Goal: Task Accomplishment & Management: Manage account settings

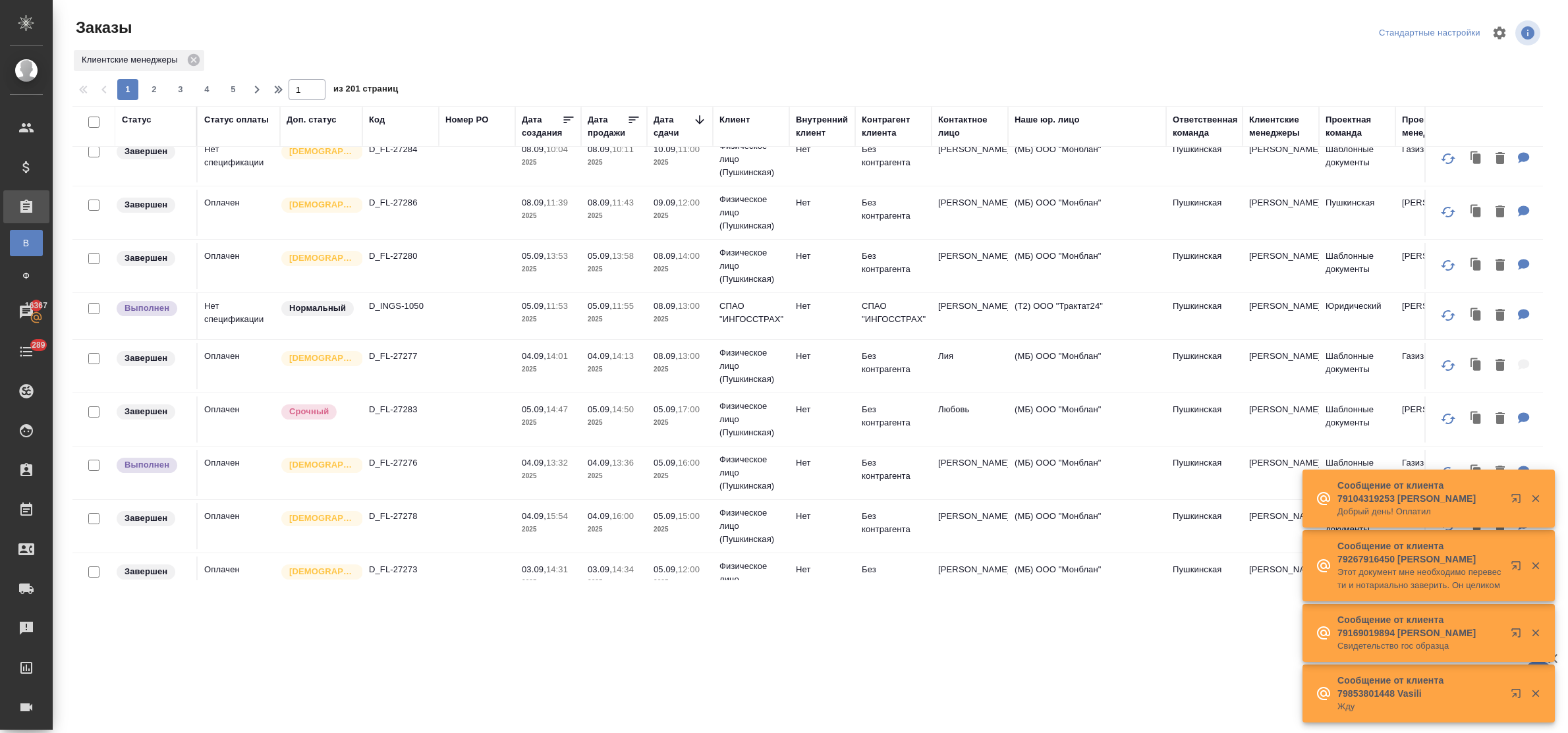
scroll to position [412, 0]
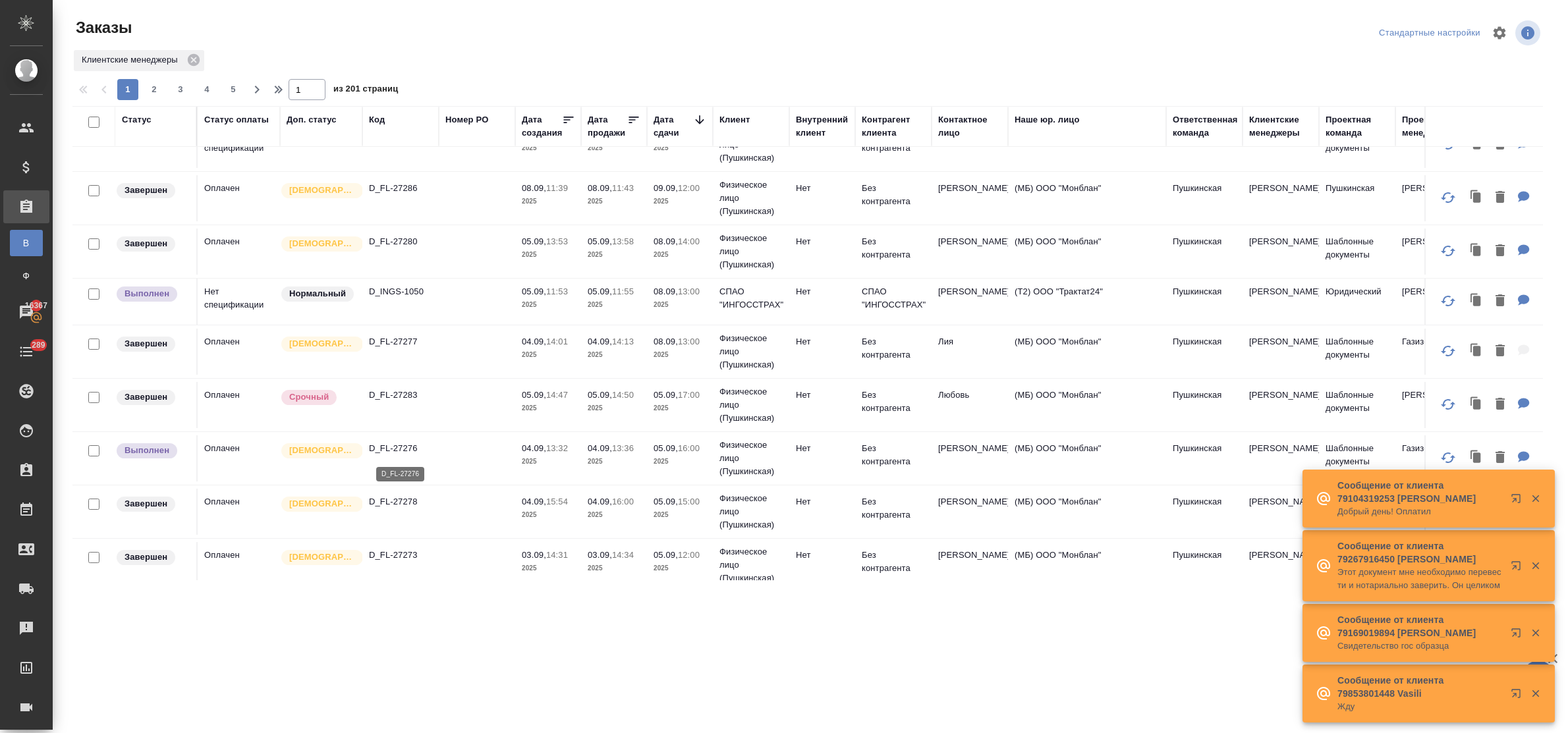
click at [403, 451] on p "D_FL-27276" at bounding box center [401, 448] width 64 height 14
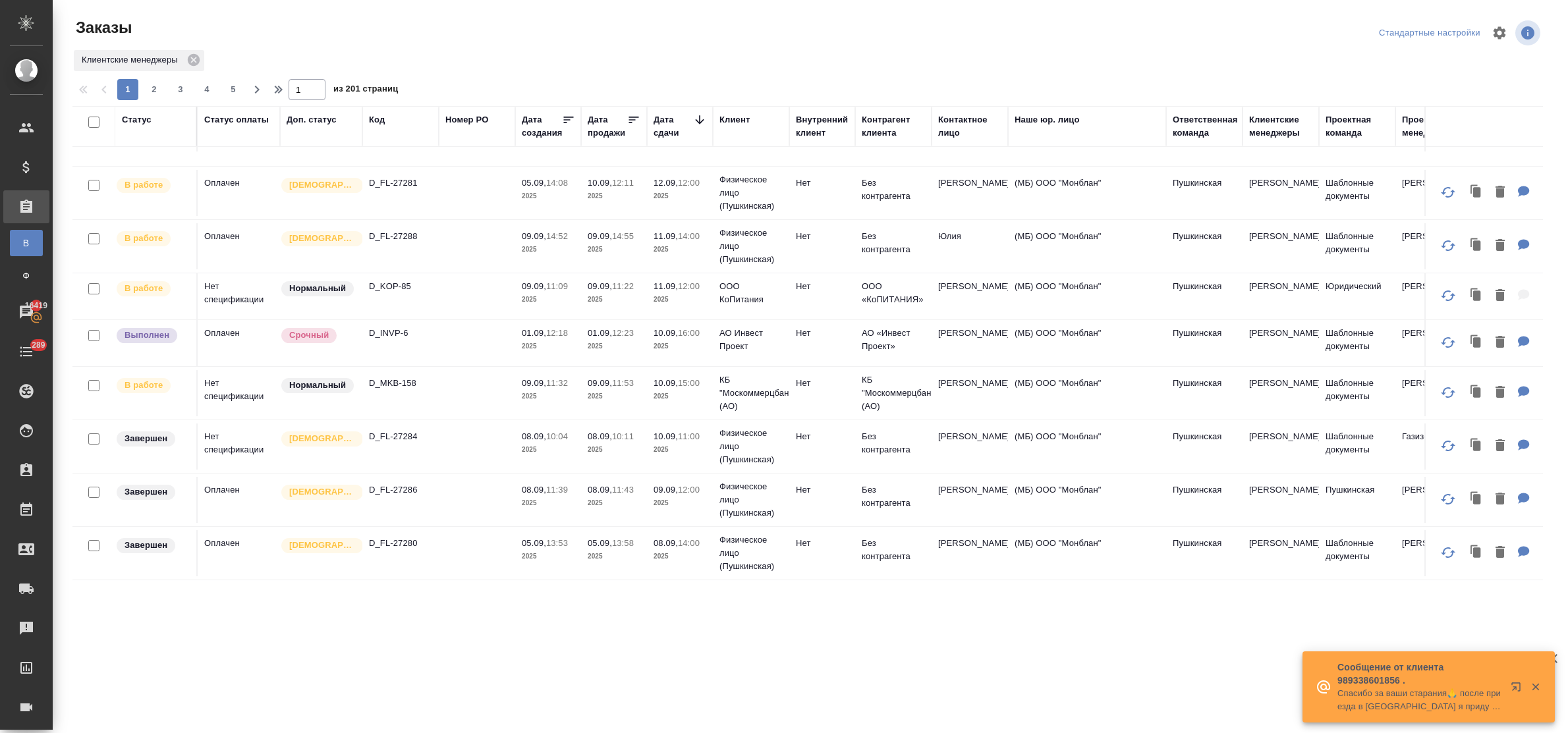
scroll to position [164, 0]
click at [410, 378] on p "D_MKB-158" at bounding box center [401, 382] width 64 height 14
click at [398, 279] on p "D_KOP-85" at bounding box center [401, 285] width 64 height 14
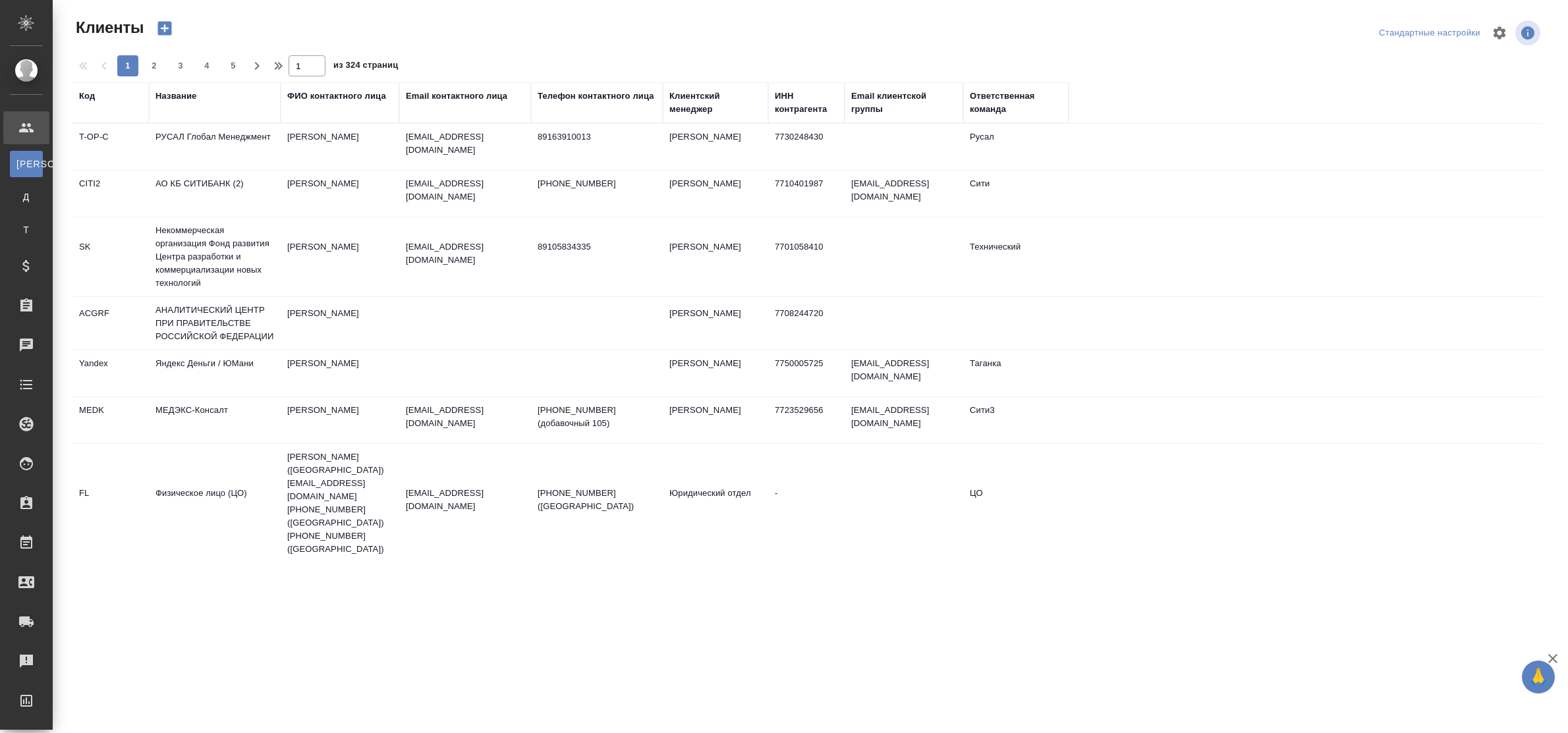
select select "RU"
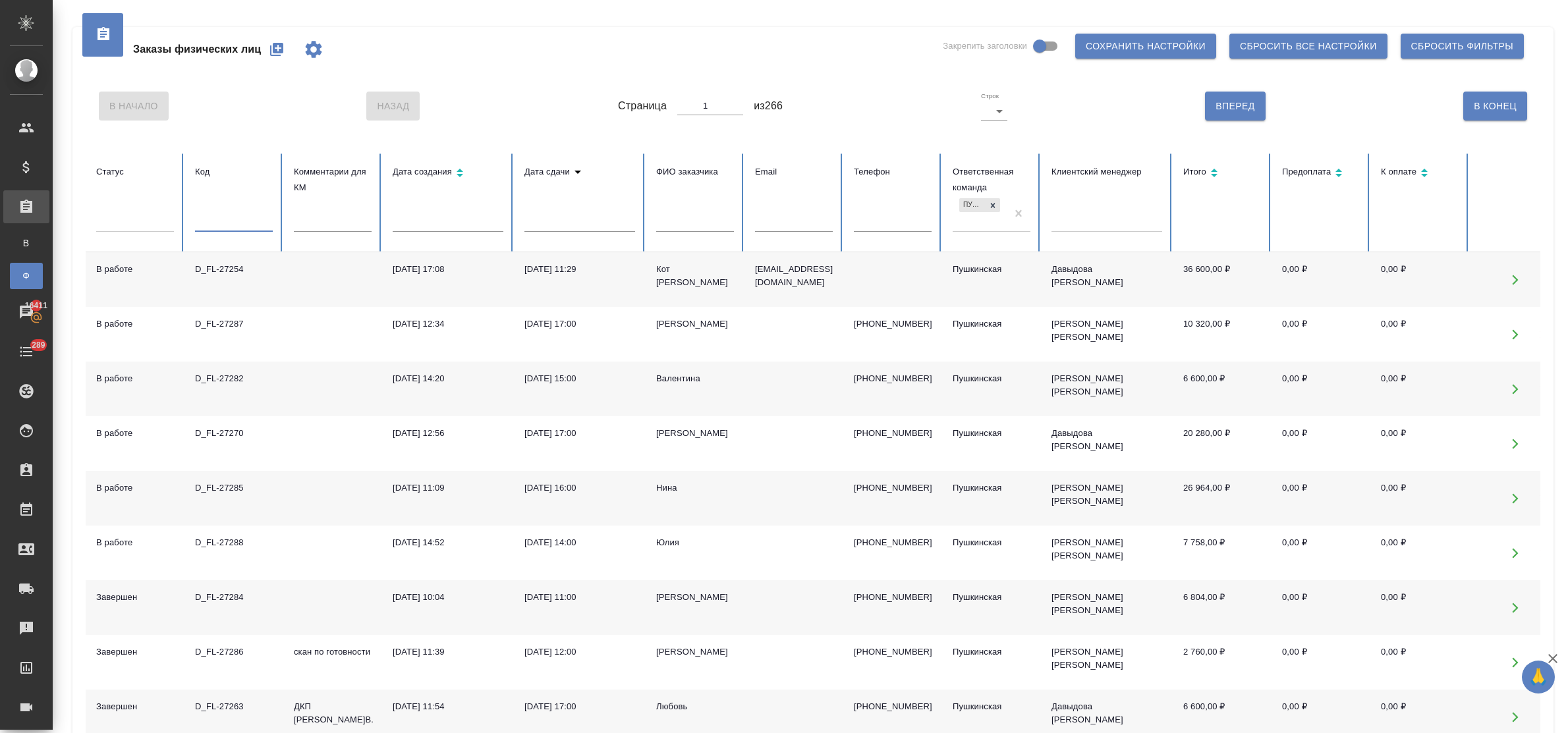
click at [230, 215] on input "text" at bounding box center [234, 222] width 78 height 18
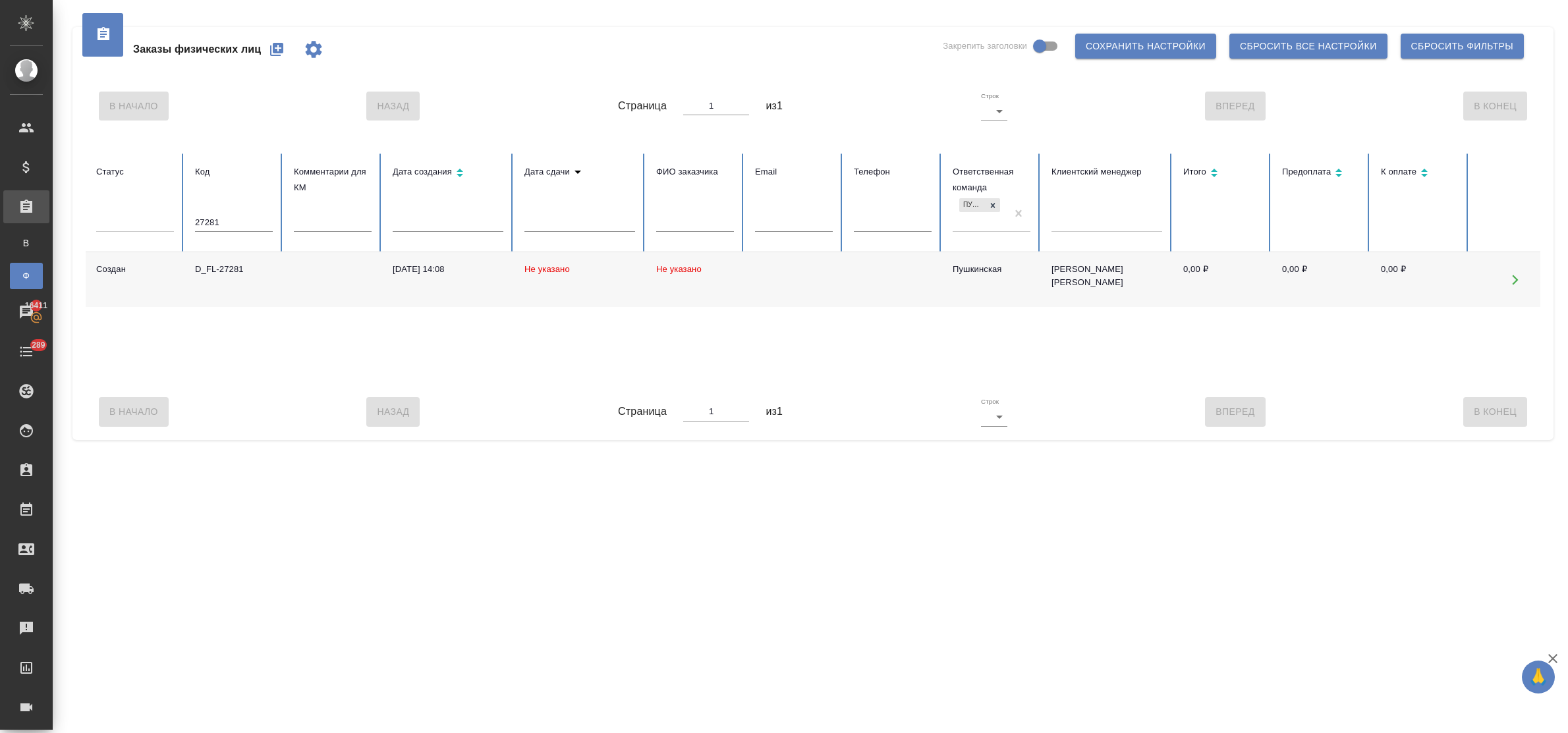
click at [222, 268] on div "D_FL-27281" at bounding box center [234, 269] width 78 height 14
drag, startPoint x: 225, startPoint y: 220, endPoint x: 162, endPoint y: 220, distance: 63.0
click at [162, 220] on tr "Статус Код 27281 Комментарии для КМ Дата создания Дата сдачи ФИО заказчика Emai…" at bounding box center [826, 202] width 1482 height 99
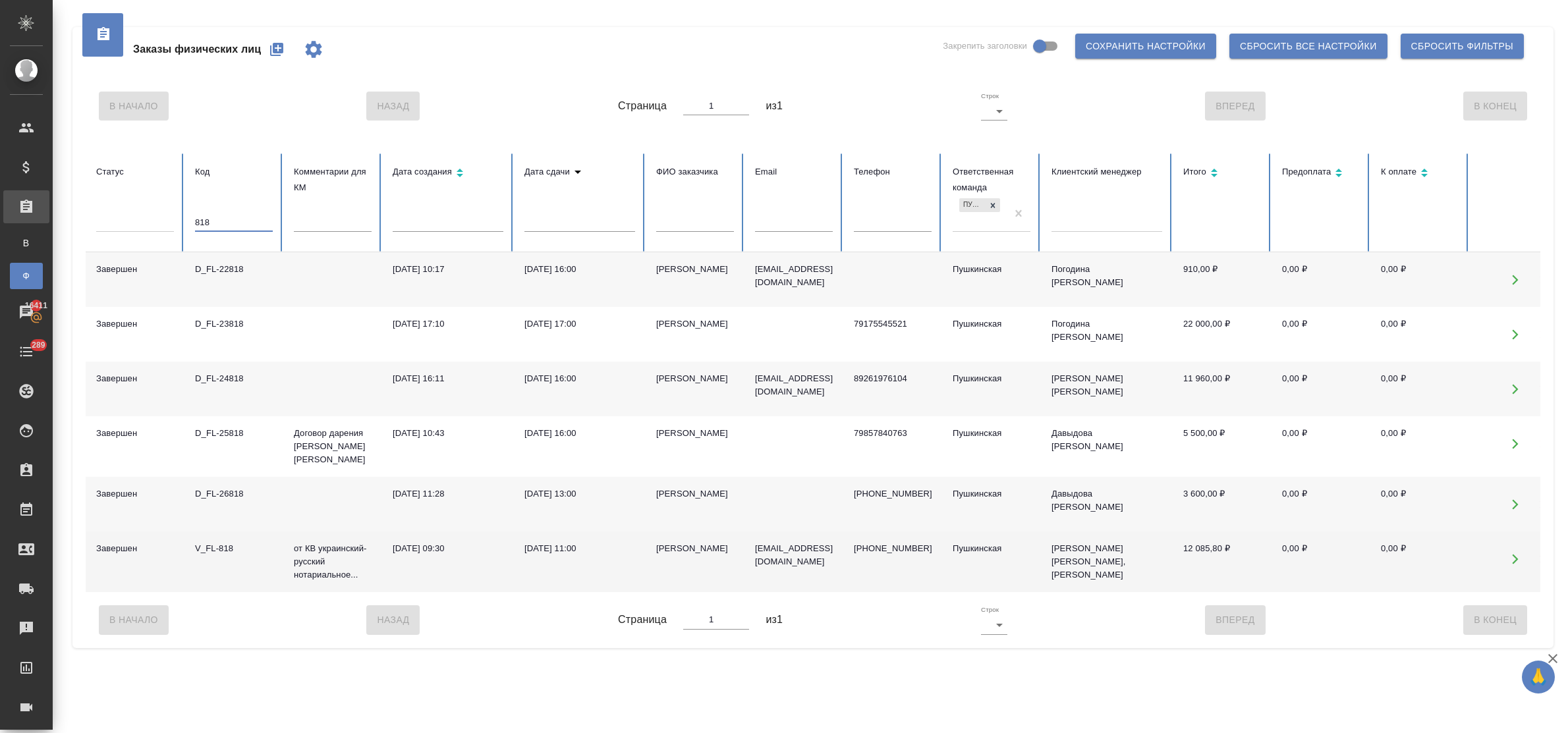
type input "818"
click at [219, 544] on div "V_FL-818" at bounding box center [234, 548] width 78 height 14
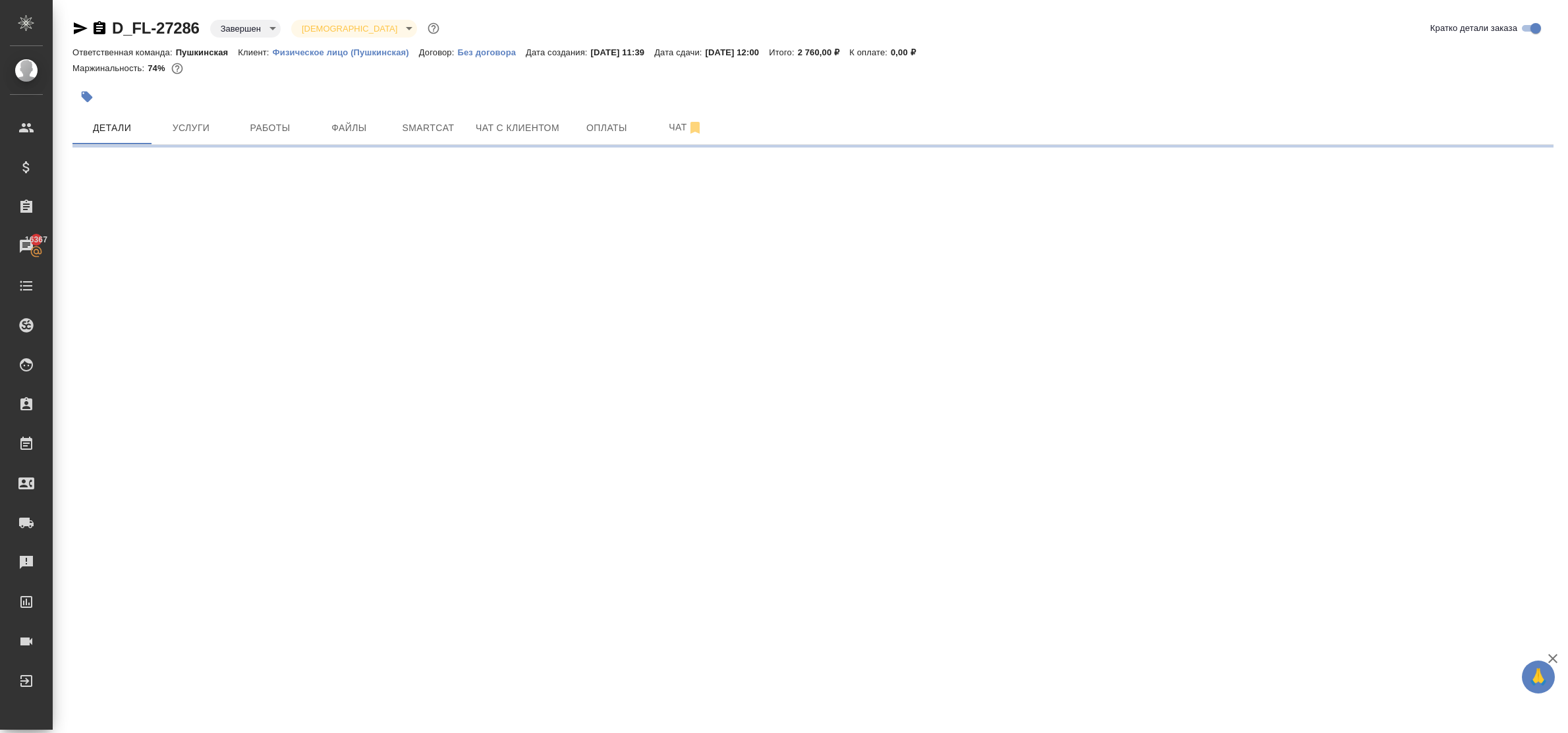
select select "RU"
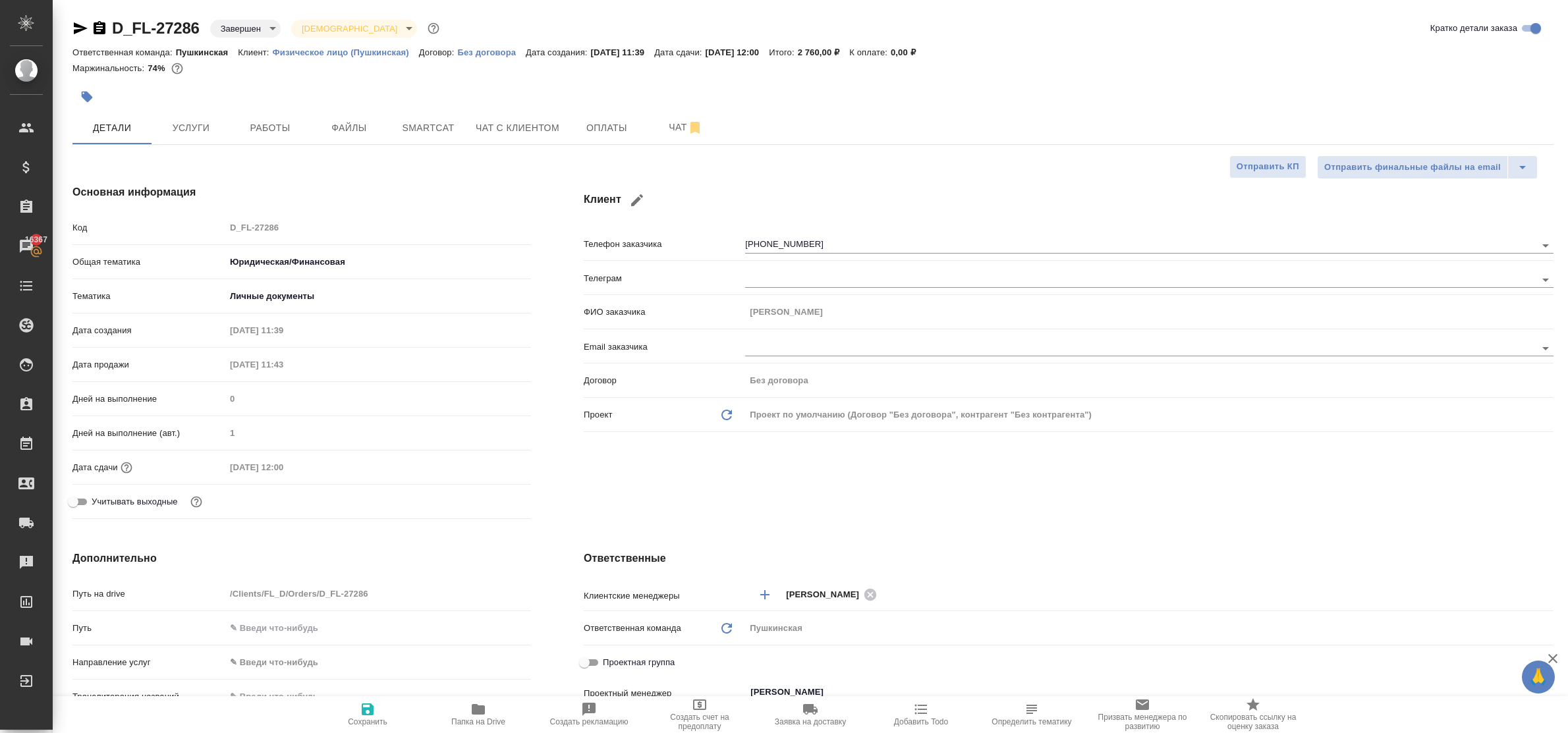
type textarea "x"
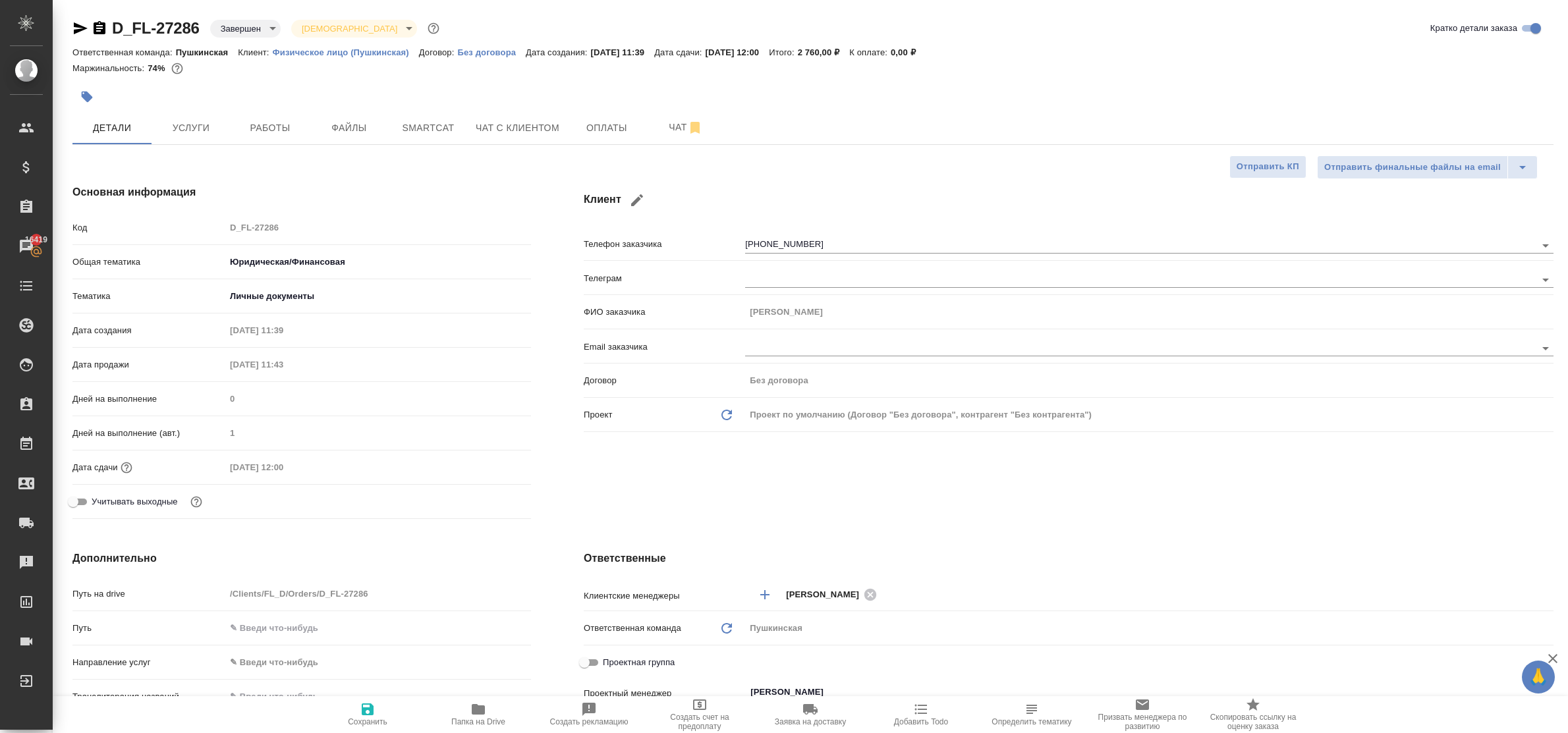
type textarea "x"
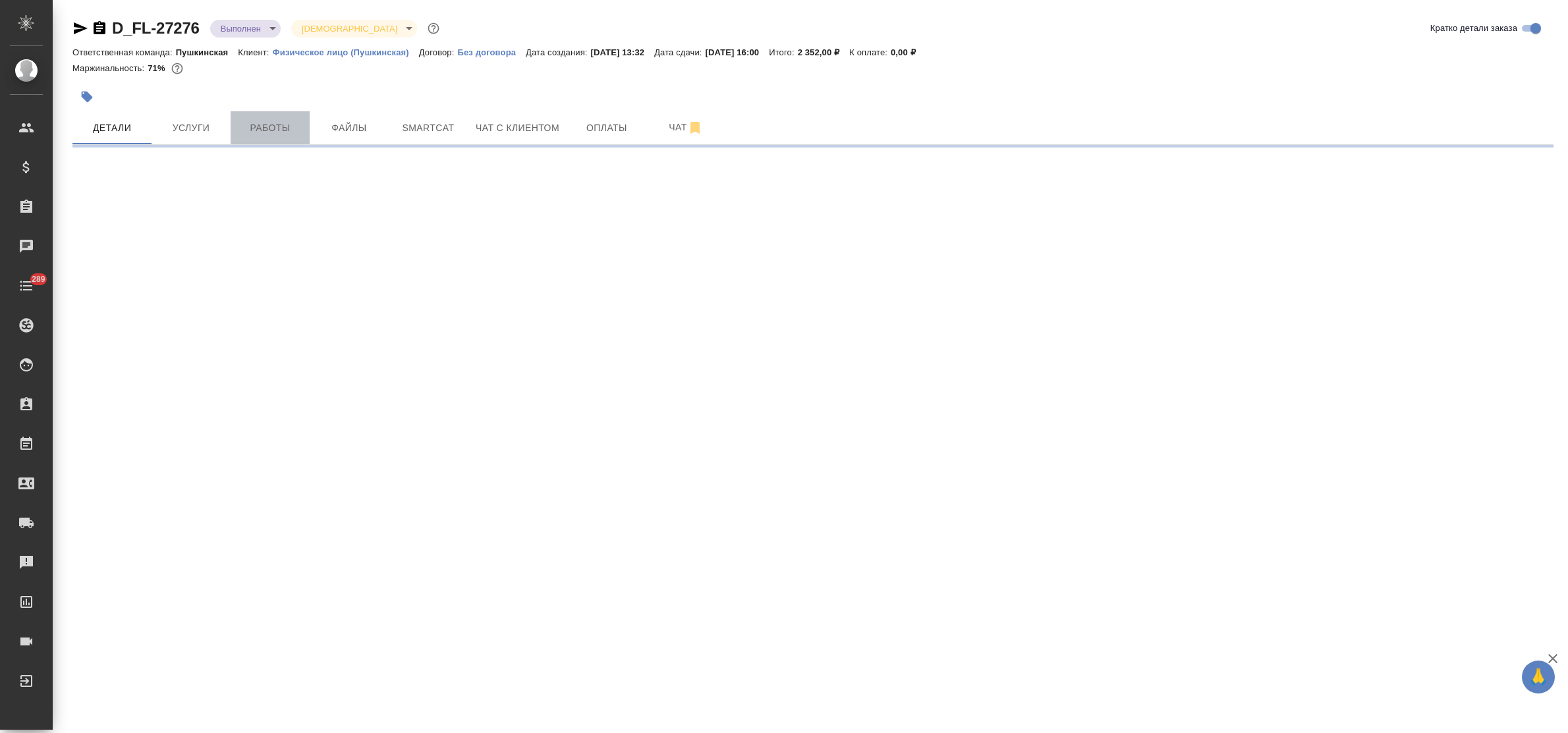
click at [271, 126] on span "Работы" at bounding box center [270, 128] width 64 height 16
select select "RU"
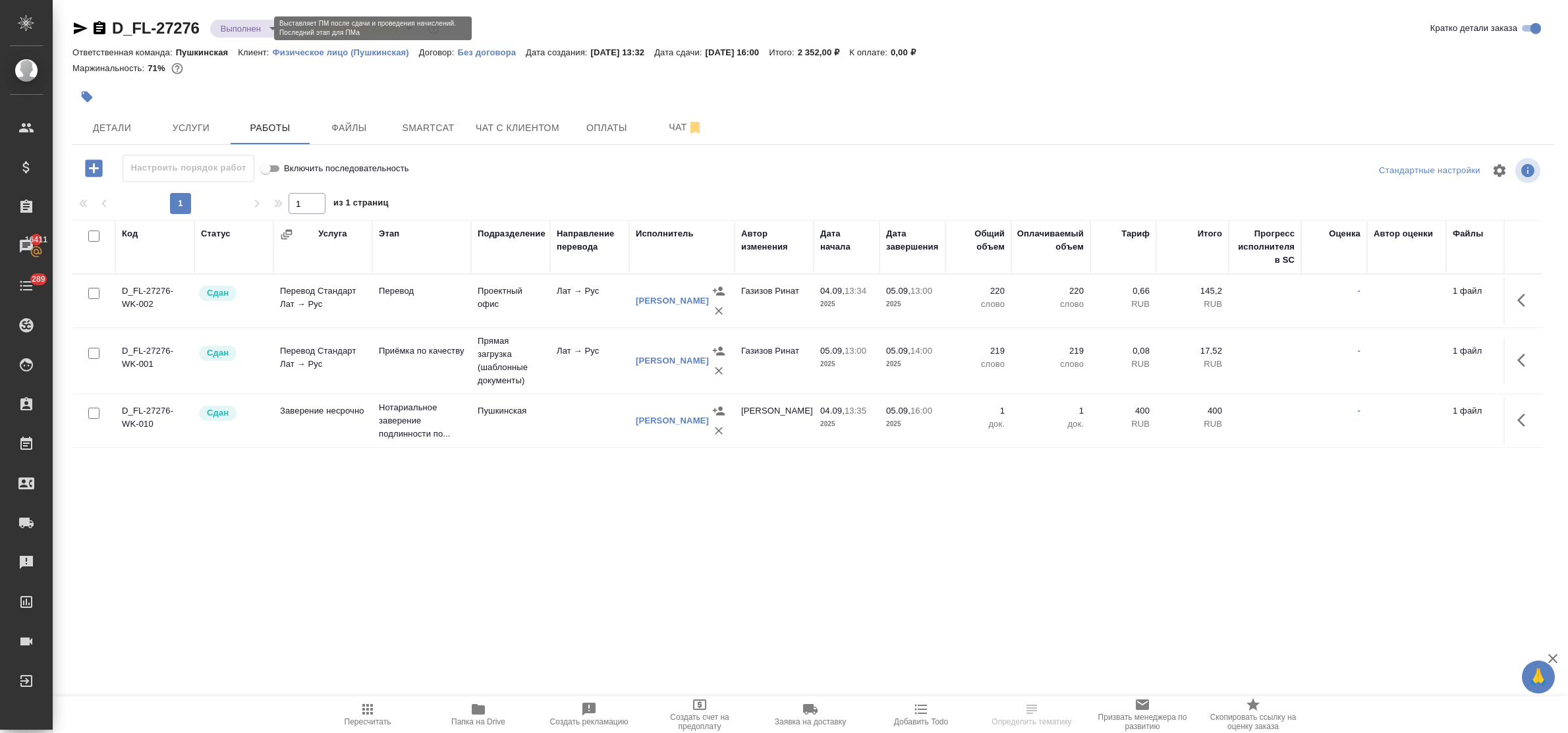
click at [256, 27] on body "🙏 .cls-1 fill:#fff; AWATERA Bulakhova Elena Клиенты Спецификации Заказы 16411 Ч…" at bounding box center [784, 366] width 1568 height 733
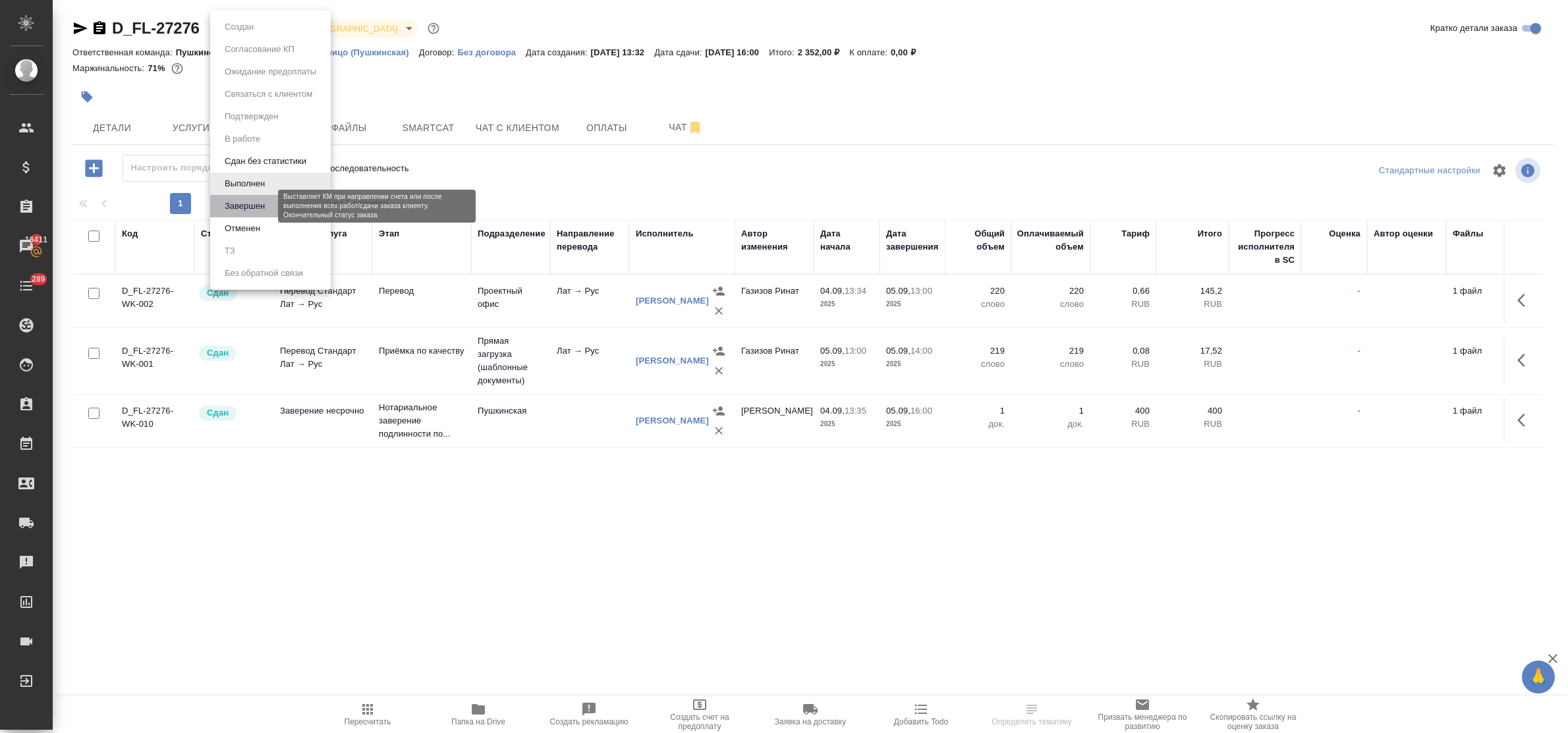
click at [260, 202] on button "Завершен" at bounding box center [244, 206] width 48 height 15
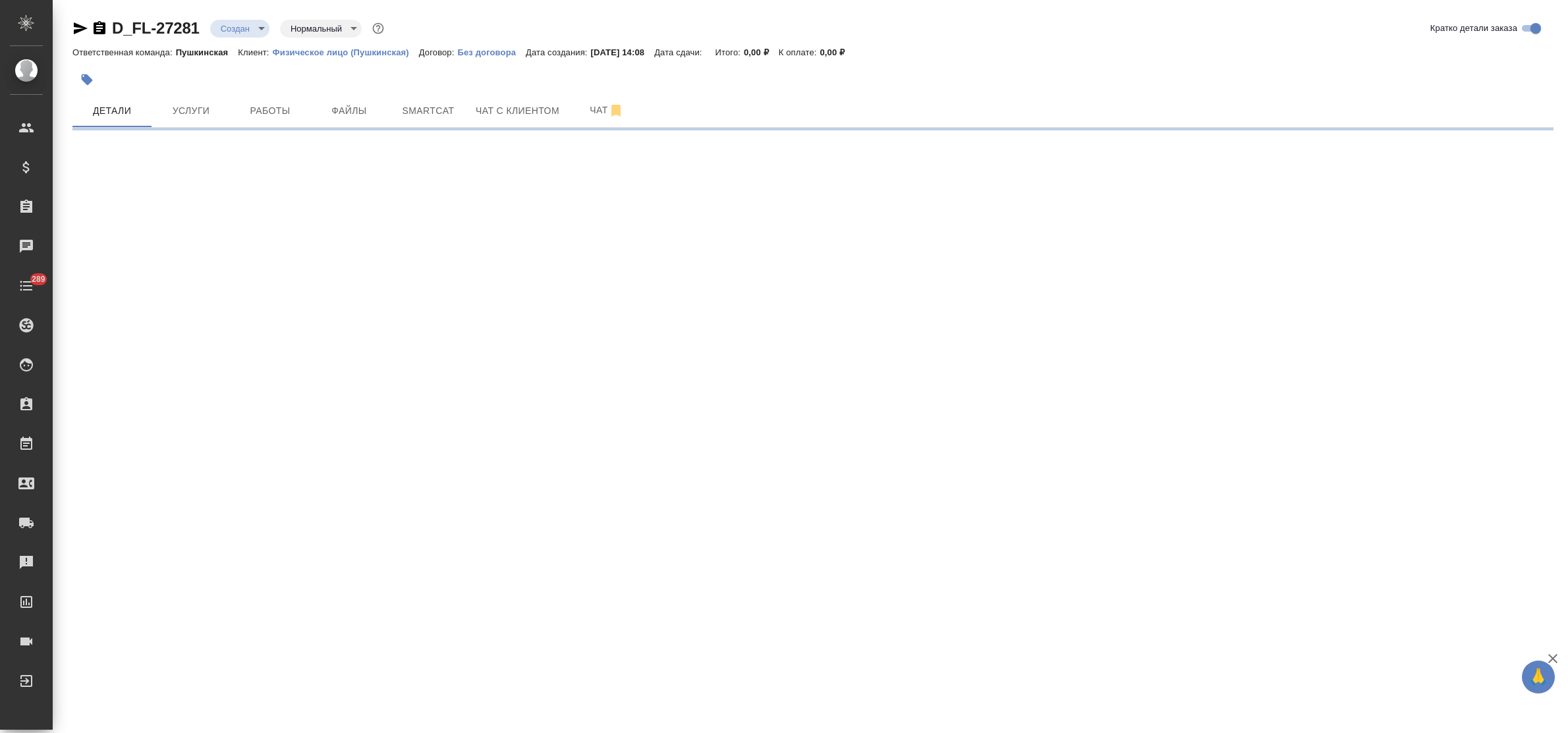
select select "RU"
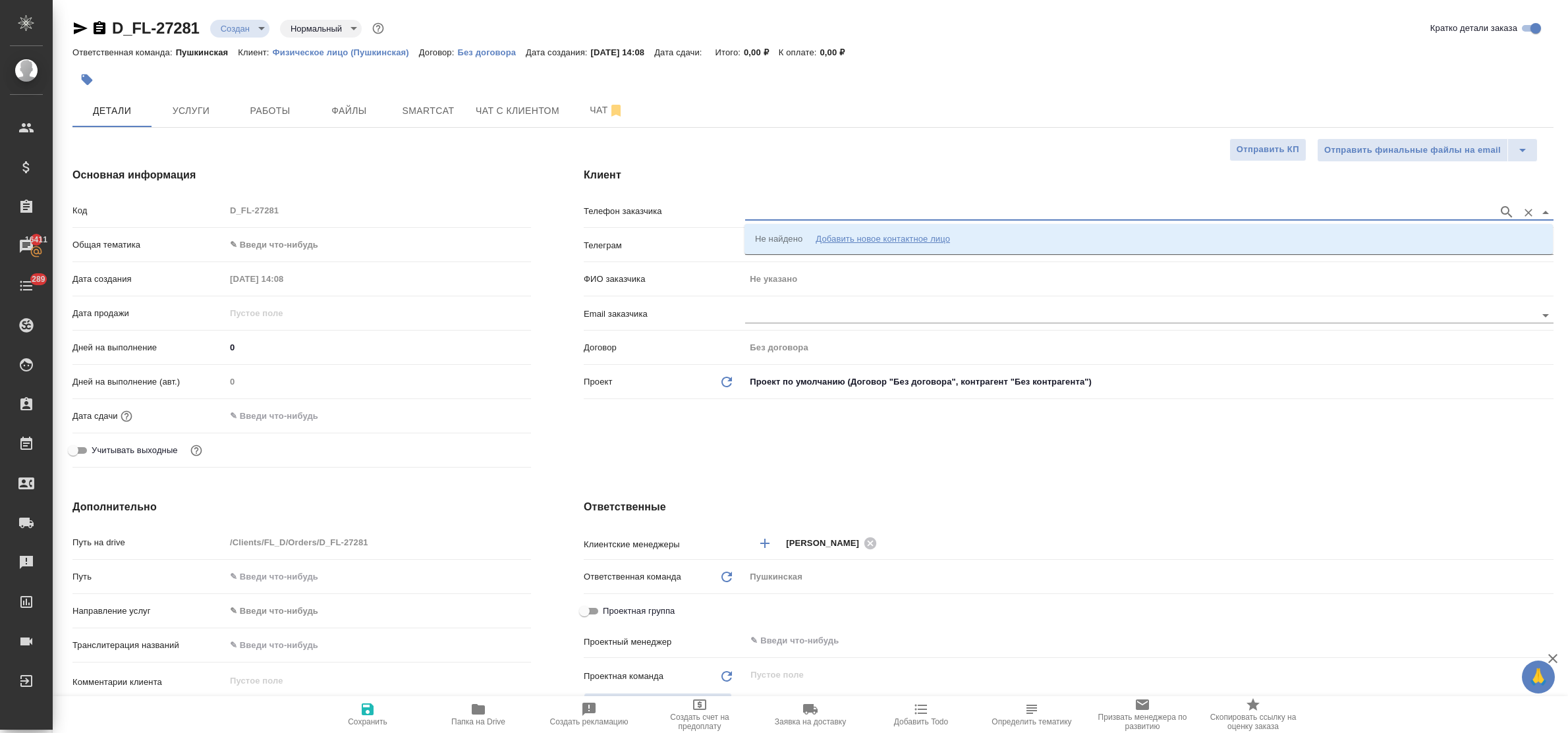
click at [788, 210] on input "text" at bounding box center [1118, 211] width 747 height 15
type textarea "x"
paste input "+79104319253"
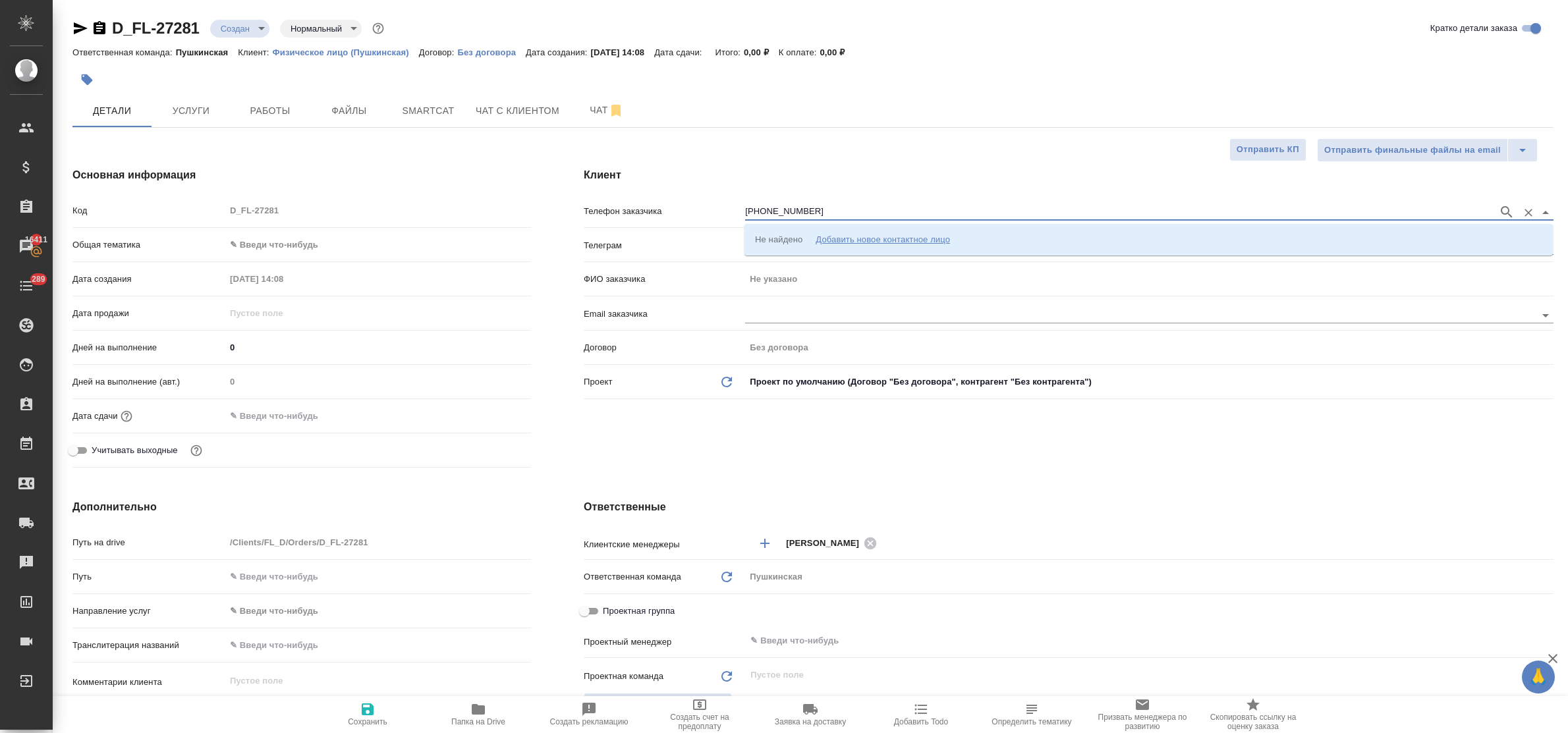
type input "+79104319253"
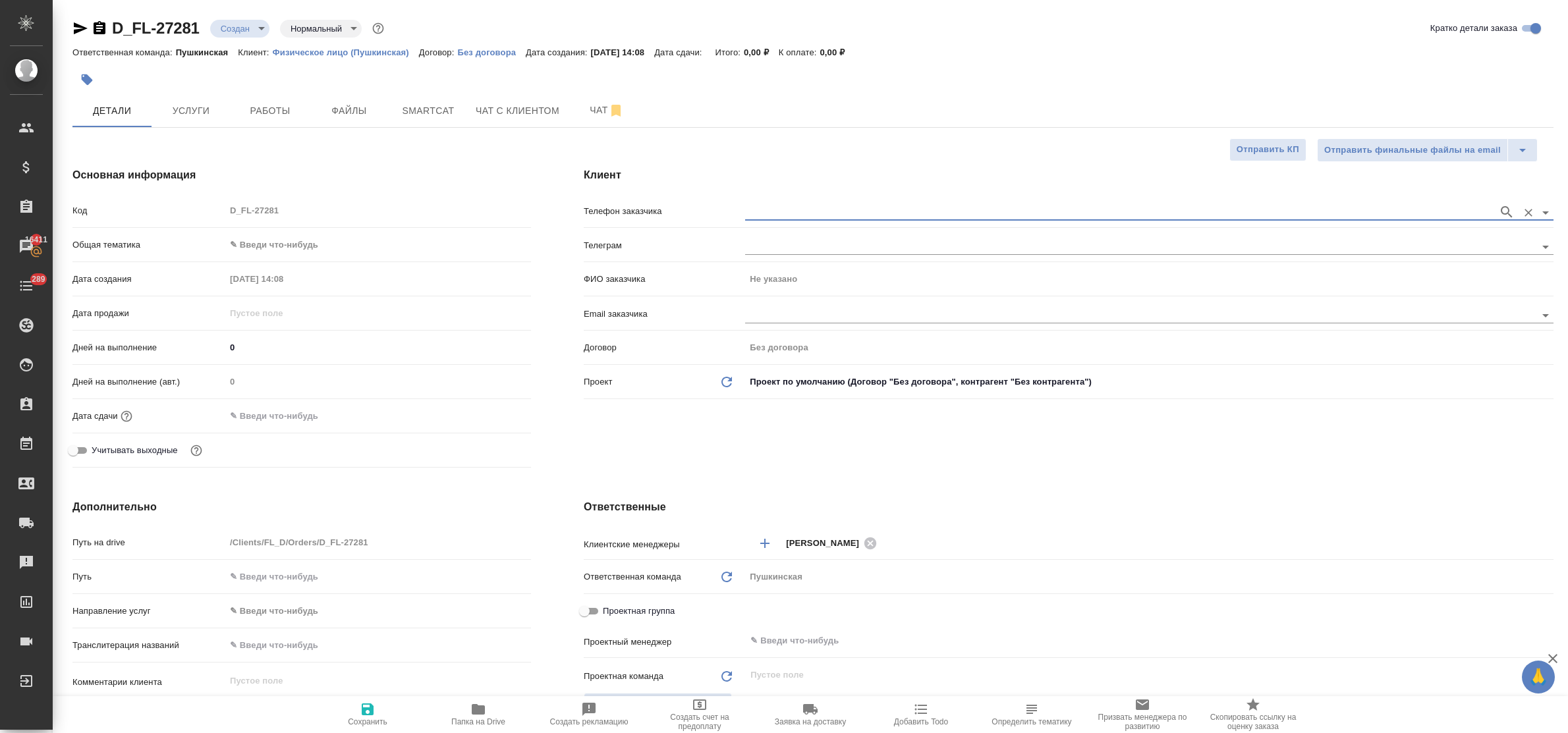
click at [784, 210] on input "text" at bounding box center [1118, 211] width 747 height 15
paste input "+79104319253"
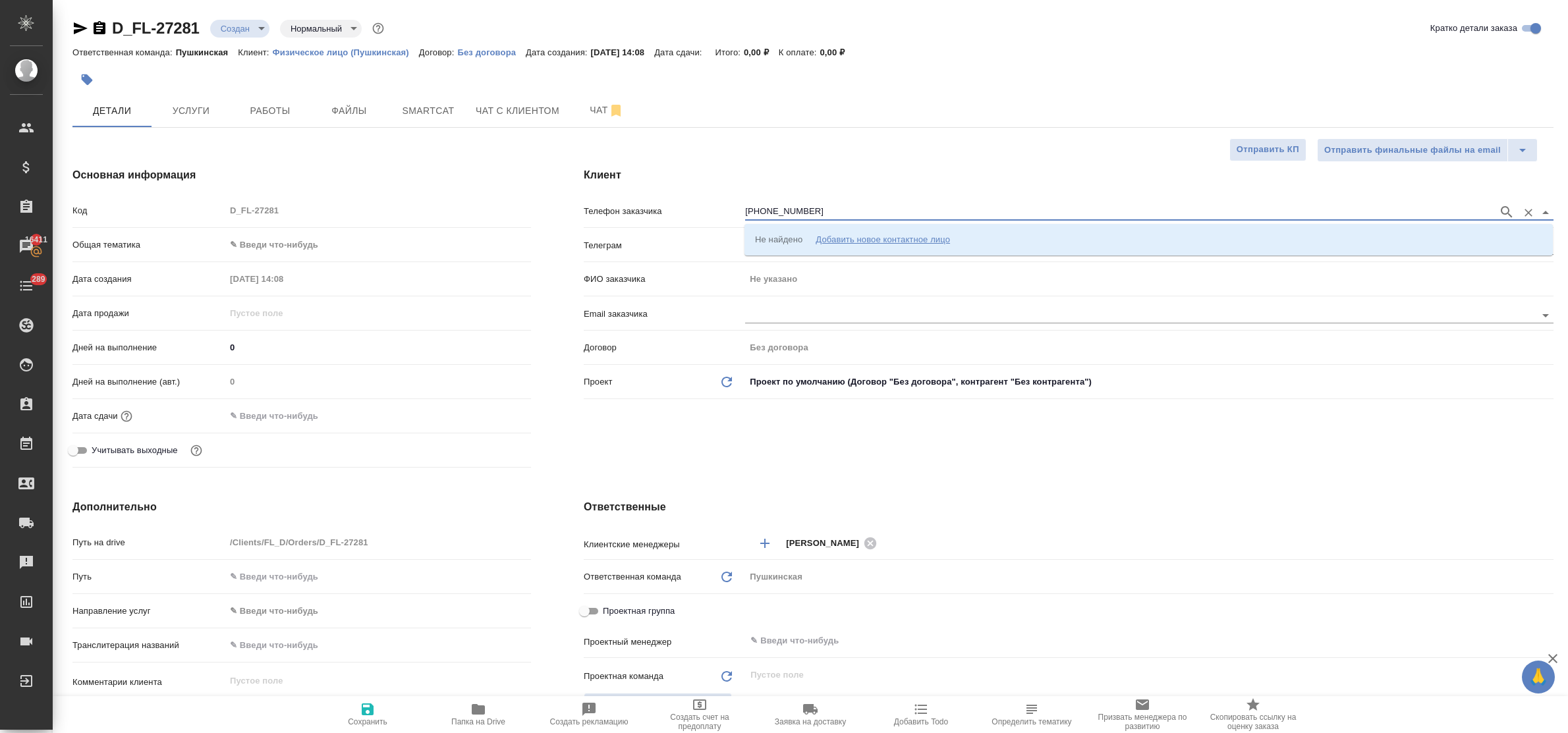
type input "+79104319253"
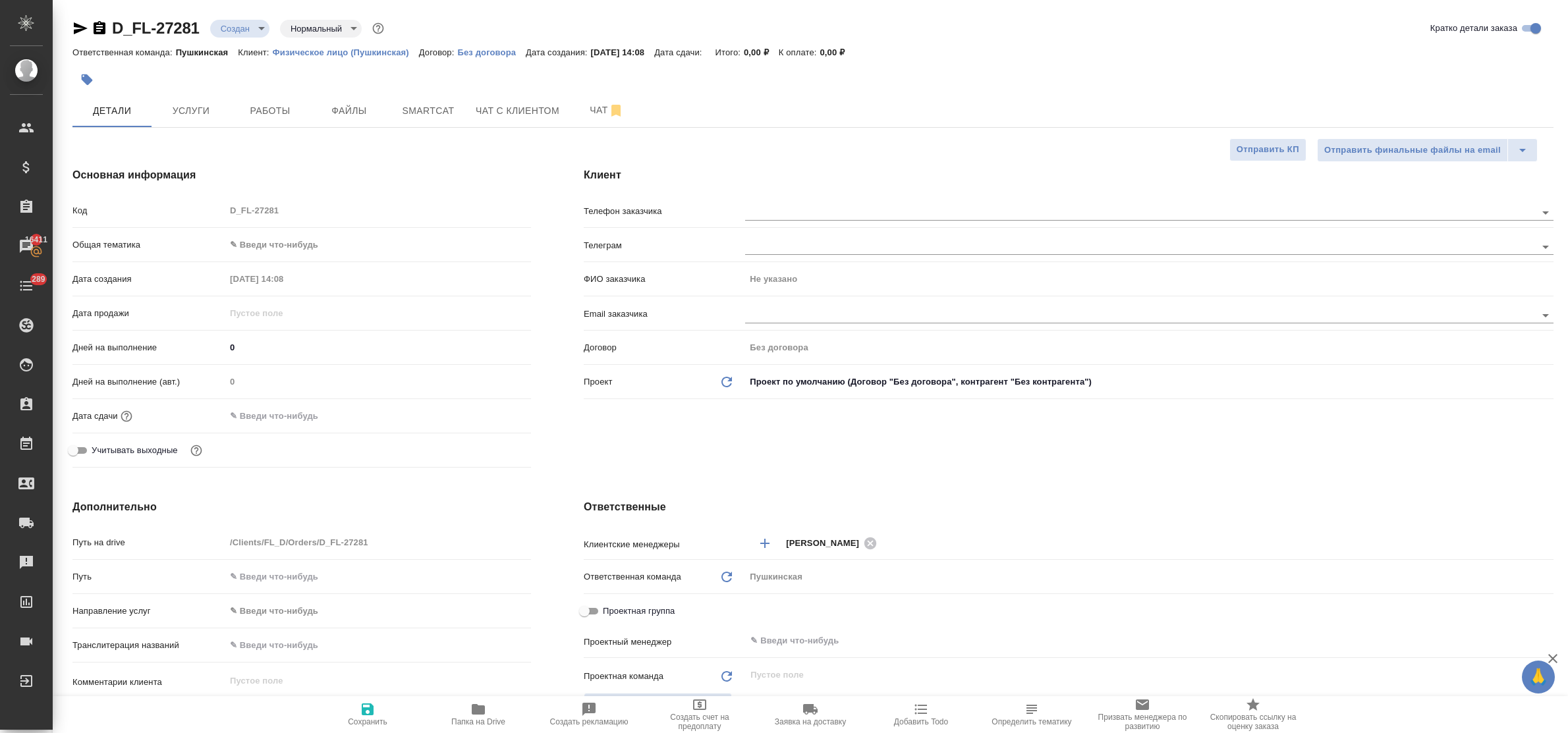
type textarea "x"
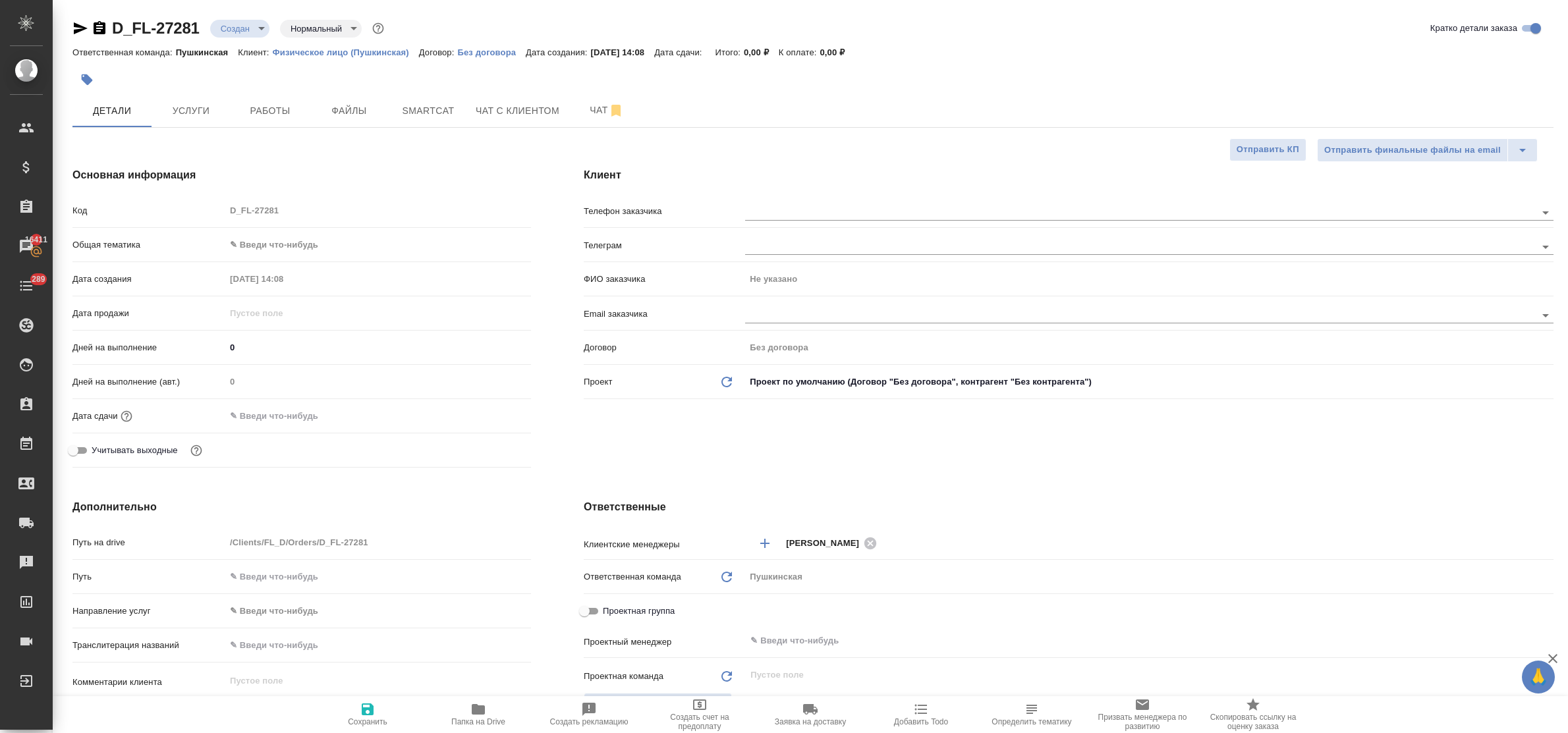
type textarea "x"
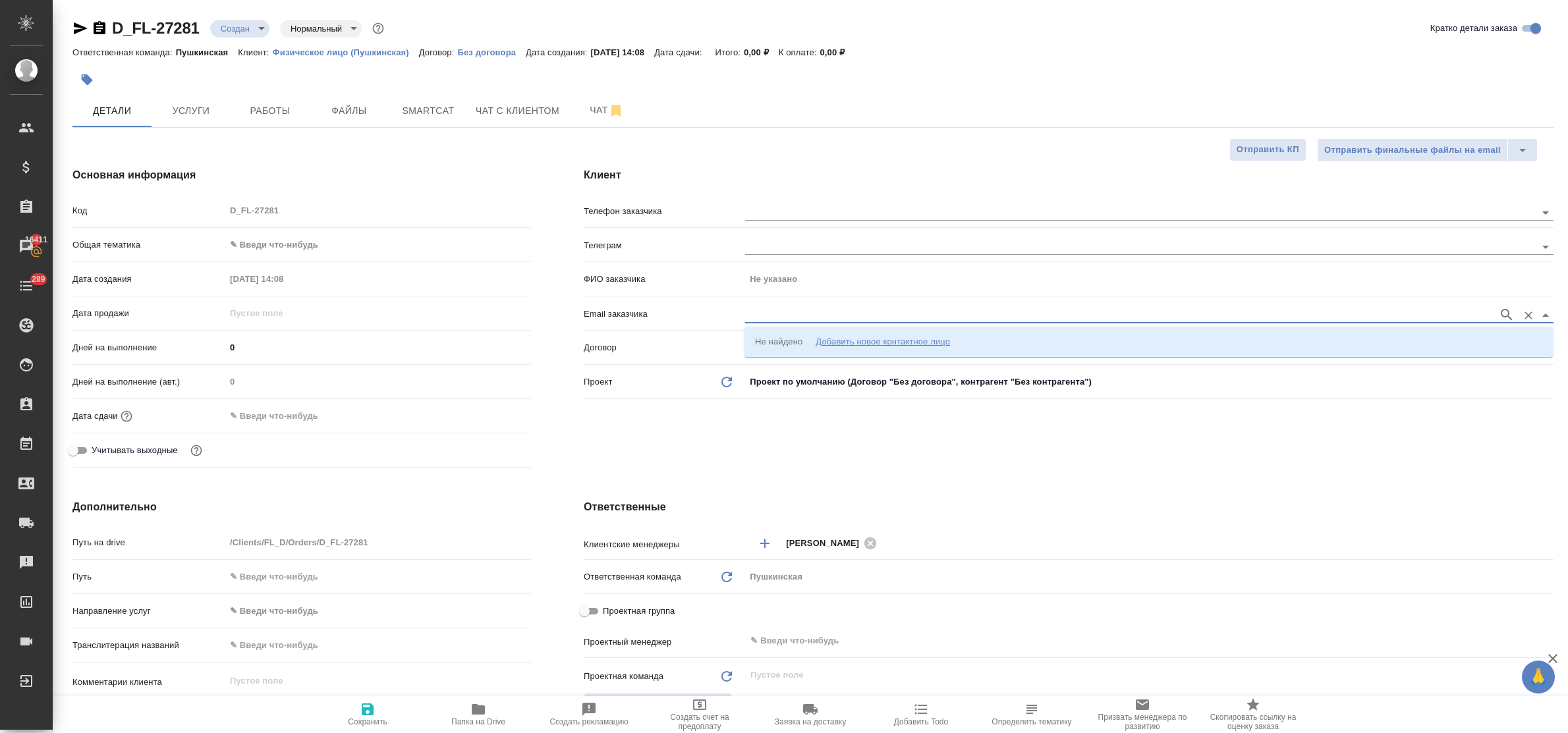
click at [778, 314] on input "text" at bounding box center [1118, 314] width 747 height 15
paste input "yura-antokhin@yandex.ru"
type input "yura-antokhin@yandex.ru"
click at [738, 445] on div "Клиент Телефон заказчика Телеграм ФИО заказчика Не указано Email заказчика Дого…" at bounding box center [1068, 319] width 1023 height 358
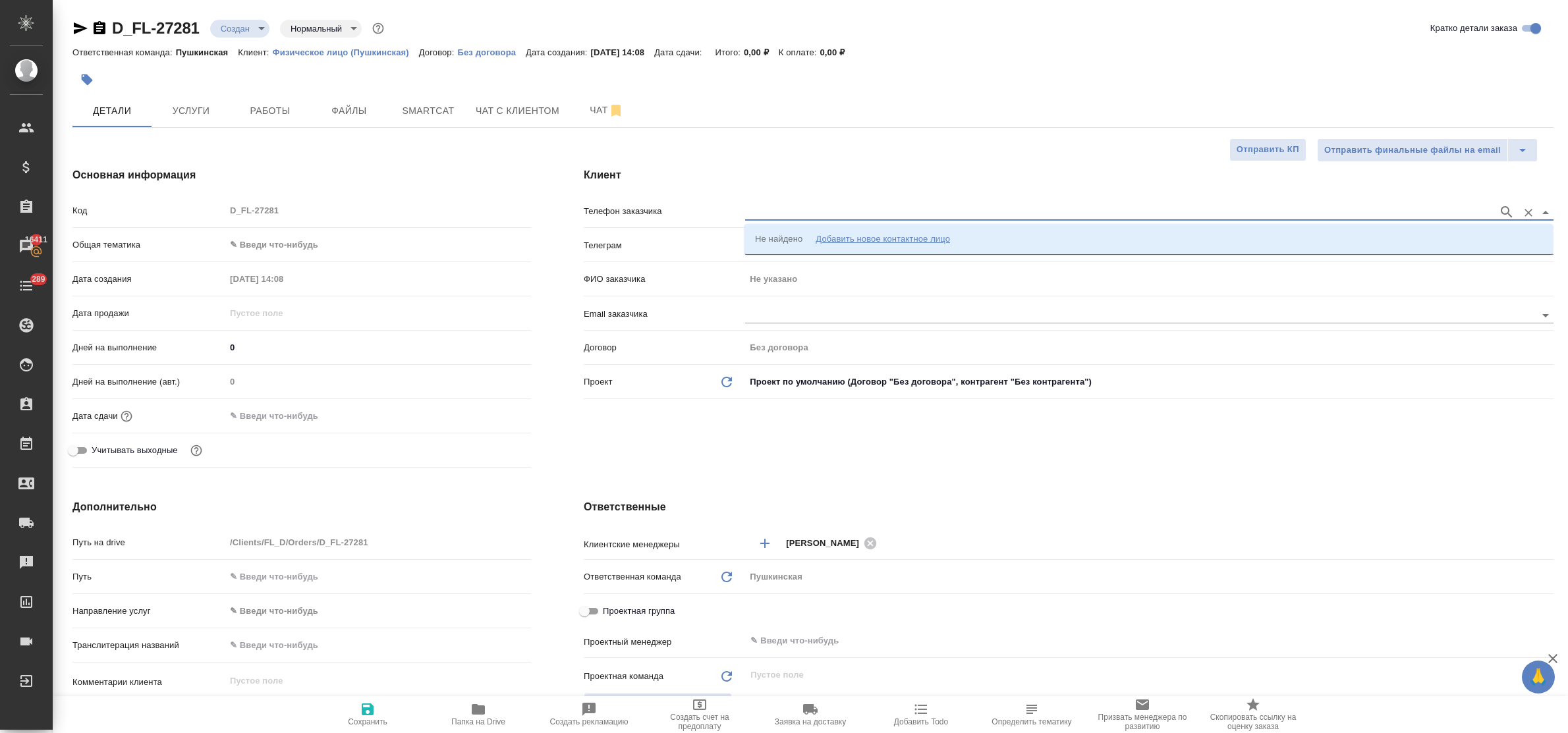
click at [782, 210] on input "text" at bounding box center [1118, 211] width 747 height 15
click at [871, 236] on div "Добавить новое контактное лицо" at bounding box center [883, 239] width 134 height 14
type input "yura-antokhin@yandex.ru"
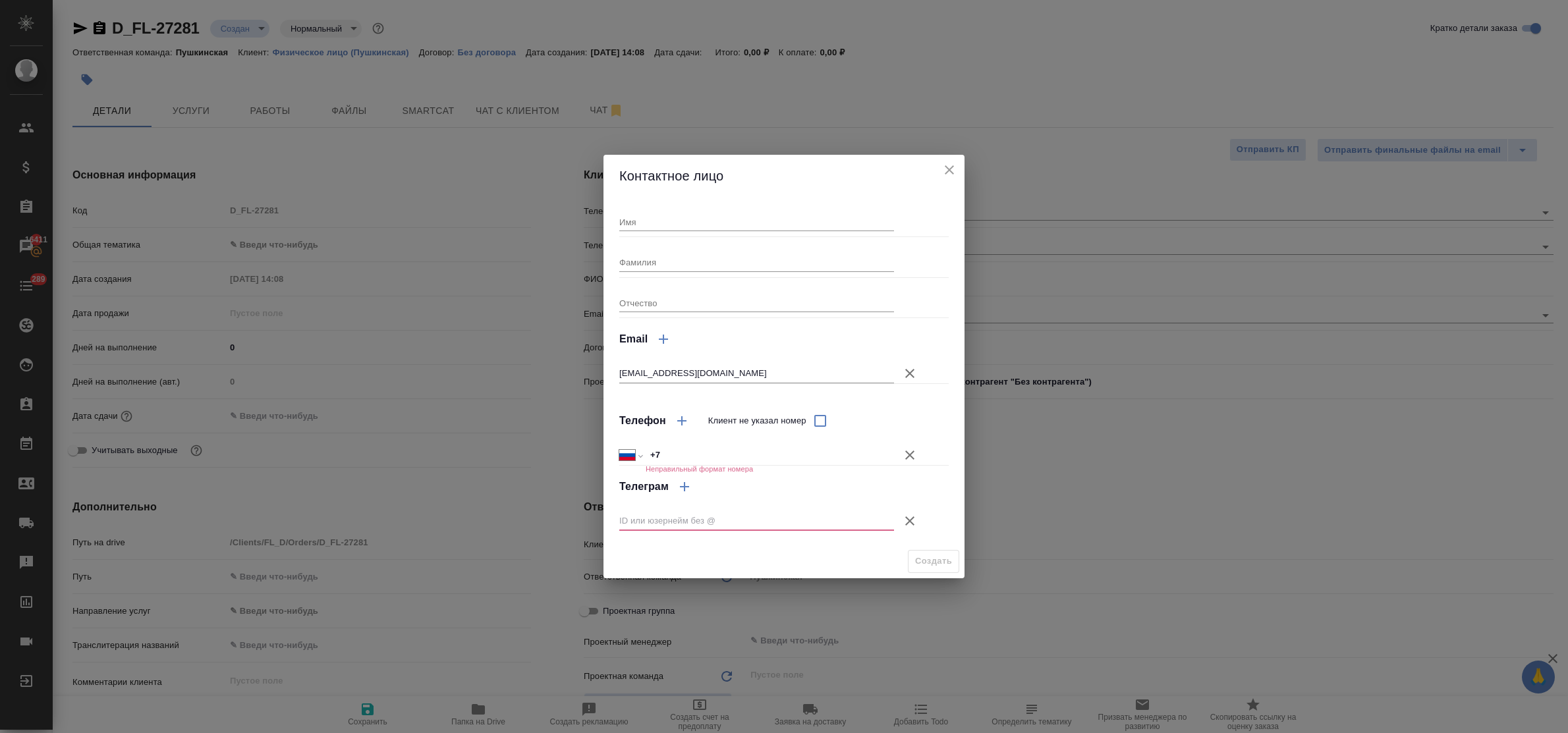
drag, startPoint x: 676, startPoint y: 218, endPoint x: 677, endPoint y: 225, distance: 7.1
click at [676, 218] on input "Имя" at bounding box center [756, 221] width 275 height 18
type input "[PERSON_NAME]"
type textarea "x"
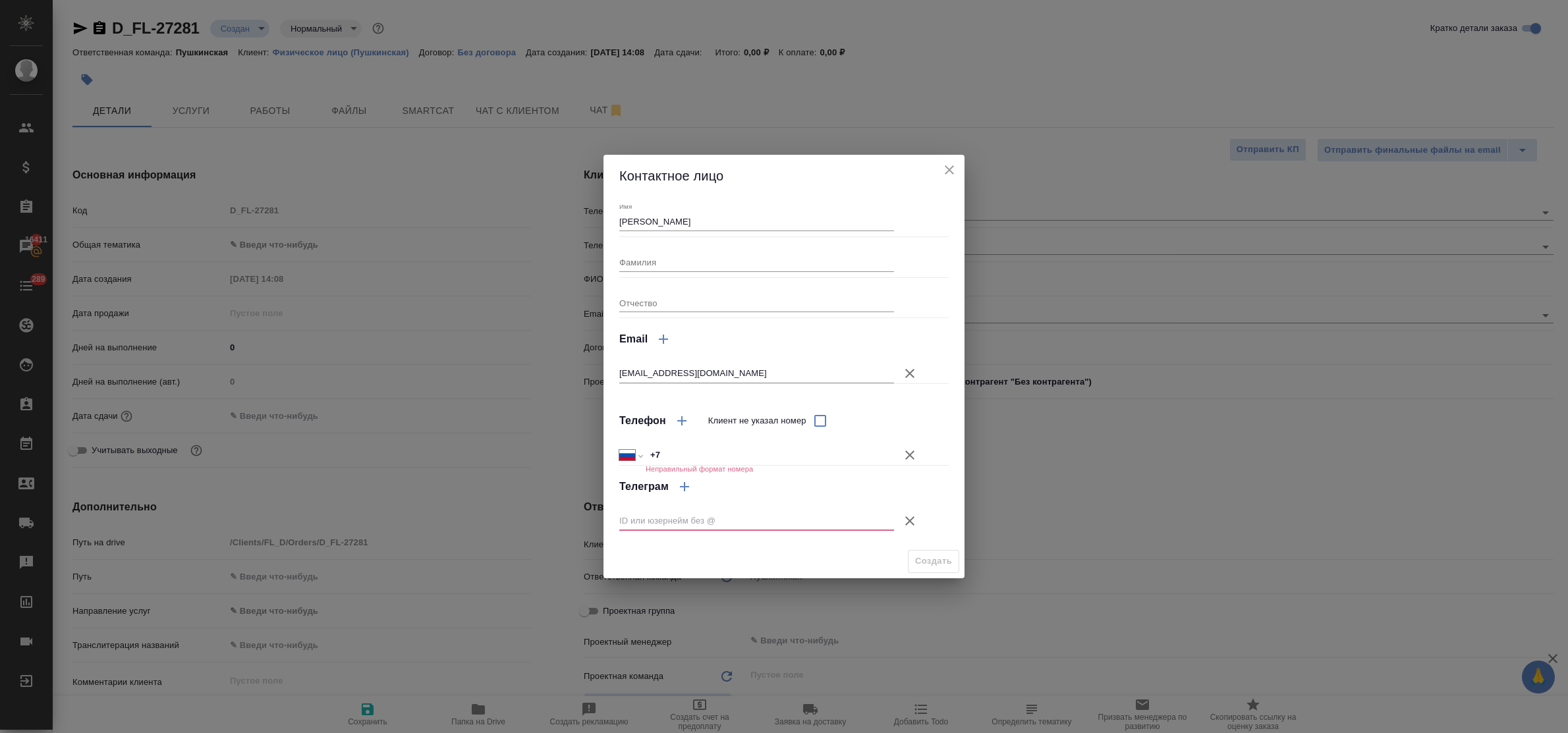
type textarea "x"
drag, startPoint x: 670, startPoint y: 454, endPoint x: 632, endPoint y: 450, distance: 38.2
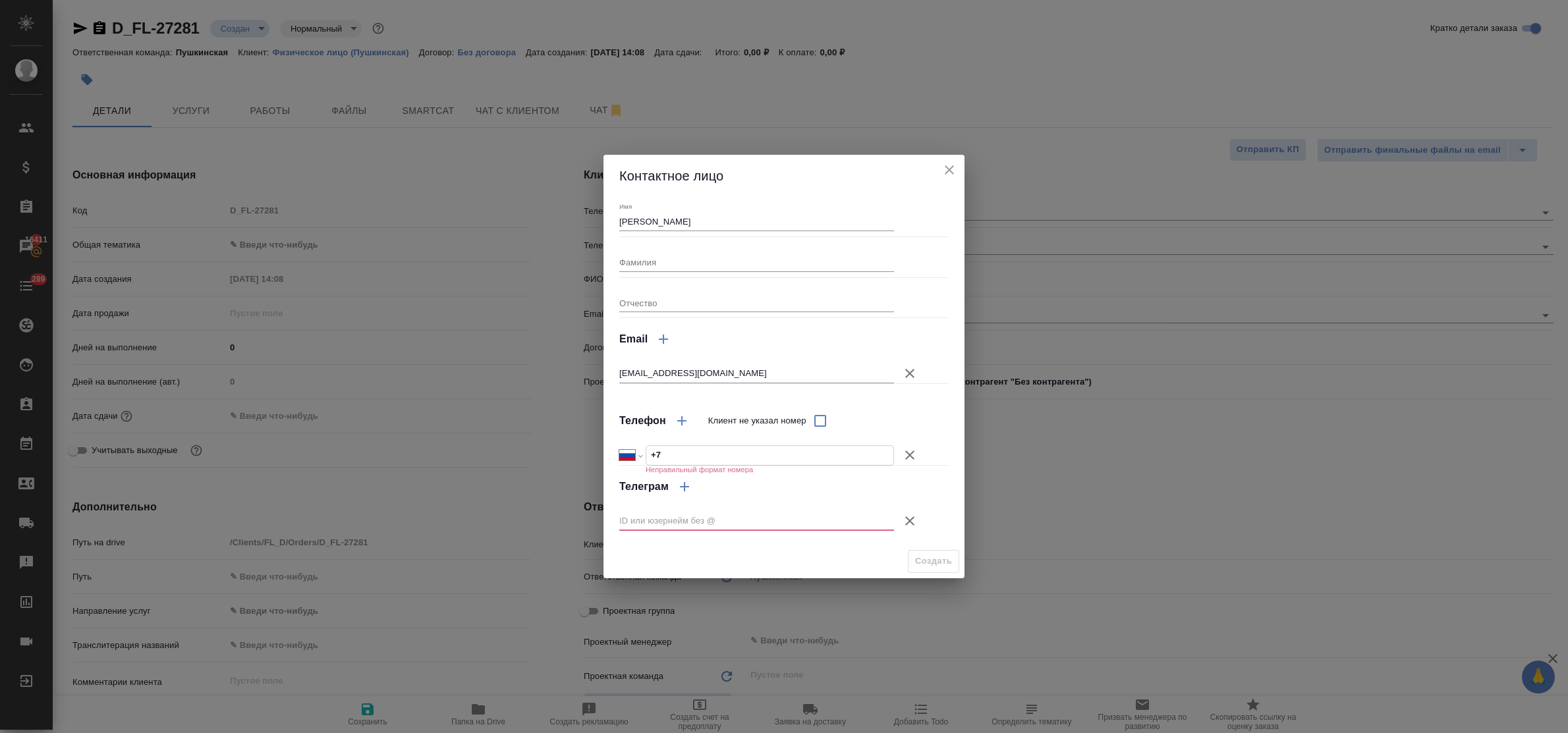
click at [632, 450] on div "Международный Австралия Австрия Азербайджан Албания Алжир Американское Самоа Ан…" at bounding box center [756, 455] width 275 height 21
paste input "910 431 92 53"
type input "+7 910 431 92 53"
click at [906, 518] on icon "button" at bounding box center [909, 521] width 9 height 9
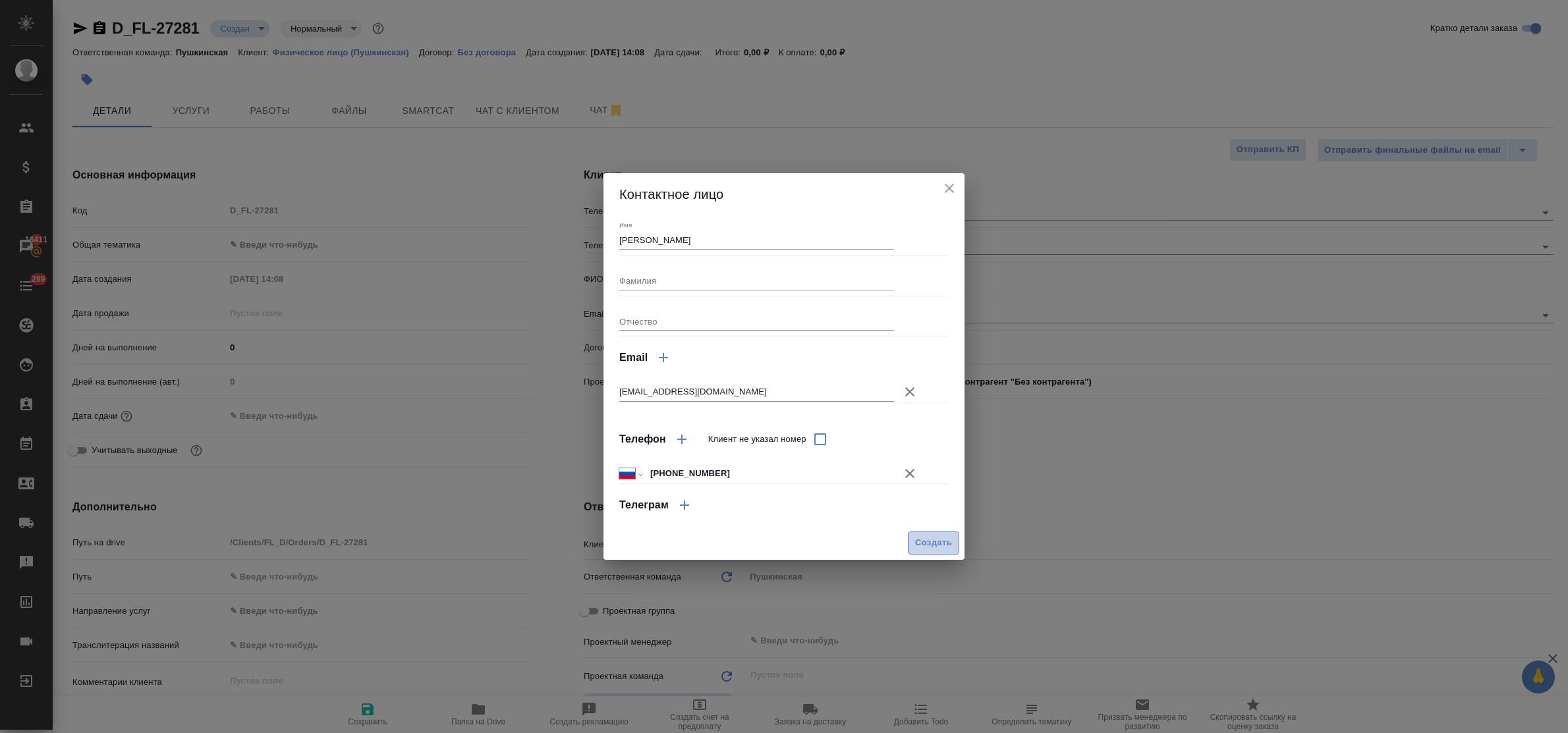
click at [931, 547] on span "Создать" at bounding box center [933, 542] width 37 height 15
type input "Юрий"
type textarea "x"
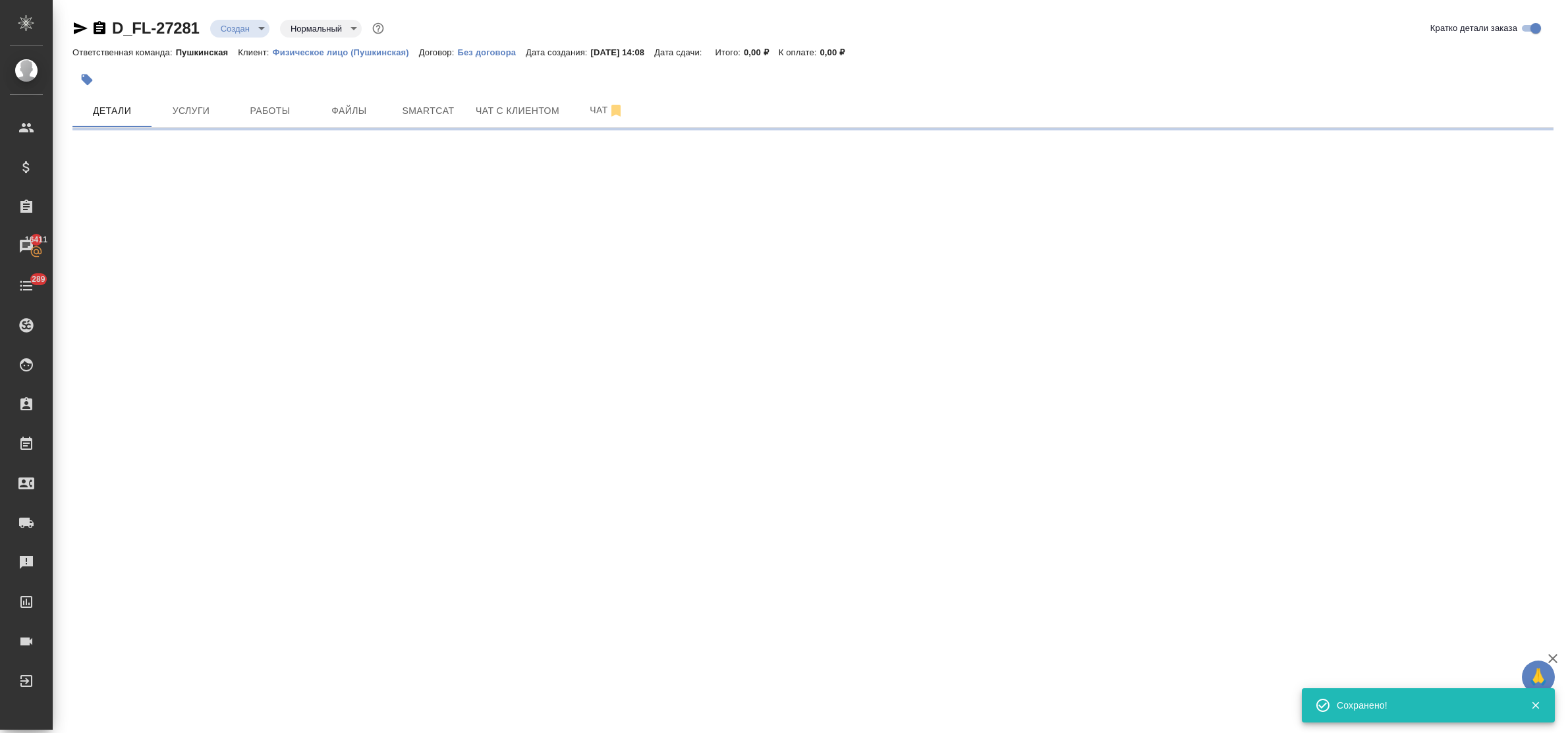
type input "holyTrinity"
select select "RU"
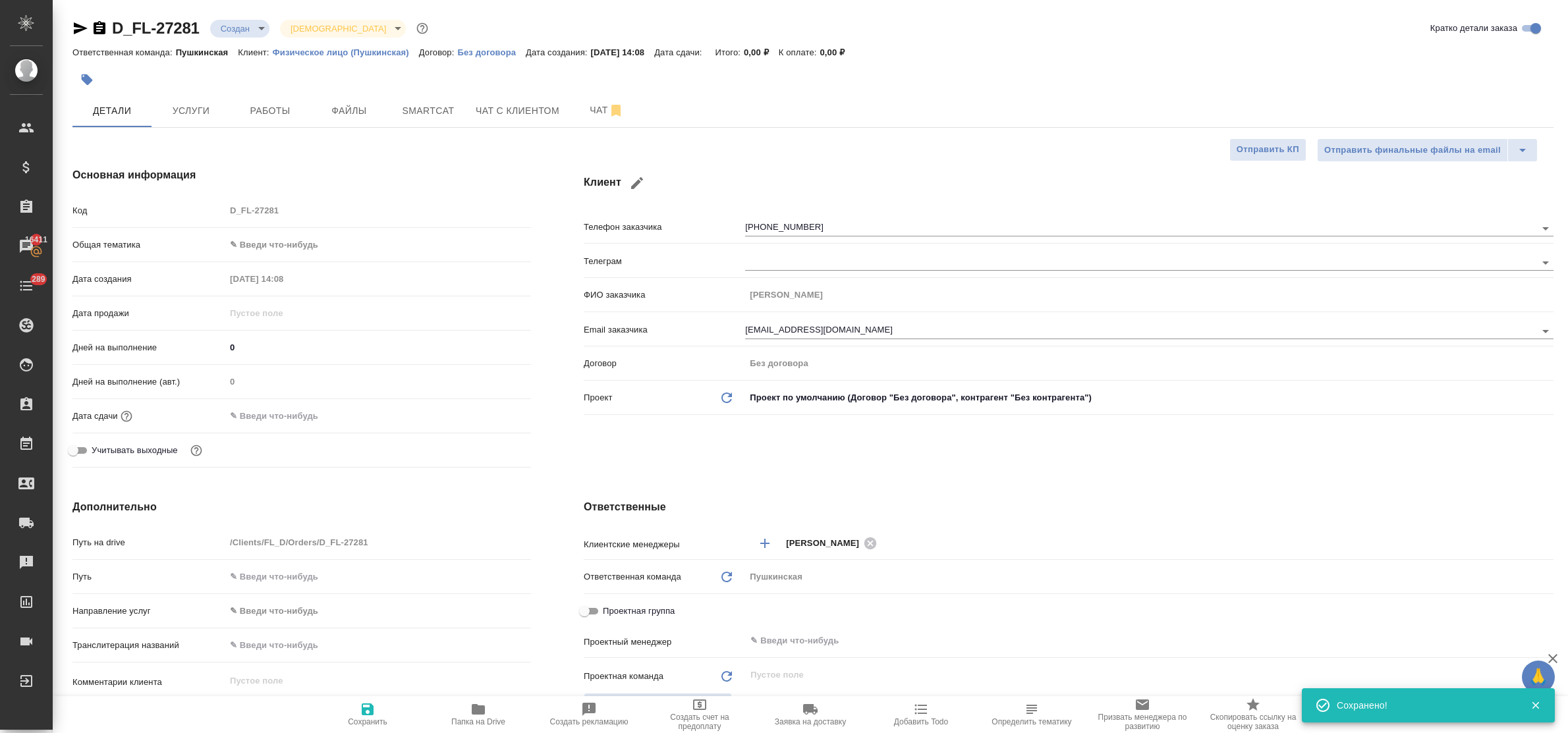
type textarea "x"
click at [275, 249] on body "🙏 .cls-1 fill:#fff; AWATERA Bulakhova Elena Клиенты Спецификации Заказы 16411 Ч…" at bounding box center [784, 366] width 1568 height 733
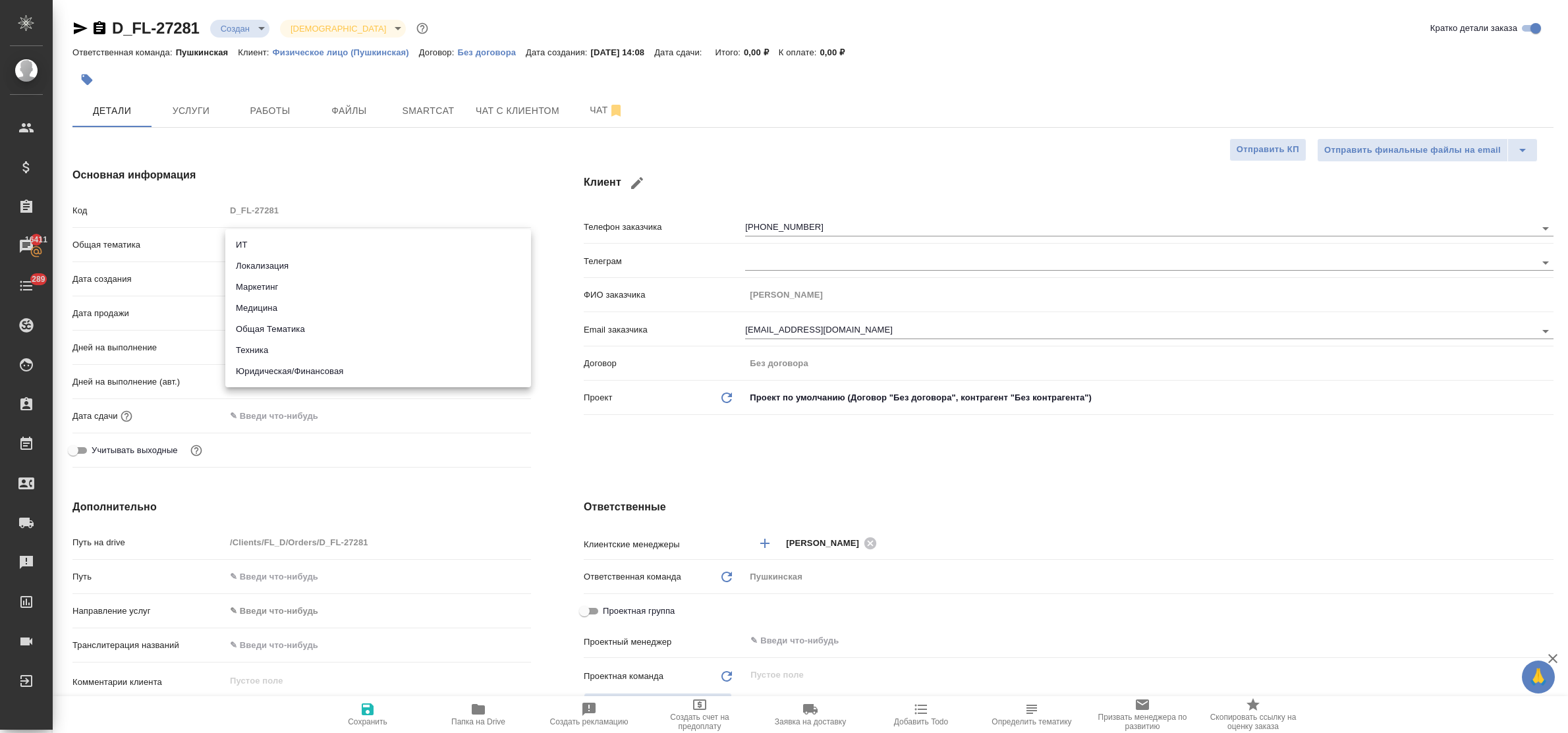
click at [301, 374] on li "Юридическая/Финансовая" at bounding box center [377, 371] width 306 height 21
type input "yr-fn"
type textarea "x"
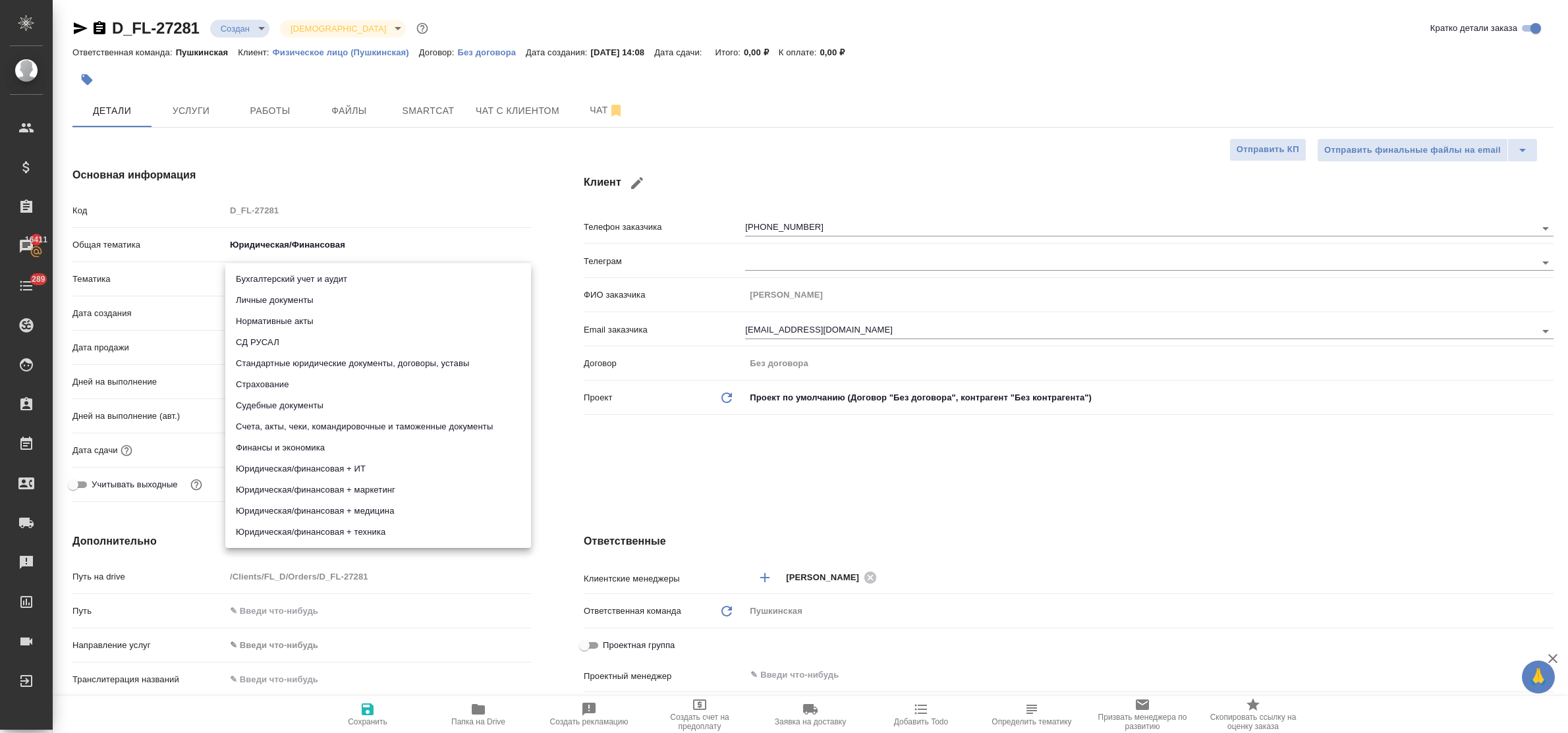
click at [280, 277] on body "🙏 .cls-1 fill:#fff; AWATERA Bulakhova Elena Клиенты Спецификации Заказы 16411 Ч…" at bounding box center [784, 366] width 1568 height 733
click at [285, 297] on li "Личные документы" at bounding box center [377, 299] width 306 height 21
type textarea "x"
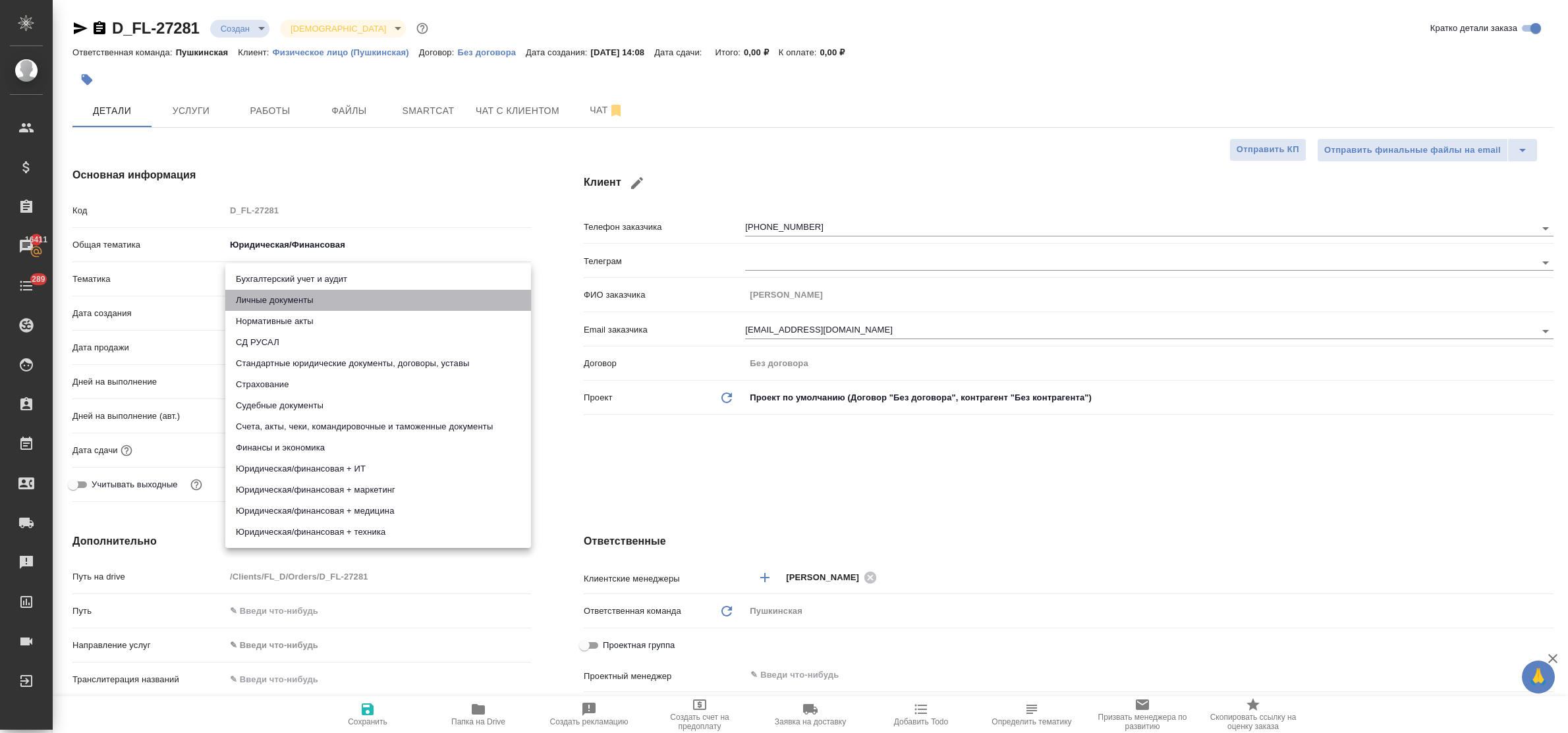
type input "5a8b8b956a9677013d343cfe"
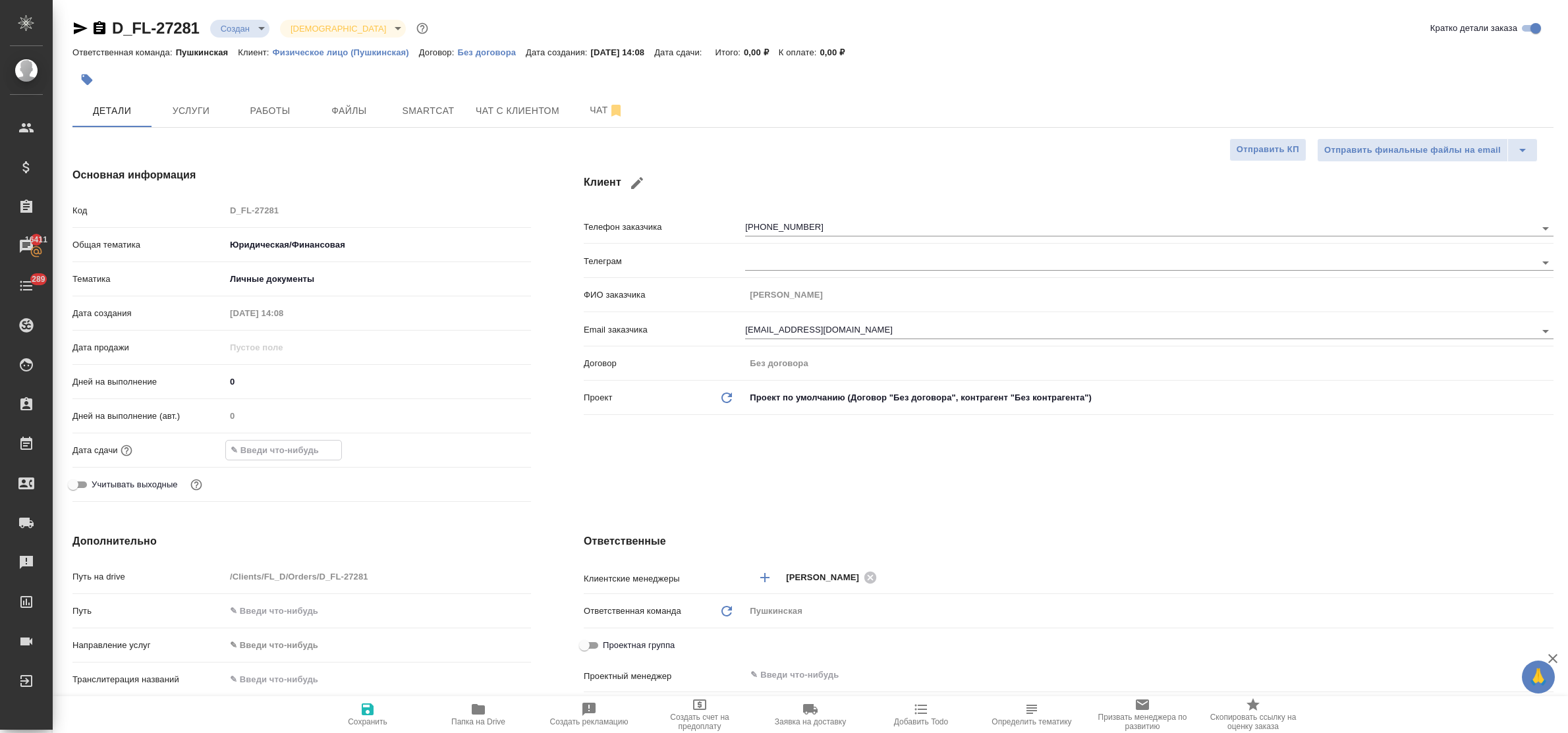
click at [309, 454] on input "text" at bounding box center [283, 450] width 115 height 19
click at [497, 445] on icon "button" at bounding box center [492, 448] width 12 height 14
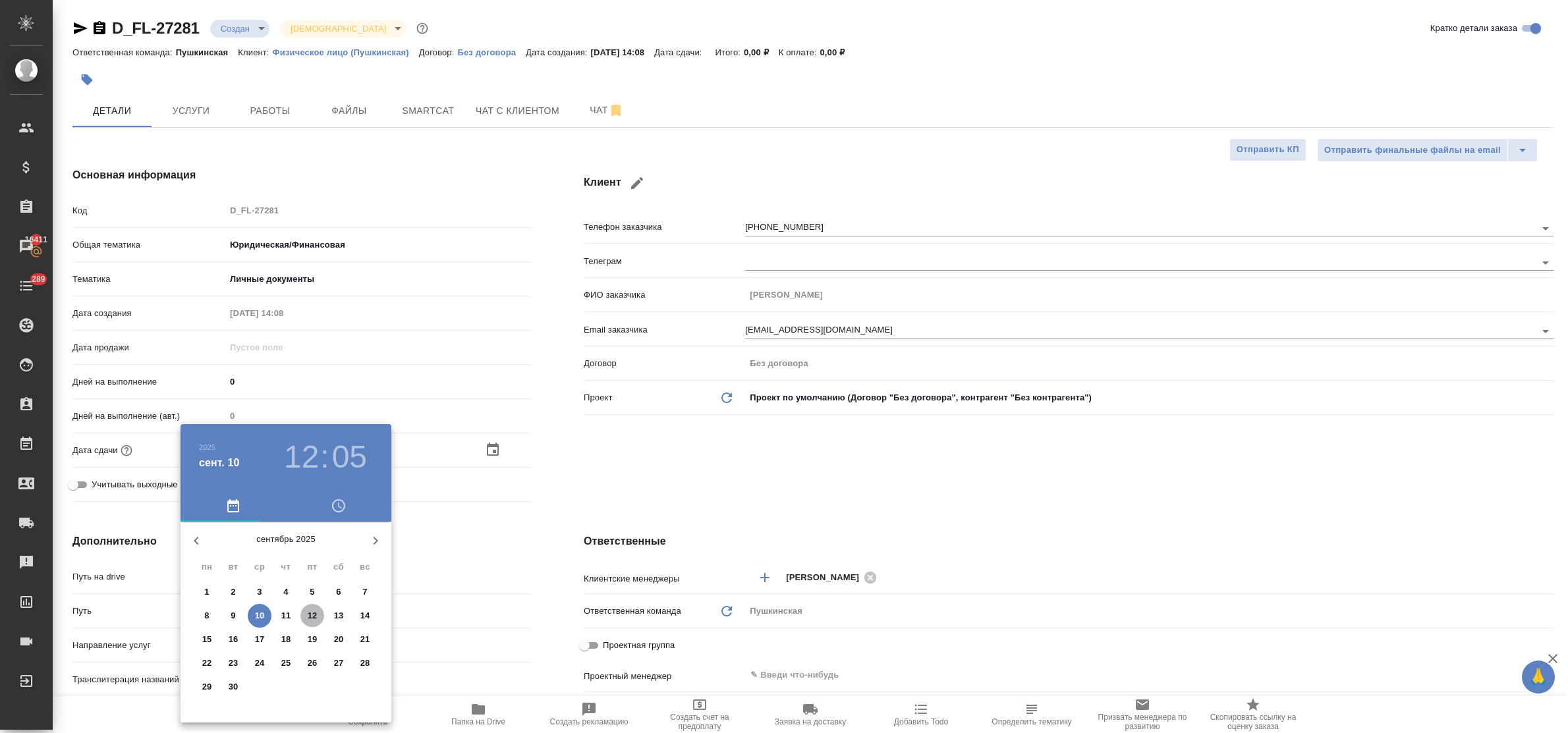
click at [309, 614] on p "12" at bounding box center [312, 616] width 10 height 14
type input "12.09.2025 12:05"
type textarea "x"
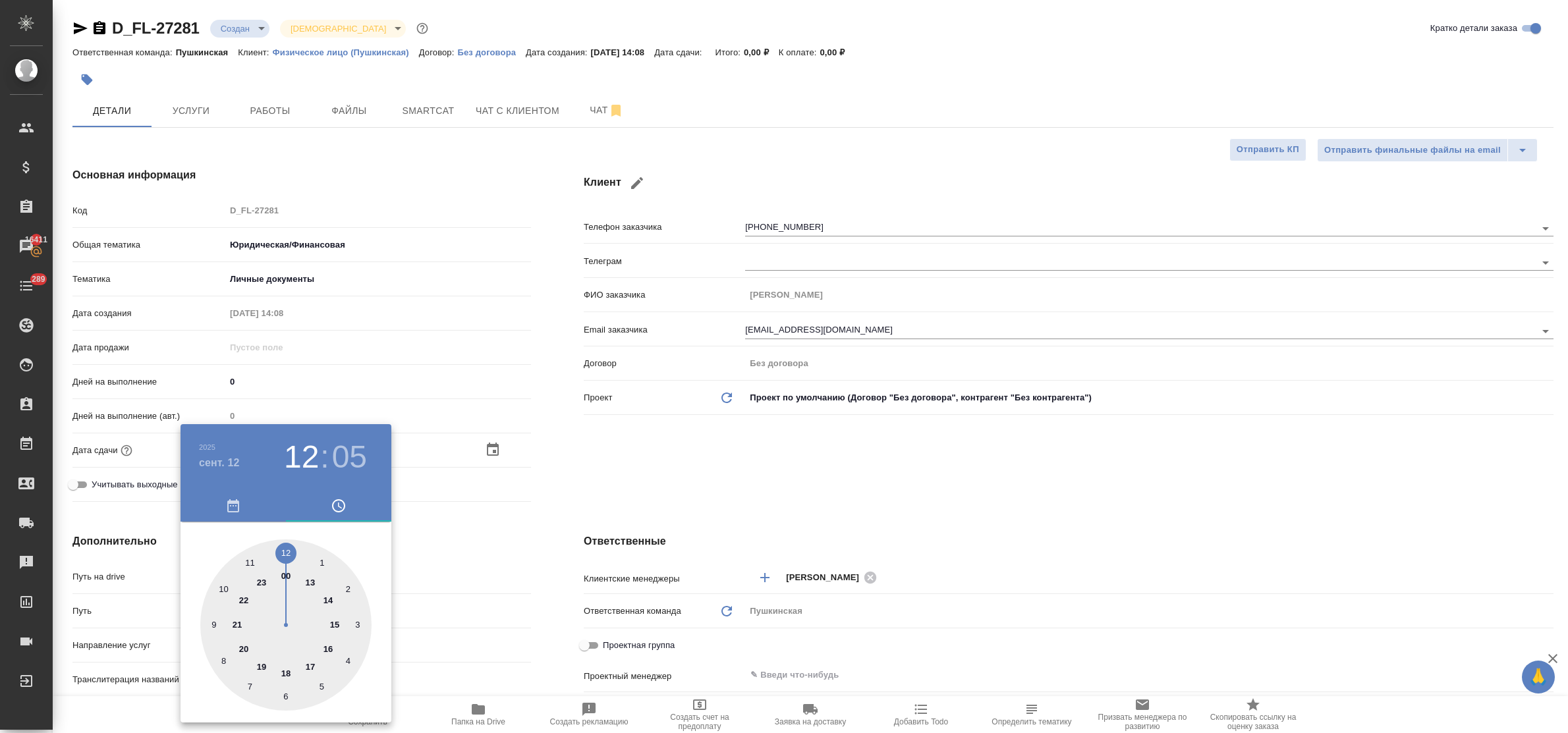
click at [288, 552] on div at bounding box center [286, 625] width 172 height 171
type textarea "x"
click at [288, 552] on div at bounding box center [286, 625] width 172 height 171
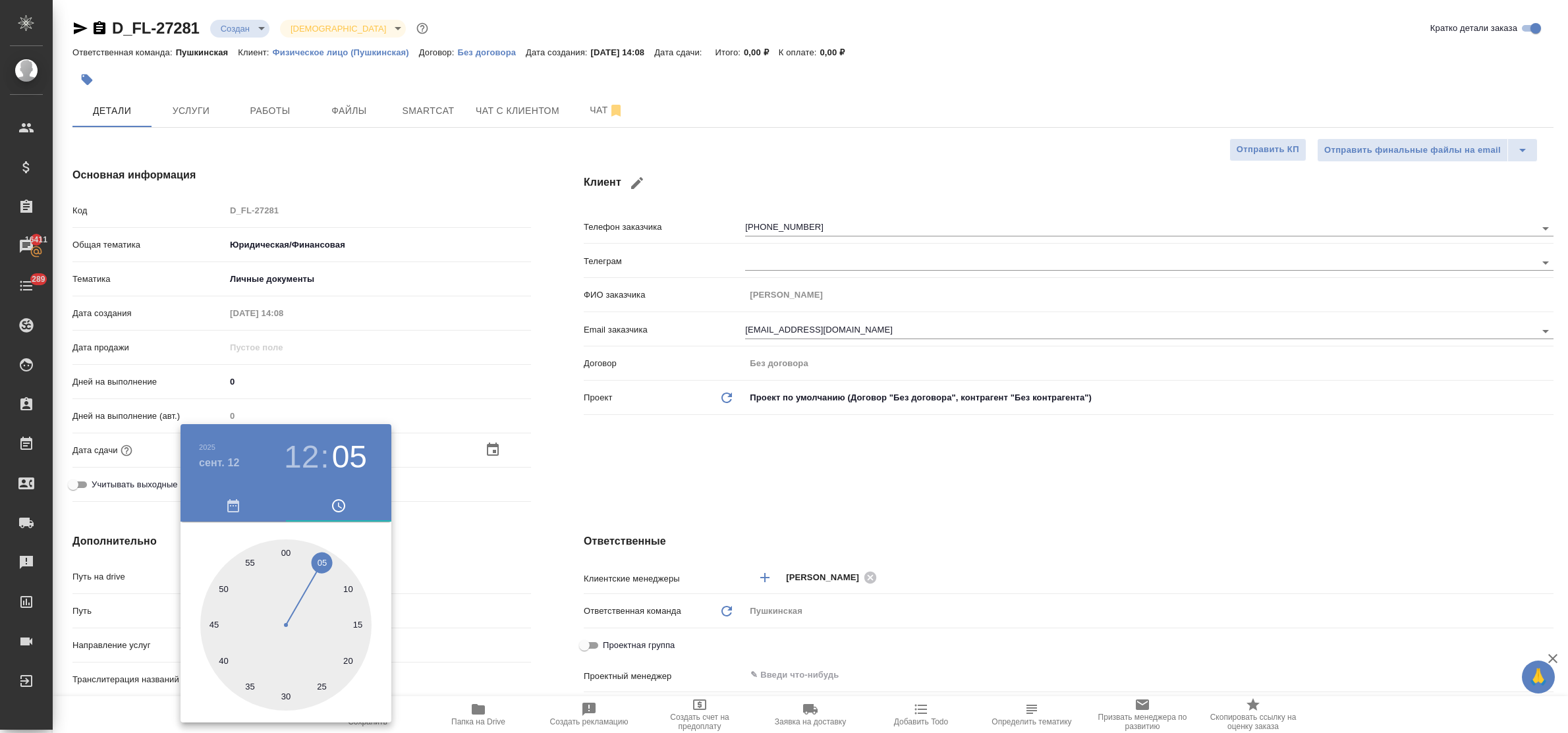
type input "12.09.2025 12:00"
type textarea "x"
click at [472, 571] on div at bounding box center [784, 366] width 1568 height 733
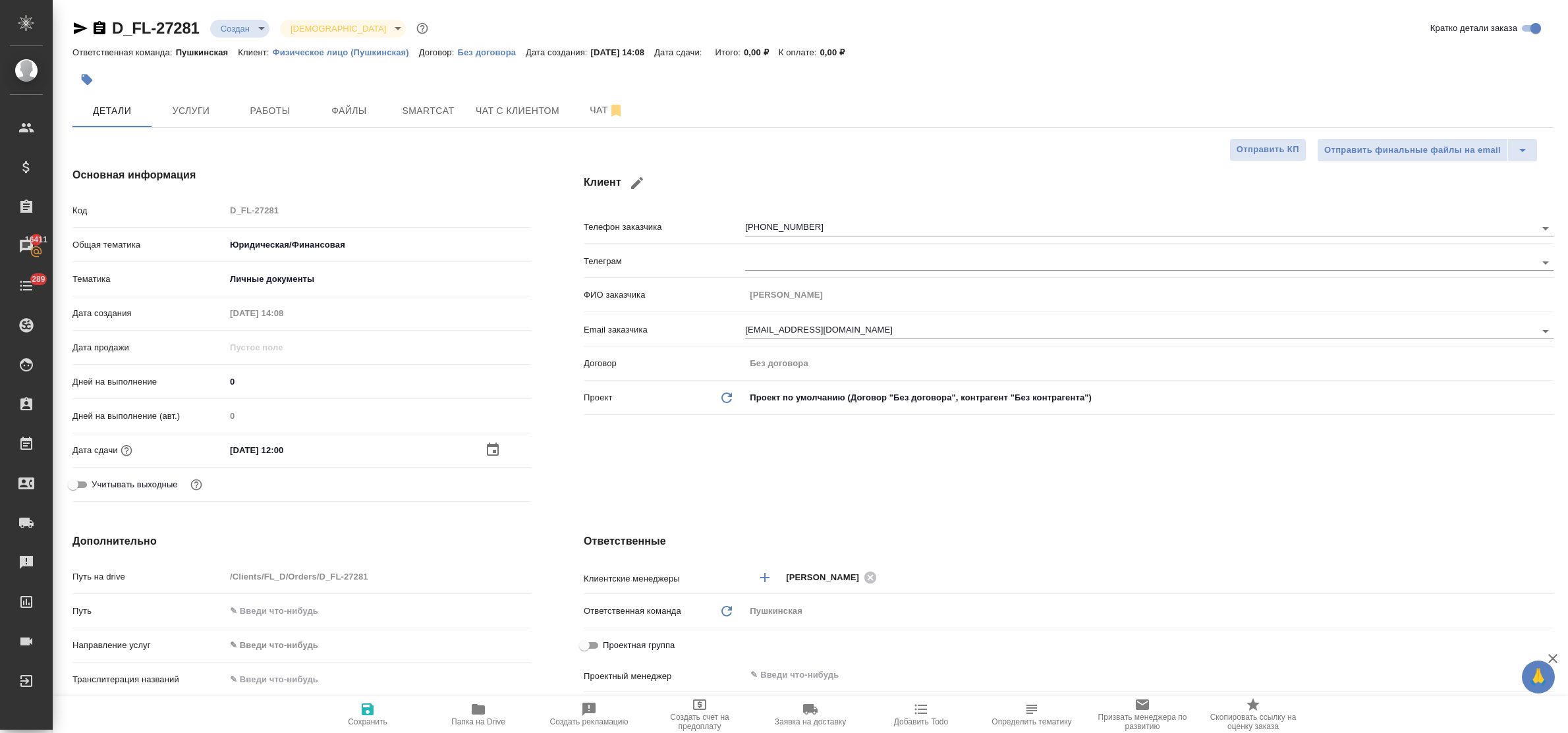
click at [364, 703] on icon "button" at bounding box center [367, 709] width 15 height 15
type textarea "x"
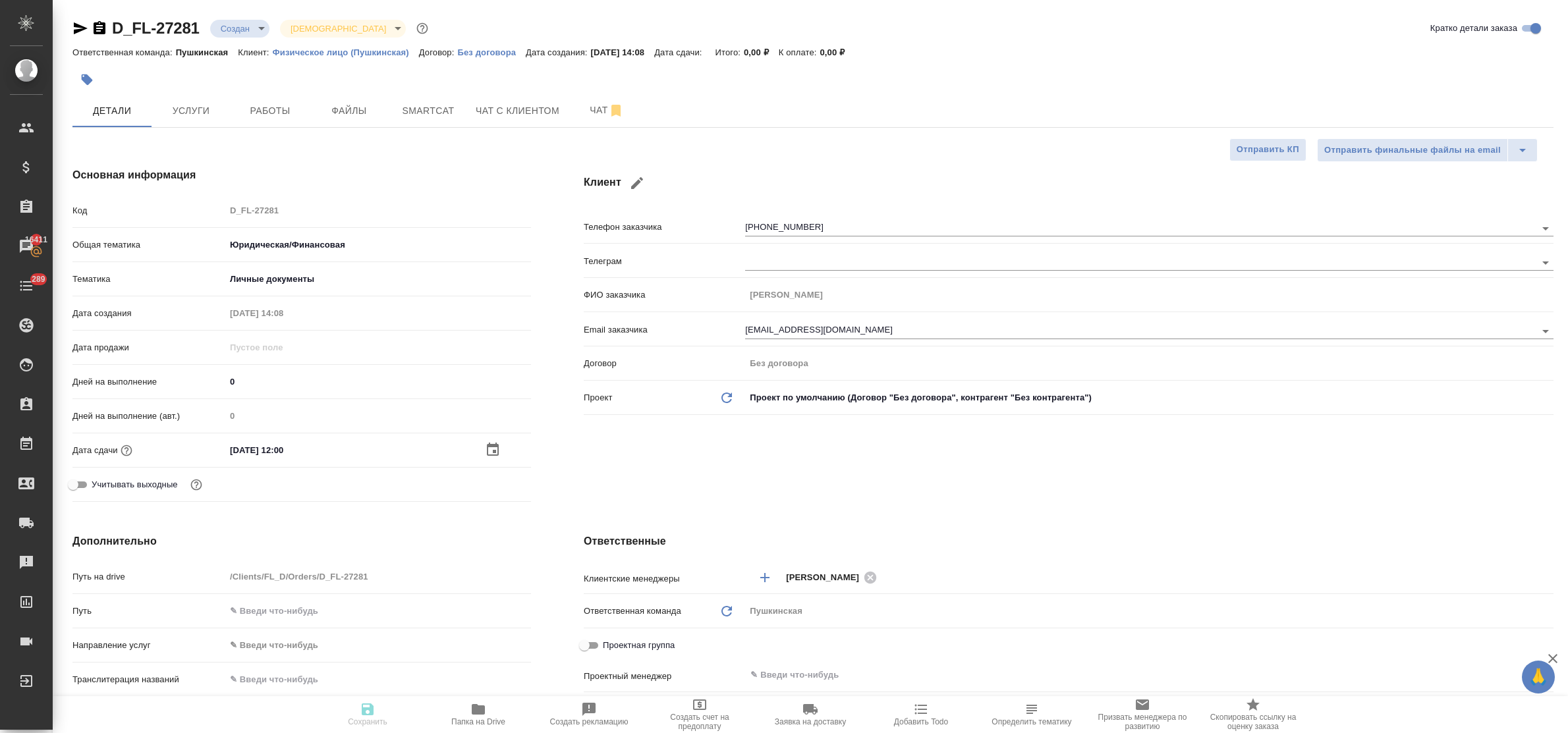
type textarea "x"
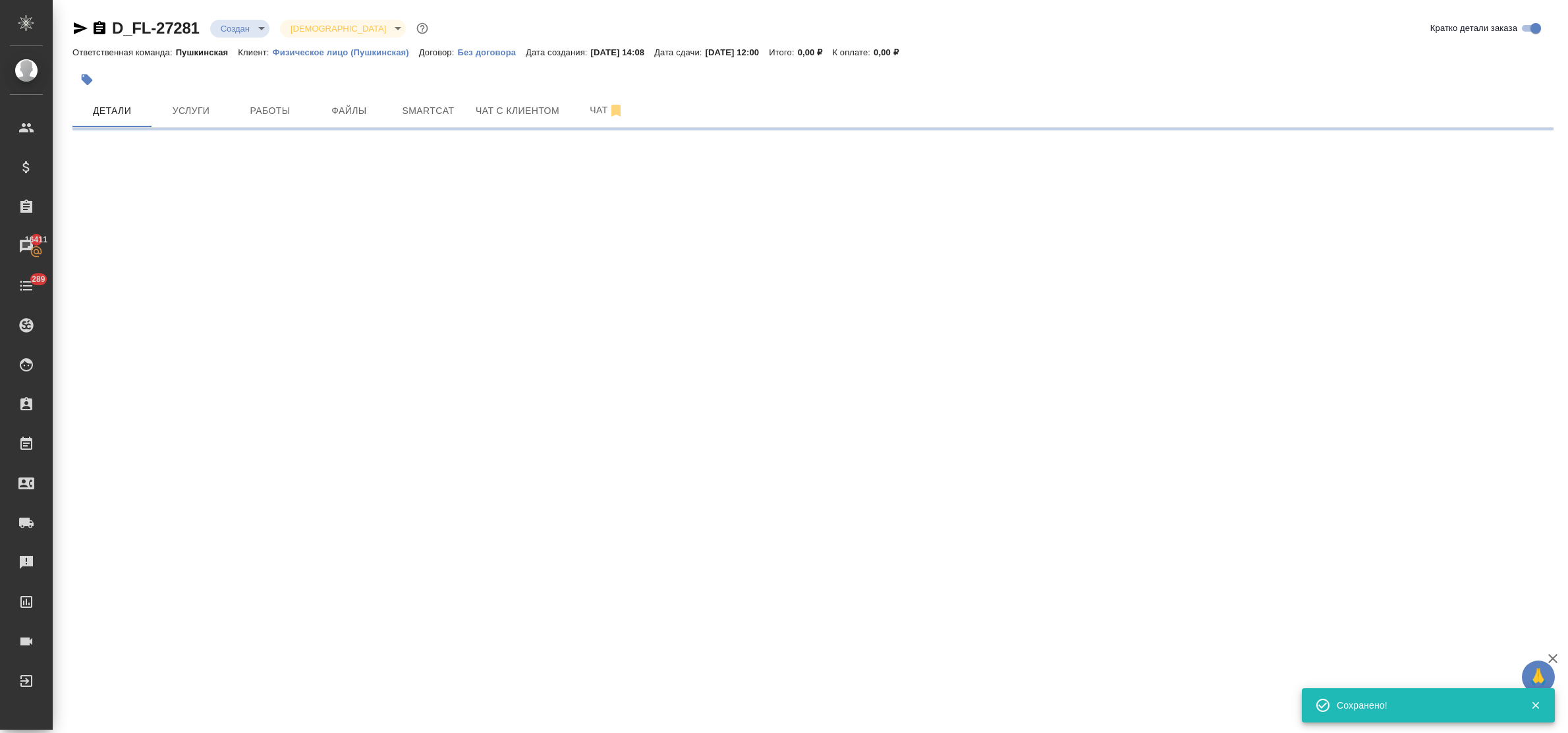
select select "RU"
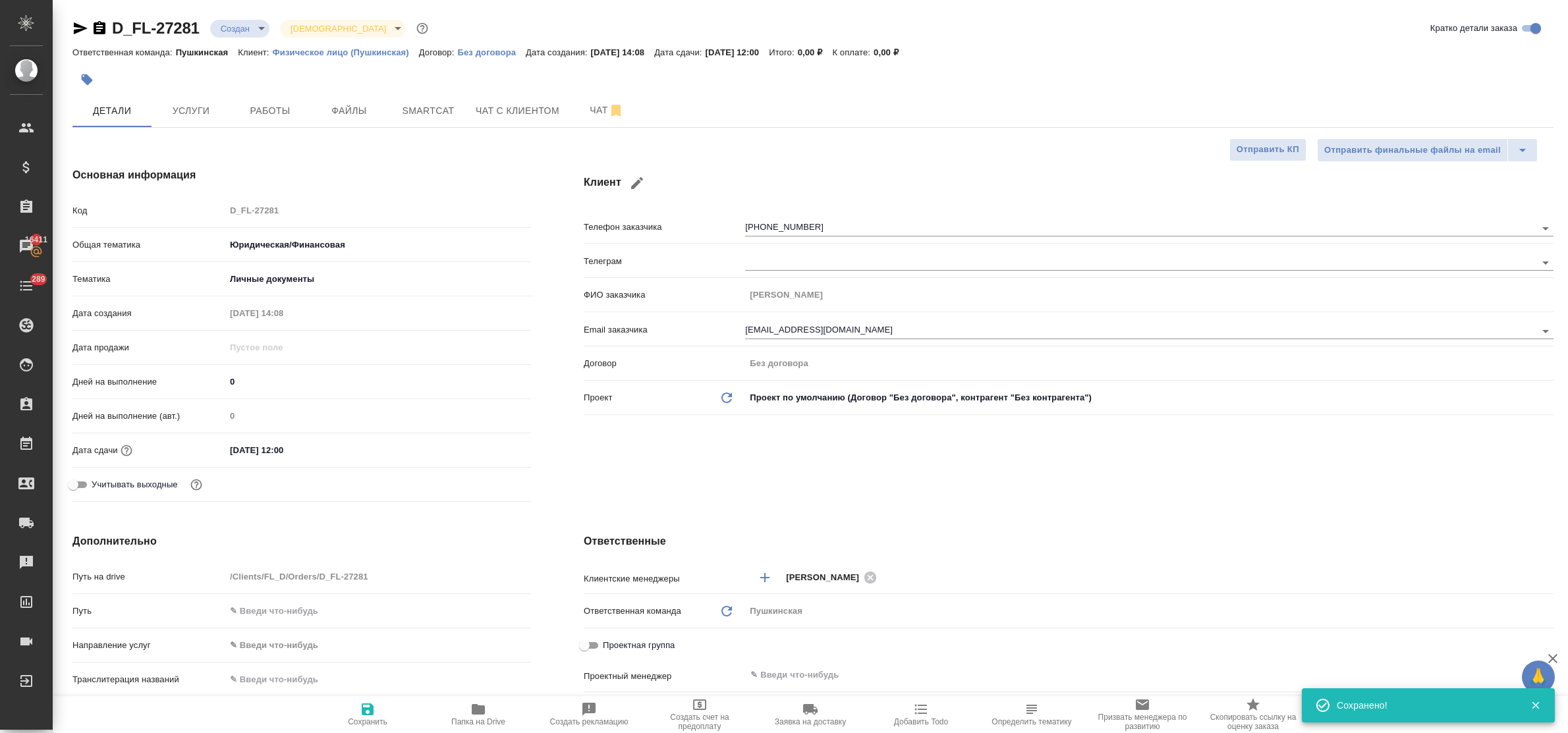
type textarea "x"
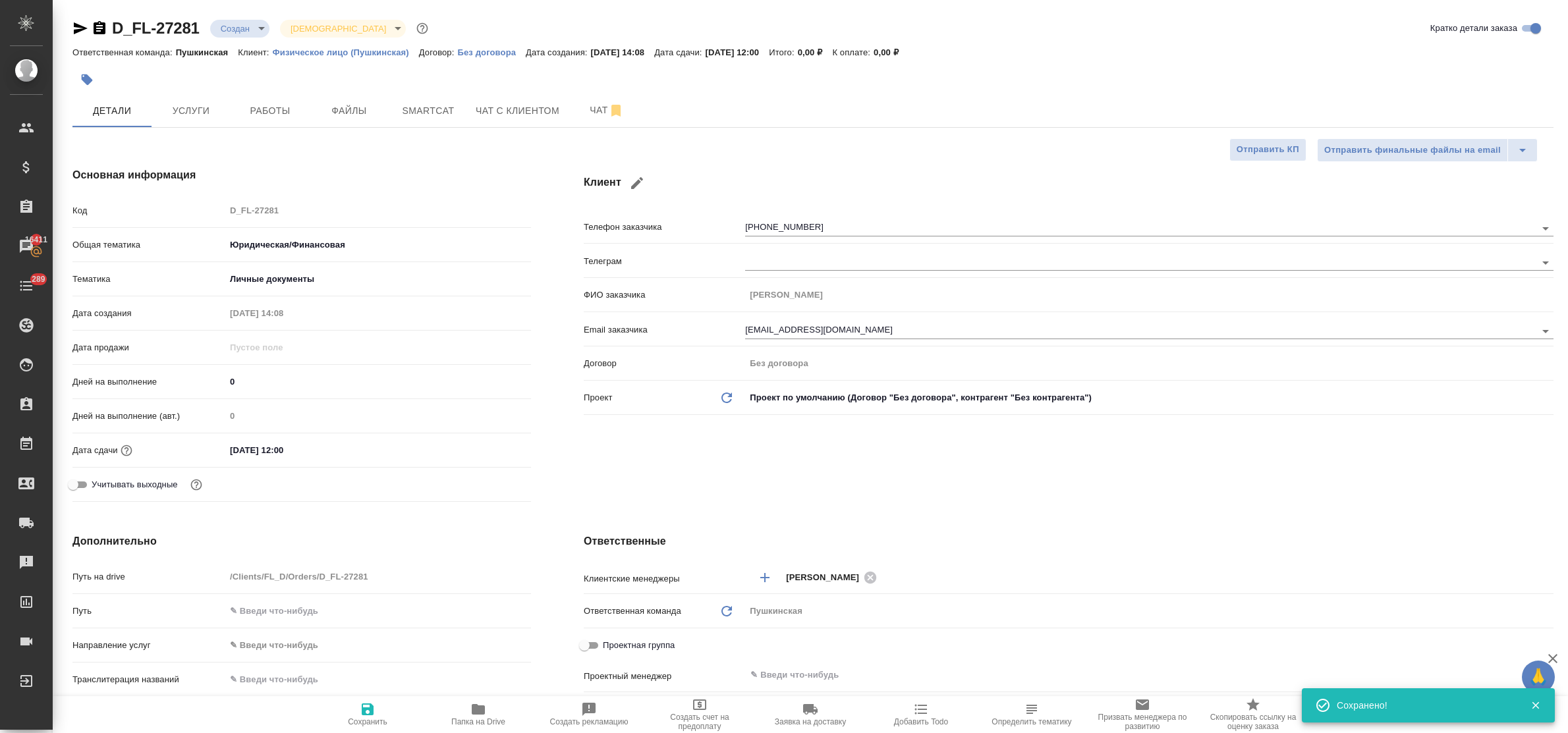
type textarea "x"
click at [508, 113] on span "Чат с клиентом" at bounding box center [517, 111] width 83 height 16
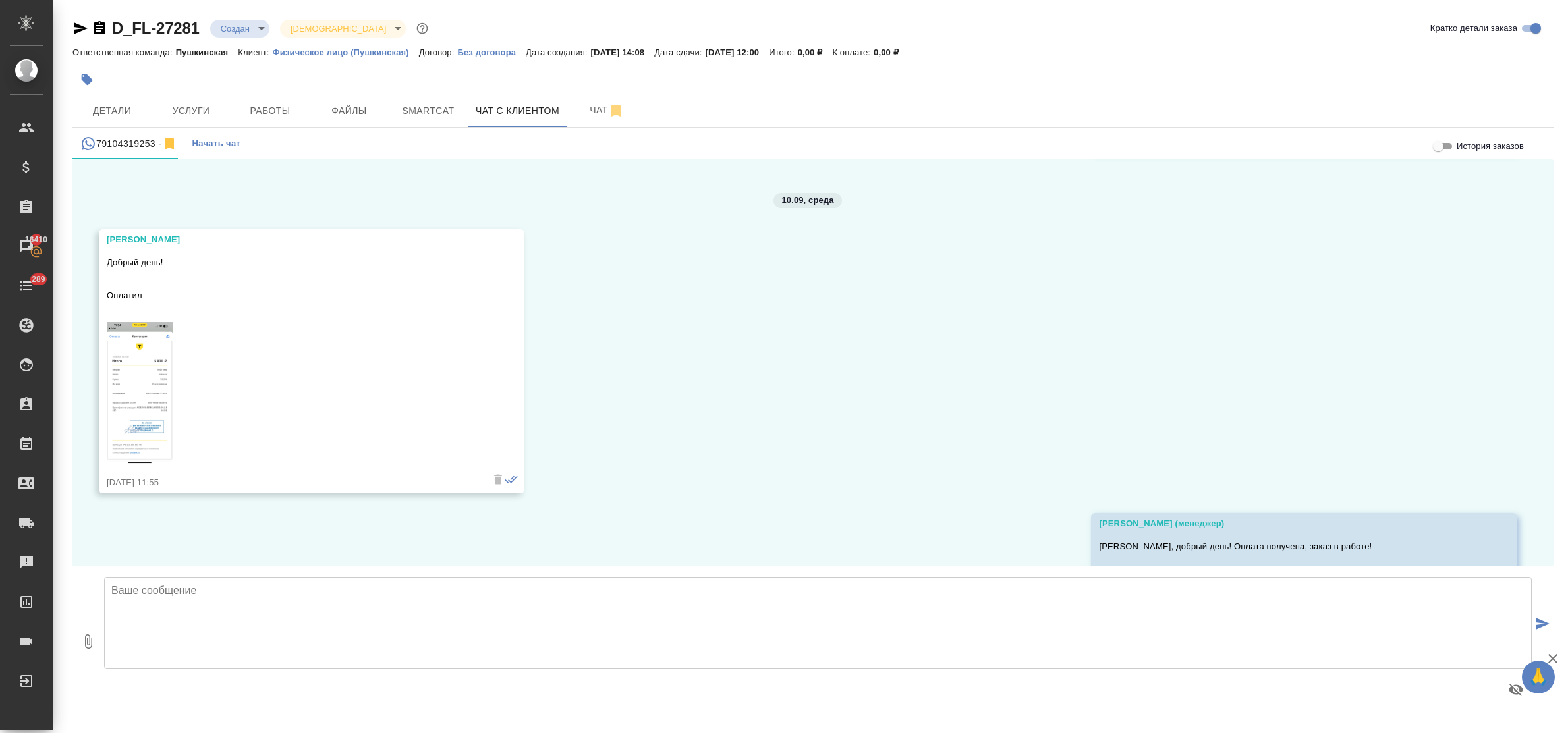
scroll to position [13579, 0]
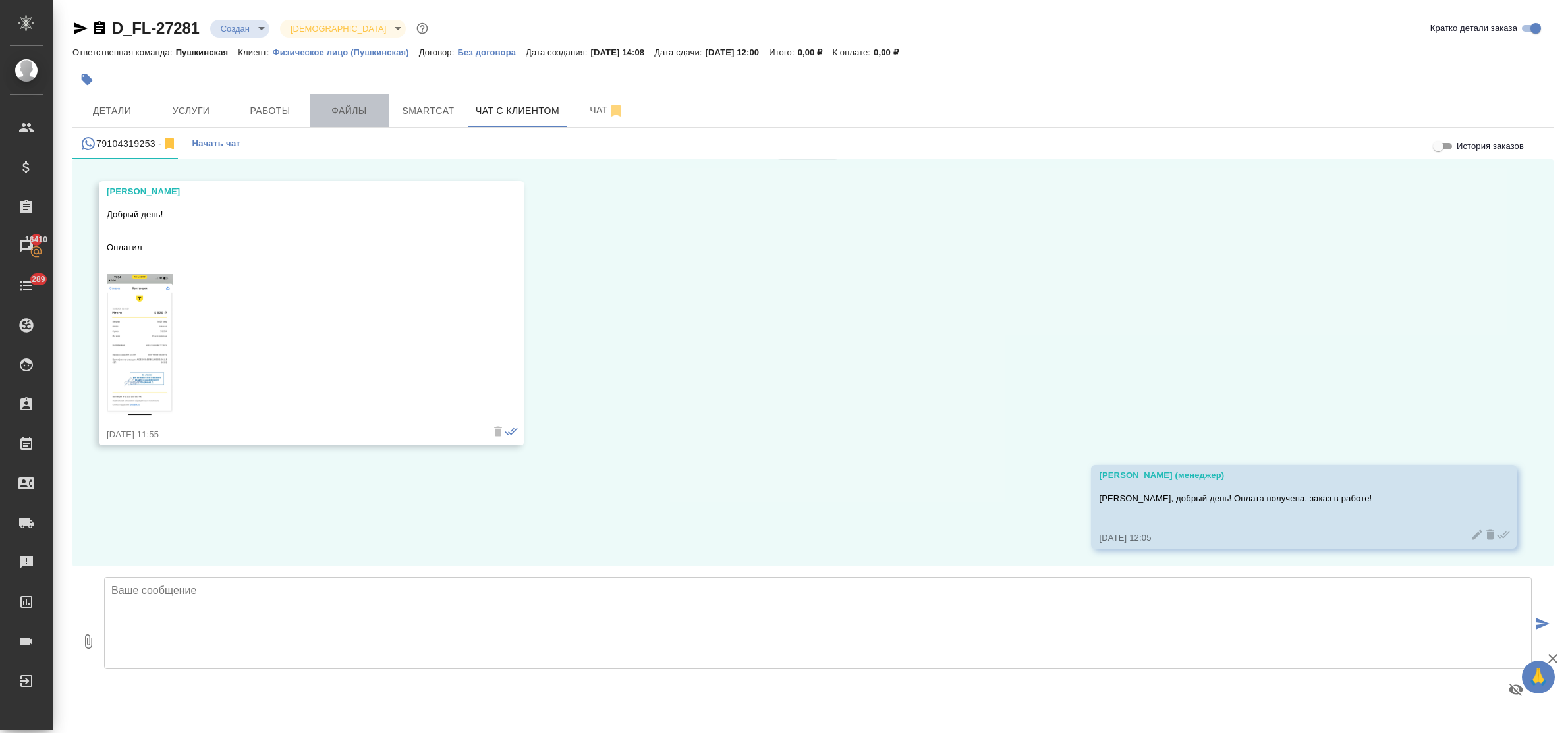
click at [330, 111] on span "Файлы" at bounding box center [349, 111] width 64 height 16
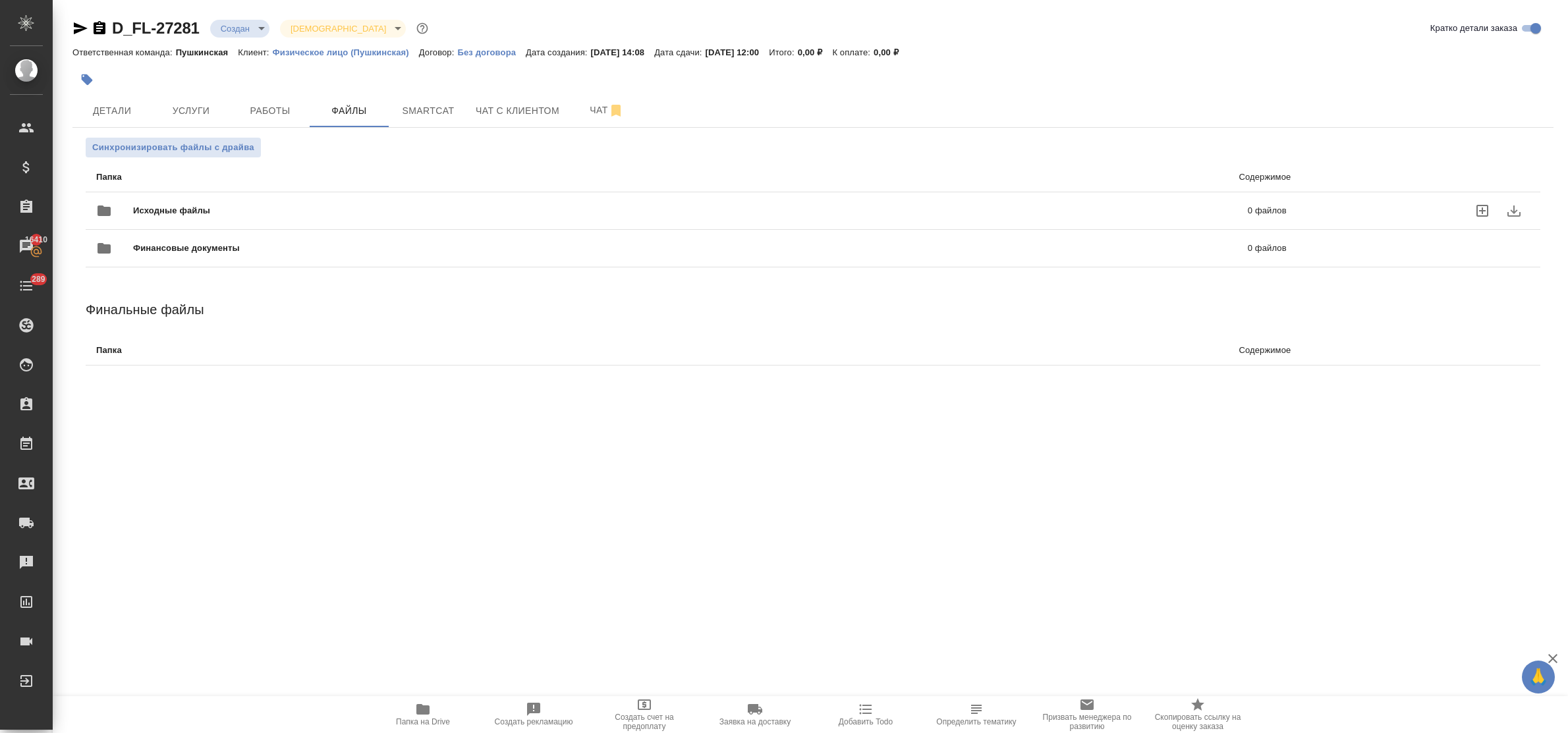
click at [1480, 209] on icon "uploadFiles" at bounding box center [1482, 210] width 15 height 15
click at [0, 0] on input "uploadFiles" at bounding box center [0, 0] width 0 height 0
click at [508, 122] on button "Чат с клиентом" at bounding box center [517, 111] width 100 height 33
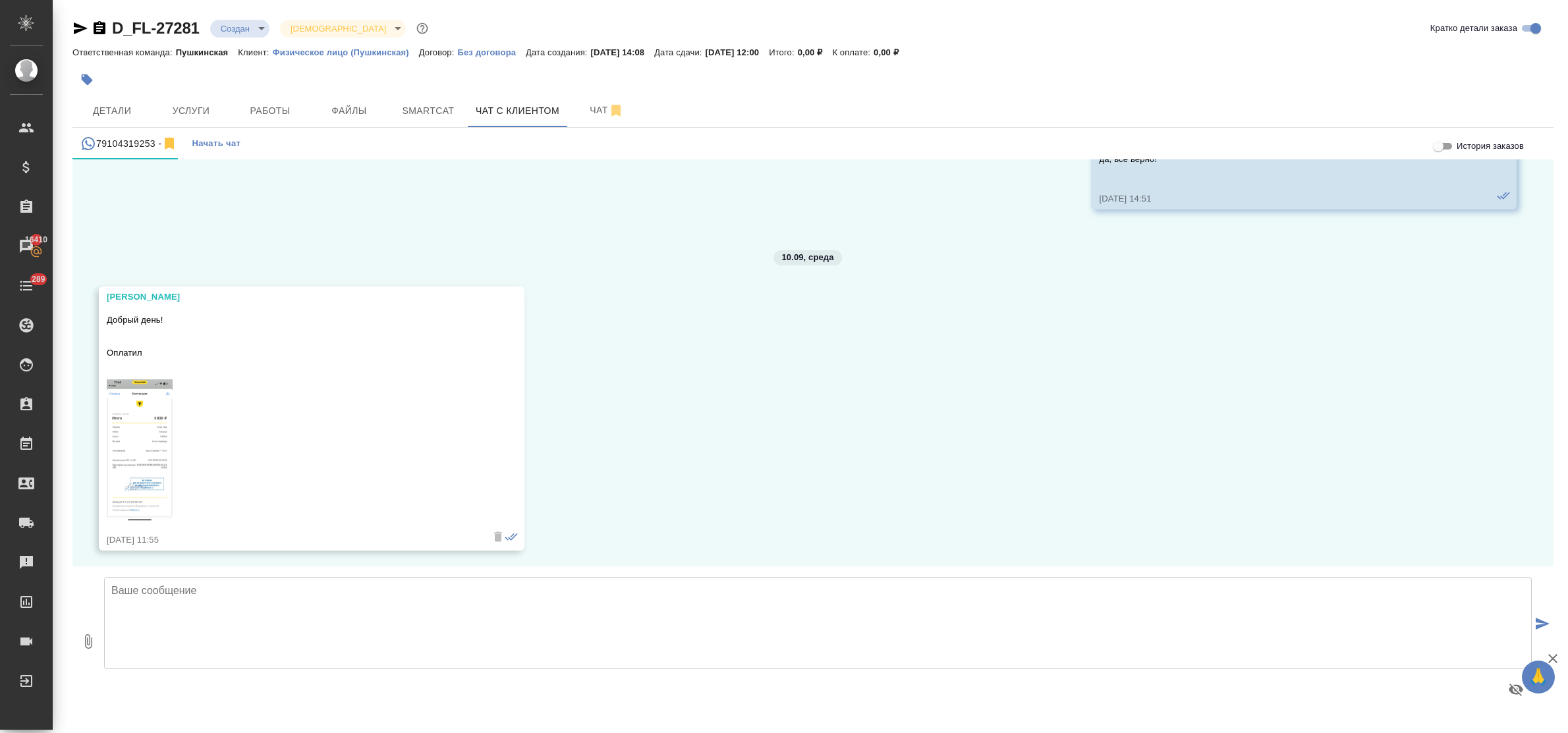
scroll to position [13579, 0]
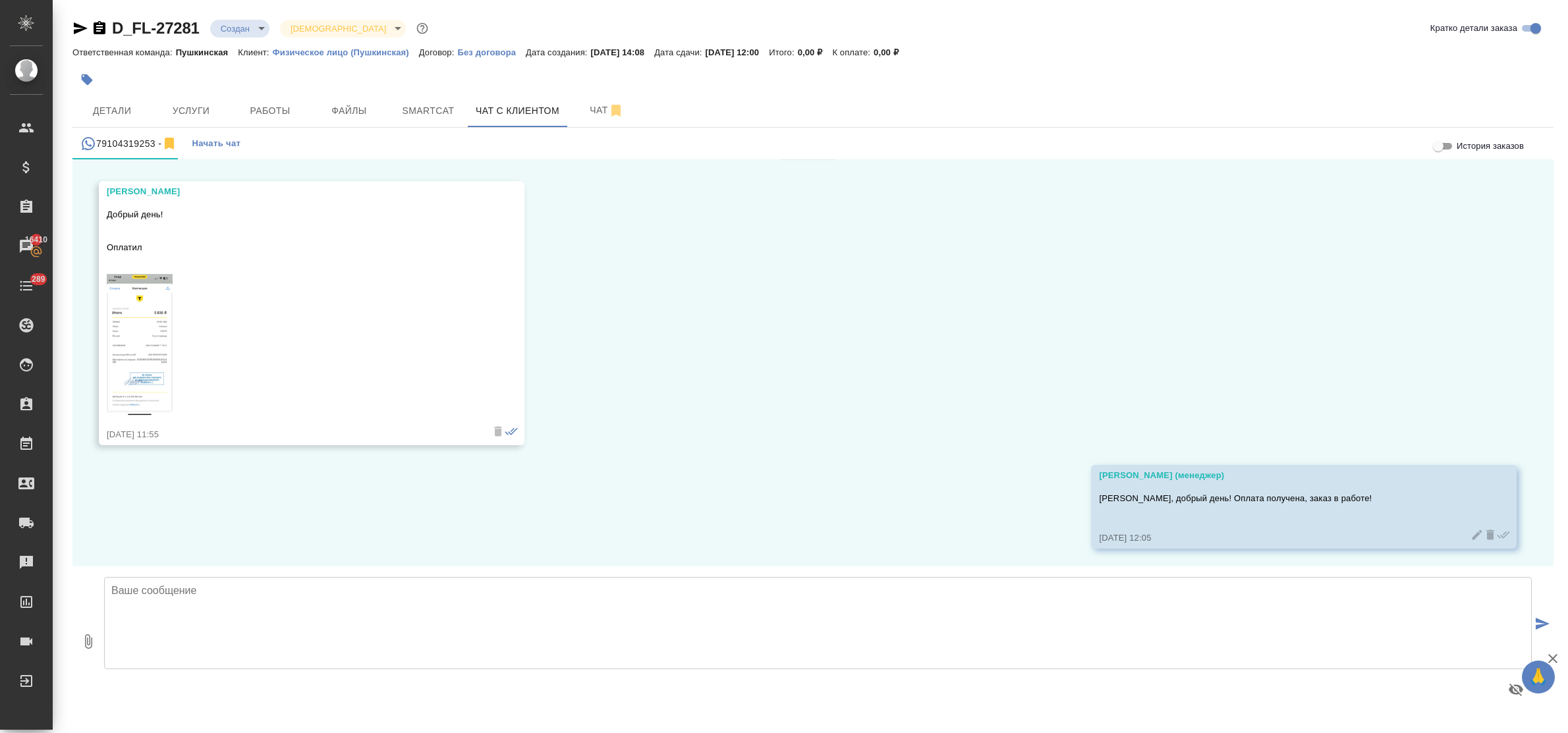
click at [241, 497] on div "12.04, суббота Гудина Александра (менеджер) Юрий, добрый день! В продолжение ра…" at bounding box center [813, 363] width 1481 height 407
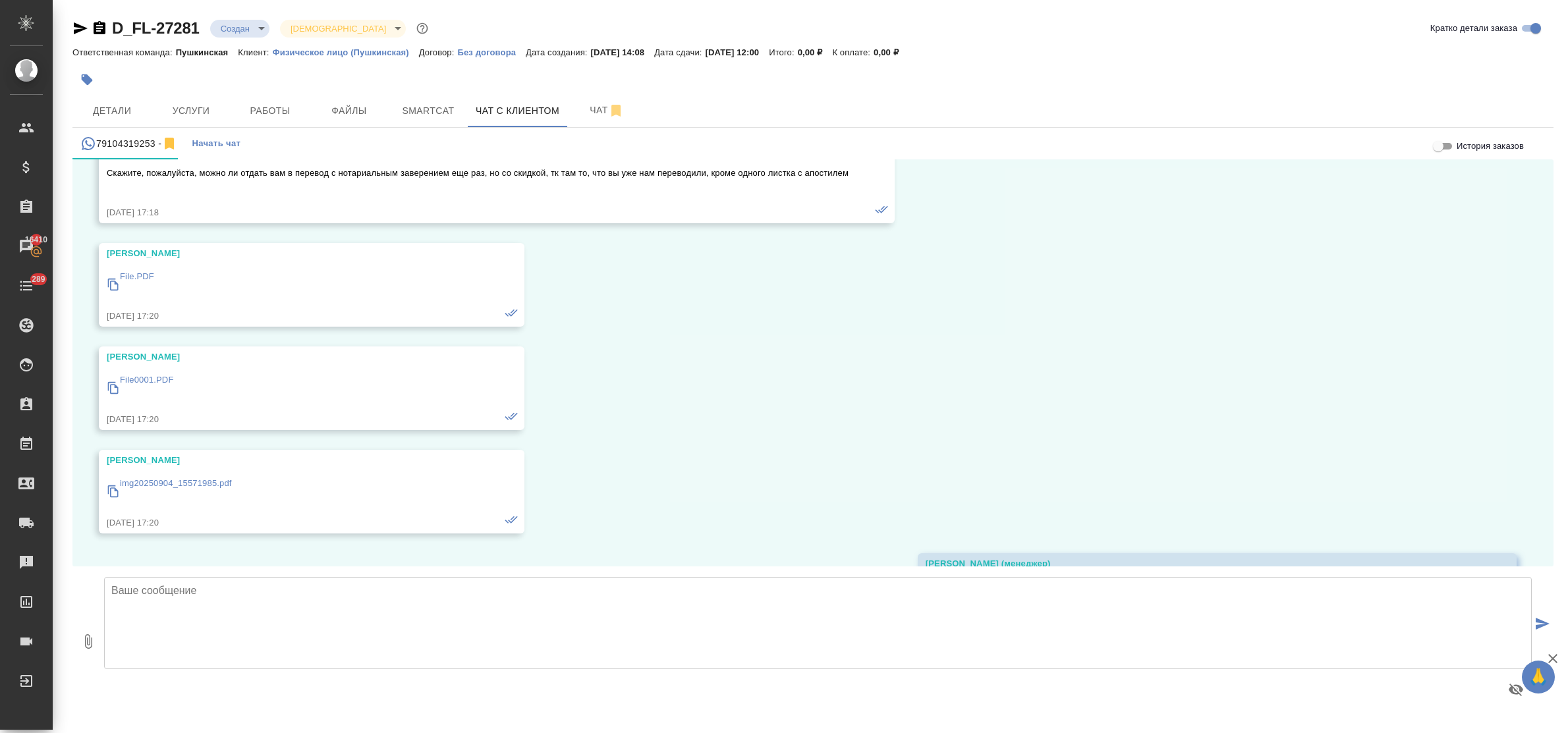
scroll to position [11850, 0]
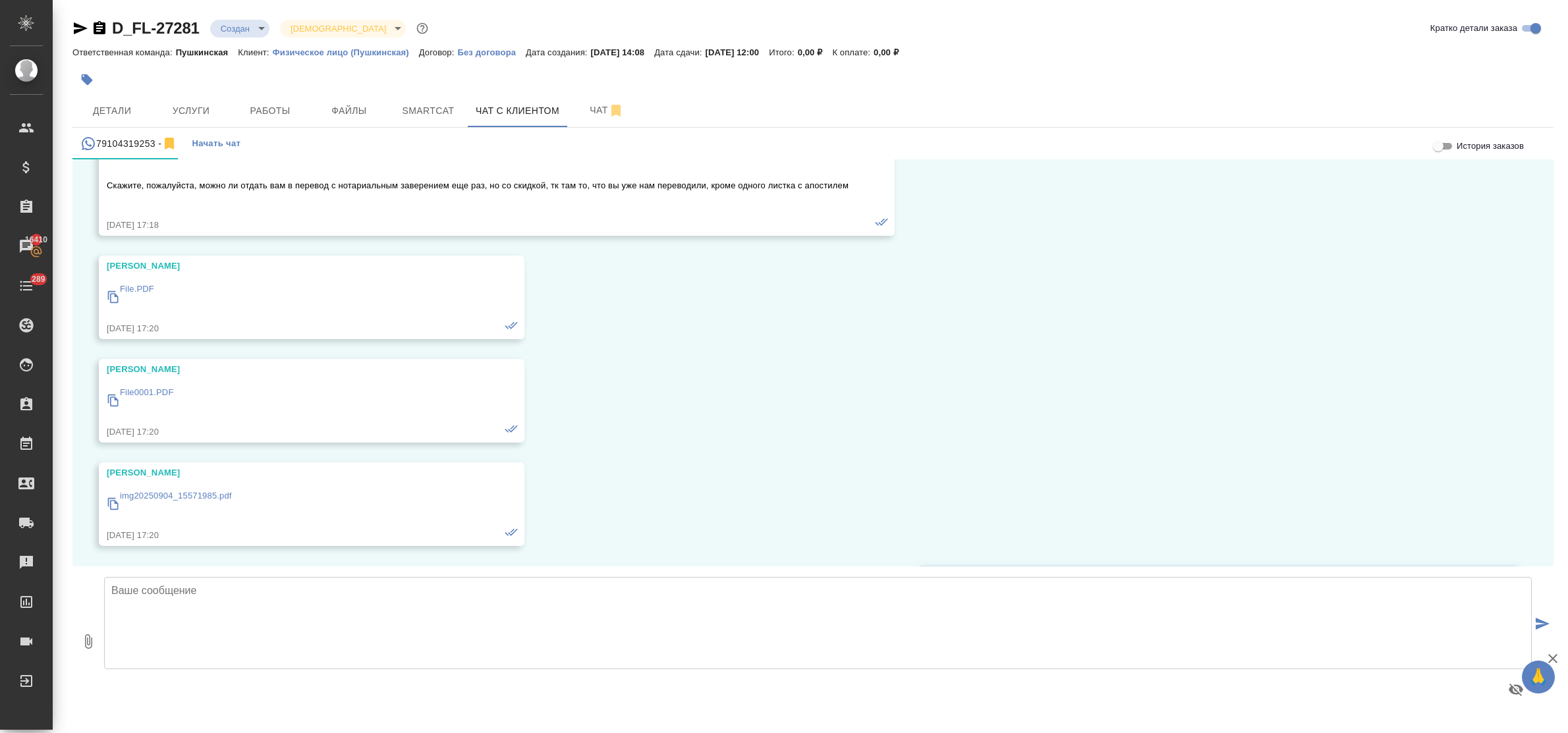
click at [142, 283] on p "File.PDF" at bounding box center [137, 288] width 34 height 14
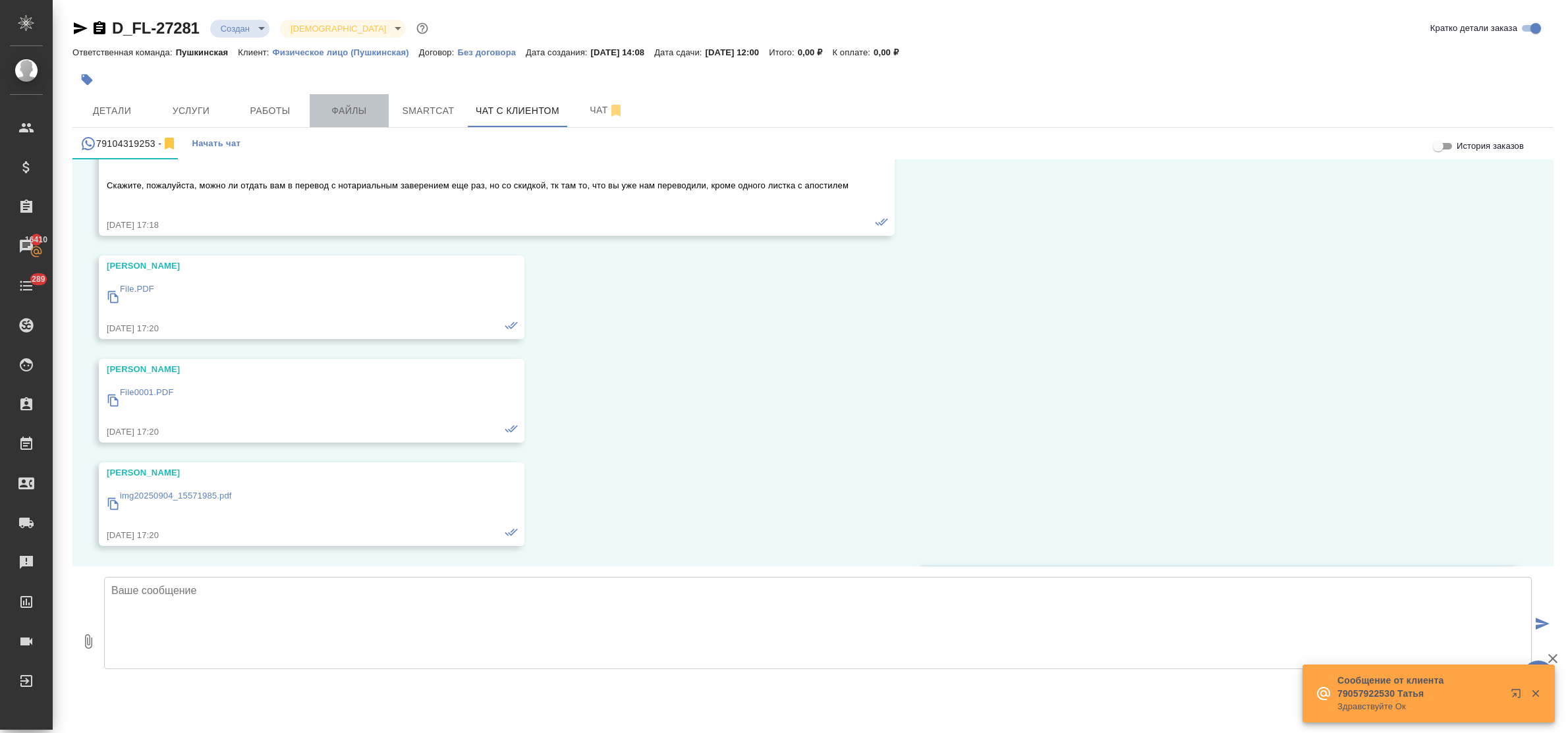
click at [335, 103] on span "Файлы" at bounding box center [349, 111] width 64 height 16
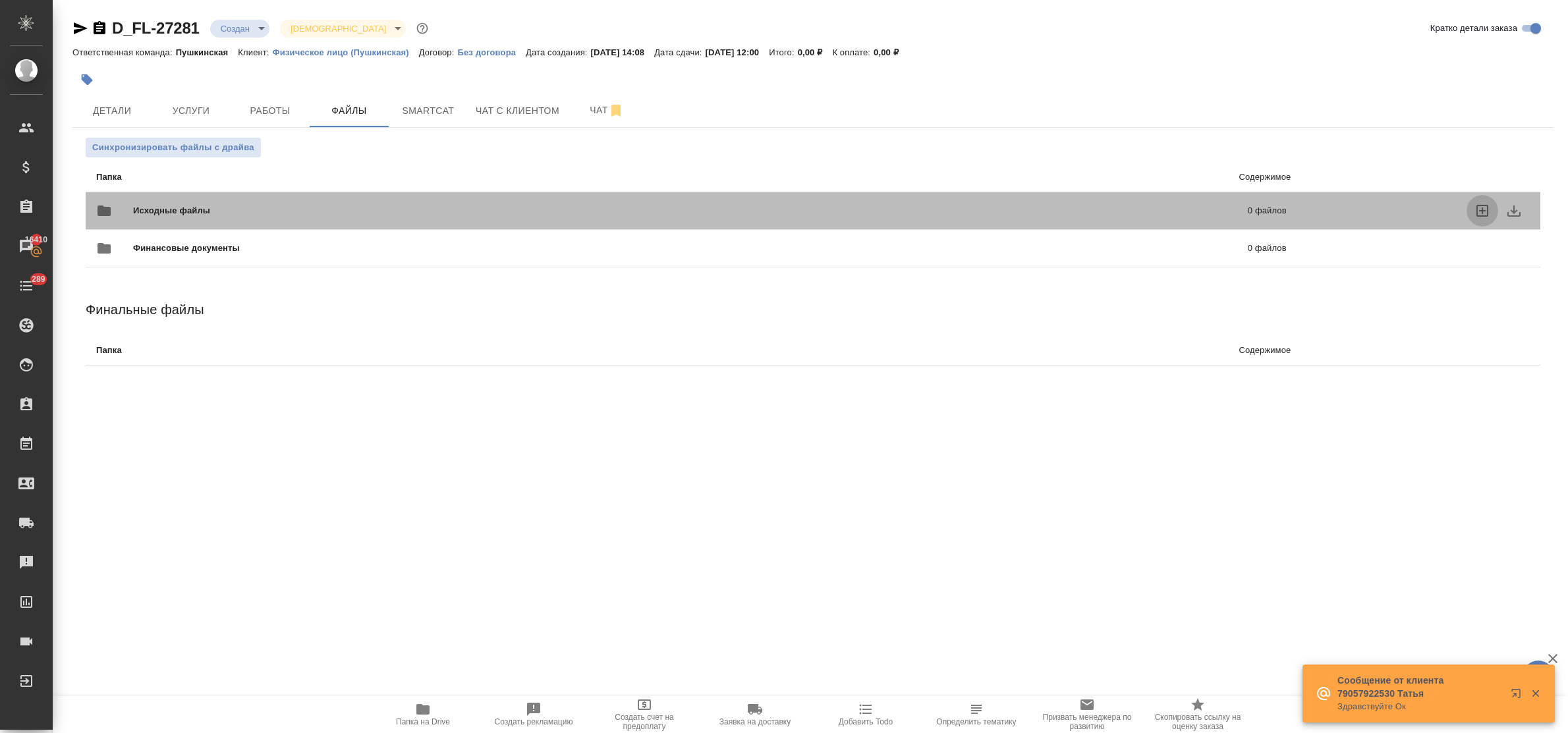
click at [1477, 210] on icon "uploadFiles" at bounding box center [1482, 210] width 12 height 12
click at [0, 0] on input "uploadFiles" at bounding box center [0, 0] width 0 height 0
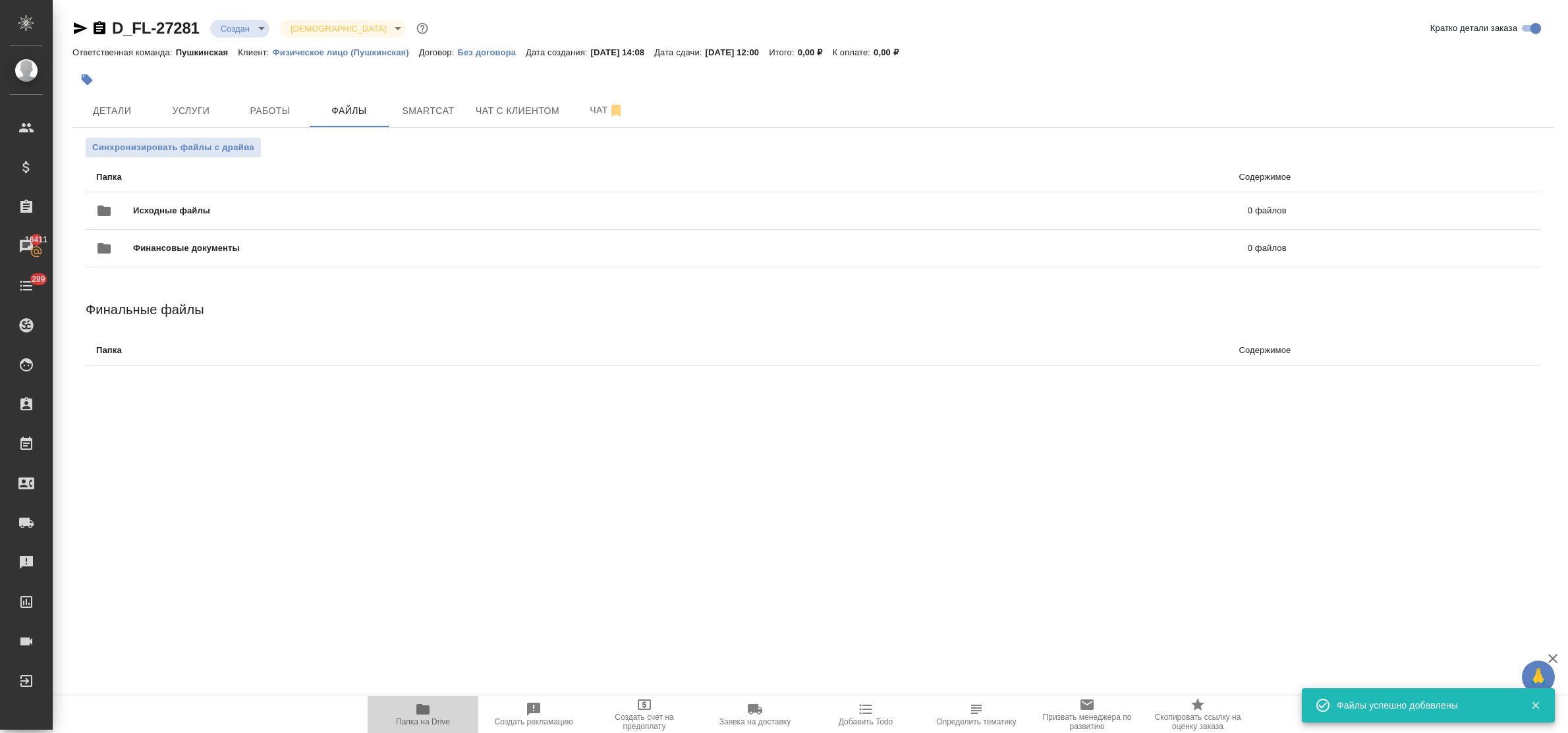
click at [416, 707] on icon "button" at bounding box center [423, 709] width 14 height 11
click at [93, 106] on span "Детали" at bounding box center [113, 111] width 64 height 16
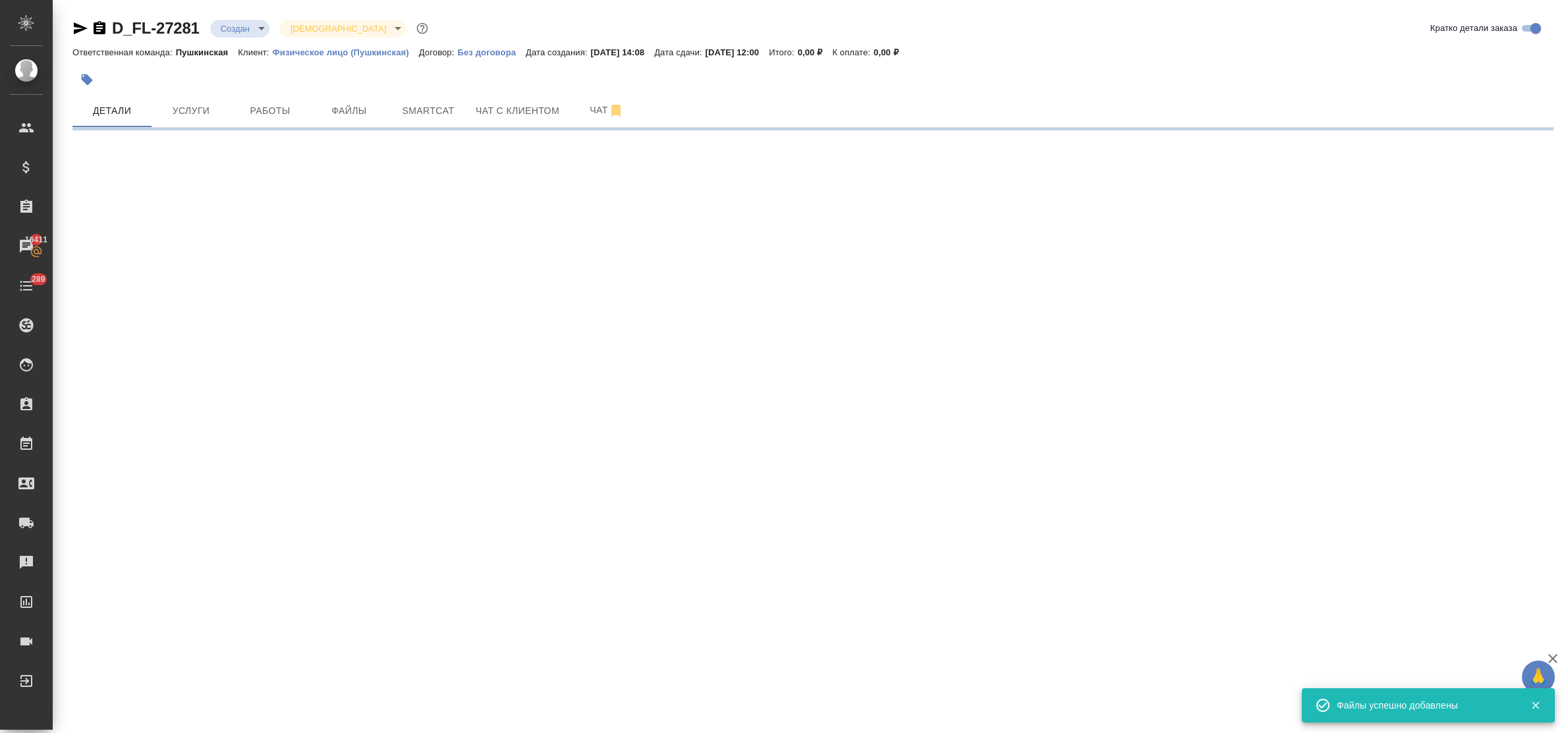
select select "RU"
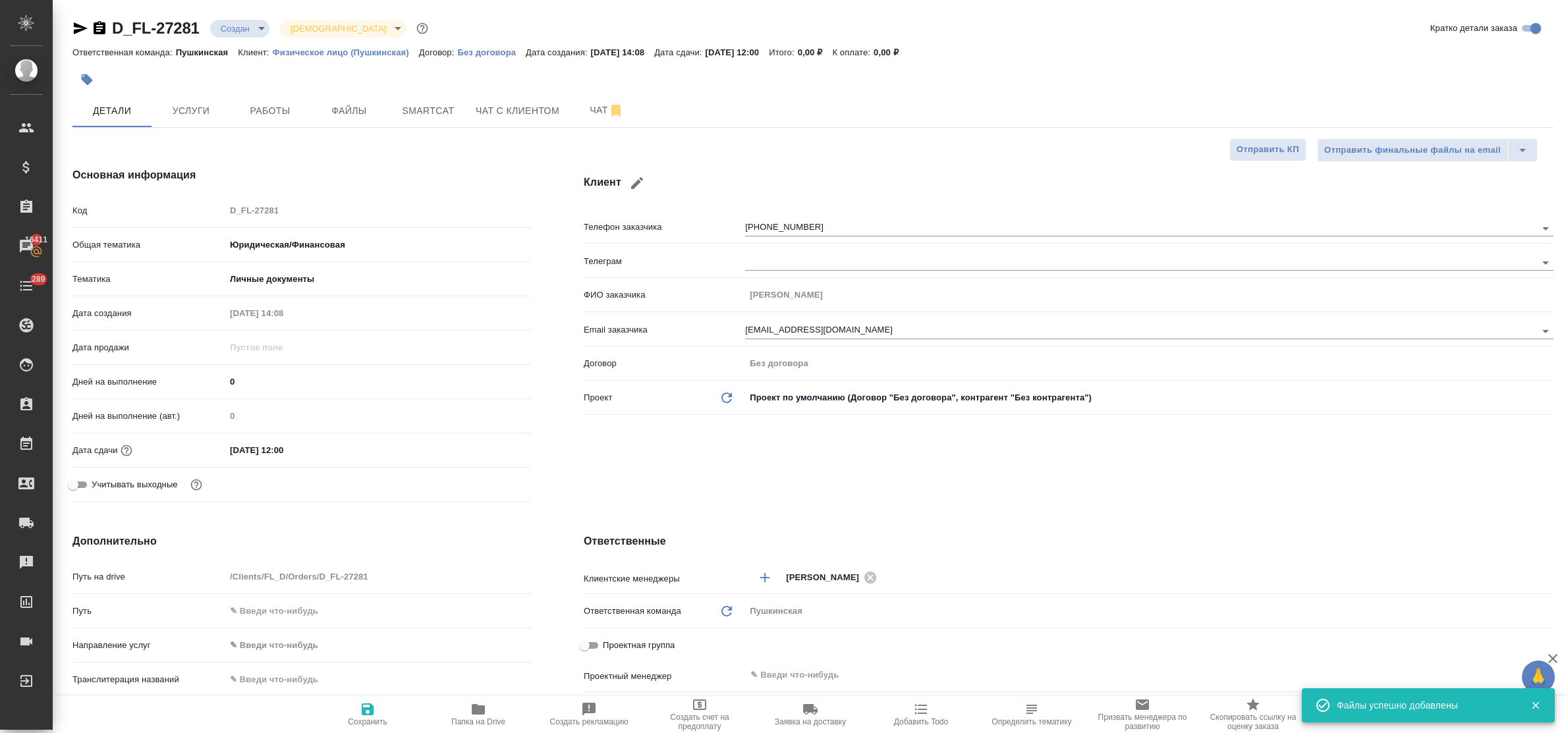
type textarea "x"
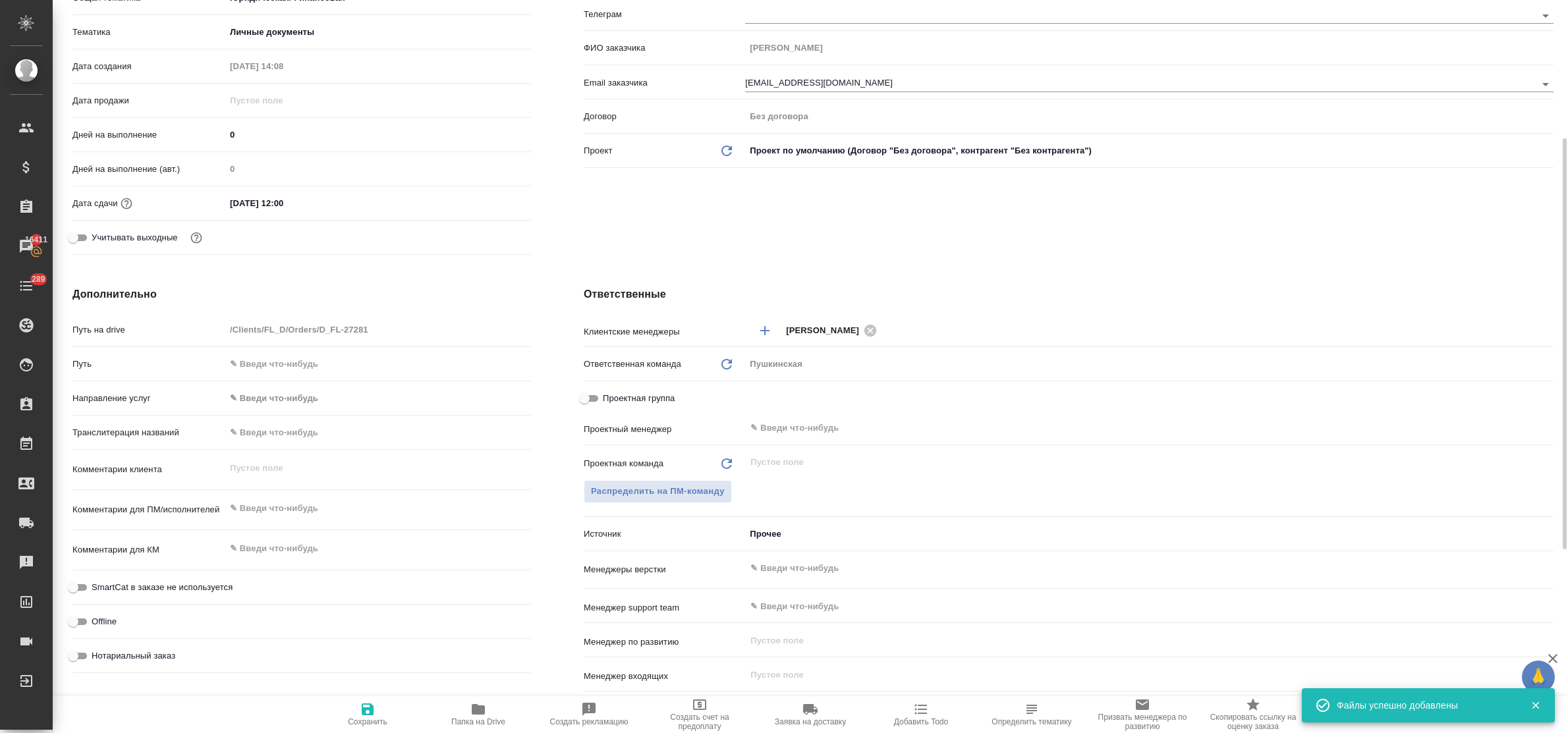
type textarea "x"
click at [289, 504] on textarea at bounding box center [377, 509] width 304 height 23
type textarea "д"
type textarea "x"
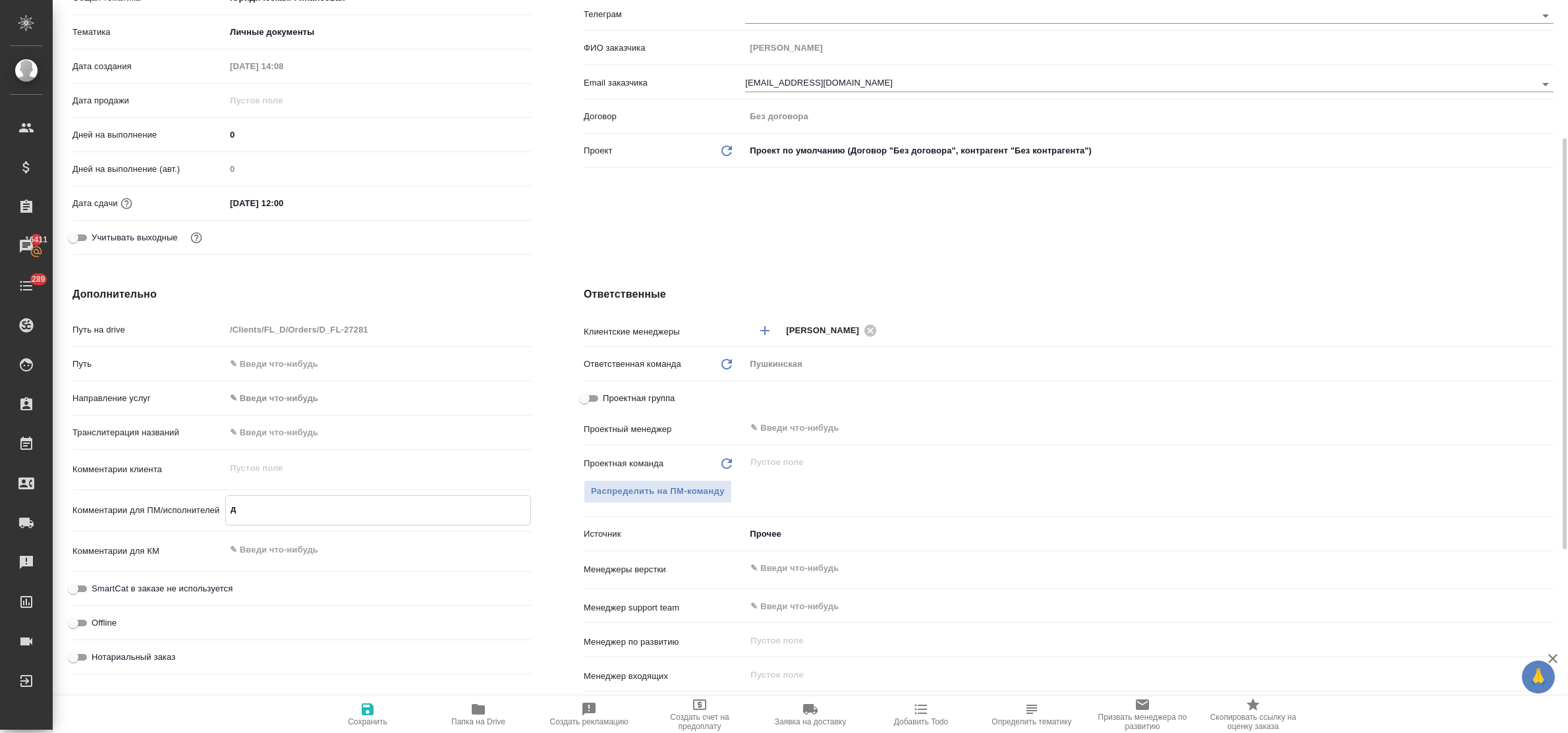
type textarea "x"
type textarea "ди"
type textarea "x"
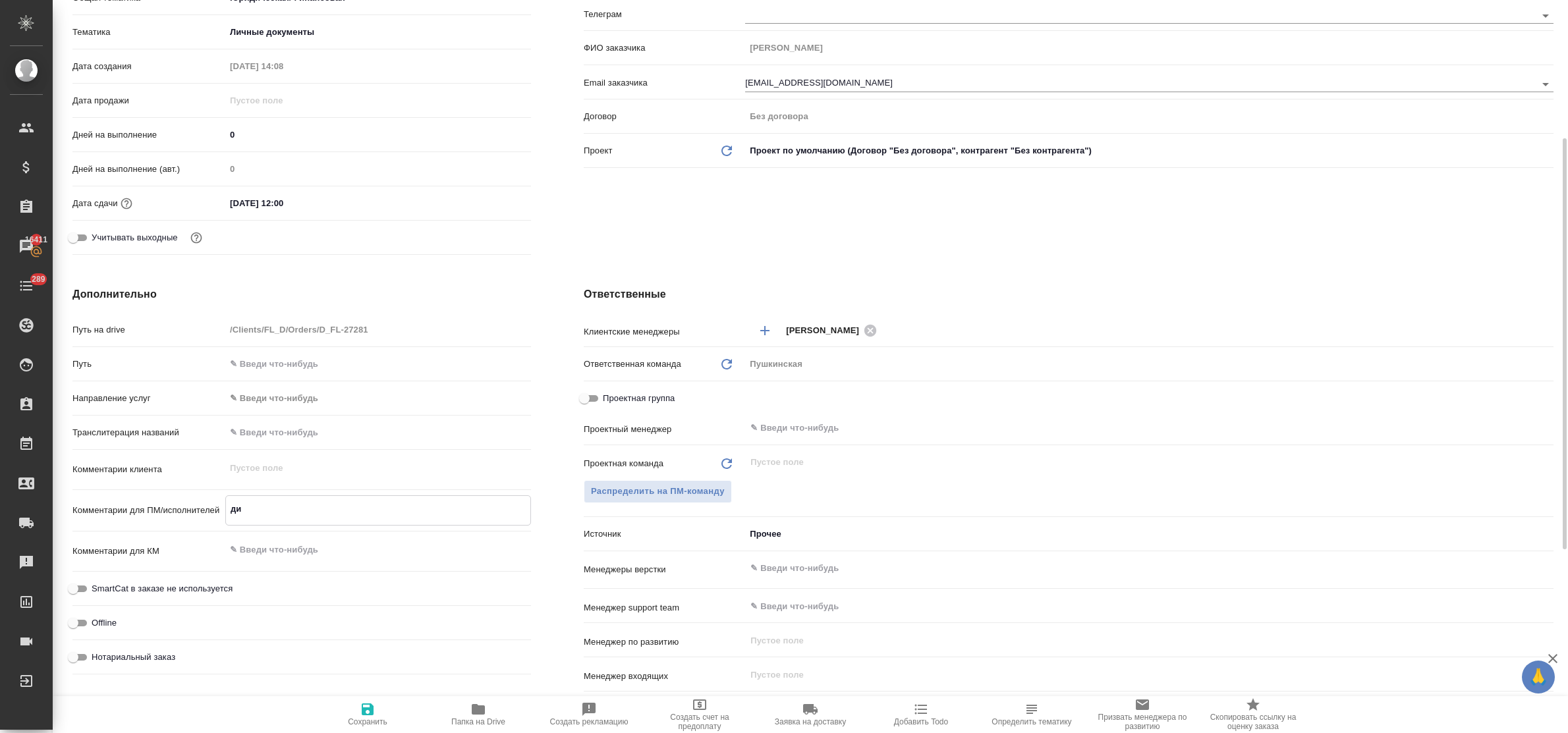
type textarea "дип"
type textarea "x"
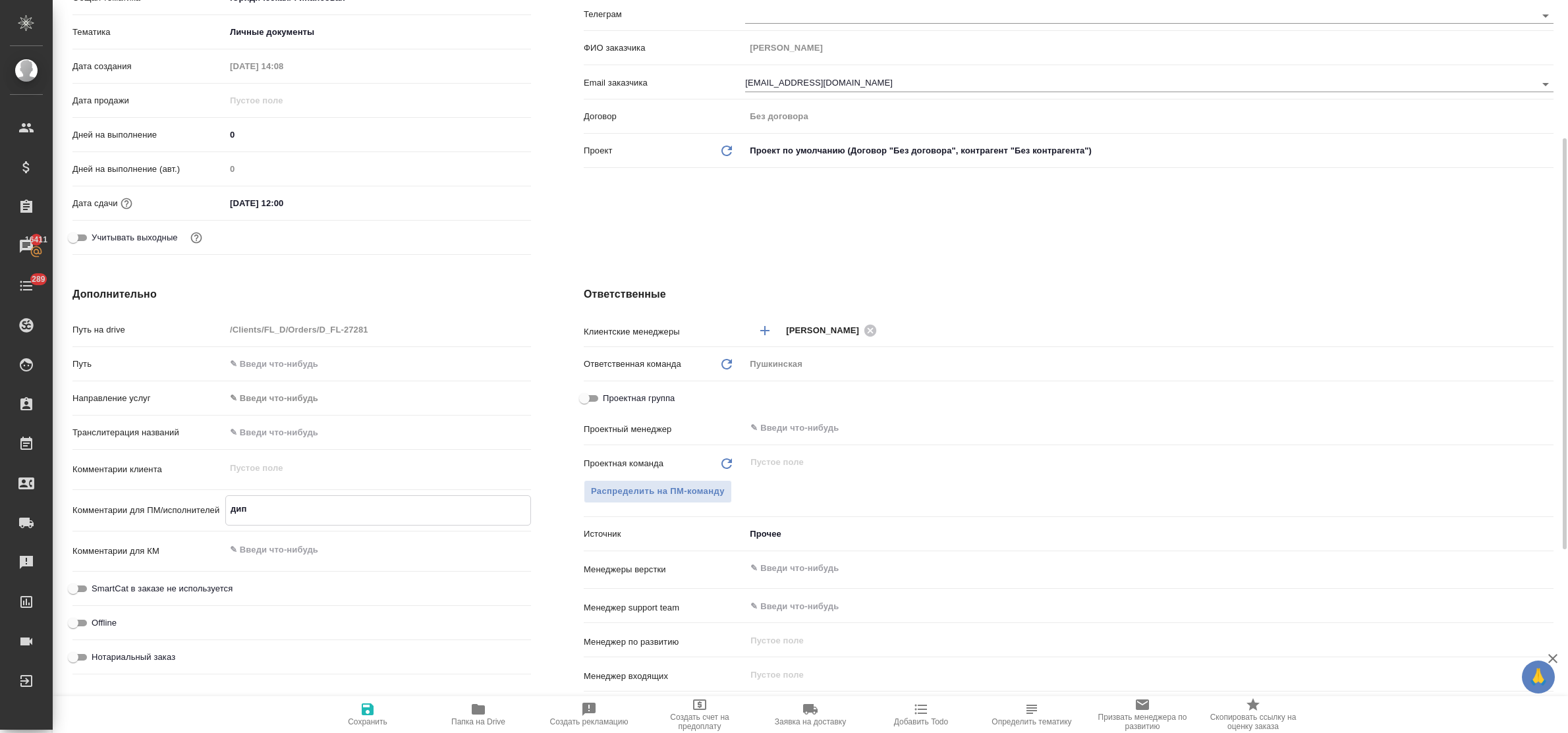
type textarea "дипл"
type textarea "x"
type textarea "дипло"
type textarea "x"
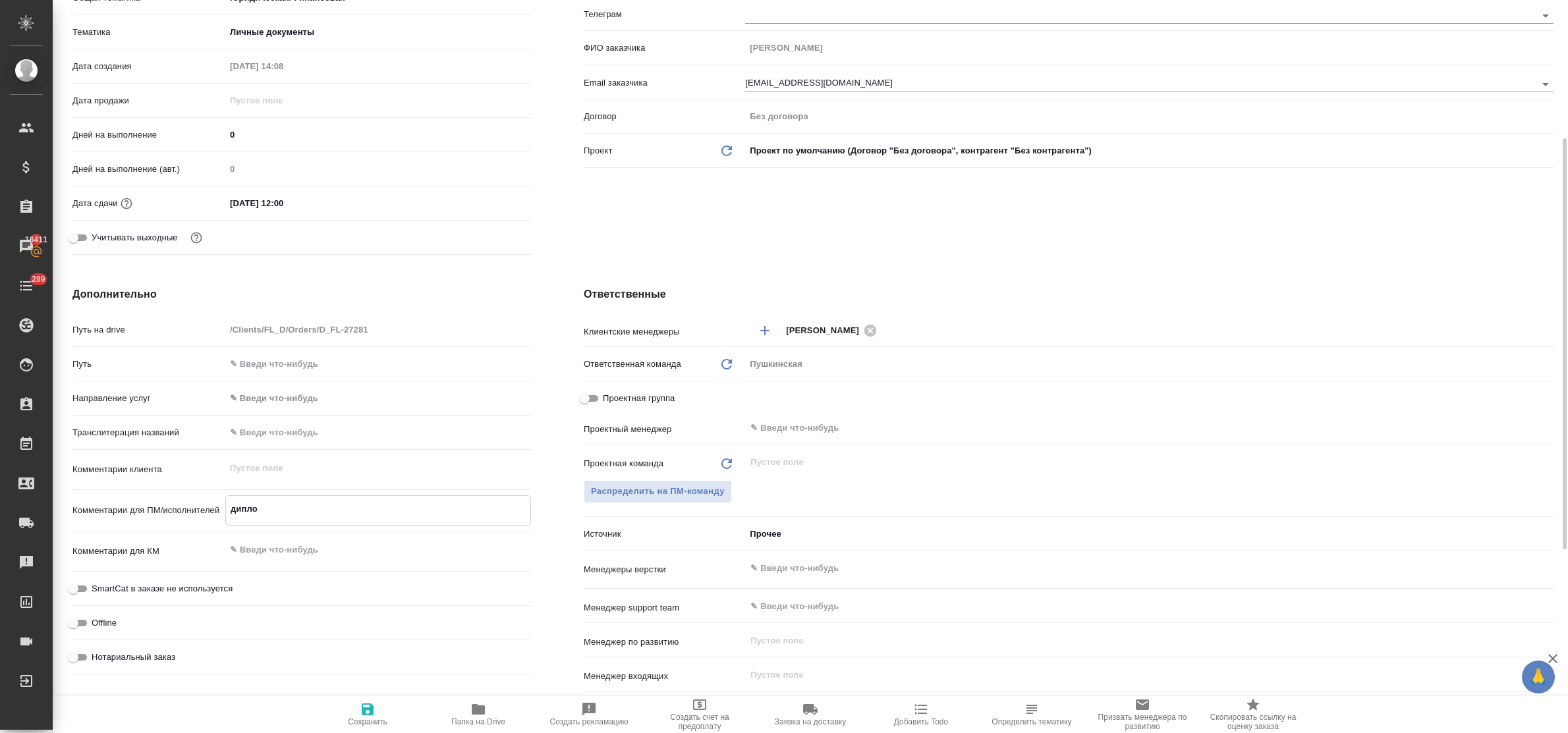
type textarea "x"
type textarea "диплом"
type textarea "x"
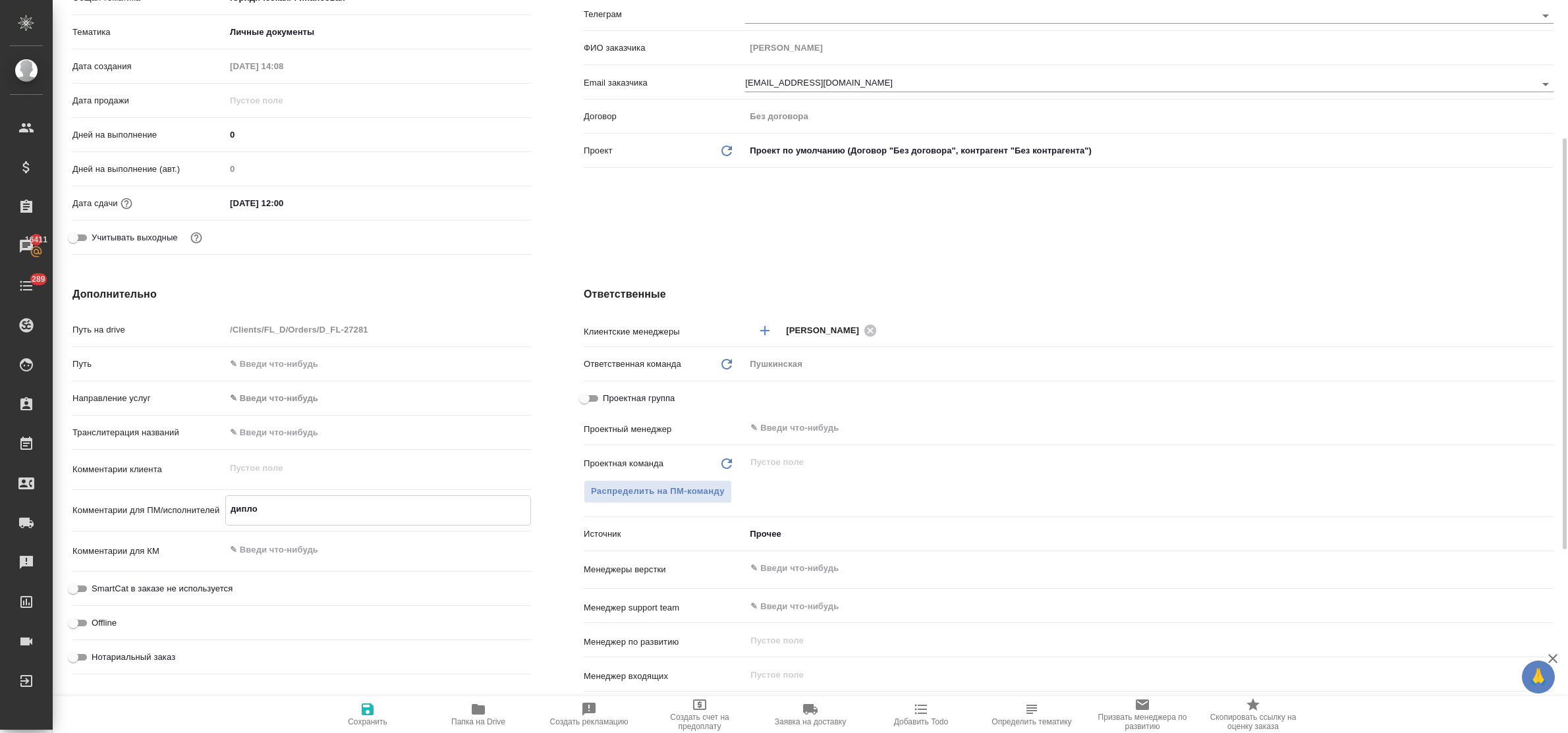
type textarea "x"
type textarea "дипломы"
type textarea "x"
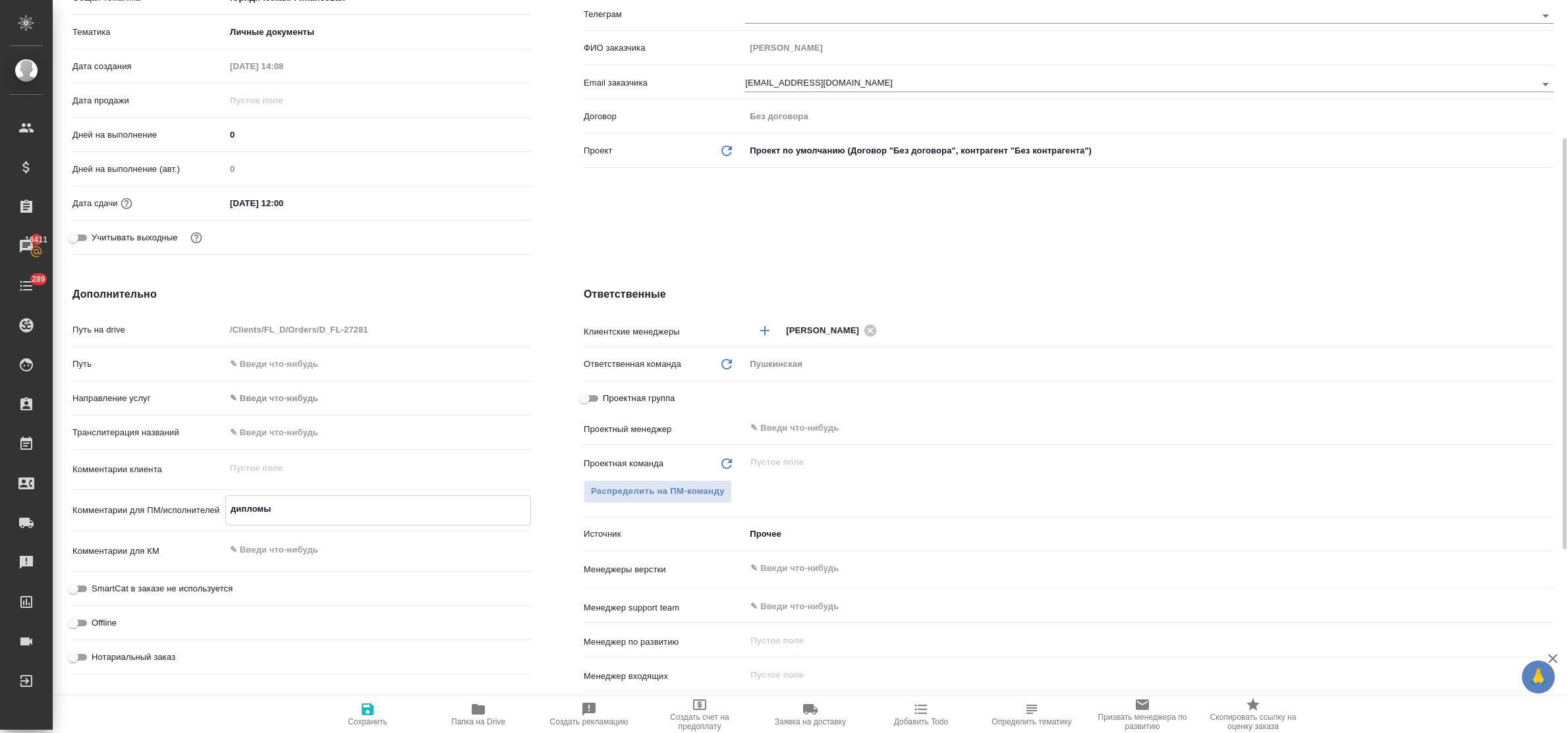
type textarea "дипломы"
type textarea "x"
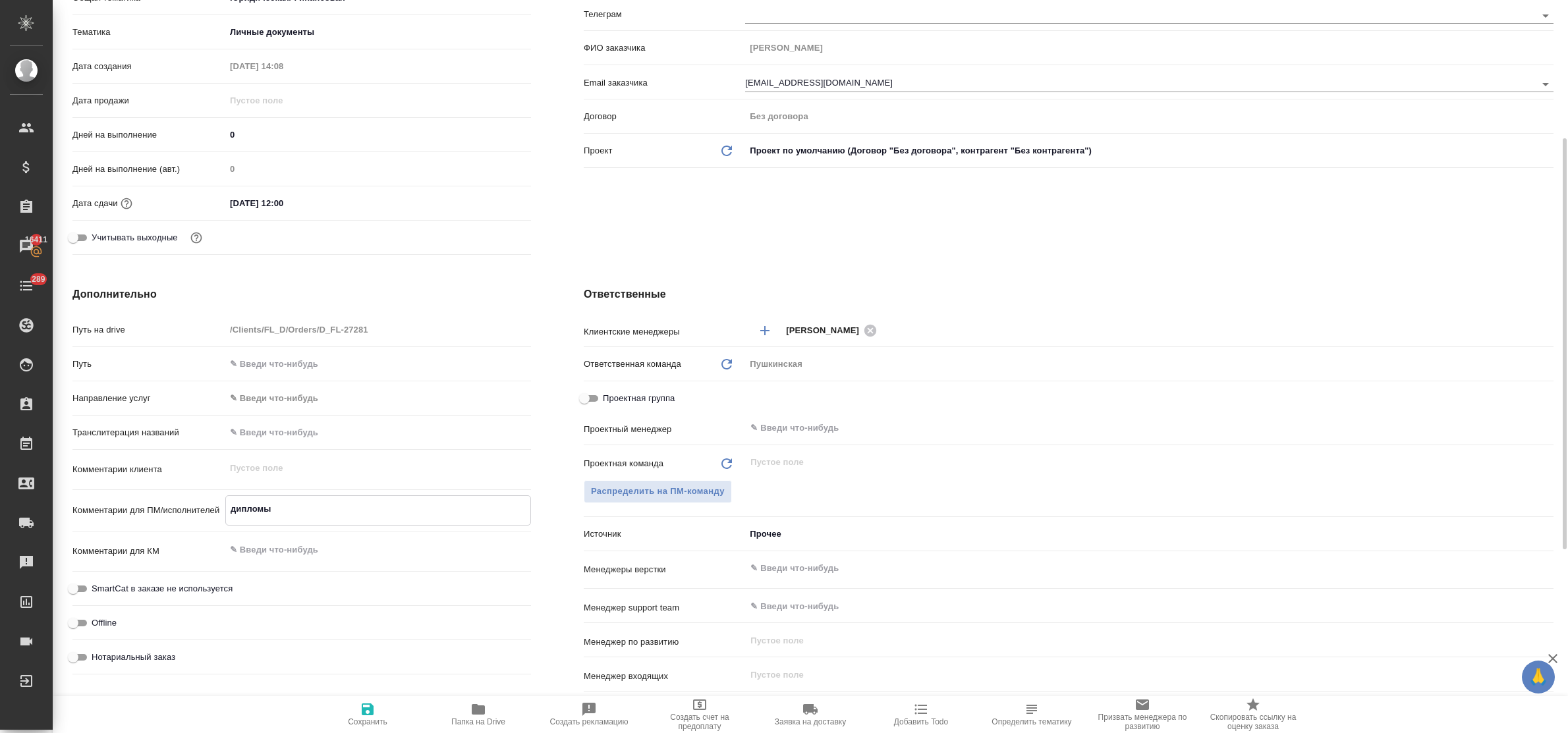
type textarea "дипломы и"
type textarea "x"
type textarea "дипломы и"
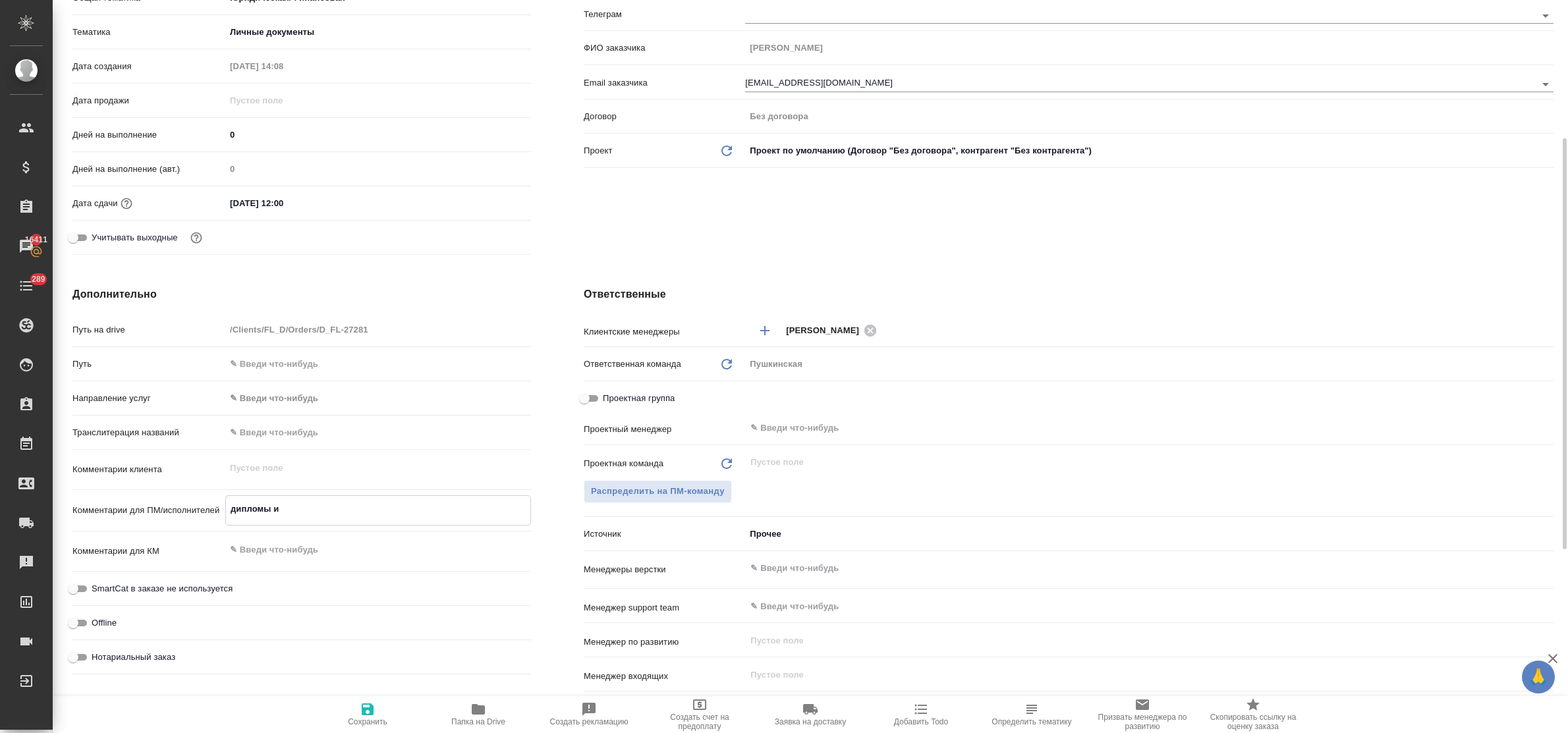
type textarea "x"
type textarea "дипломы и п"
type textarea "x"
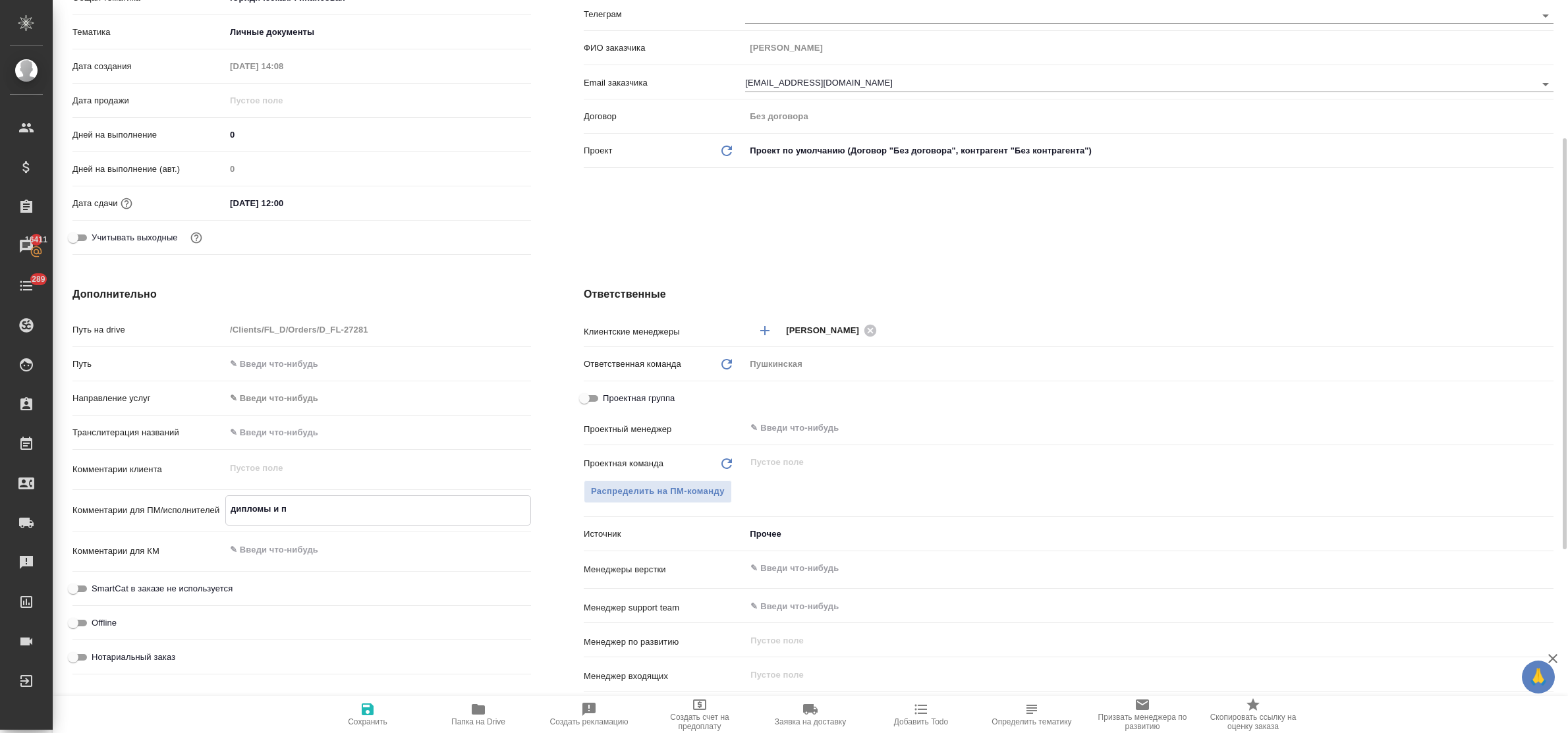
type textarea "x"
type textarea "дипломы и пр"
type textarea "x"
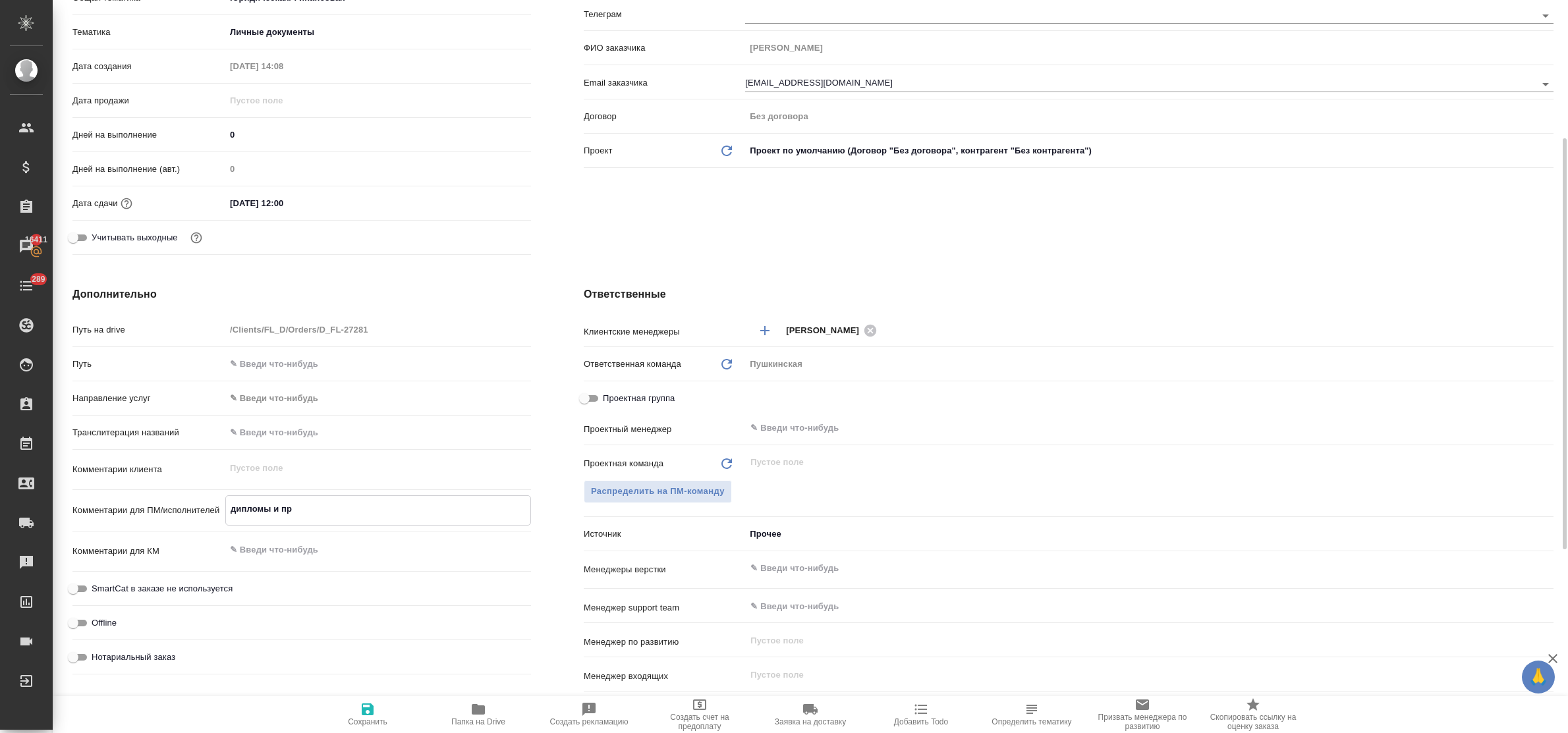
type textarea "дипломы и при"
type textarea "x"
type textarea "дипломы и прил"
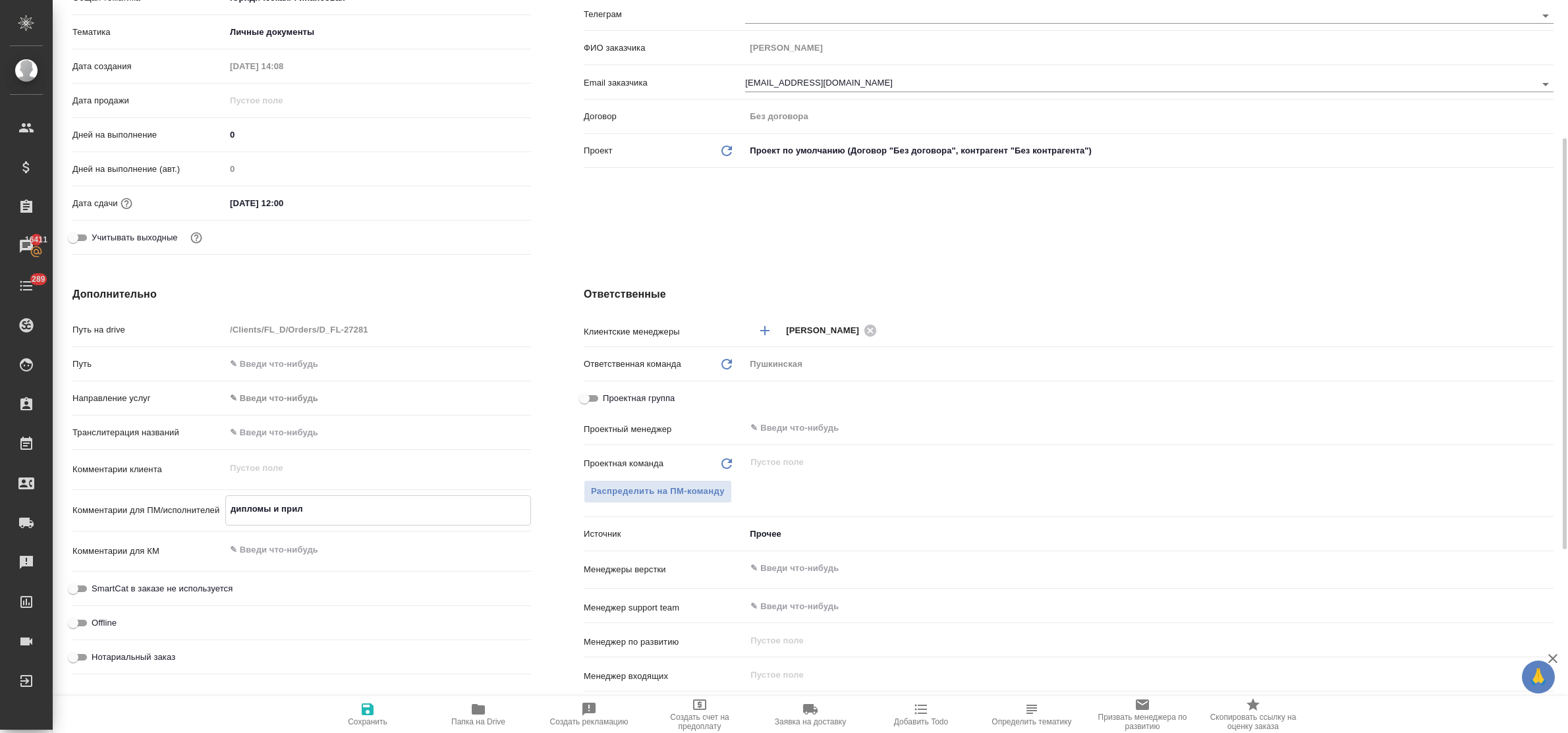
type textarea "x"
type textarea "дипломы и прило"
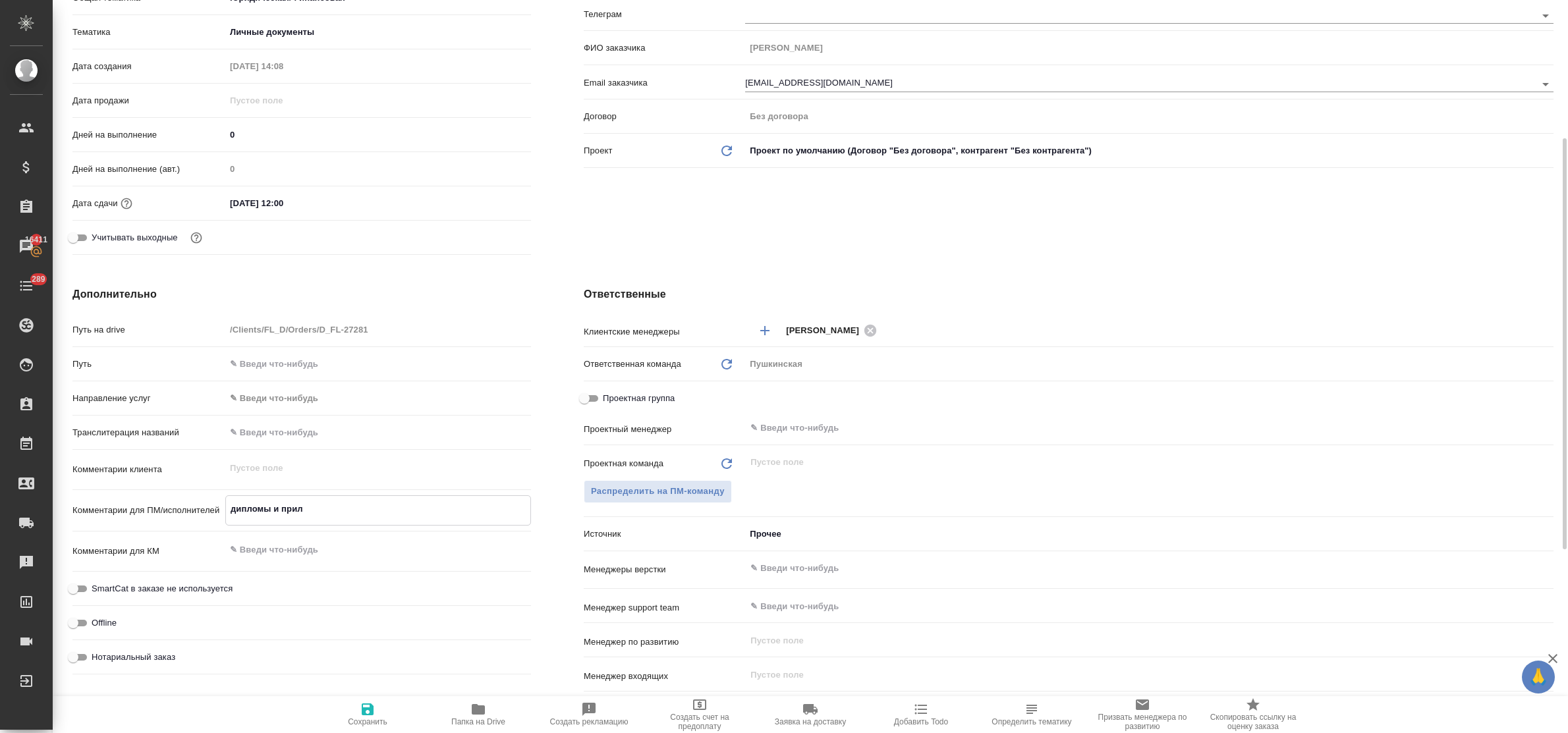
type textarea "x"
type textarea "дипломы и прилод"
type textarea "x"
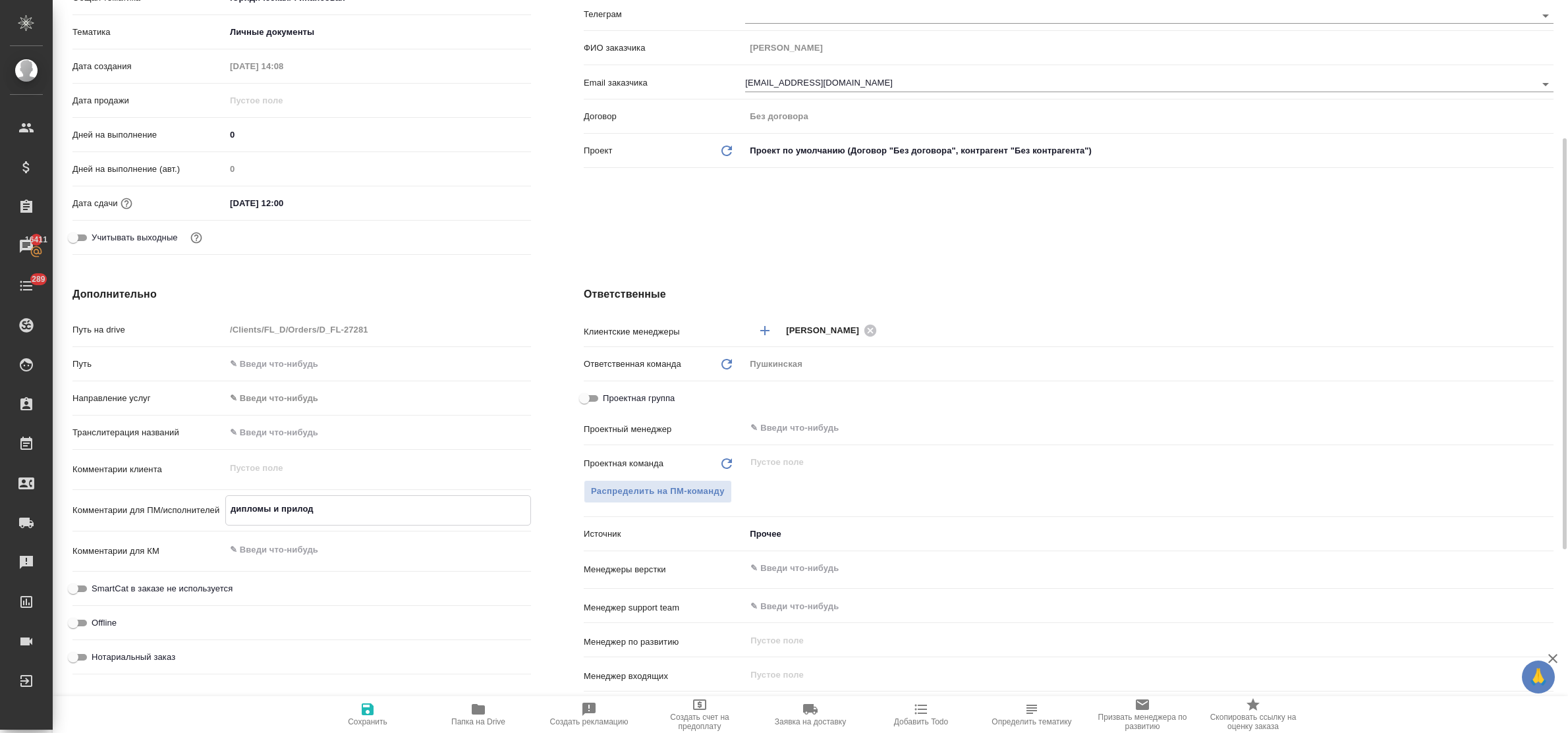
type textarea "x"
type textarea "дипломы и прилоде"
type textarea "x"
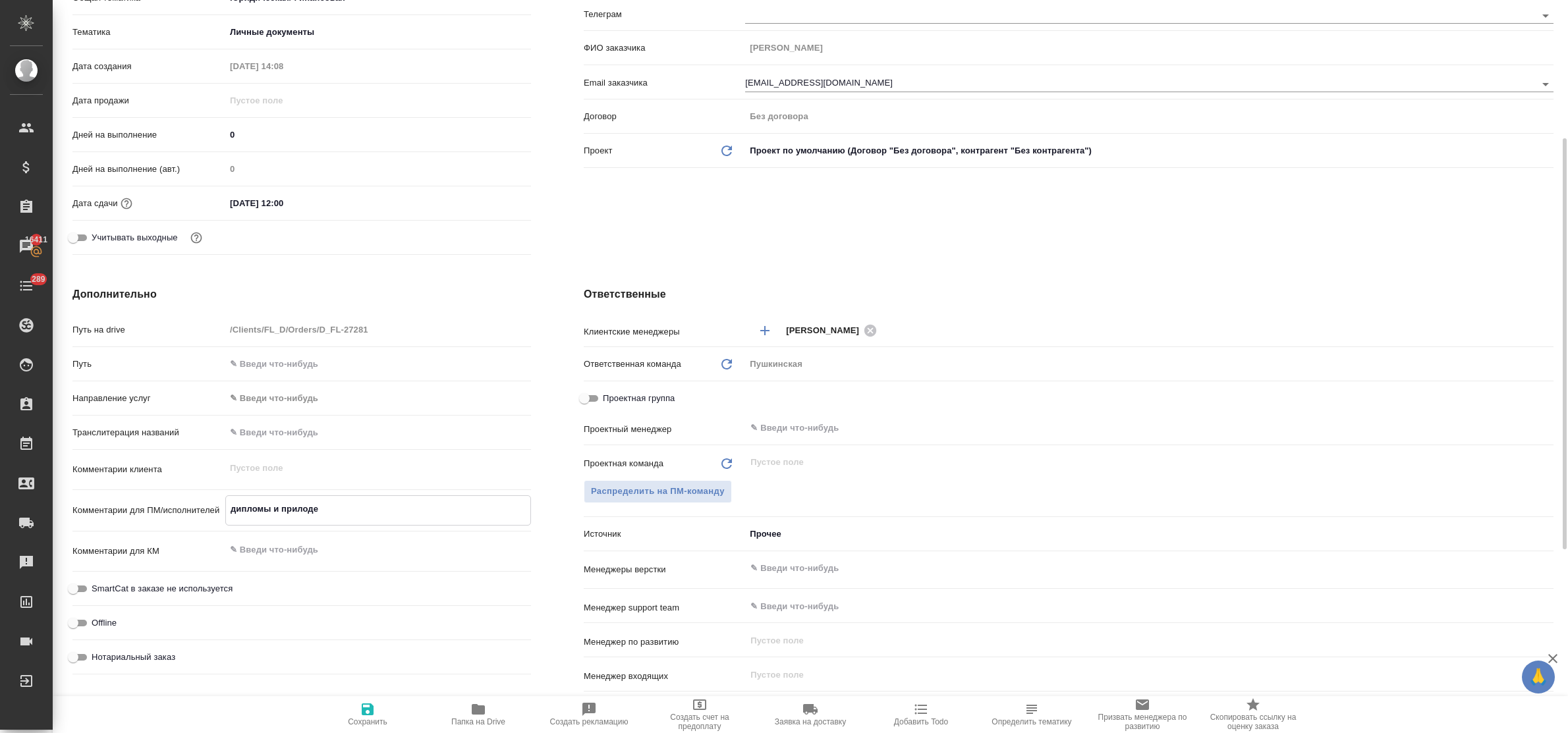
type textarea "x"
type textarea "дипломы и прилоден"
type textarea "x"
type textarea "дипломы и прилодени"
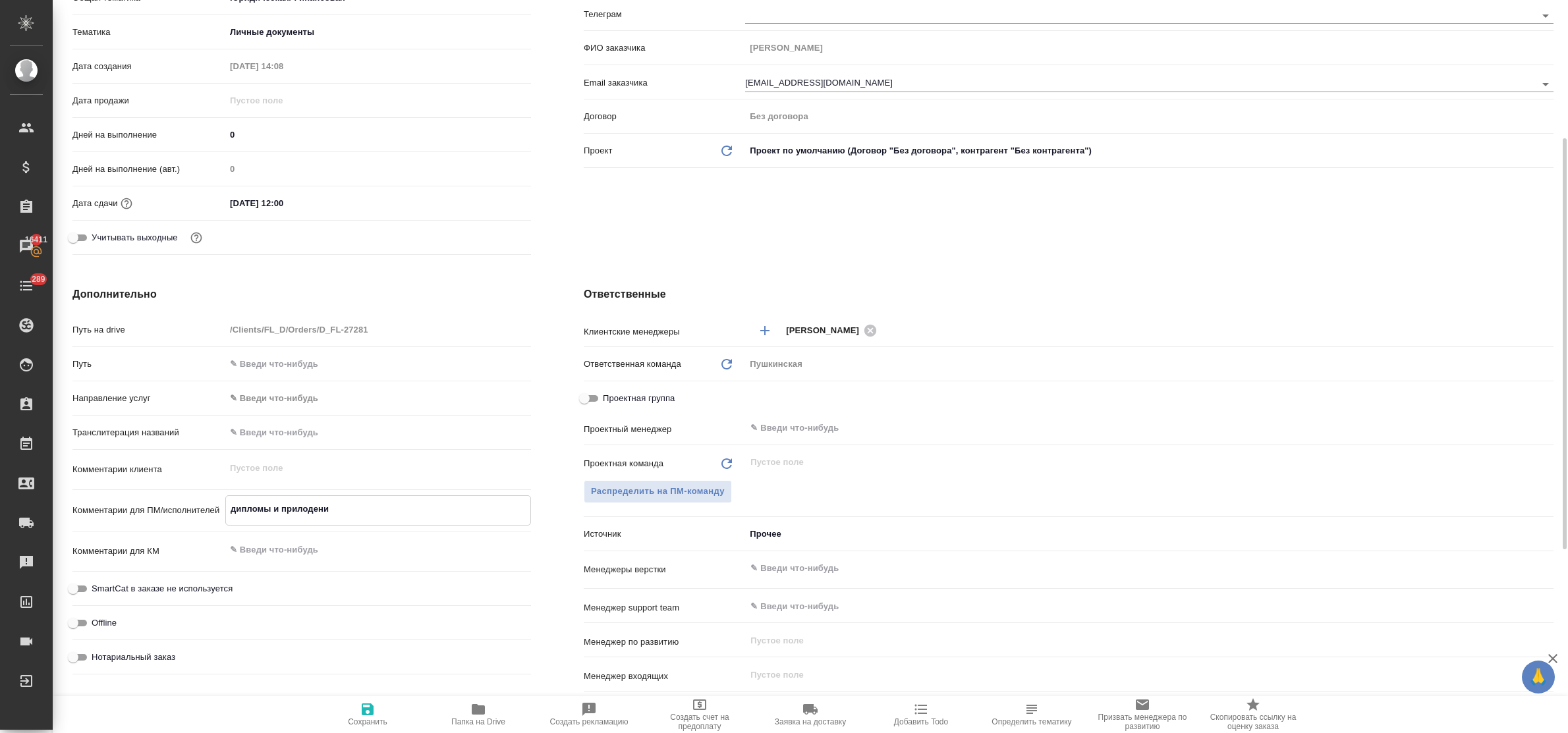
type textarea "x"
type textarea "дипломы и прилодения"
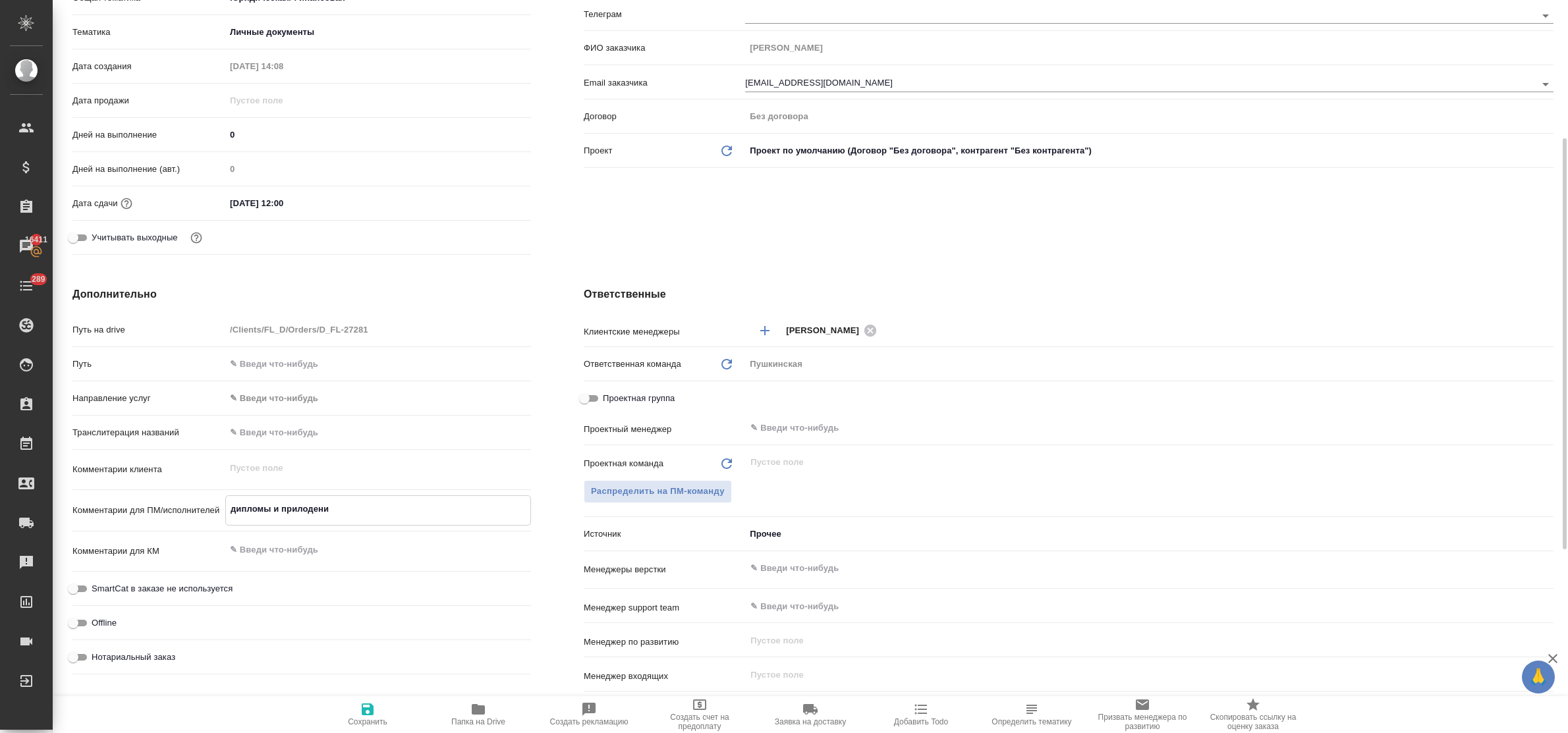
type textarea "x"
type textarea "дипломы и прилодения"
type textarea "x"
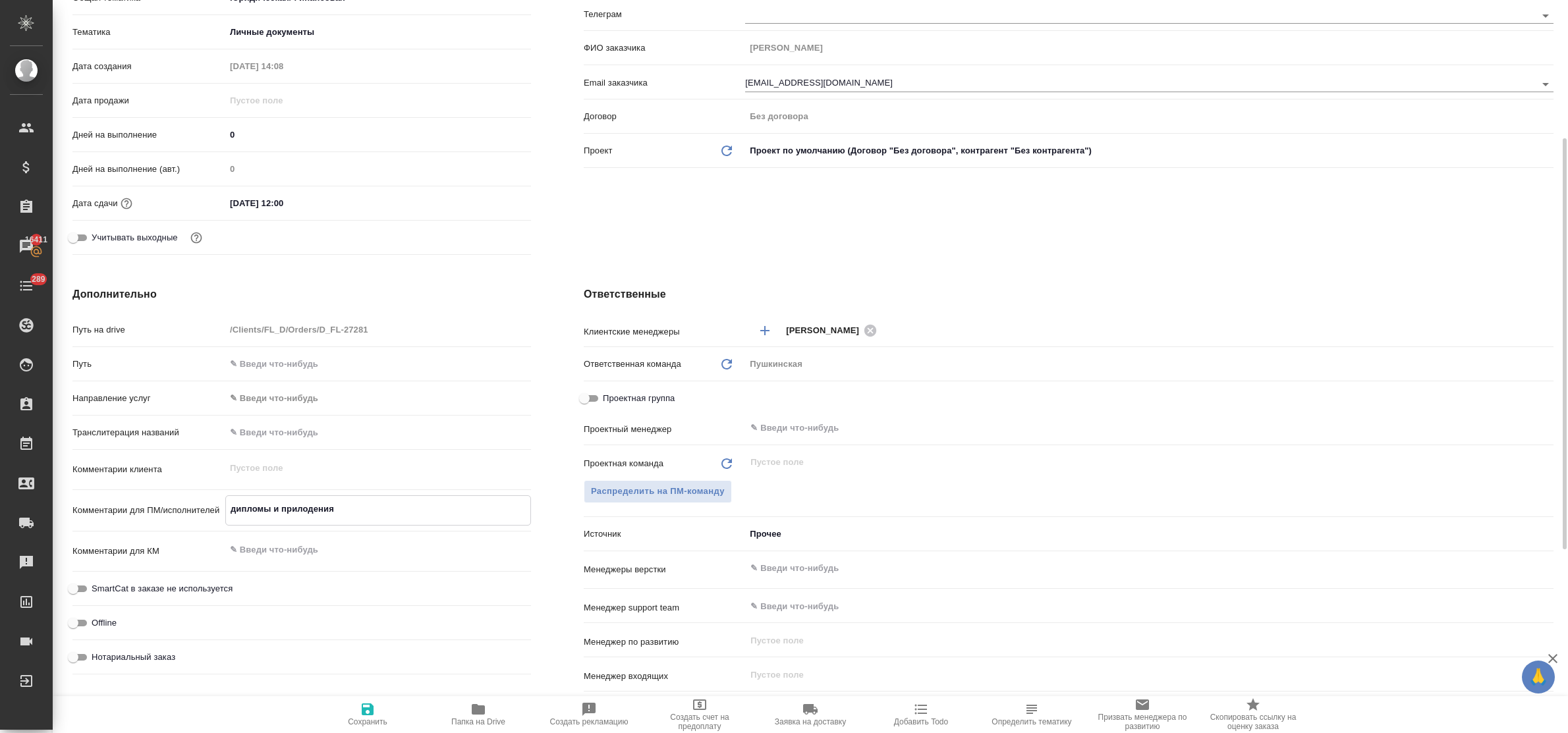
type textarea "x"
type textarea "дипломы и прилодения"
type textarea "x"
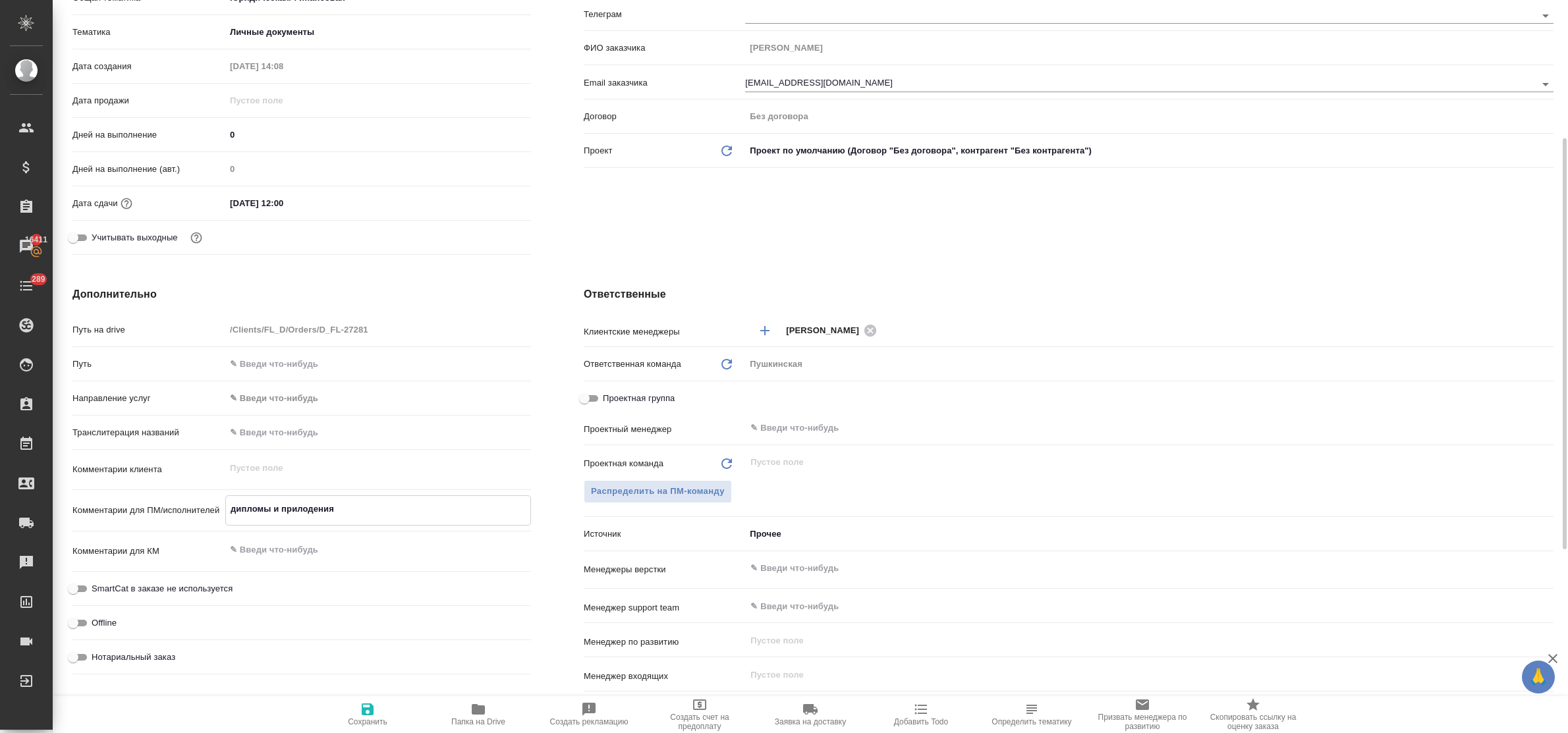
type textarea "дипломы и прилодени"
type textarea "x"
type textarea "дипломы и прилоден"
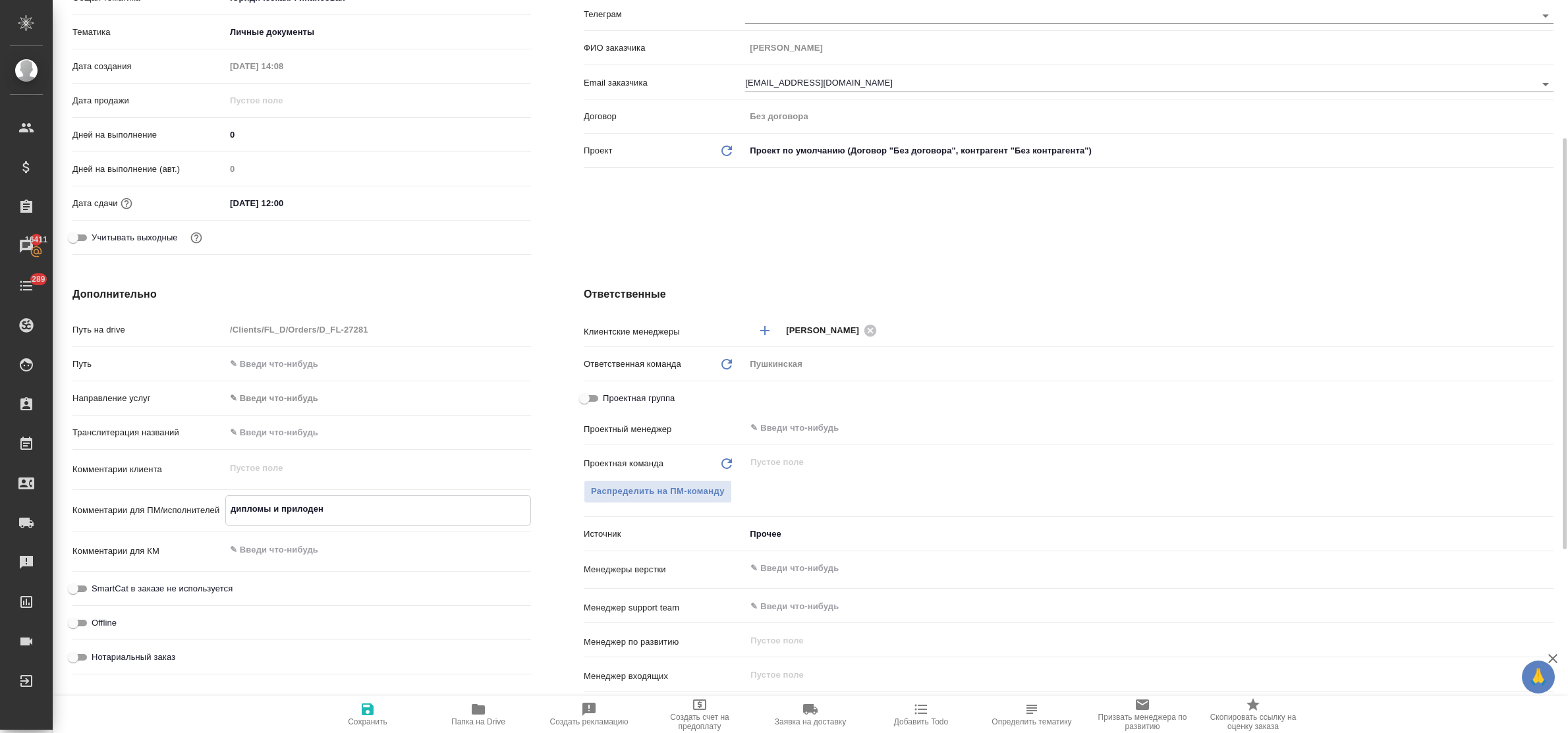
type textarea "x"
type textarea "дипломы и прилоде"
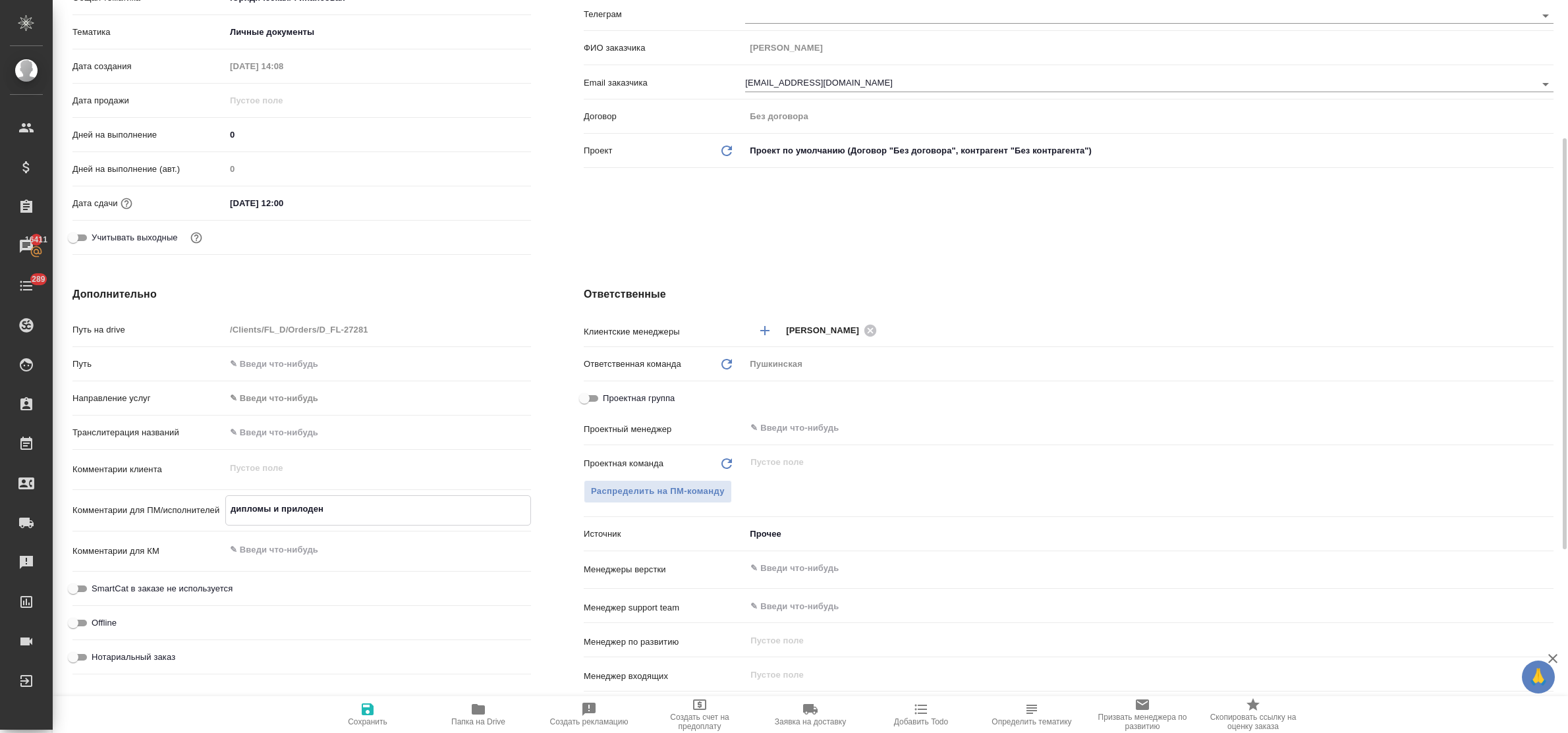
type textarea "x"
type textarea "дипломы и прилод"
type textarea "x"
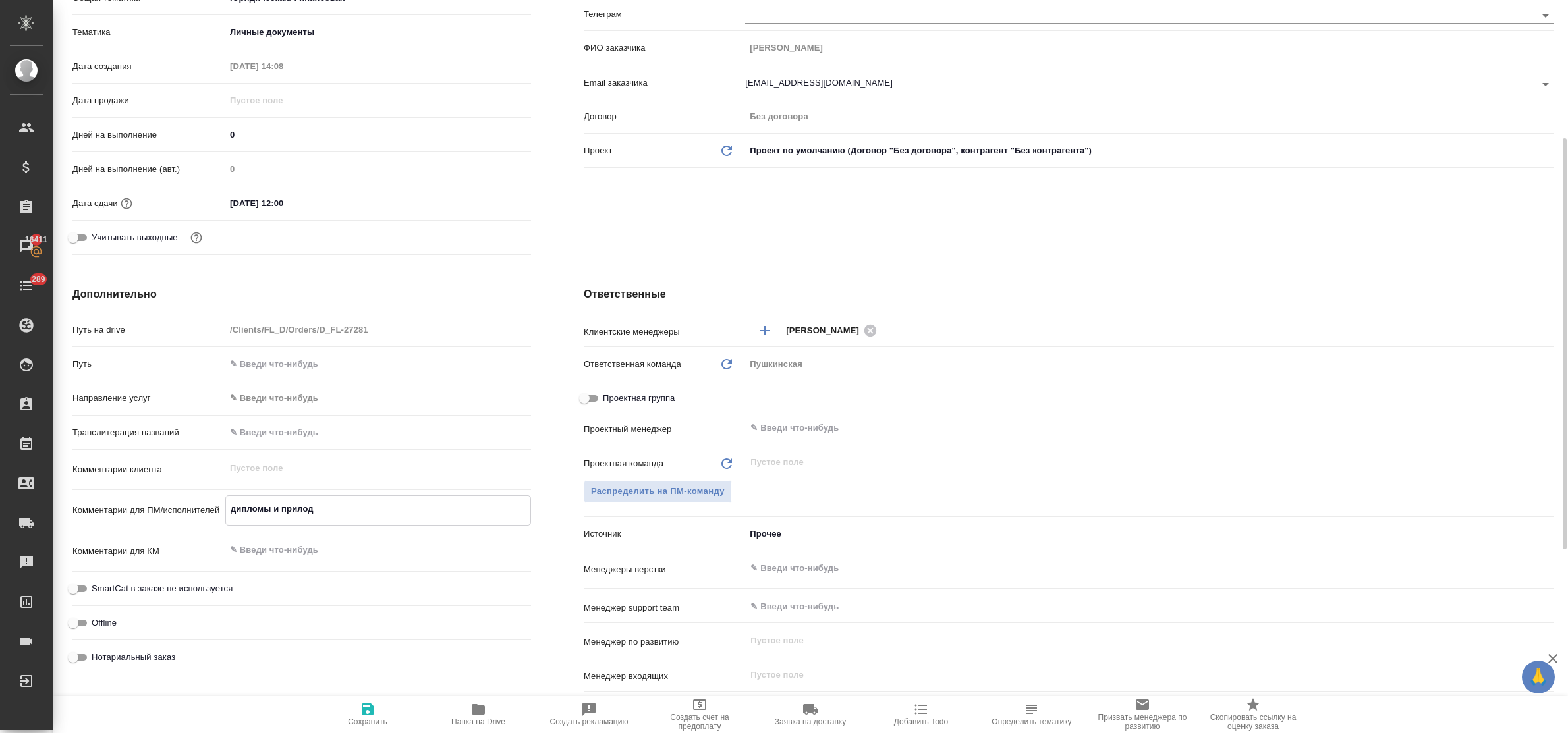
type textarea "x"
type textarea "дипломы и прило"
type textarea "x"
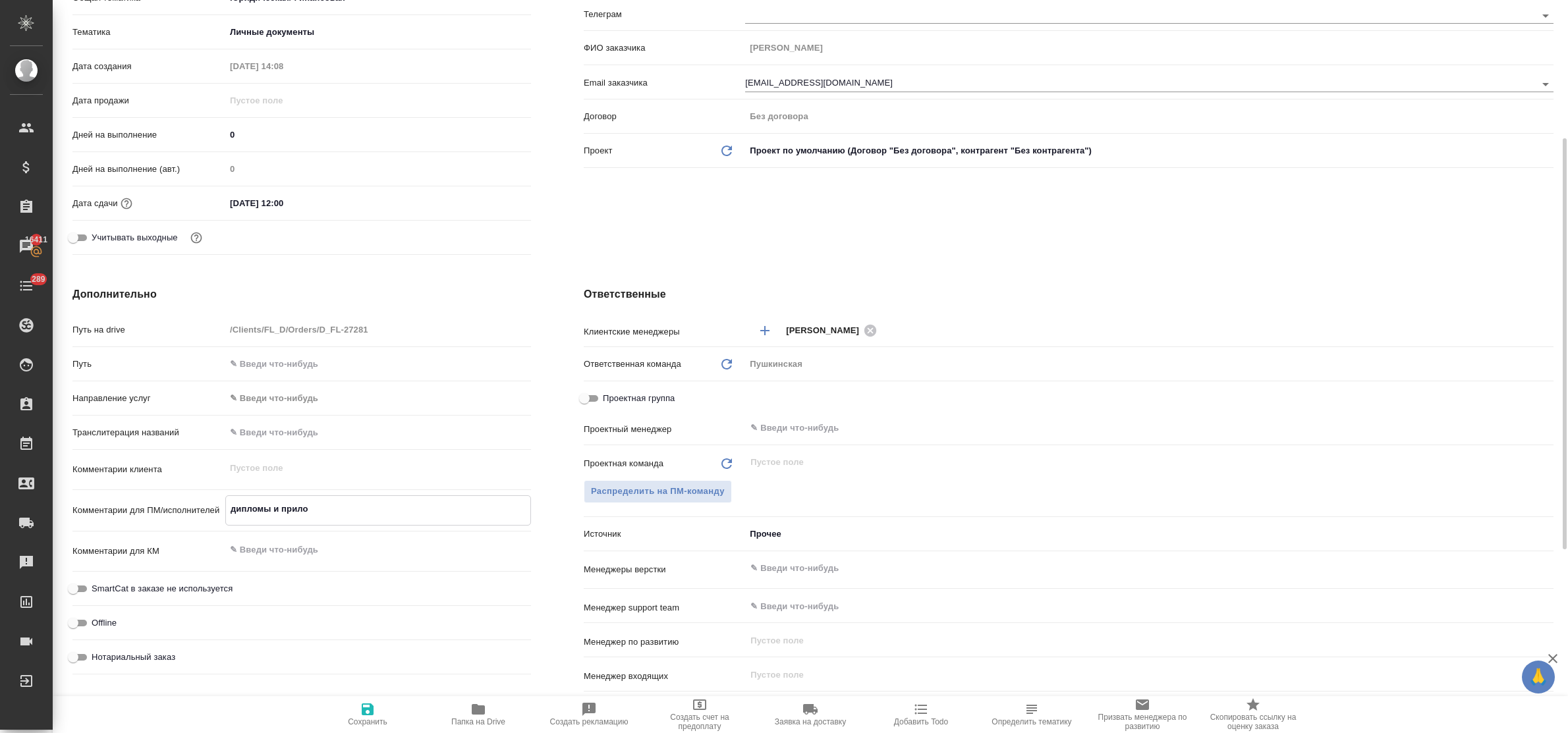
type textarea "дипломы и прилож"
type textarea "x"
type textarea "дипломы и приложе"
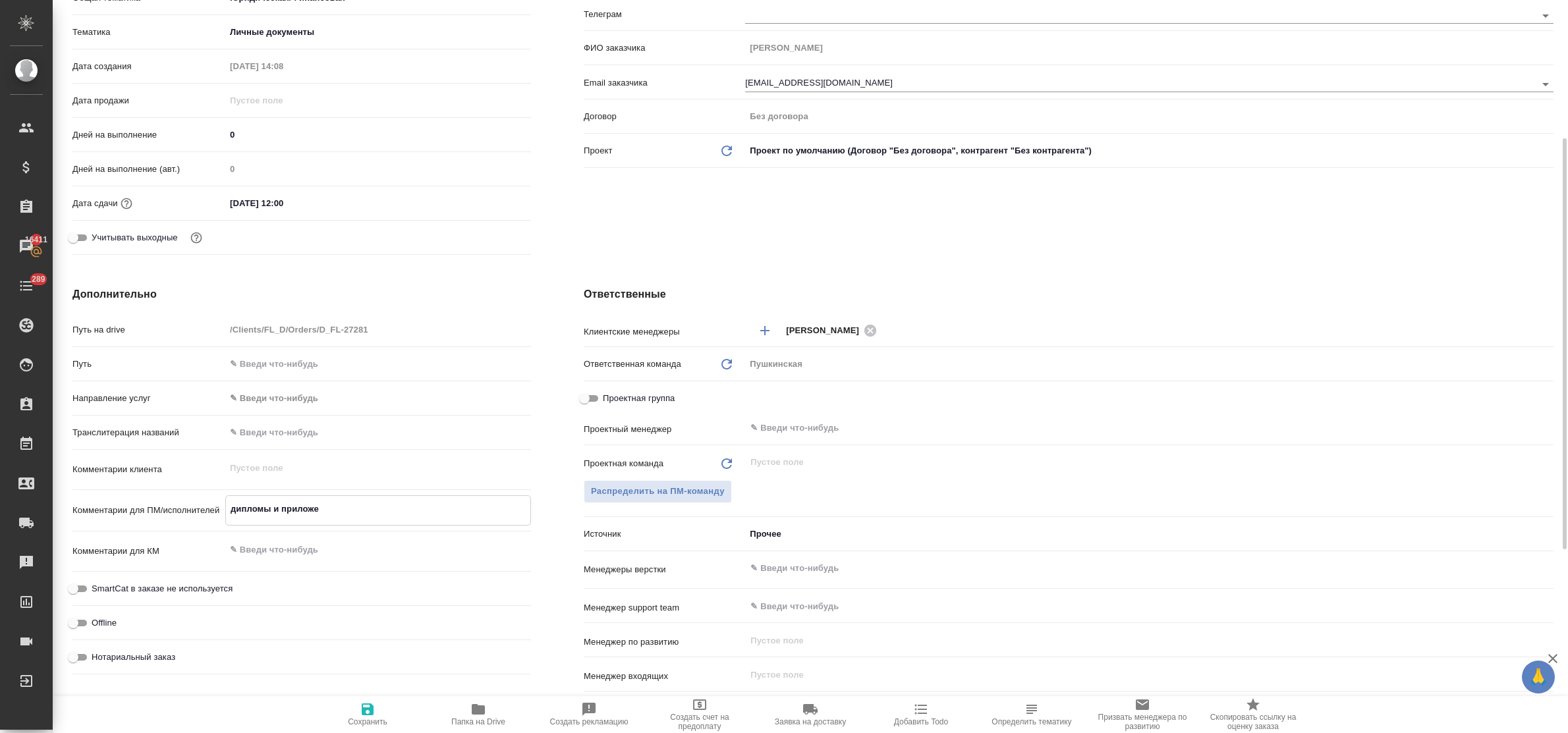
type textarea "x"
type textarea "дипломы и приложен"
type textarea "x"
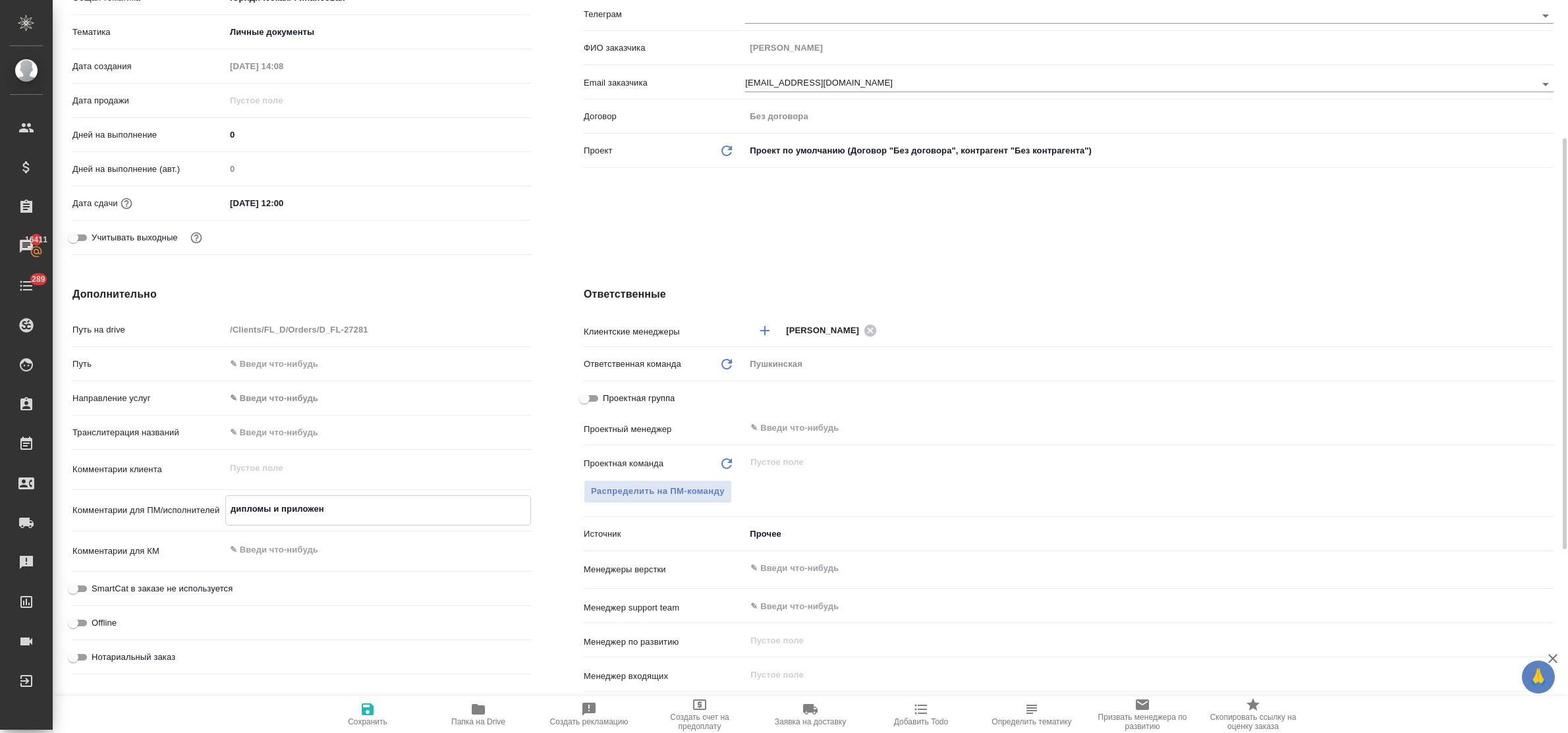
type textarea "x"
type textarea "дипломы и приложени"
type textarea "x"
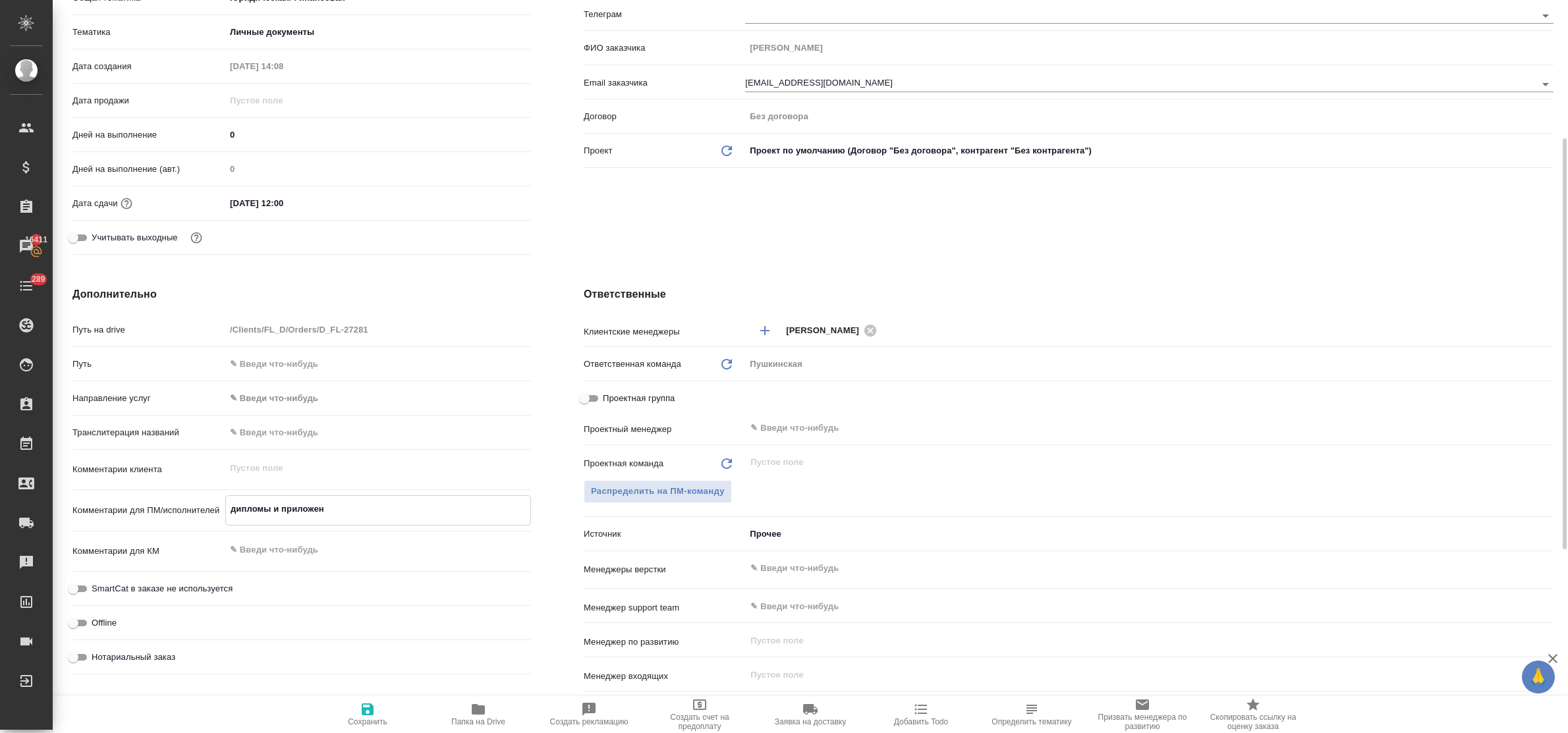
type textarea "x"
type textarea "дипломы и приложения"
type textarea "x"
paste textarea "V_FL-818"
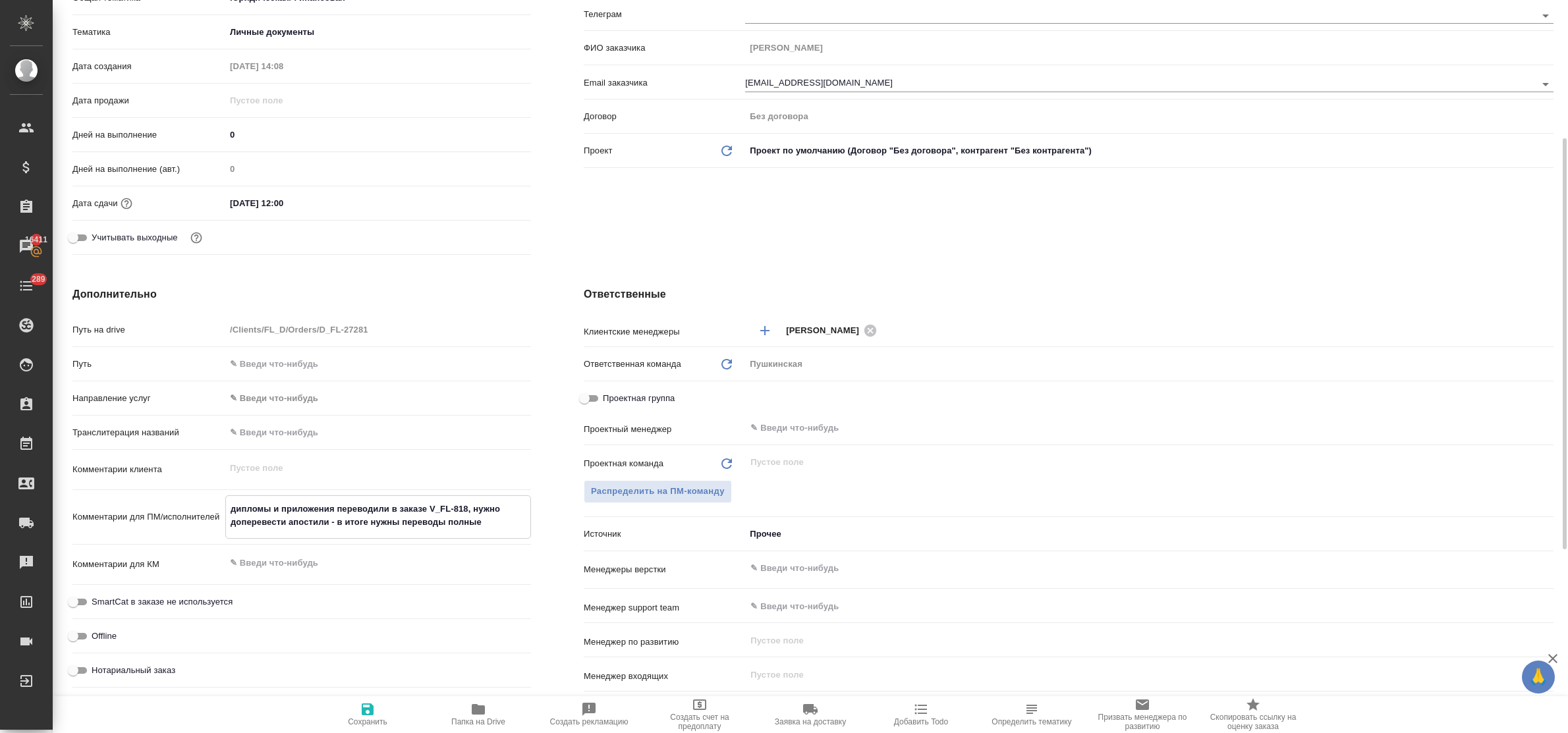
click at [367, 705] on icon "button" at bounding box center [368, 709] width 12 height 12
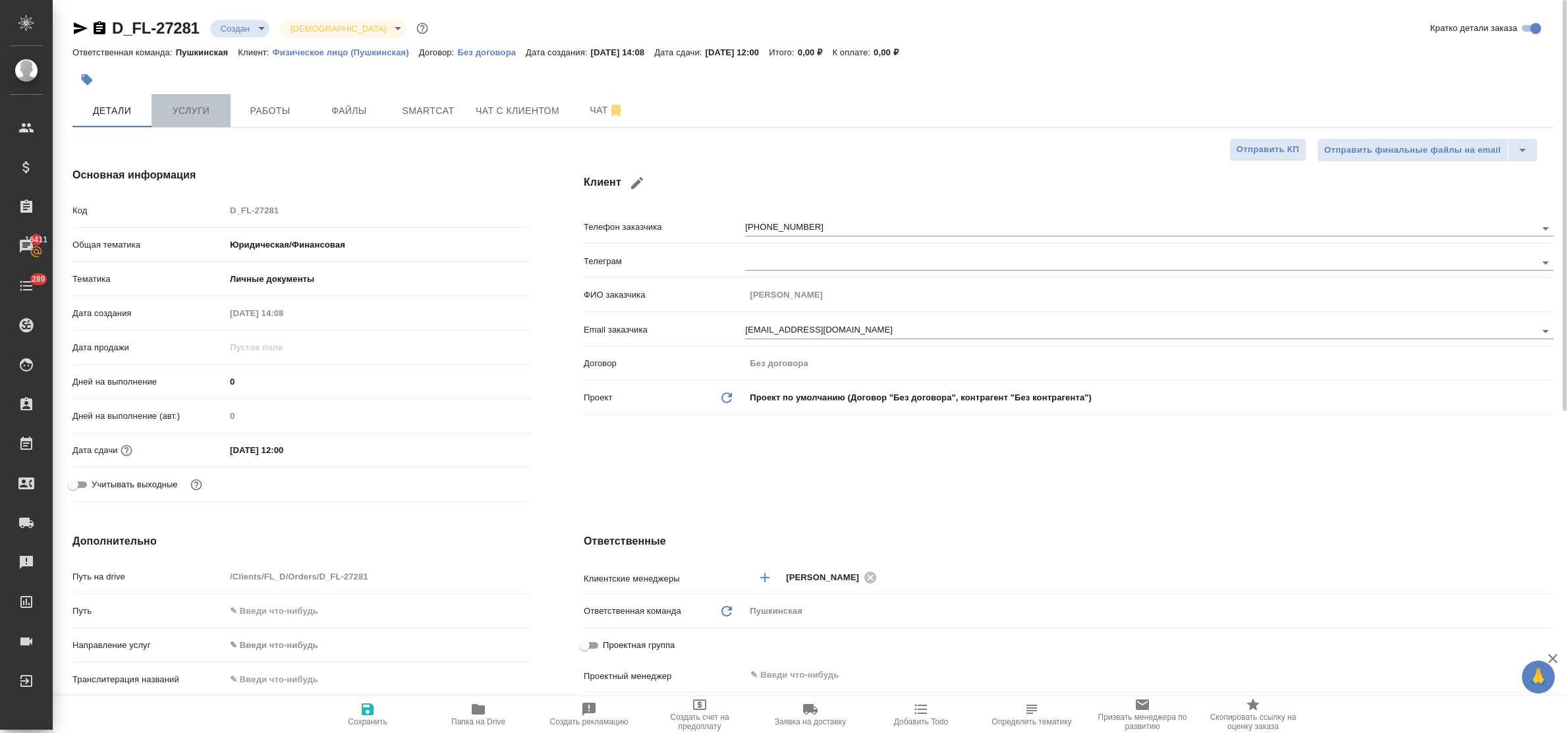
click at [181, 99] on button "Услуги" at bounding box center [191, 111] width 79 height 33
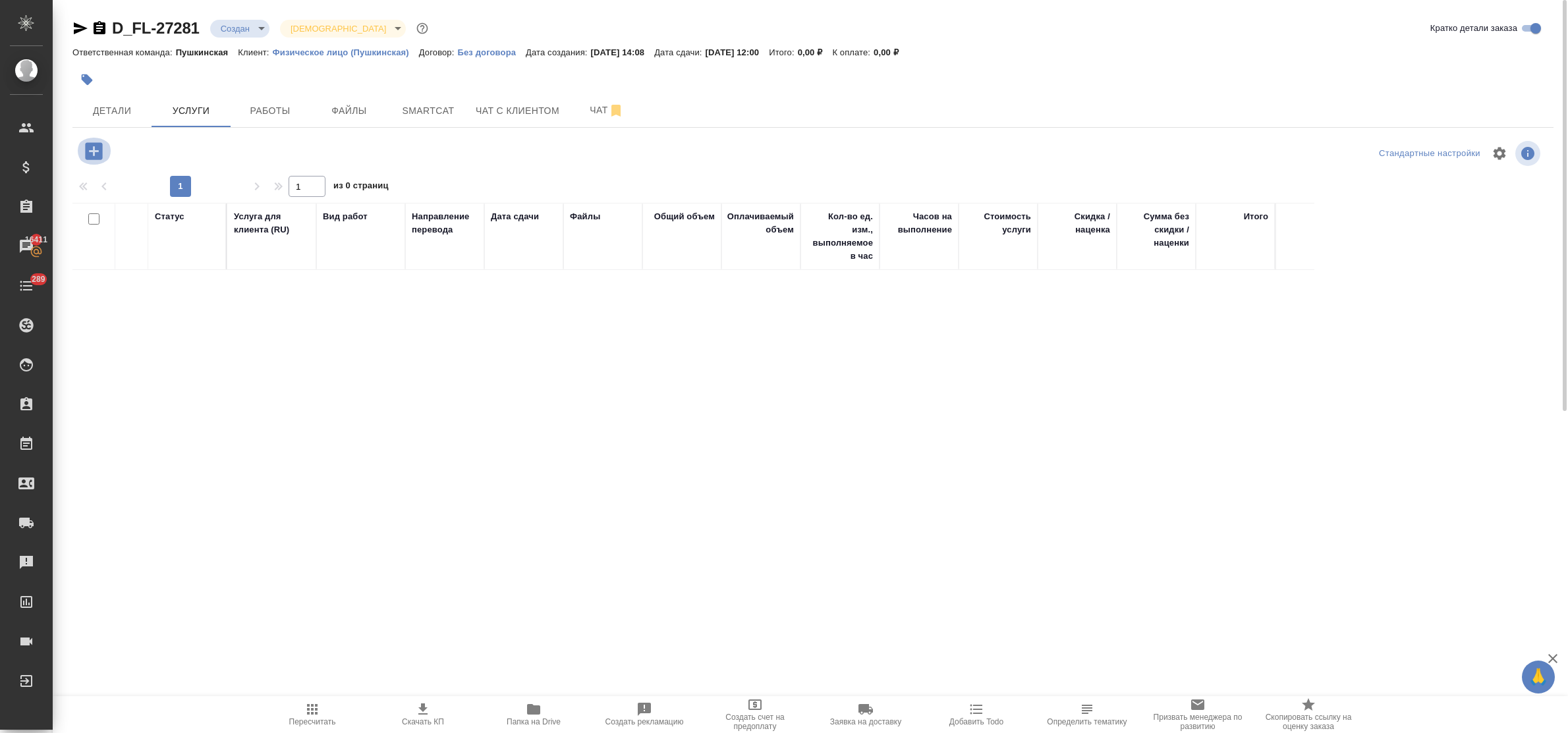
click at [91, 155] on icon "button" at bounding box center [93, 151] width 17 height 17
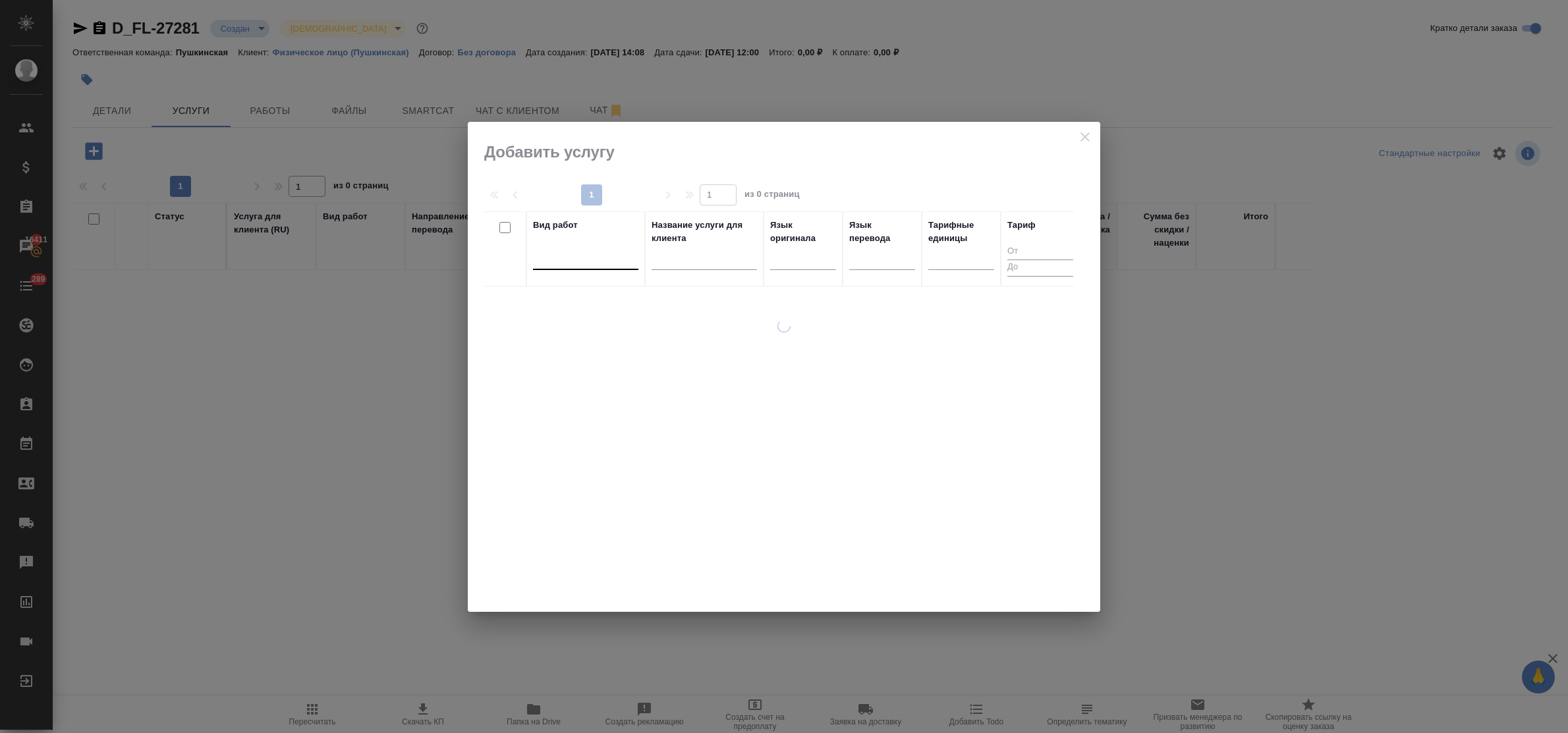
click at [588, 268] on div at bounding box center [585, 258] width 105 height 25
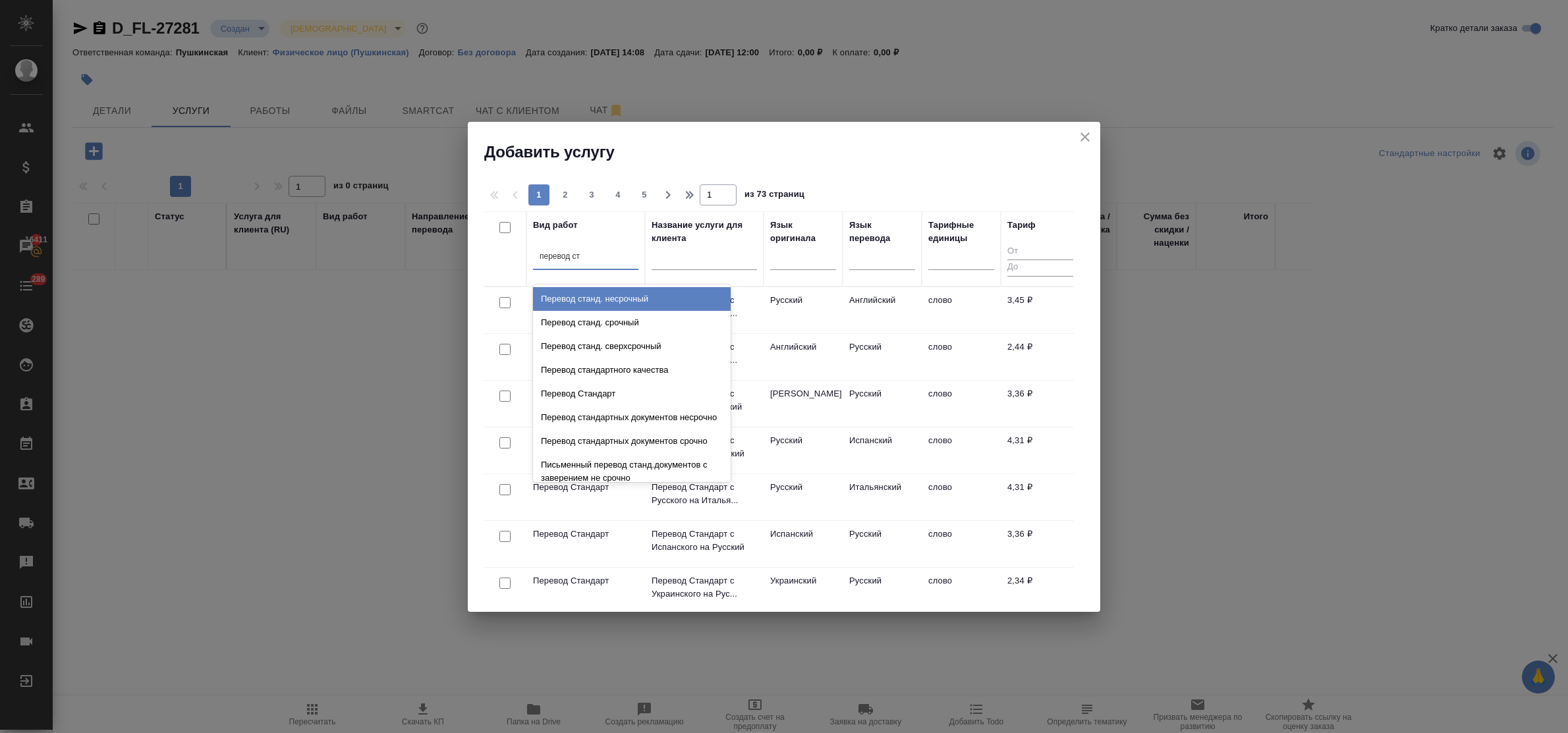
click at [616, 295] on div "Перевод станд. несрочный" at bounding box center [632, 299] width 198 height 24
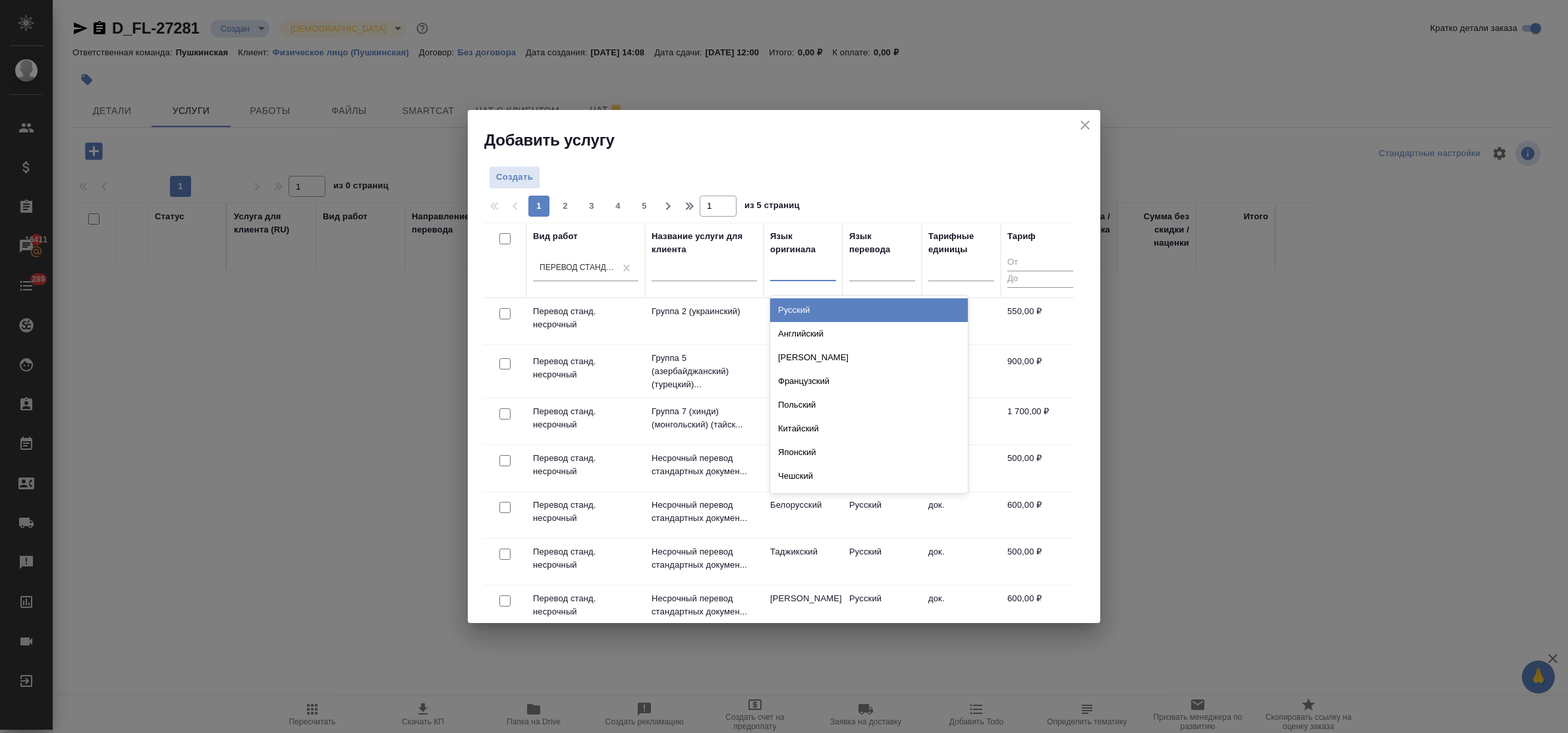
click at [780, 280] on div at bounding box center [803, 269] width 66 height 25
click at [802, 308] on div "Украинский" at bounding box center [869, 310] width 198 height 24
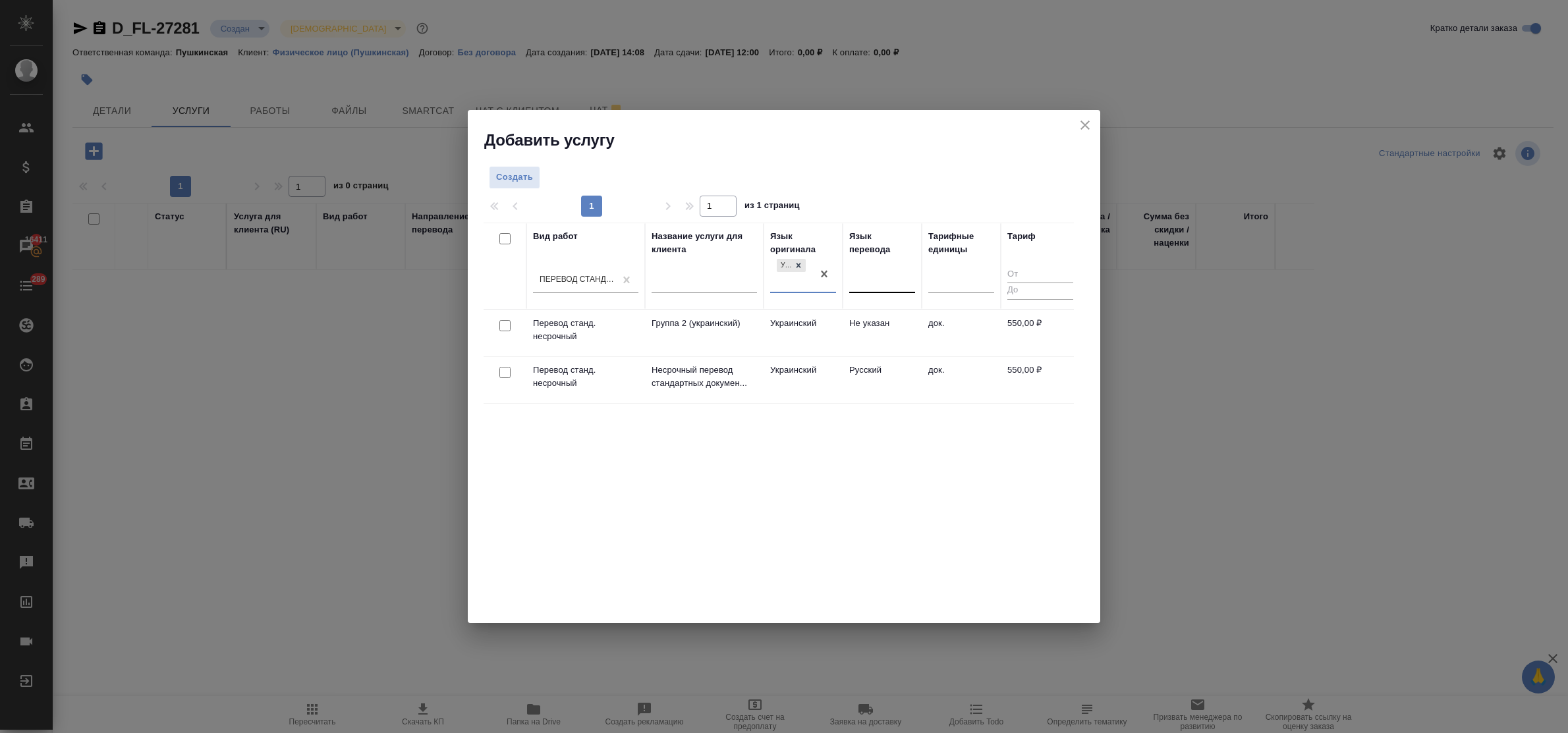
click at [855, 289] on div at bounding box center [882, 280] width 66 height 25
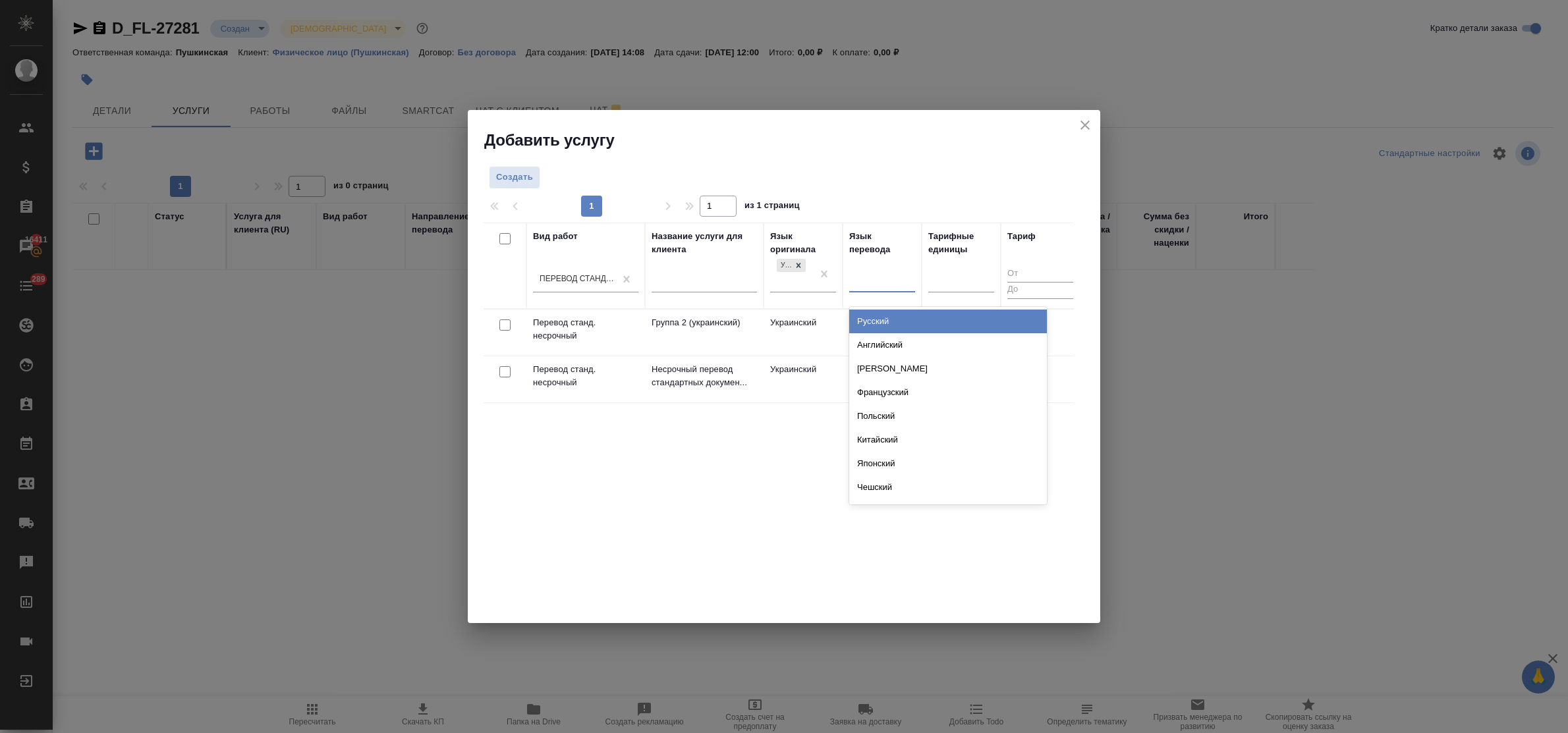
click at [867, 321] on div "Русский" at bounding box center [948, 321] width 198 height 24
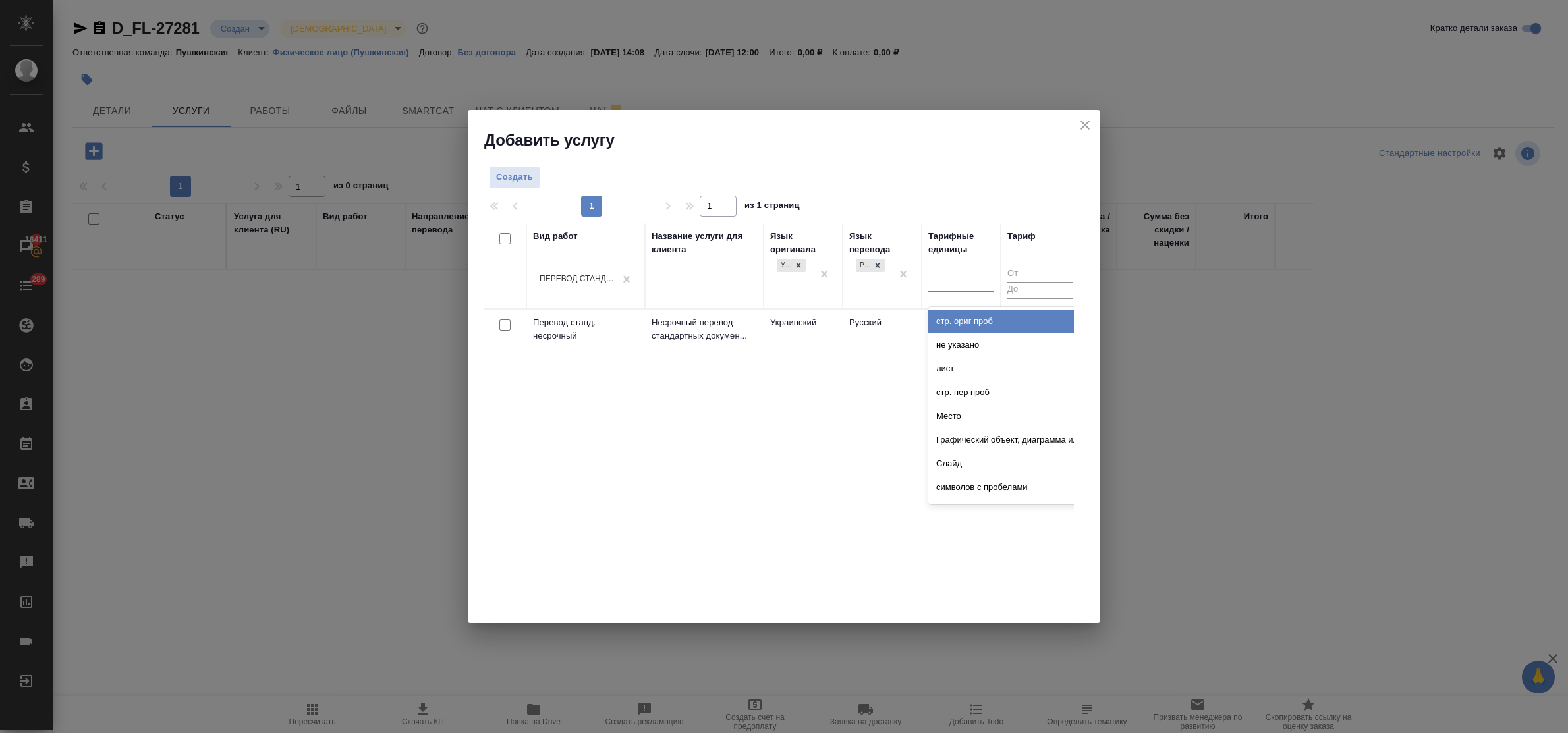
click at [936, 288] on div at bounding box center [961, 279] width 66 height 19
click at [946, 317] on div "док." at bounding box center [1027, 321] width 198 height 24
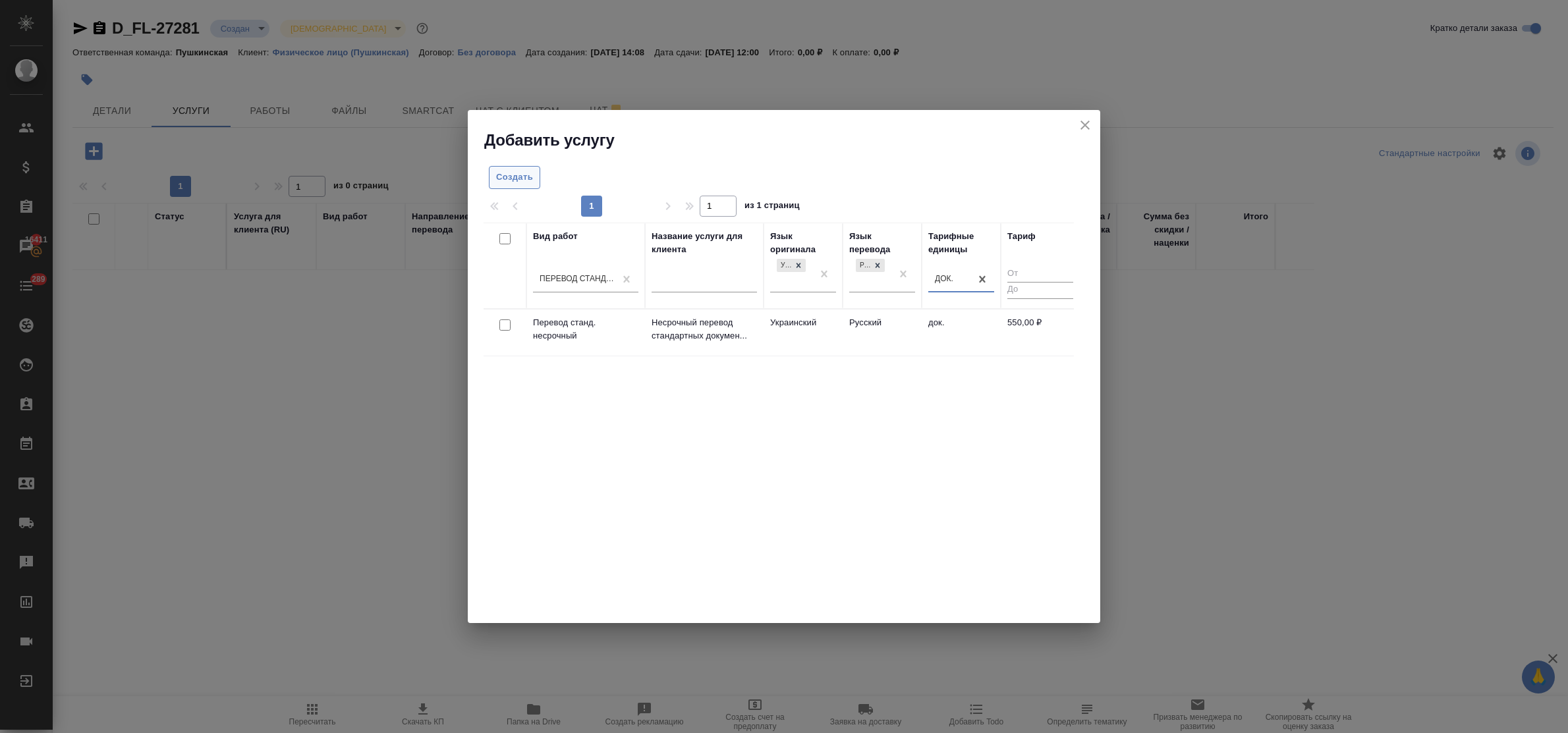
click at [532, 178] on span "Создать" at bounding box center [514, 177] width 37 height 15
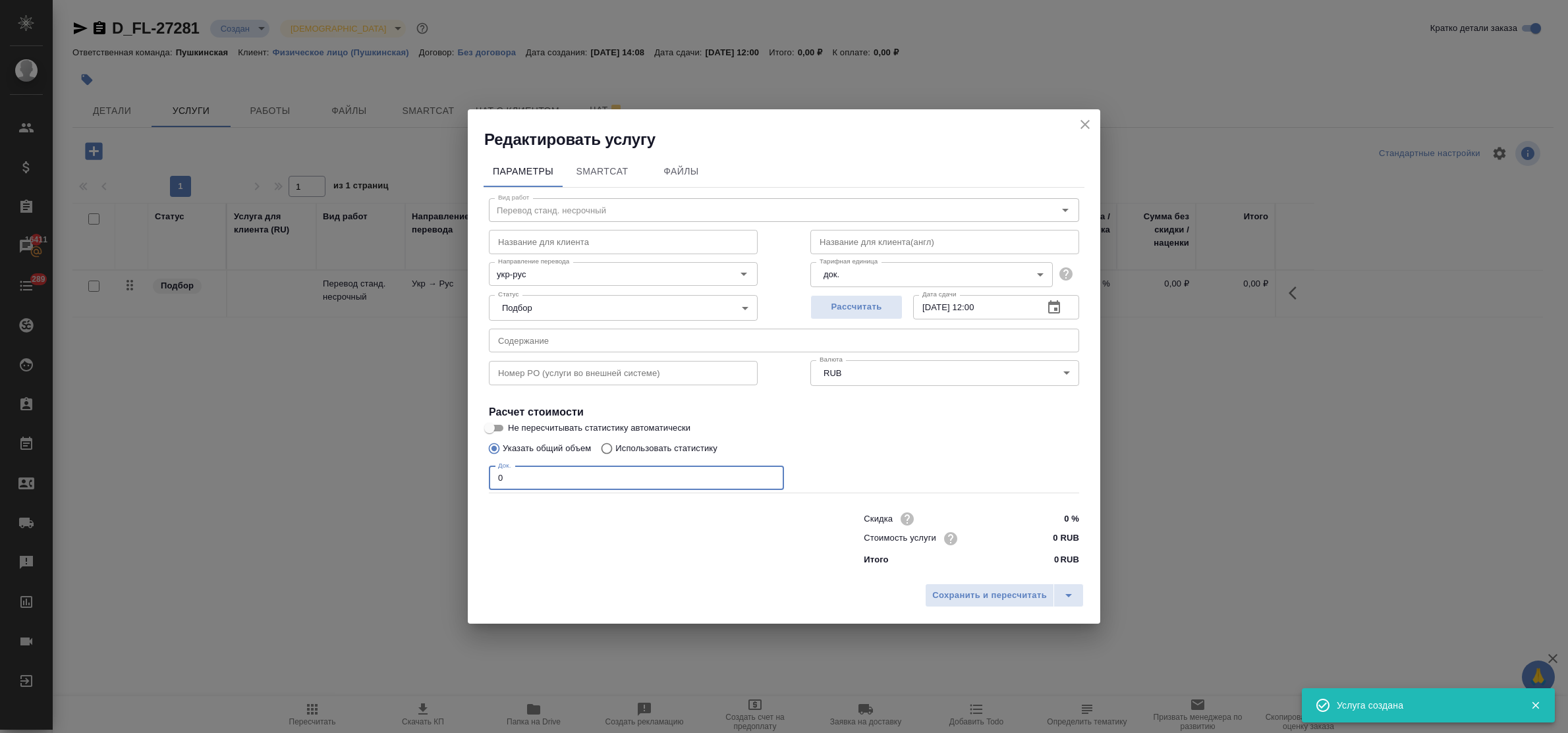
drag, startPoint x: 518, startPoint y: 478, endPoint x: 434, endPoint y: 478, distance: 84.0
click at [439, 477] on div "Редактировать услугу Параметры SmartCat Файлы Вид работ Перевод станд. несрочны…" at bounding box center [784, 366] width 1568 height 733
click at [1049, 538] on input "0 RUB" at bounding box center [1054, 538] width 49 height 19
click at [982, 307] on input "12.09.2025 12:00" at bounding box center [973, 307] width 120 height 24
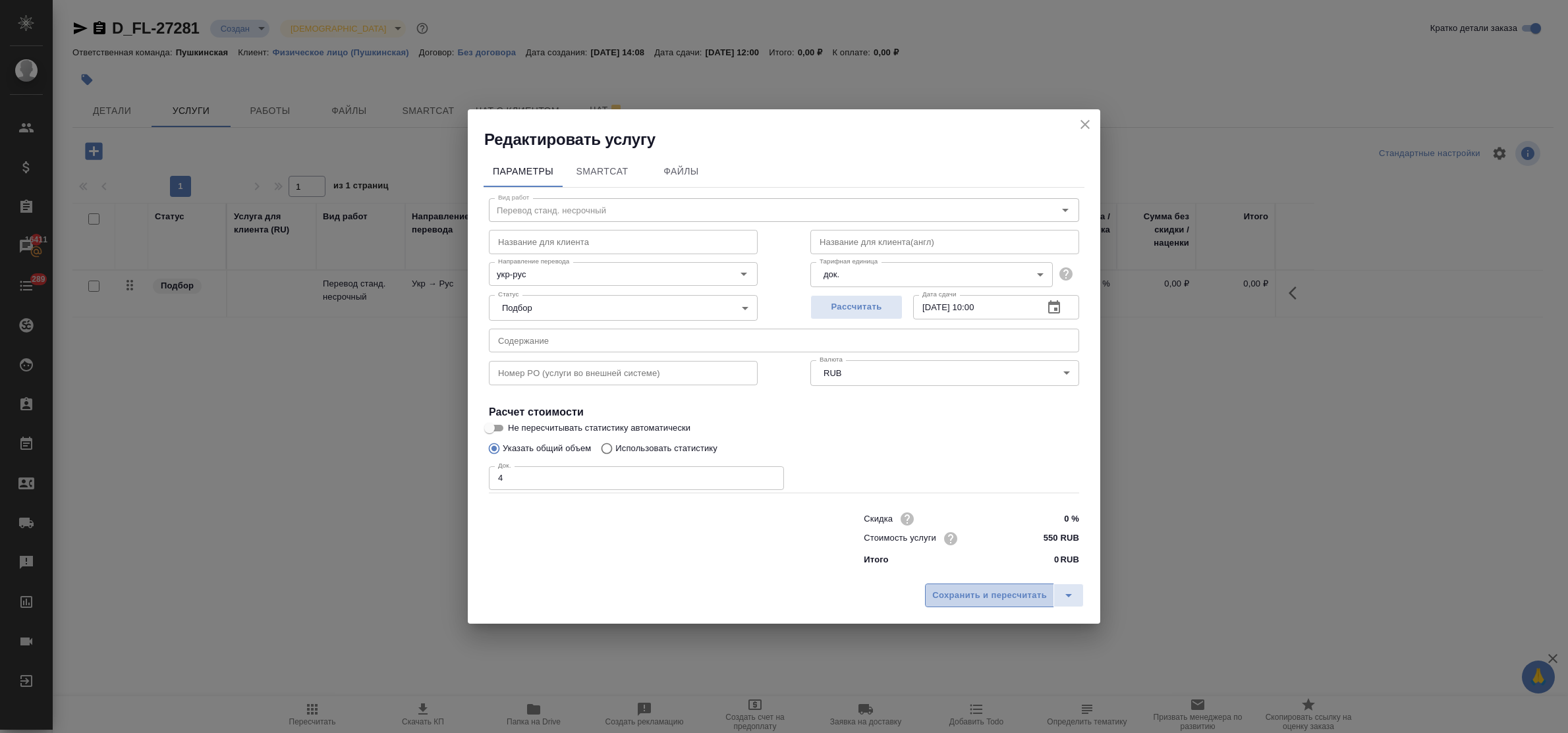
click at [1011, 591] on span "Сохранить и пересчитать" at bounding box center [989, 595] width 114 height 15
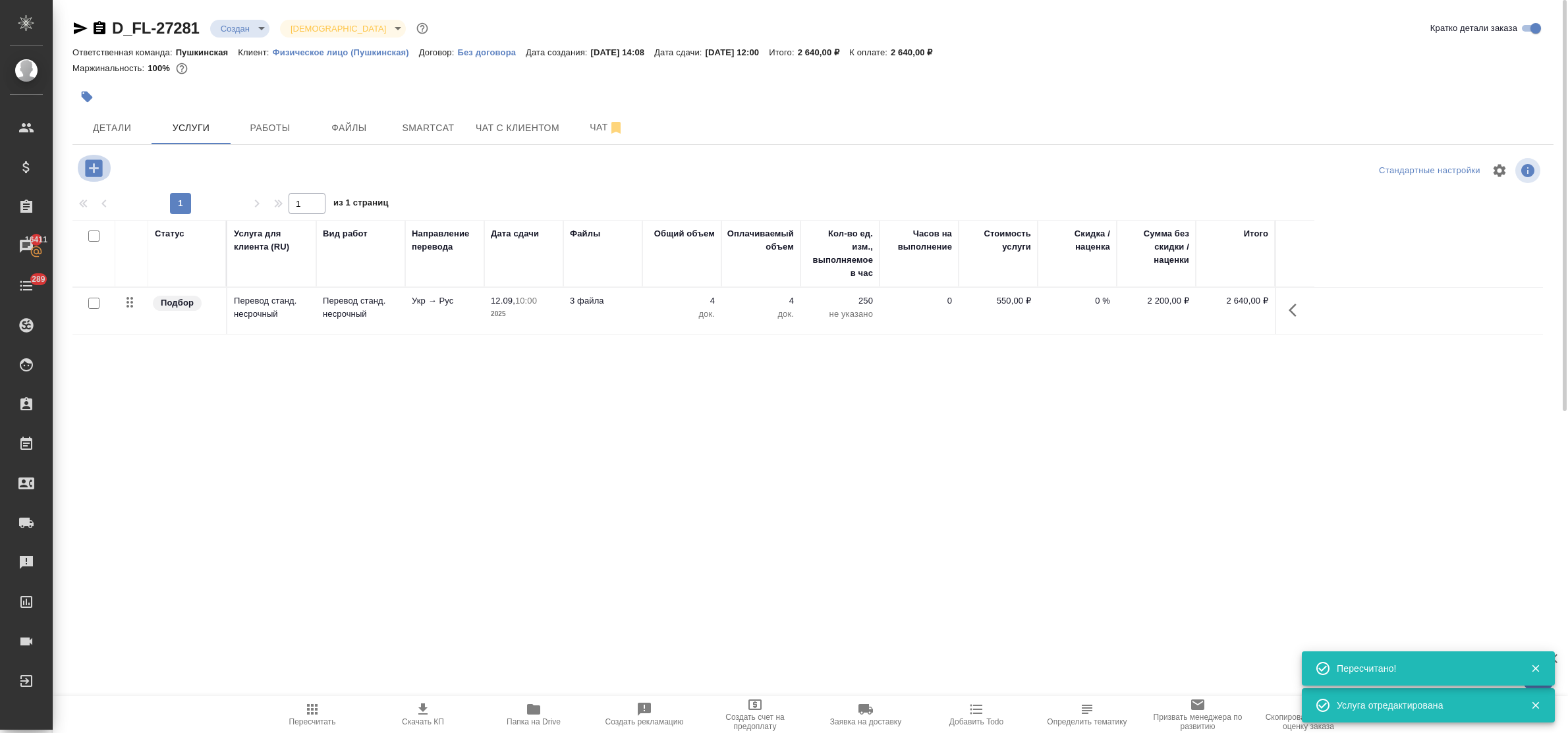
click at [93, 162] on icon "button" at bounding box center [93, 168] width 17 height 17
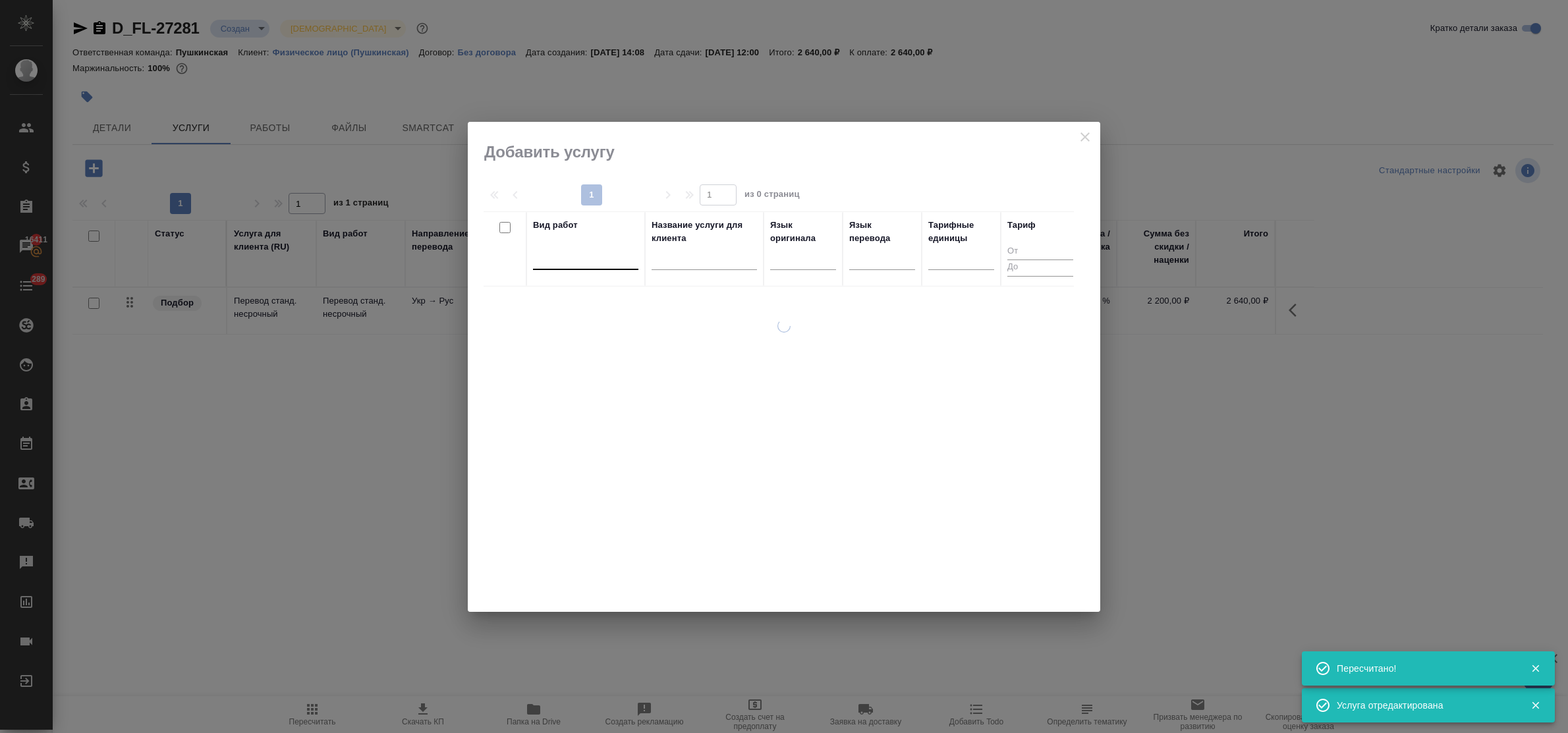
click at [574, 260] on div at bounding box center [585, 256] width 105 height 19
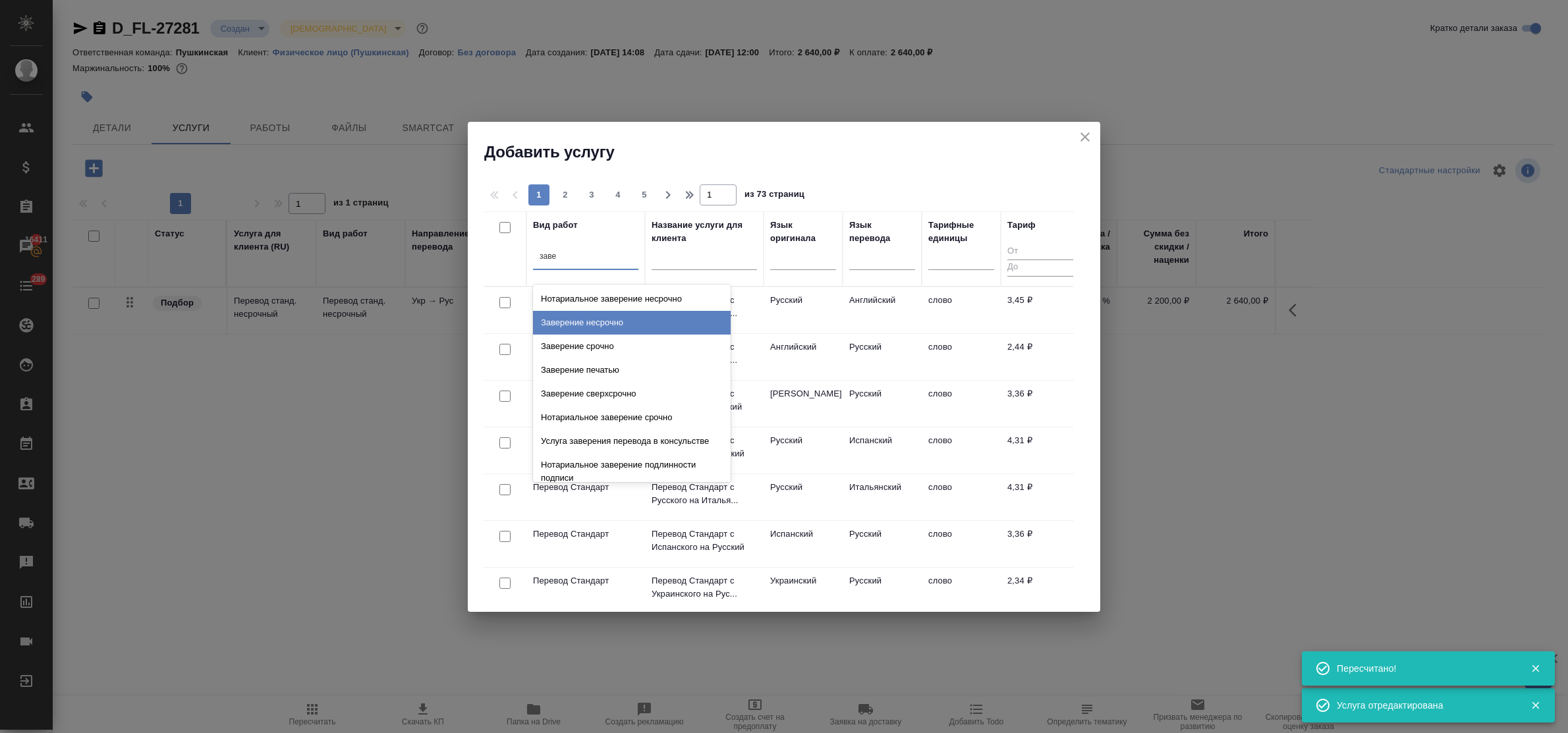
click at [600, 314] on div "Заверение несрочно" at bounding box center [632, 323] width 198 height 24
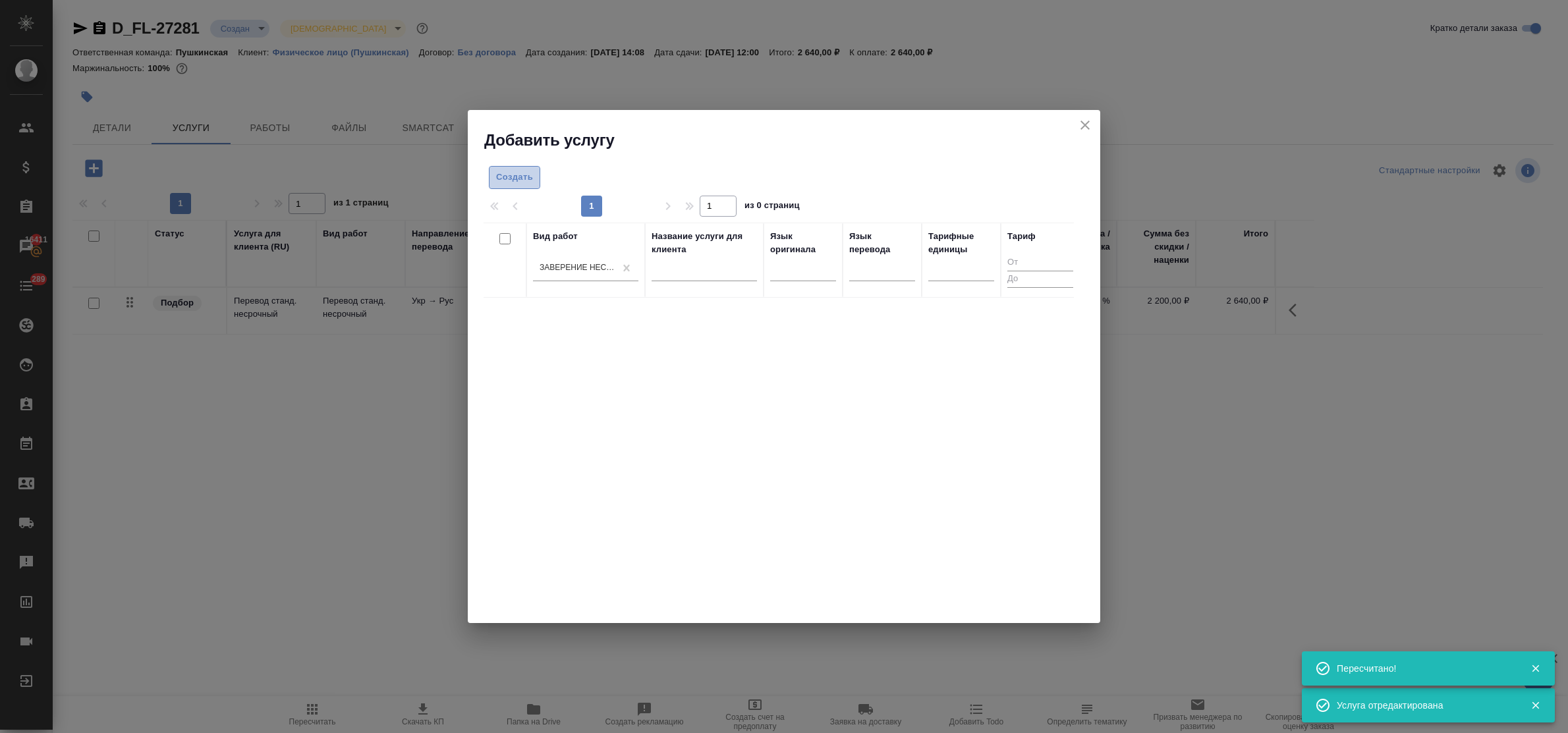
click at [513, 179] on span "Создать" at bounding box center [514, 177] width 37 height 15
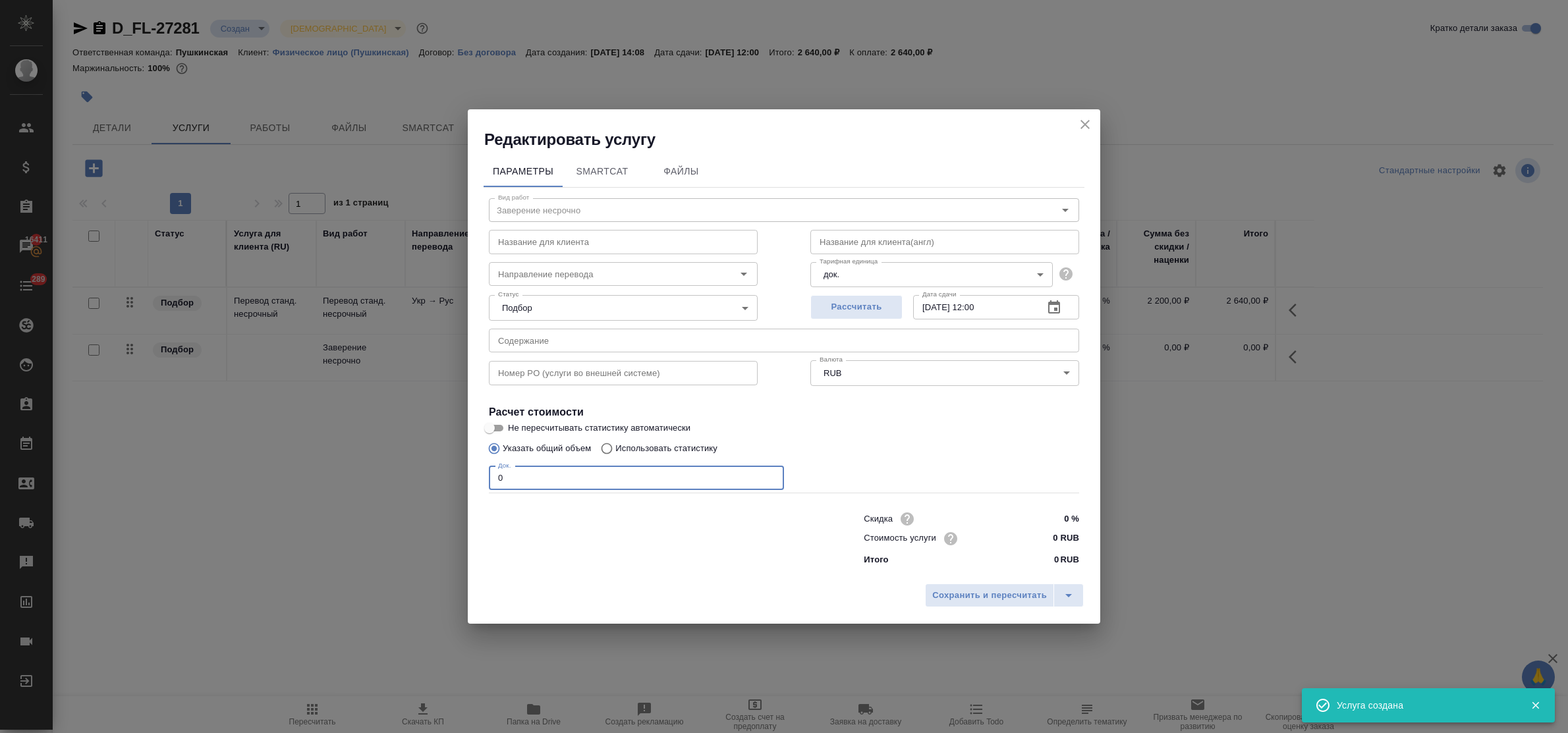
drag, startPoint x: 515, startPoint y: 480, endPoint x: 445, endPoint y: 475, distance: 70.2
click at [438, 473] on div "Редактировать услугу Параметры SmartCat Файлы Вид работ Заверение несрочно Вид …" at bounding box center [784, 366] width 1568 height 733
click at [1044, 534] on input "0 RUB" at bounding box center [1054, 538] width 49 height 19
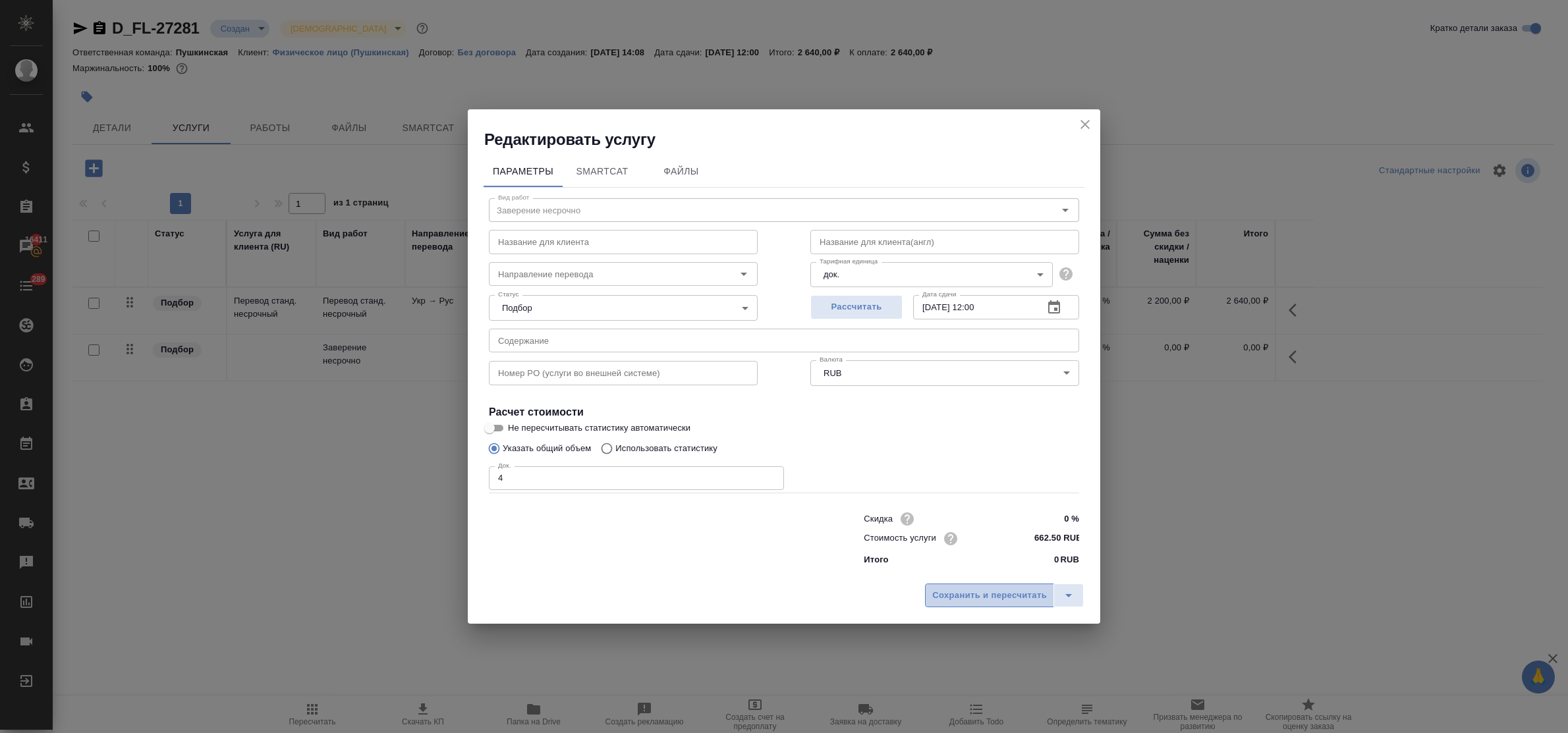
click at [1010, 594] on span "Сохранить и пересчитать" at bounding box center [989, 595] width 114 height 15
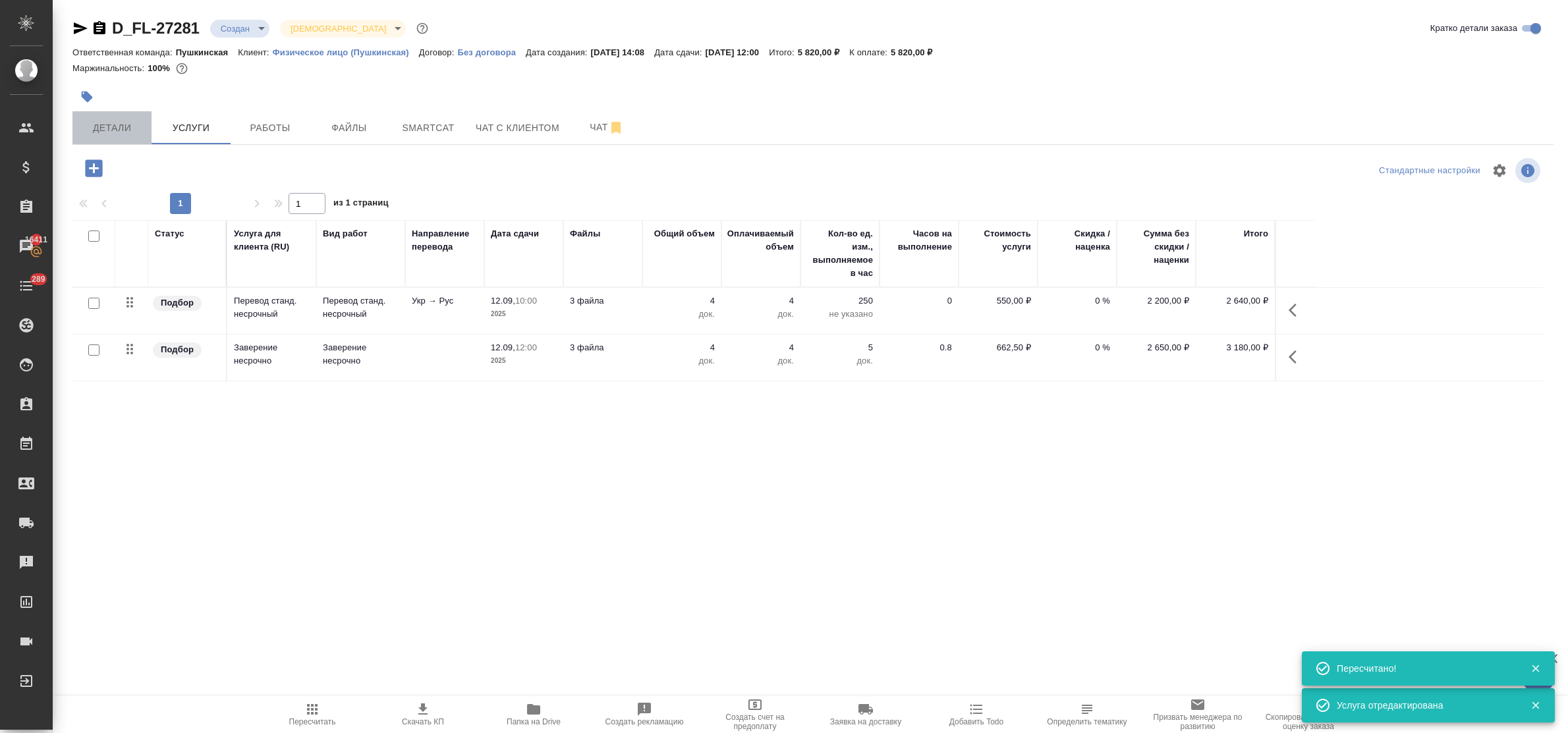
click at [126, 130] on span "Детали" at bounding box center [113, 128] width 64 height 16
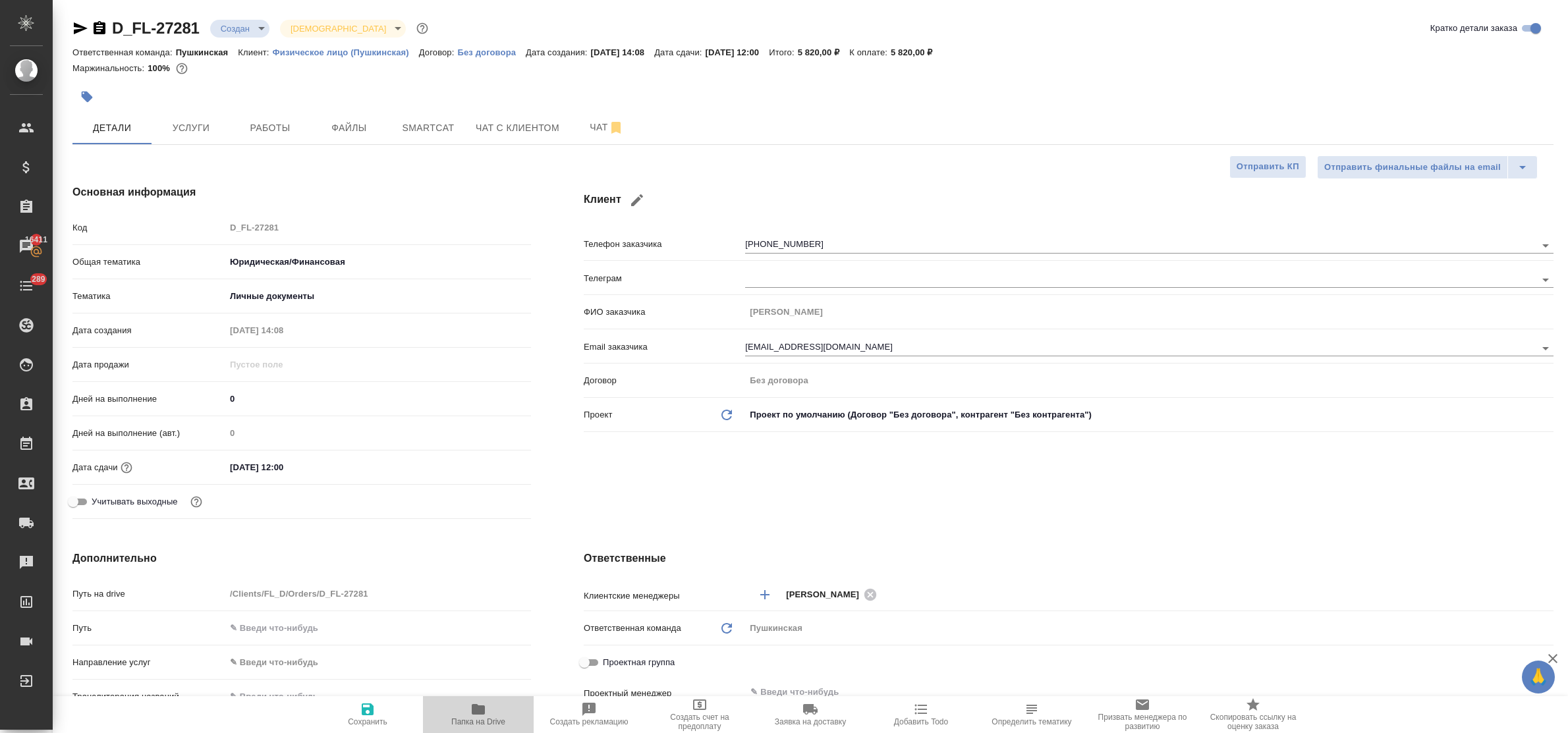
click at [478, 722] on span "Папка на Drive" at bounding box center [478, 722] width 54 height 9
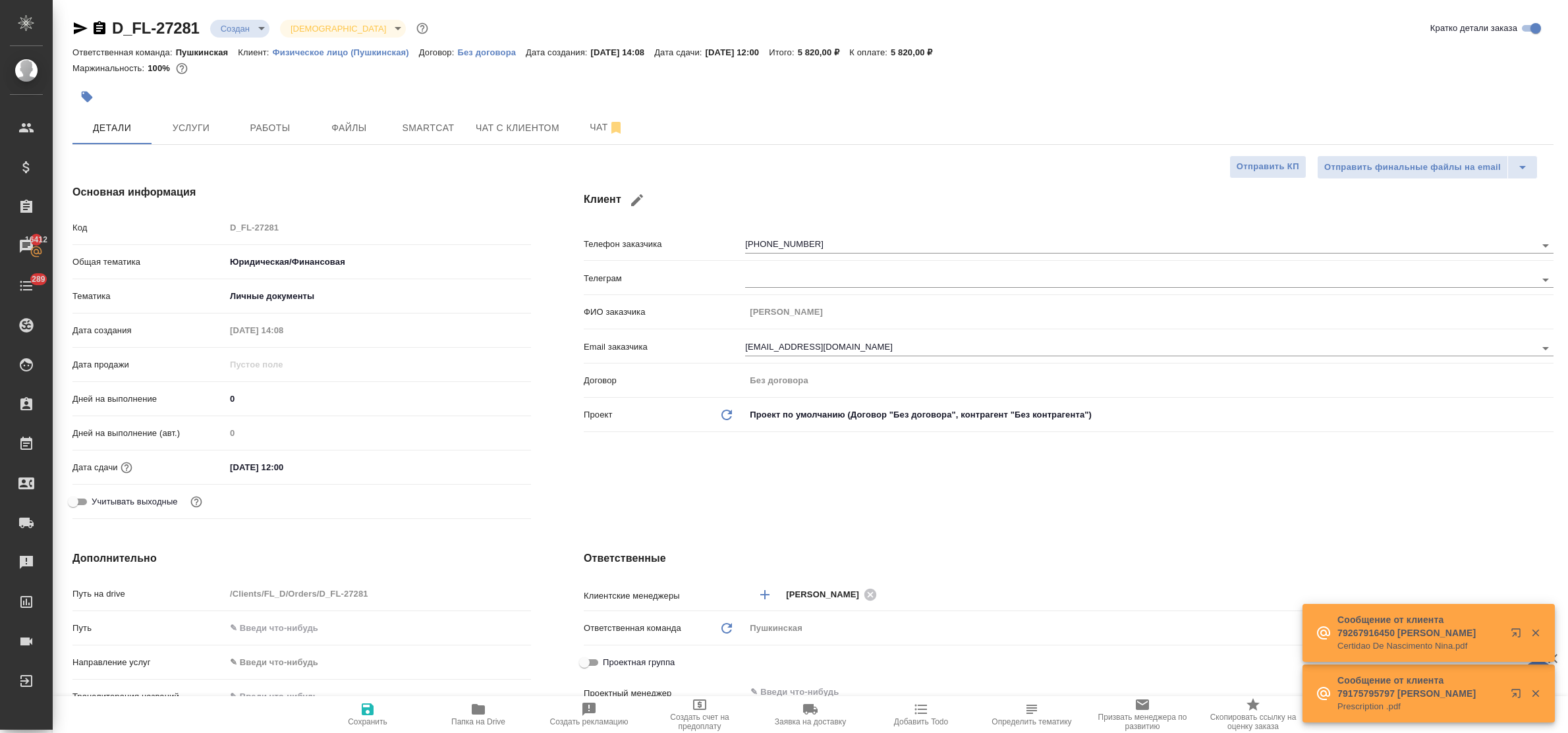
scroll to position [247, 0]
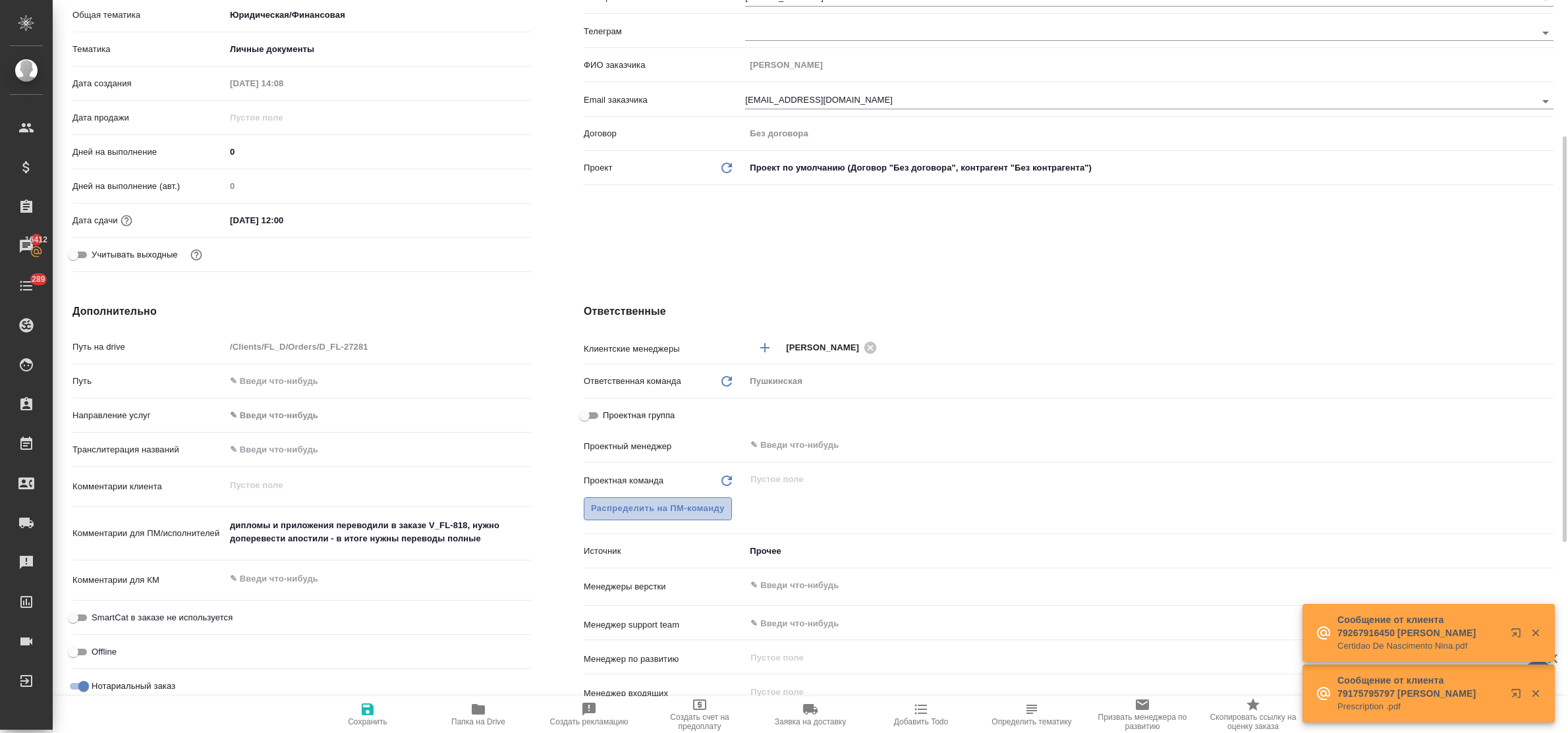
click at [623, 504] on span "Распределить на ПМ-команду" at bounding box center [657, 508] width 133 height 15
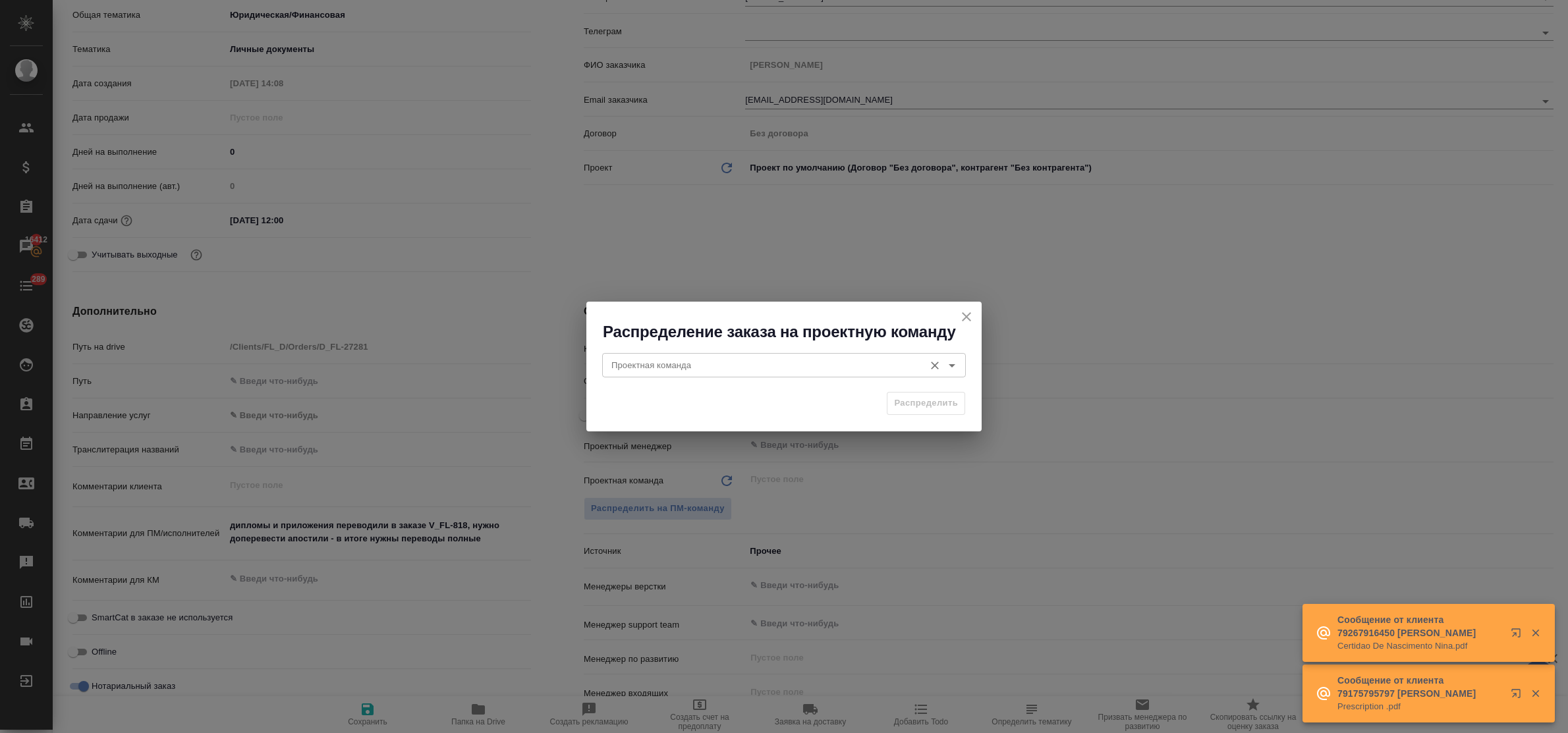
click at [658, 362] on input "Проектная команда" at bounding box center [761, 364] width 311 height 15
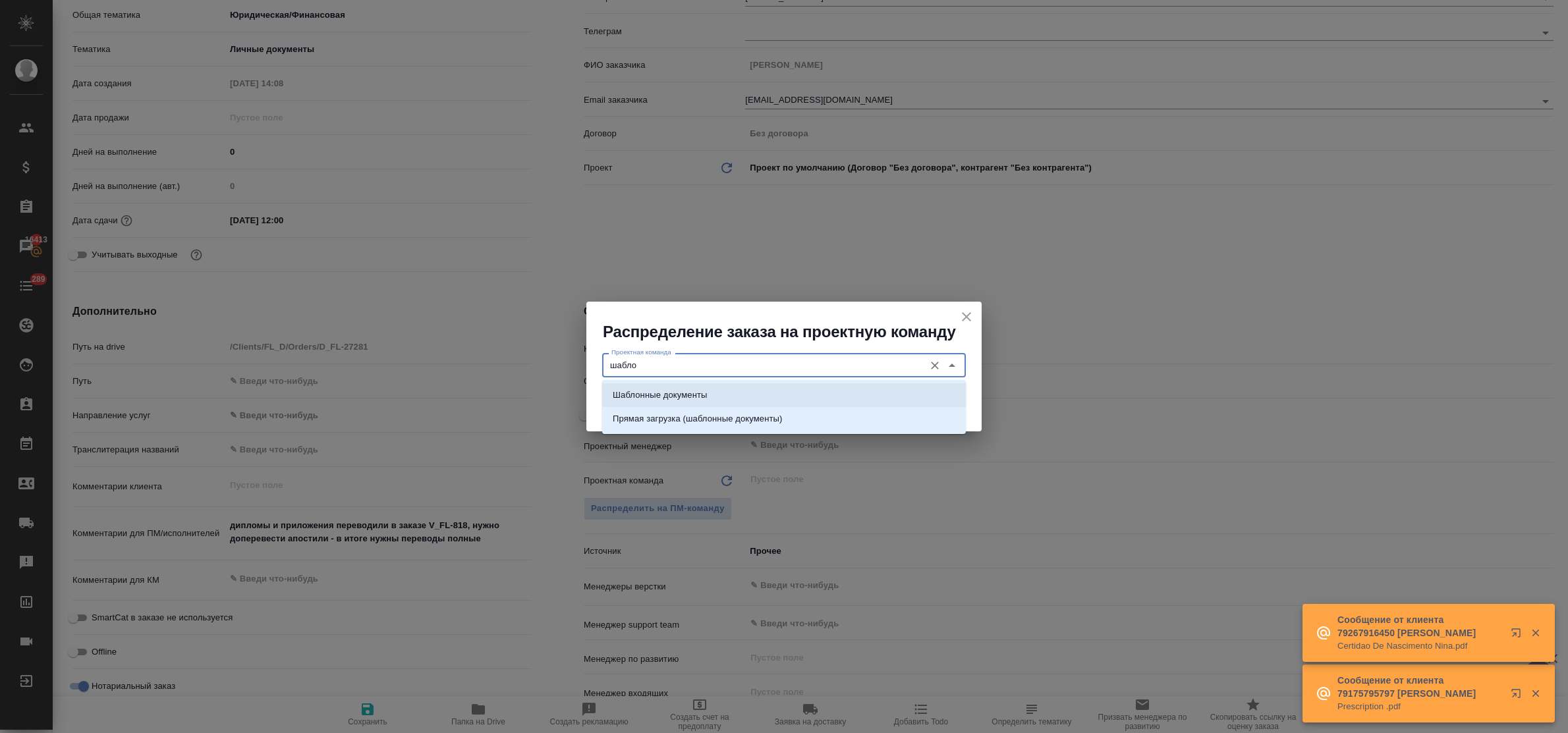
click at [667, 384] on li "Шаблонные документы" at bounding box center [784, 396] width 364 height 24
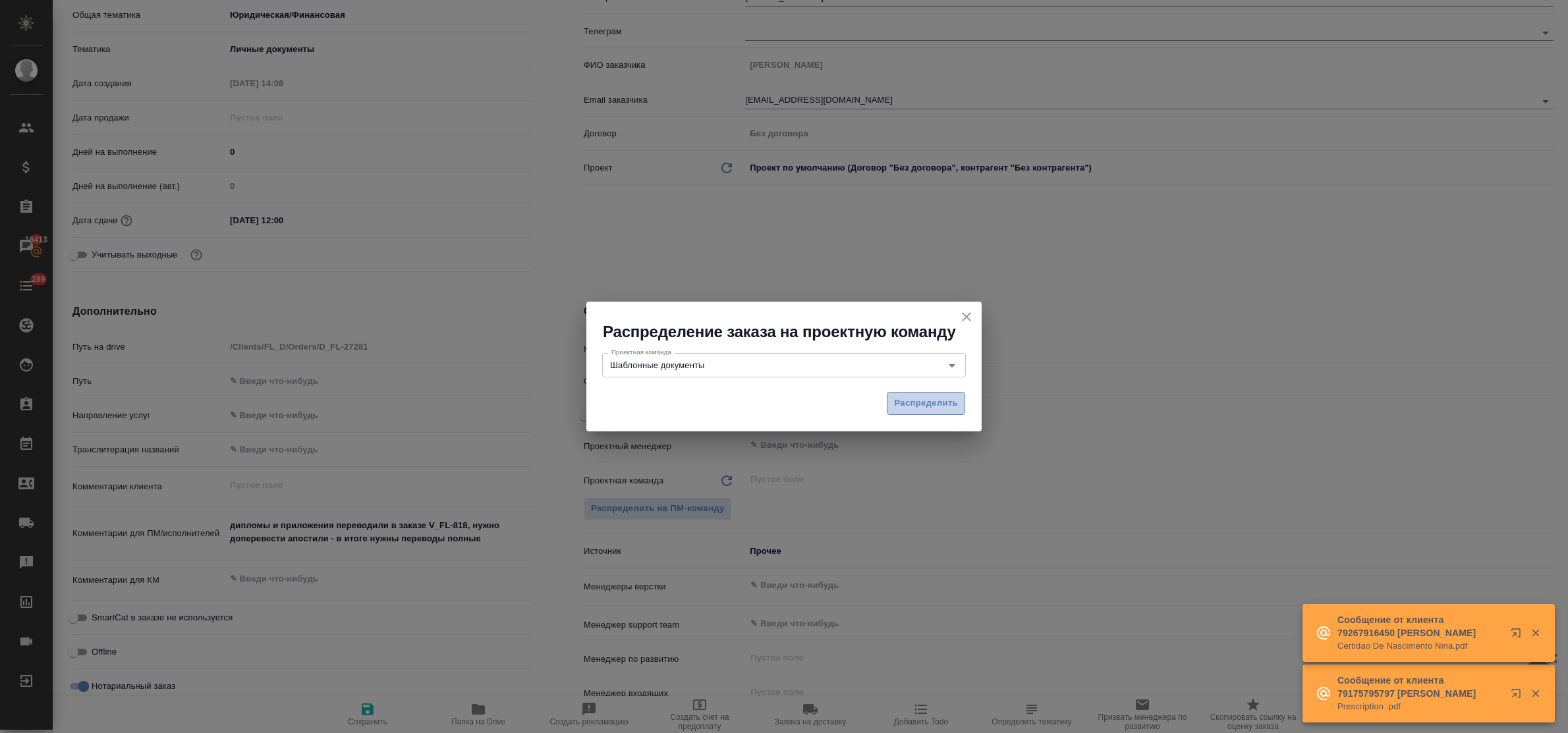
click at [907, 407] on span "Распределить" at bounding box center [926, 403] width 64 height 15
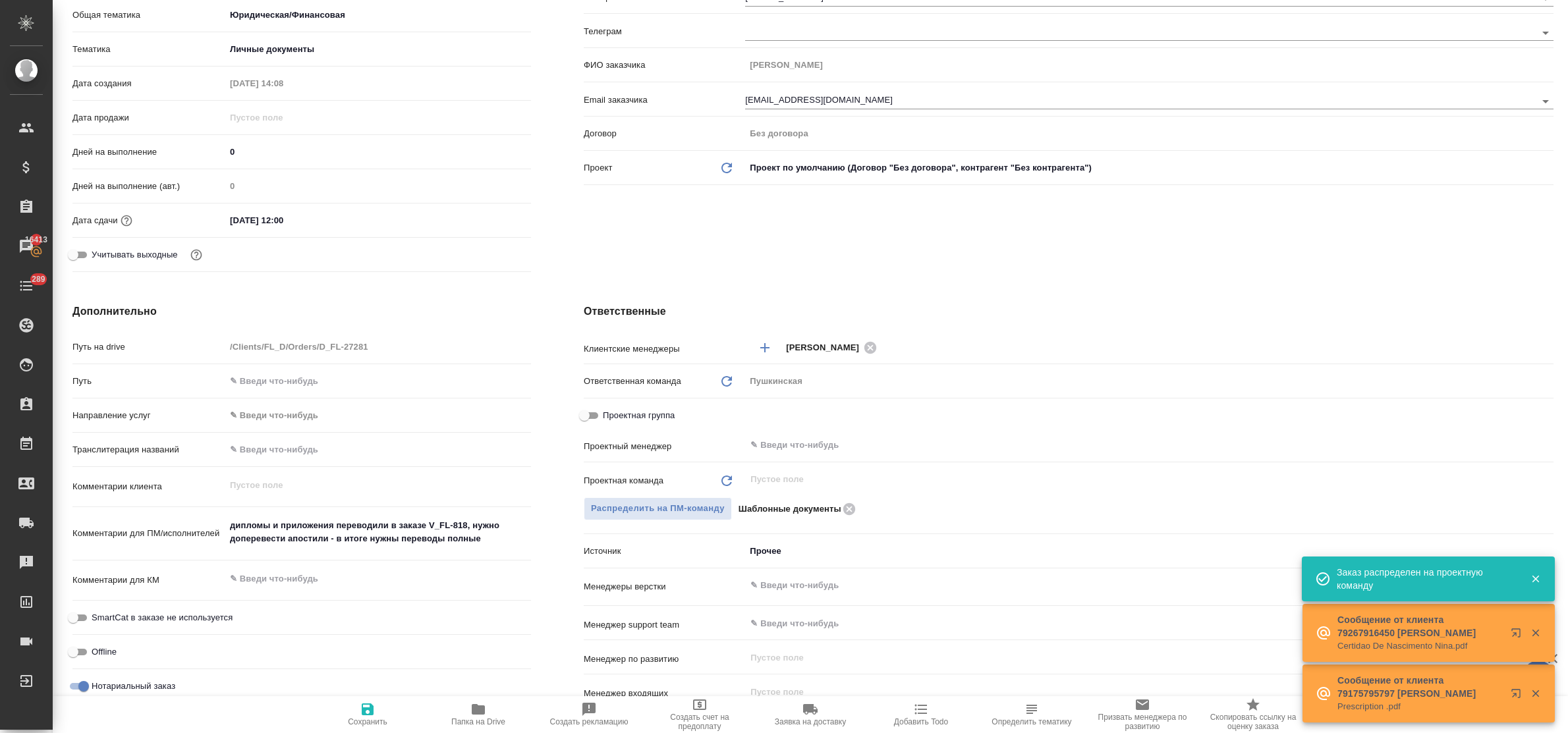
click at [366, 705] on icon "button" at bounding box center [368, 709] width 12 height 12
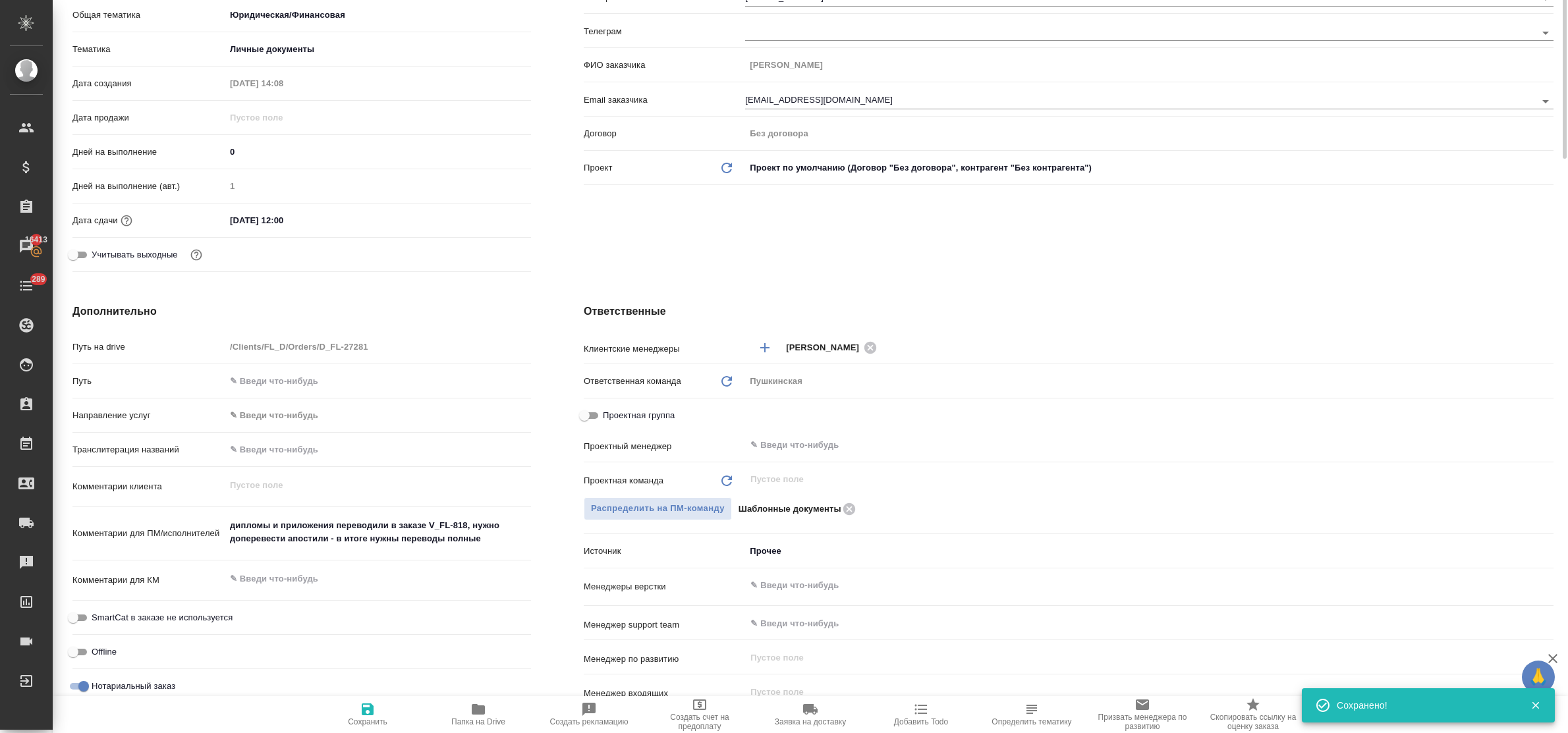
scroll to position [0, 0]
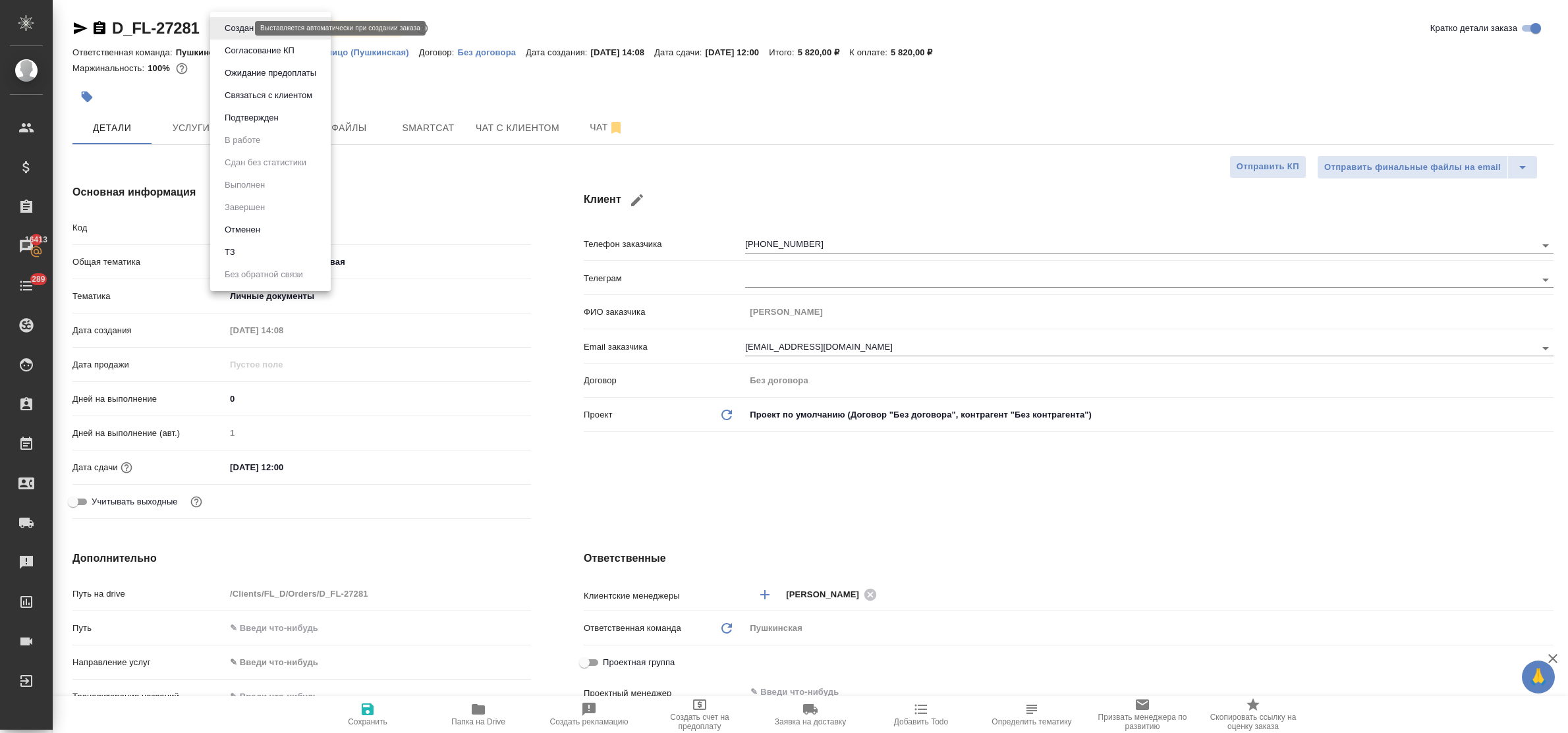
click at [234, 24] on body "🙏 .cls-1 fill:#fff; AWATERA Bulakhova Elena Клиенты Спецификации Заказы 16413 Ч…" at bounding box center [784, 366] width 1568 height 733
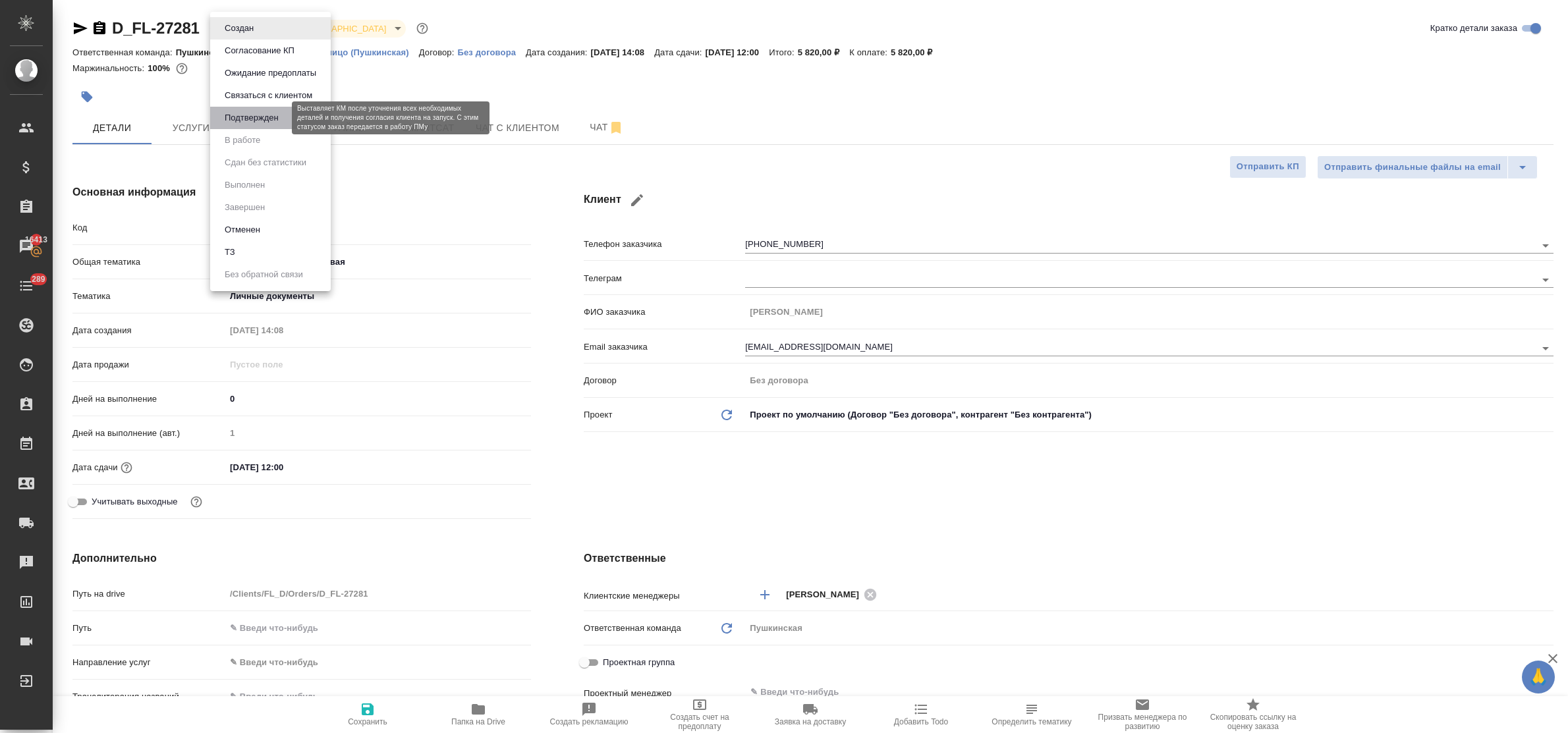
click at [249, 119] on button "Подтвержден" at bounding box center [251, 118] width 62 height 15
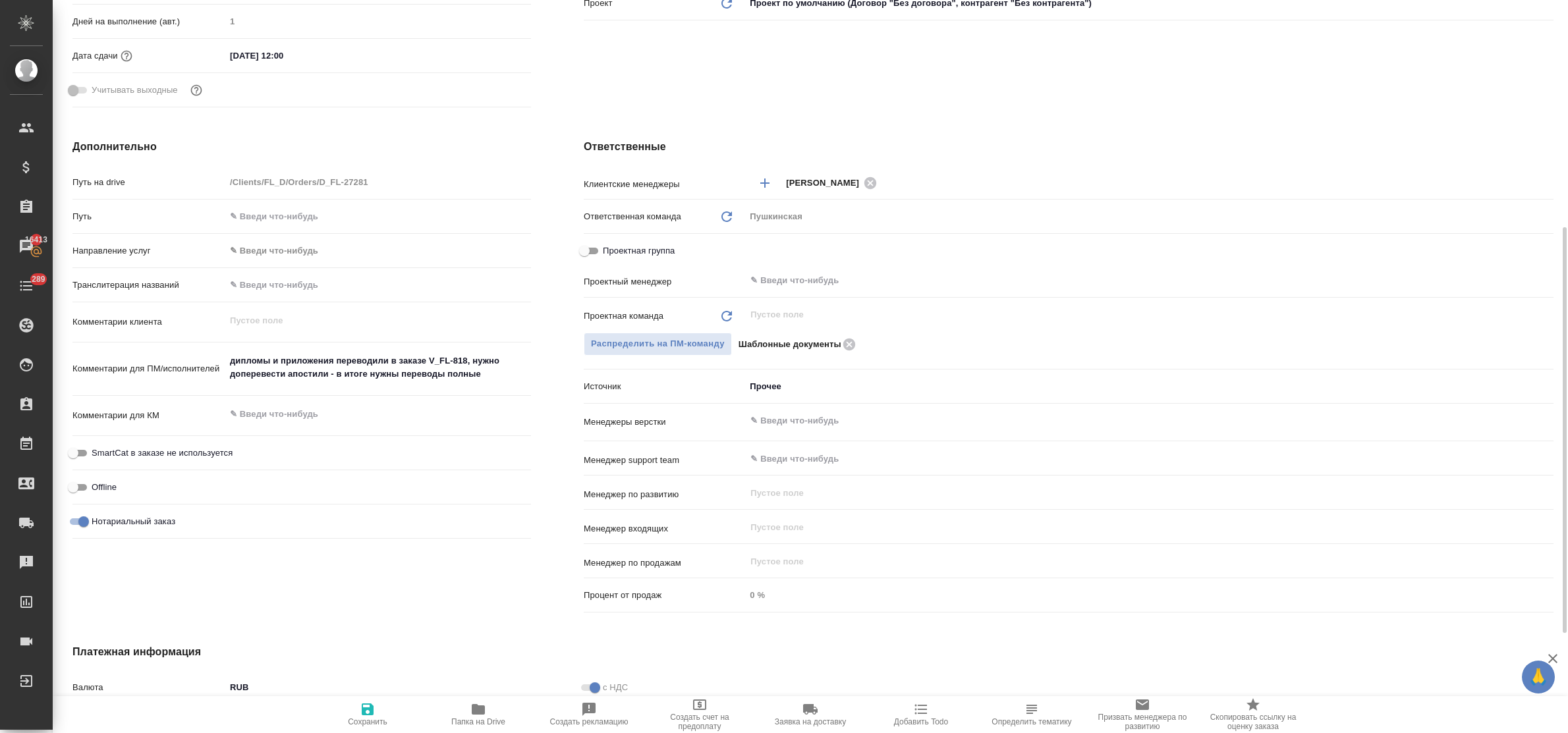
scroll to position [630, 0]
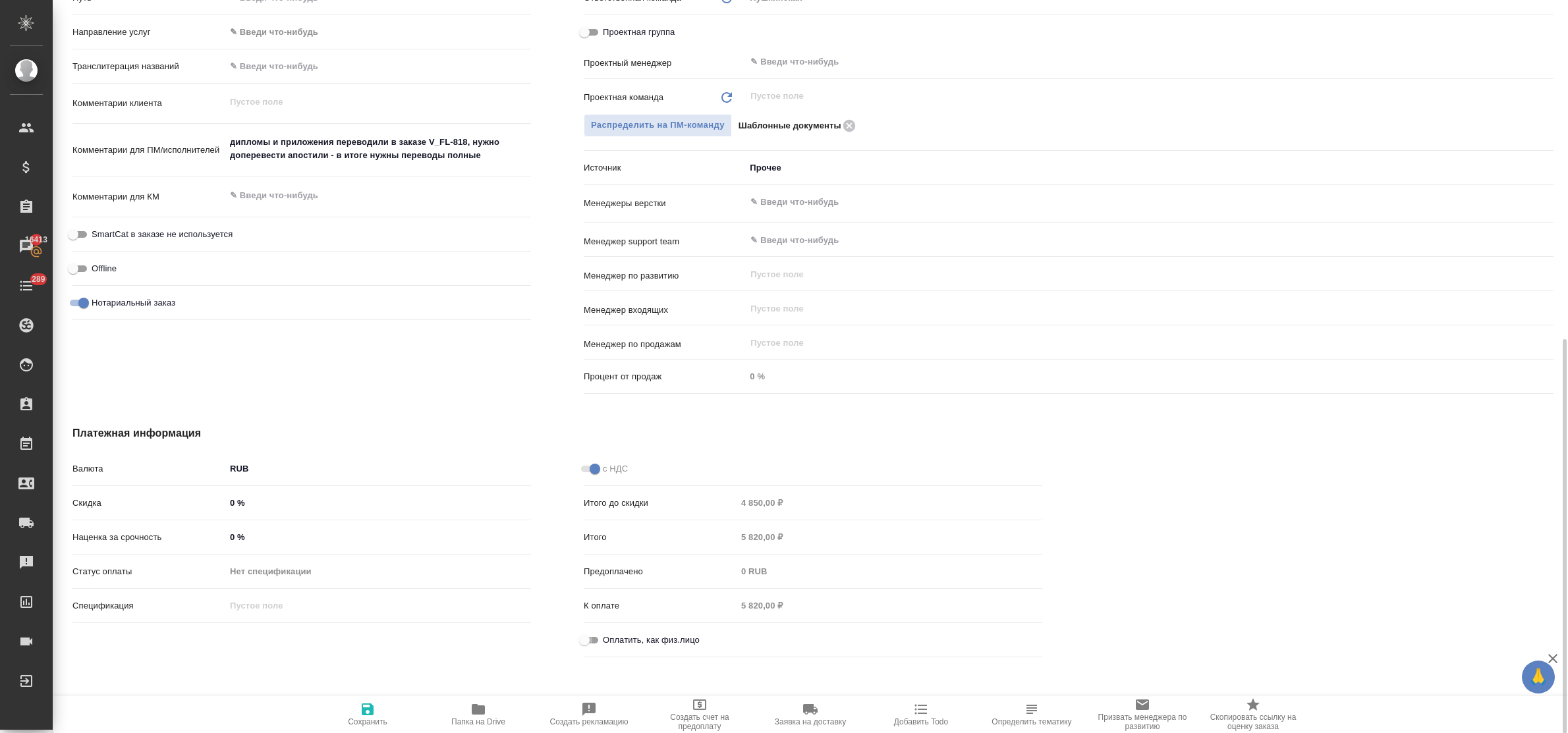
click at [585, 636] on input "Оплатить, как физ.лицо" at bounding box center [584, 640] width 47 height 15
click at [363, 709] on icon "button" at bounding box center [368, 709] width 12 height 12
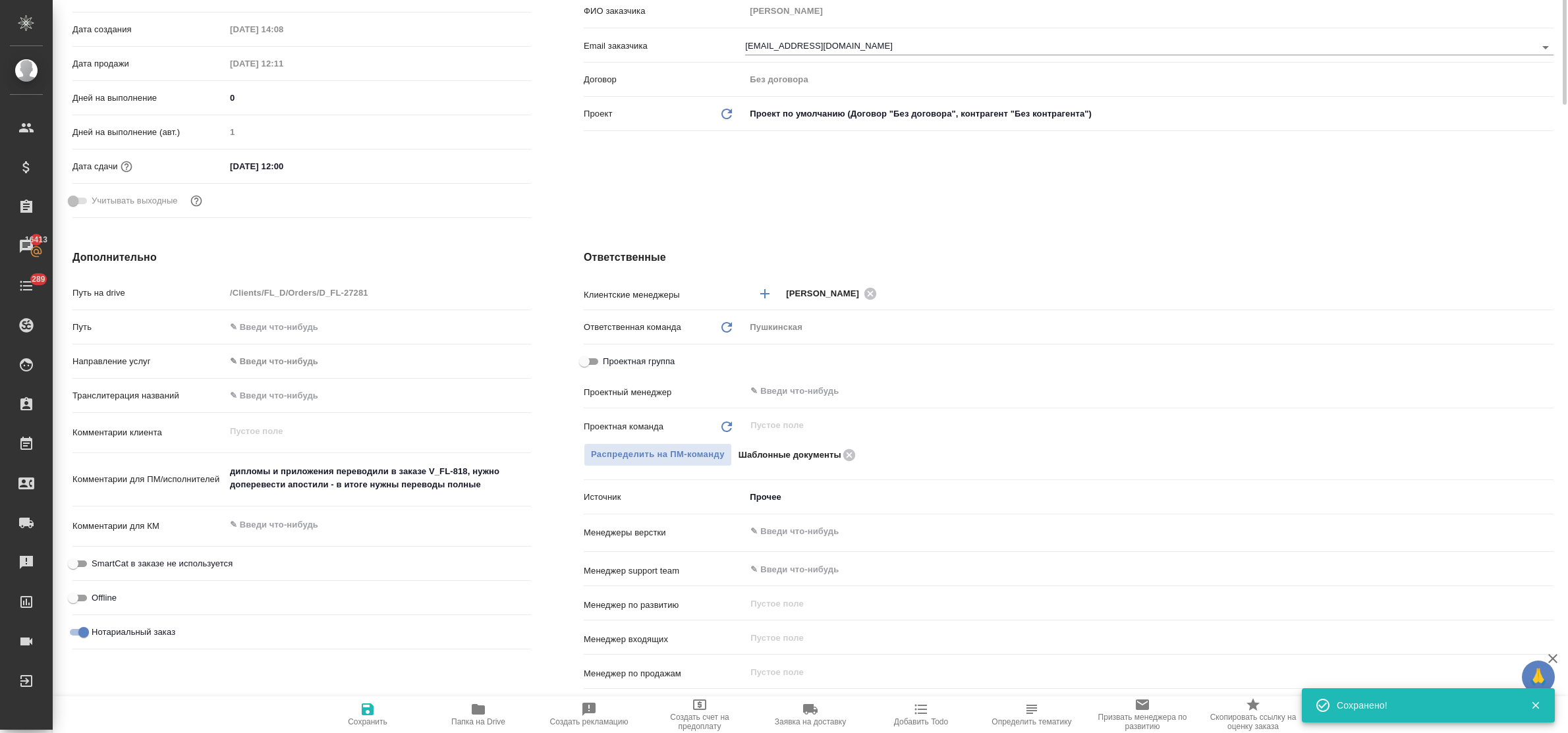
scroll to position [0, 0]
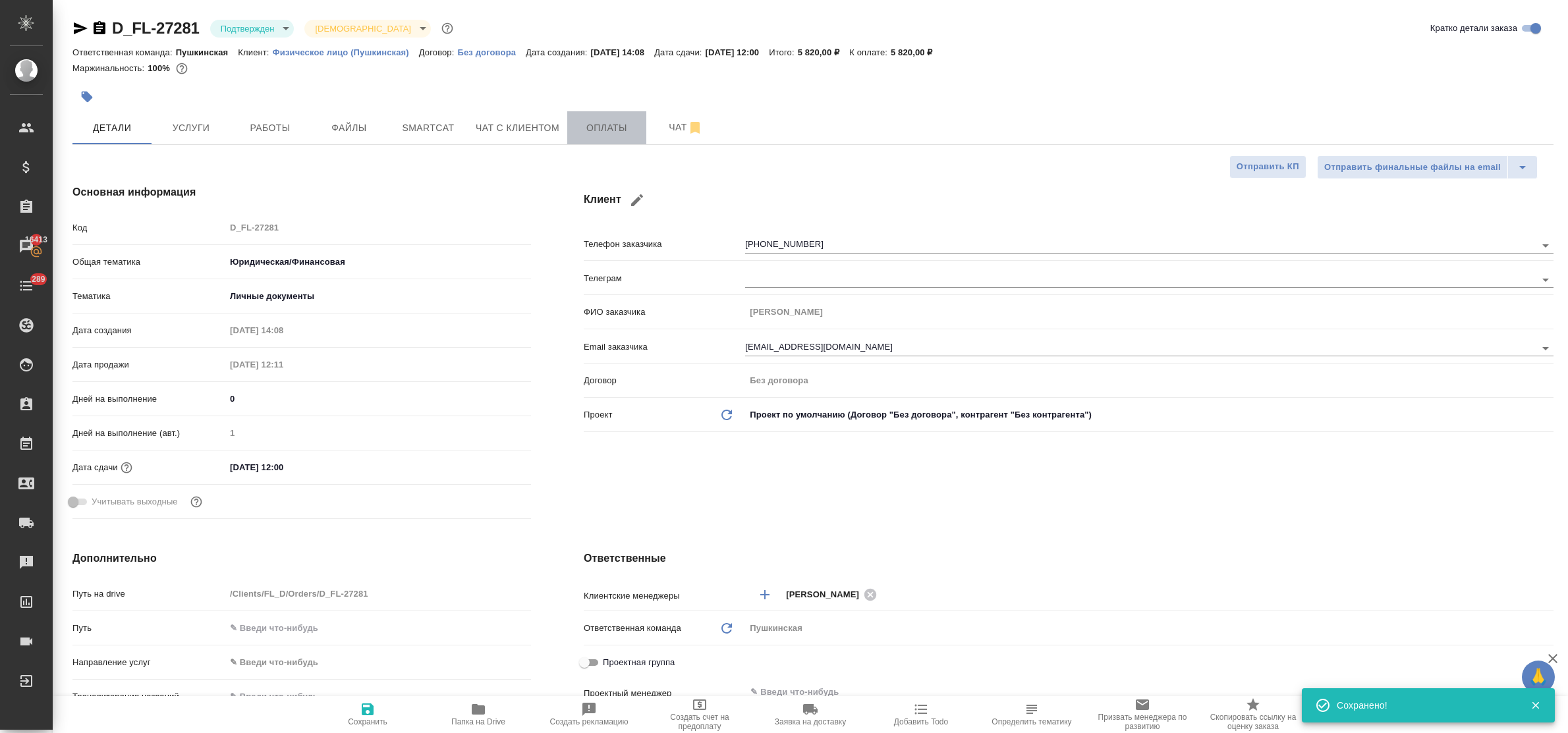
click at [610, 126] on span "Оплаты" at bounding box center [607, 128] width 64 height 16
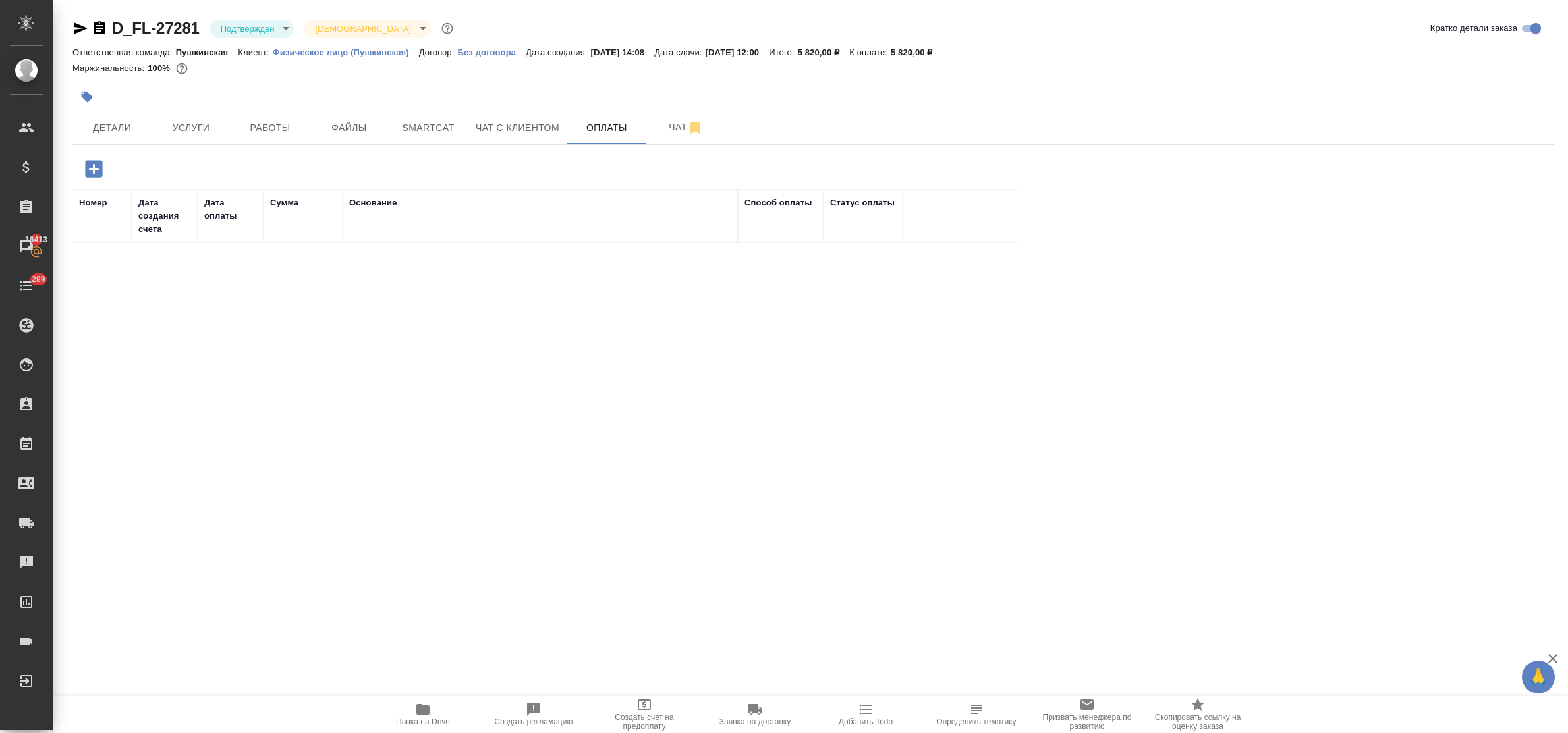
click at [90, 171] on icon "button" at bounding box center [93, 168] width 17 height 17
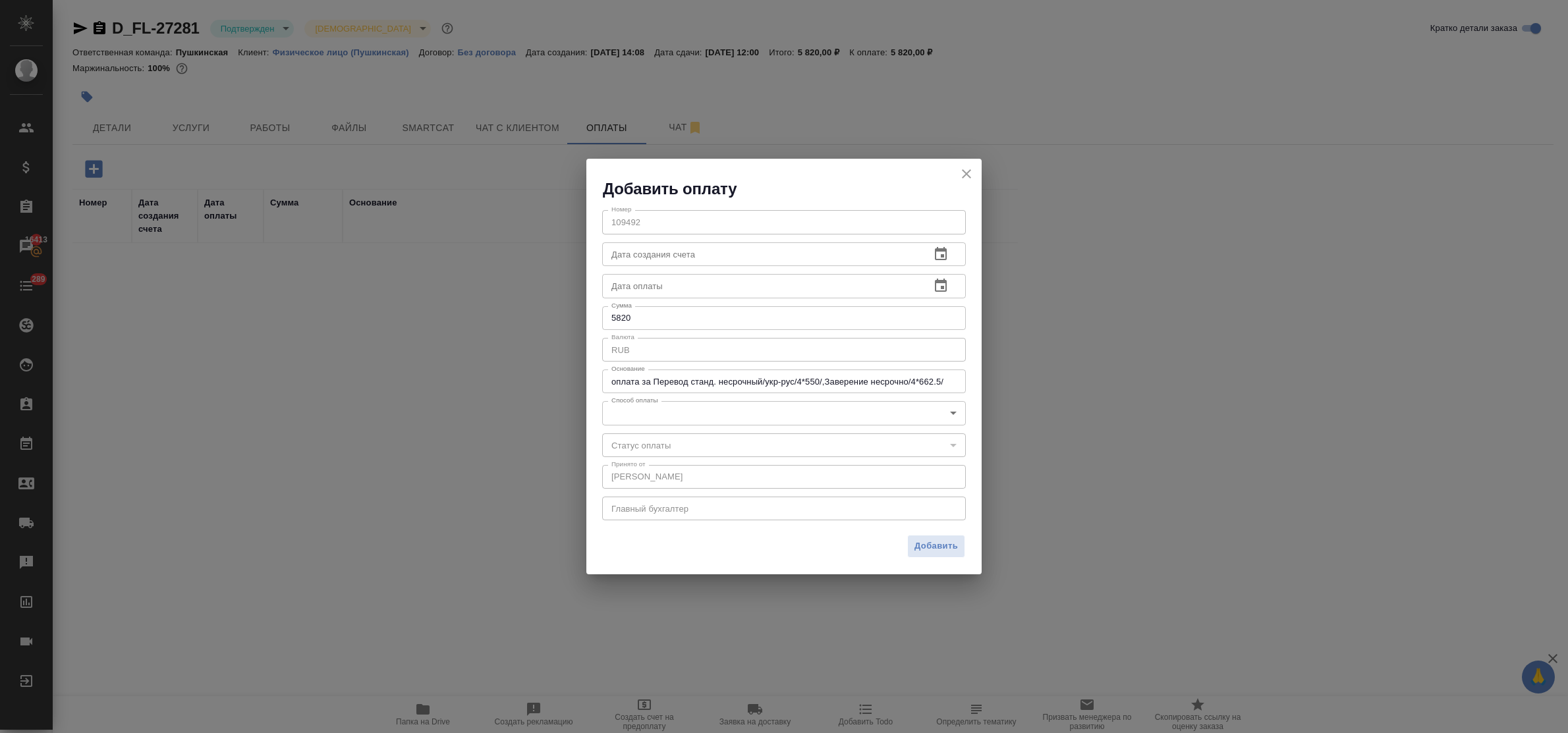
click at [643, 419] on body "🙏 .cls-1 fill:#fff; AWATERA Bulakhova Elena Клиенты Спецификации Заказы 16413 Ч…" at bounding box center [784, 366] width 1568 height 733
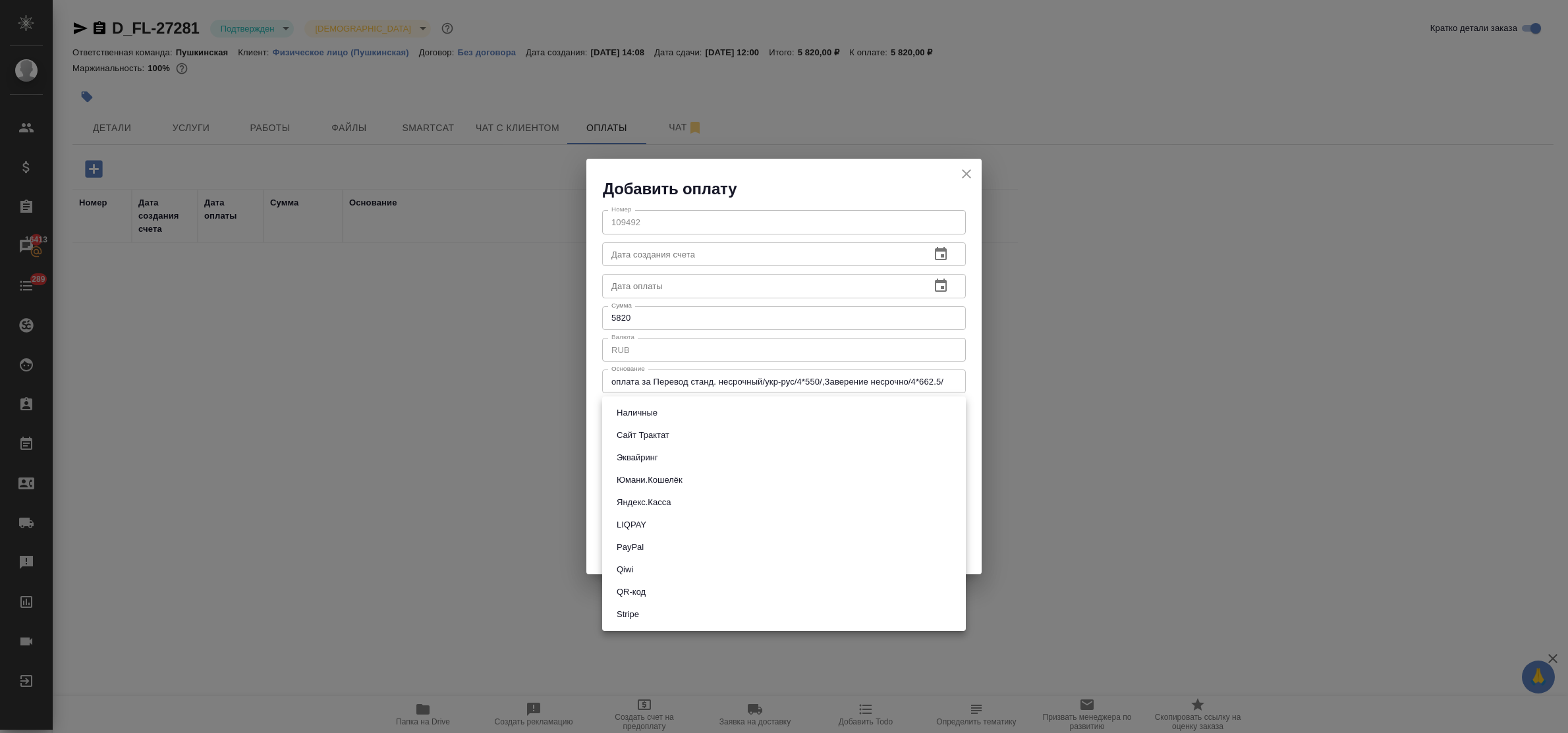
drag, startPoint x: 639, startPoint y: 409, endPoint x: 639, endPoint y: 436, distance: 27.0
click at [639, 436] on ul "Наличные Сайт Трактат Эквайринг Юмани.Кошелёк Яндекс.Касса LIQPAY PayPal Qiwi Q…" at bounding box center [784, 513] width 364 height 234
click at [639, 436] on button "Сайт Трактат" at bounding box center [642, 435] width 61 height 15
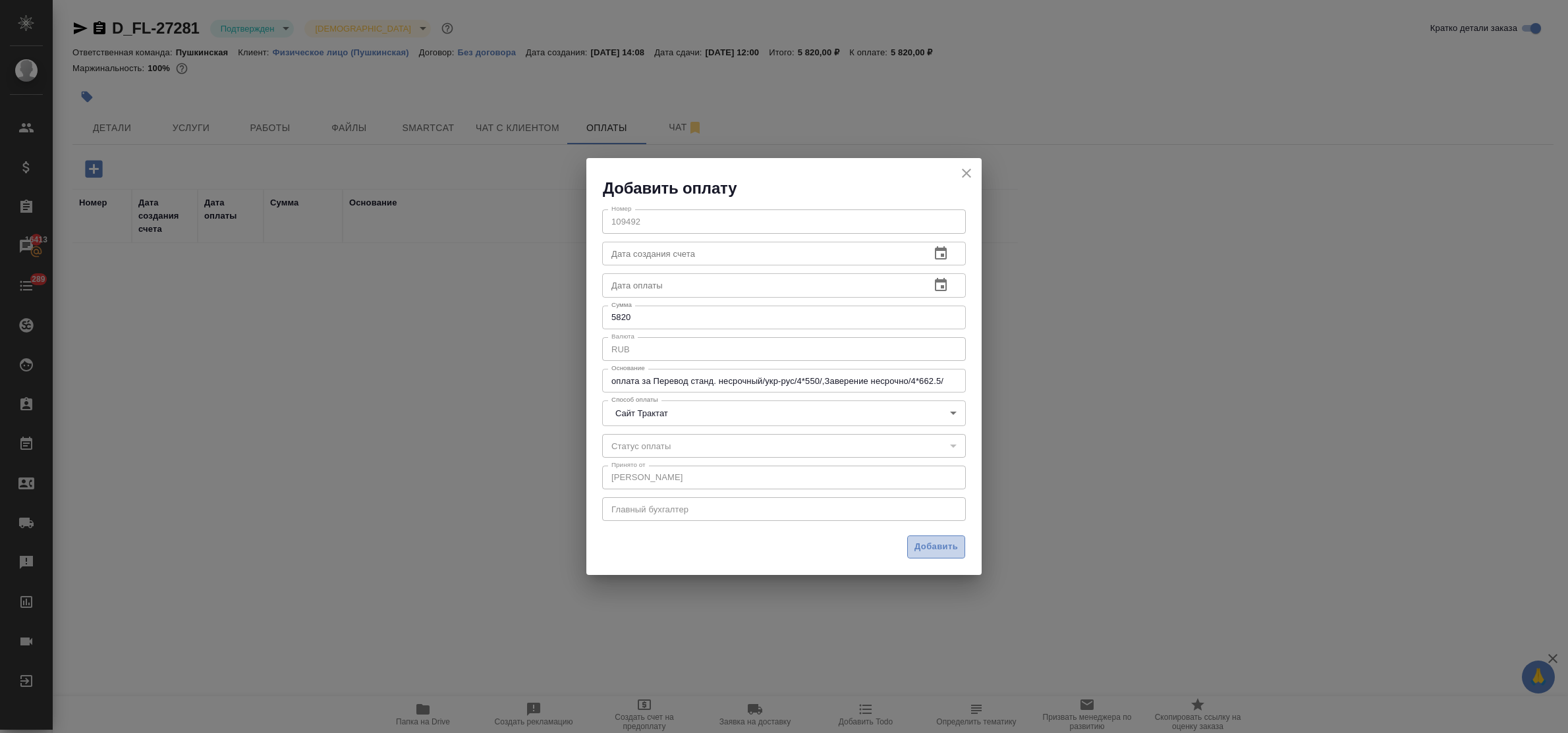
click at [919, 544] on span "Добавить" at bounding box center [936, 547] width 44 height 15
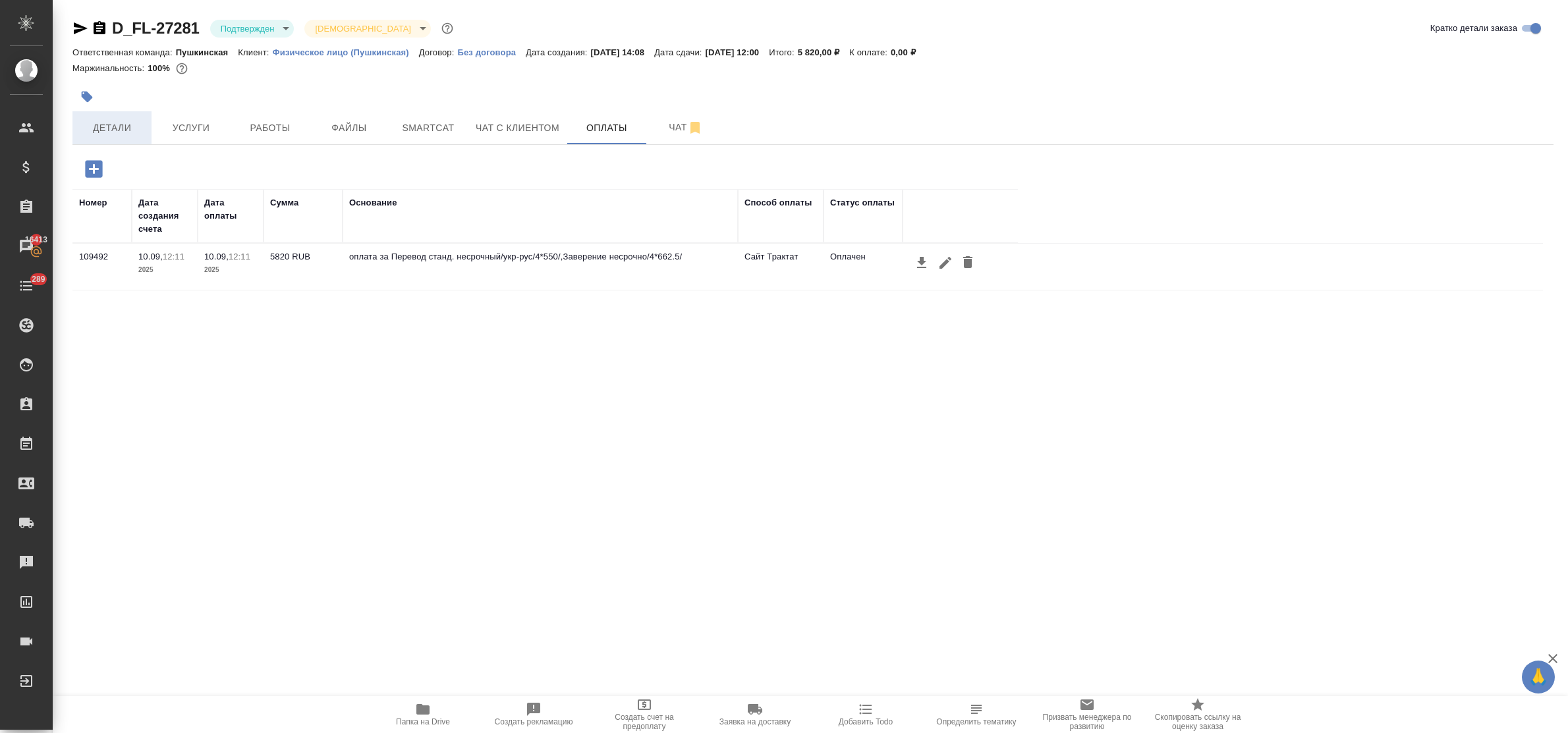
click at [106, 123] on span "Детали" at bounding box center [113, 128] width 64 height 16
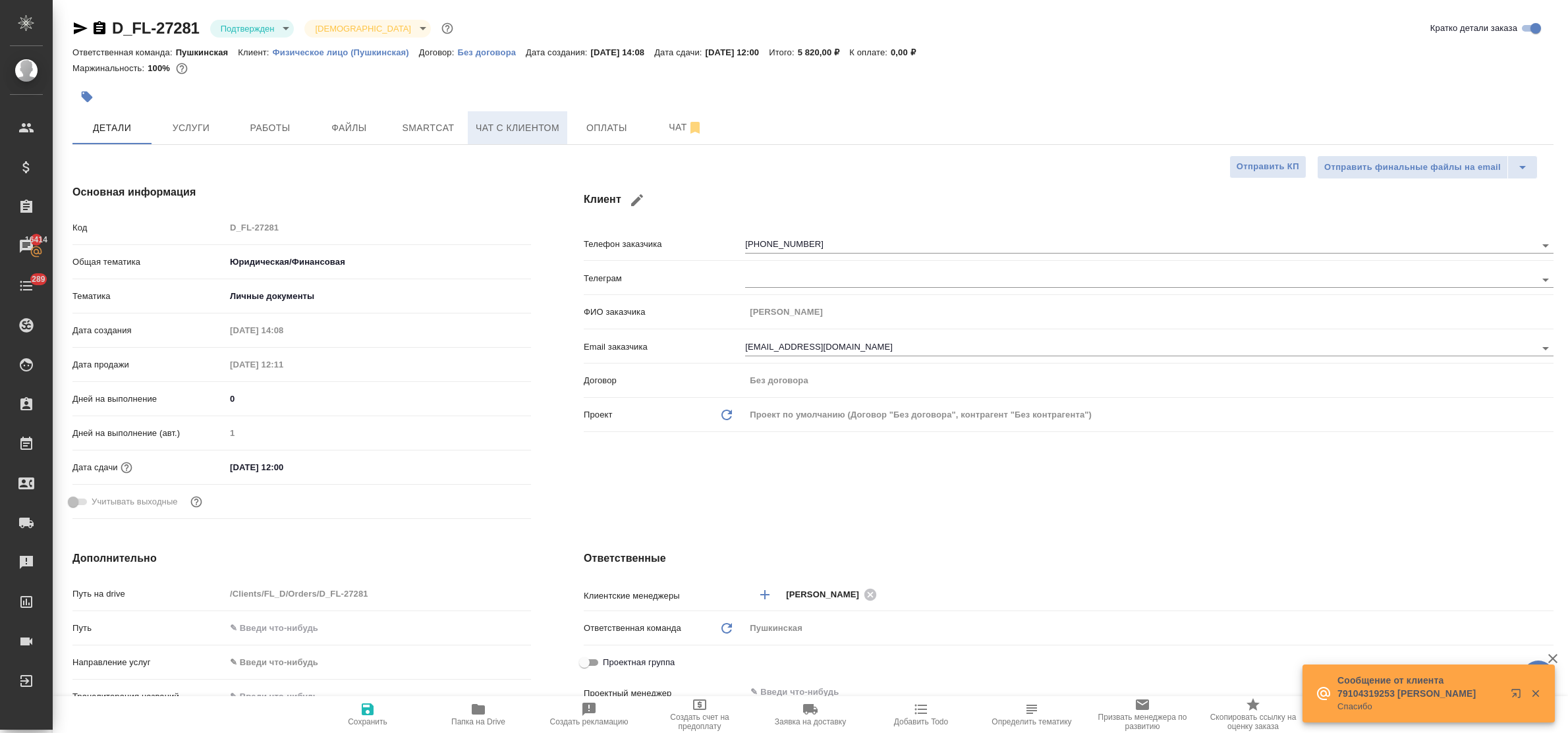
click at [525, 129] on span "Чат с клиентом" at bounding box center [517, 128] width 83 height 16
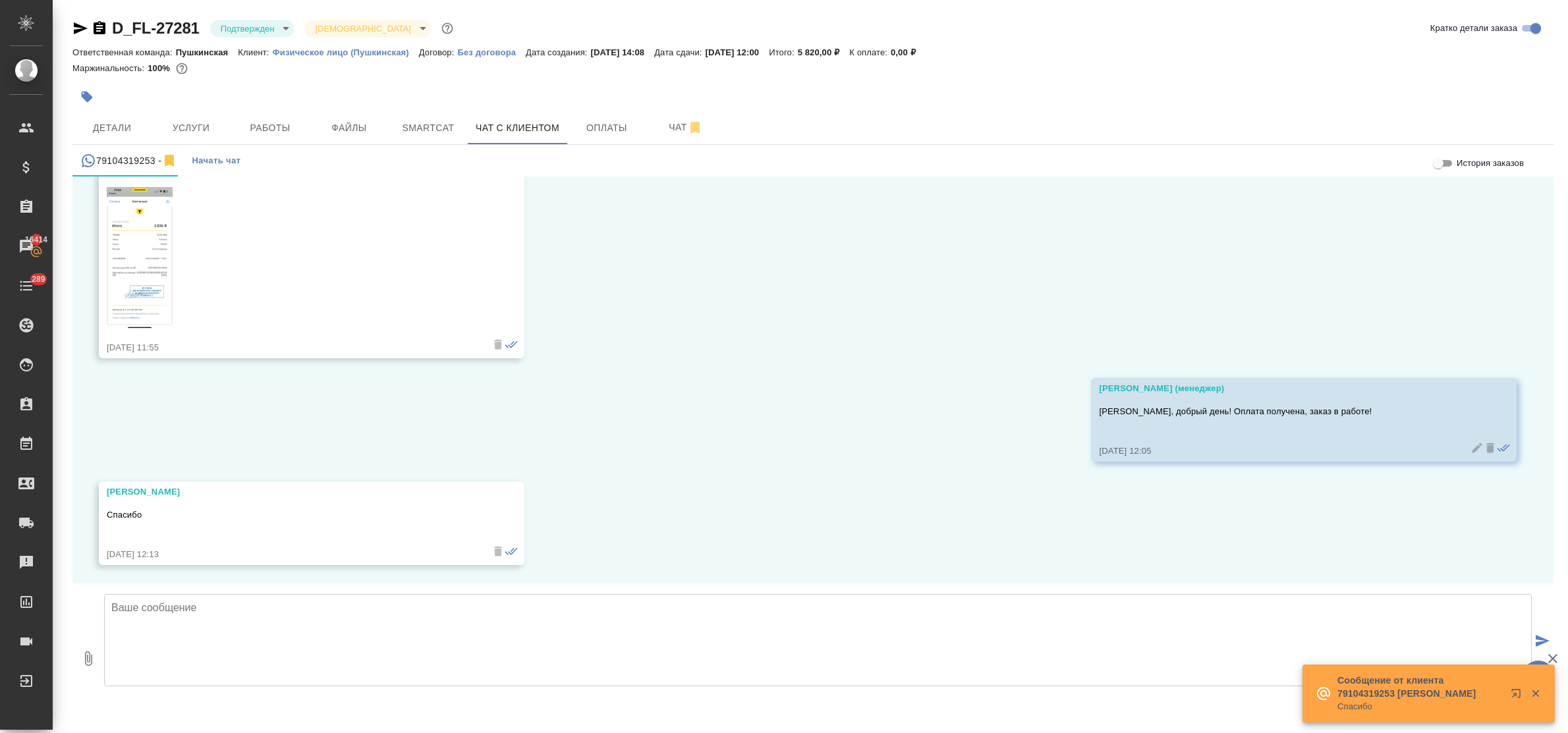
scroll to position [13682, 0]
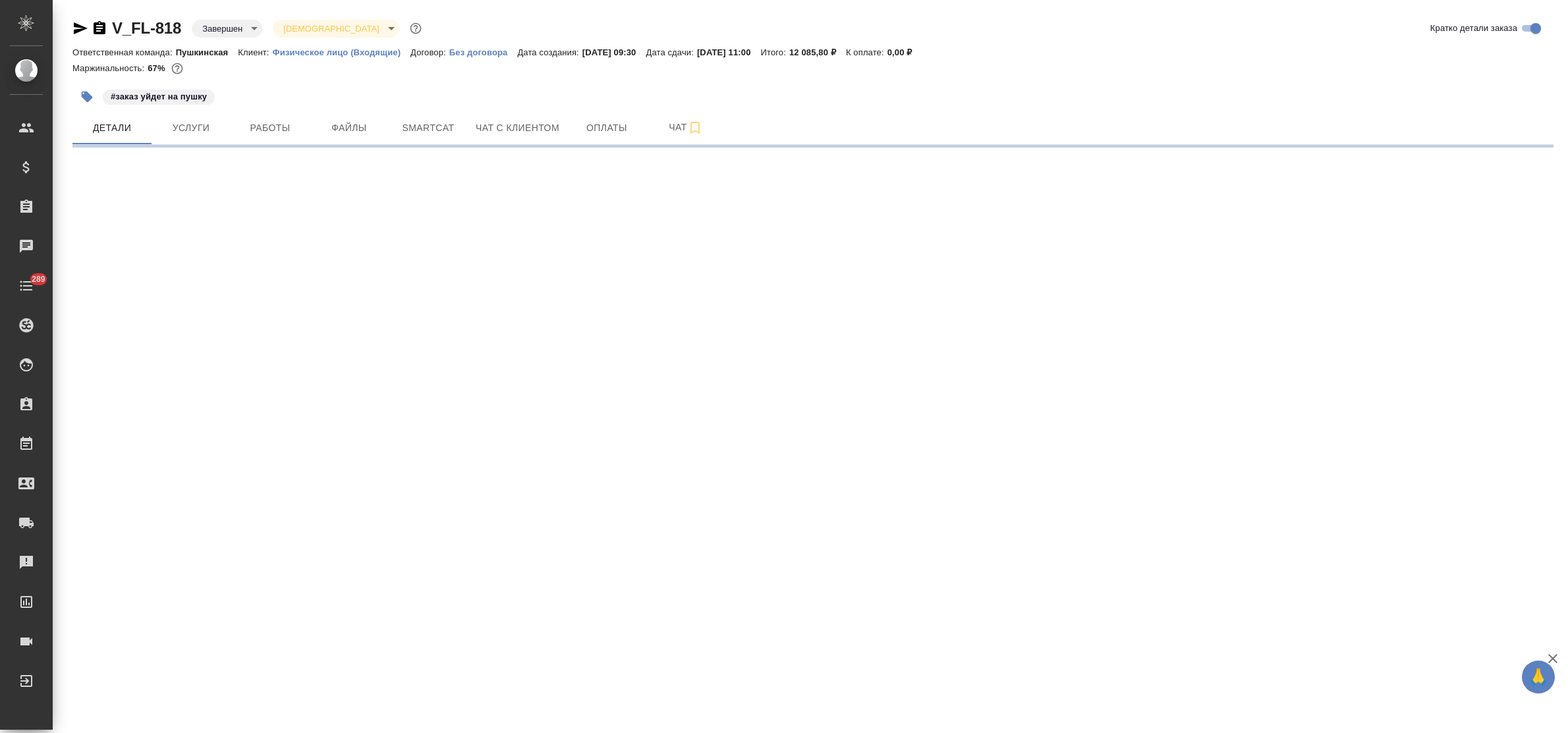
select select "RU"
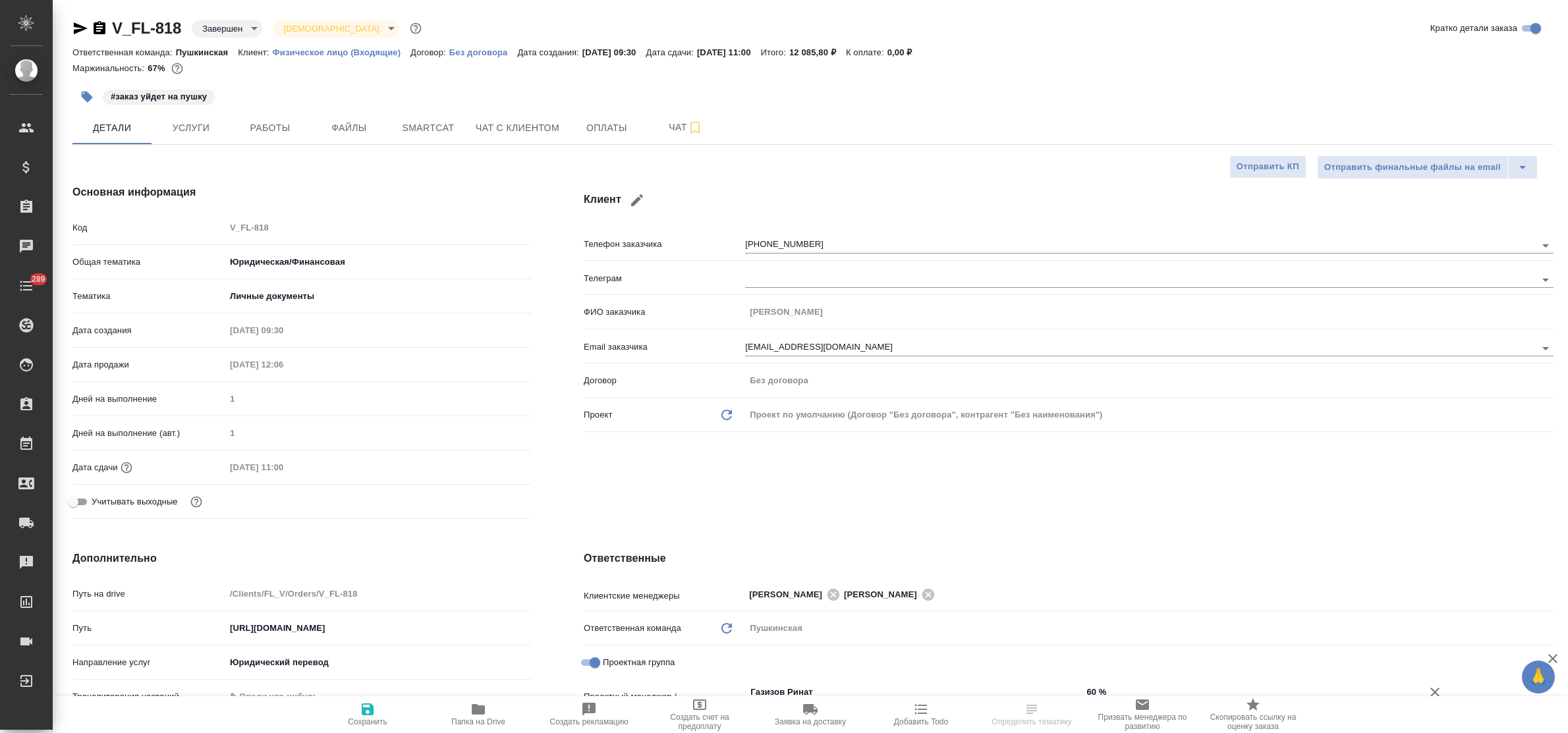
type textarea "x"
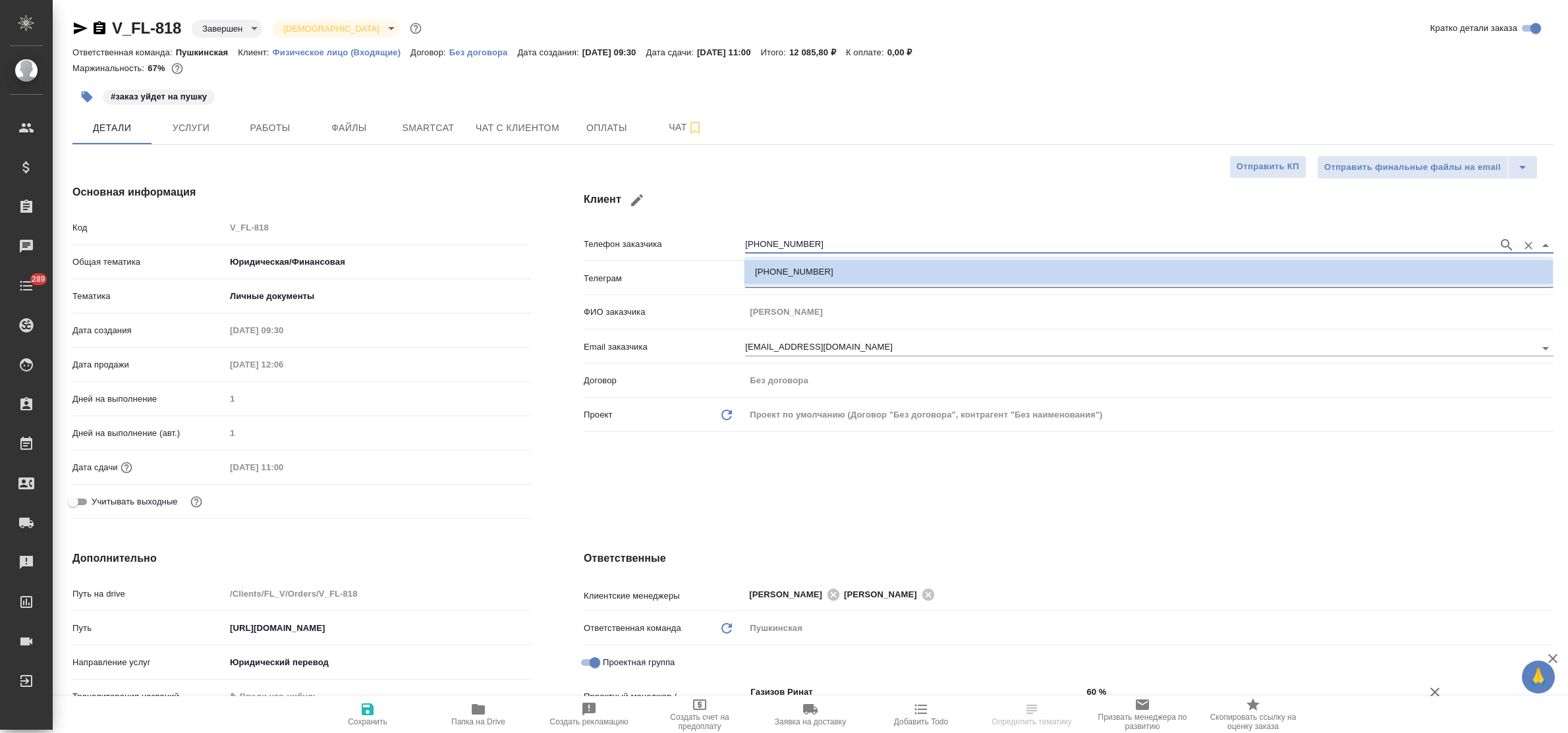
drag, startPoint x: 818, startPoint y: 245, endPoint x: 693, endPoint y: 239, distance: 125.1
click at [693, 239] on div "Телефон заказчика +79104319253" at bounding box center [1068, 243] width 970 height 23
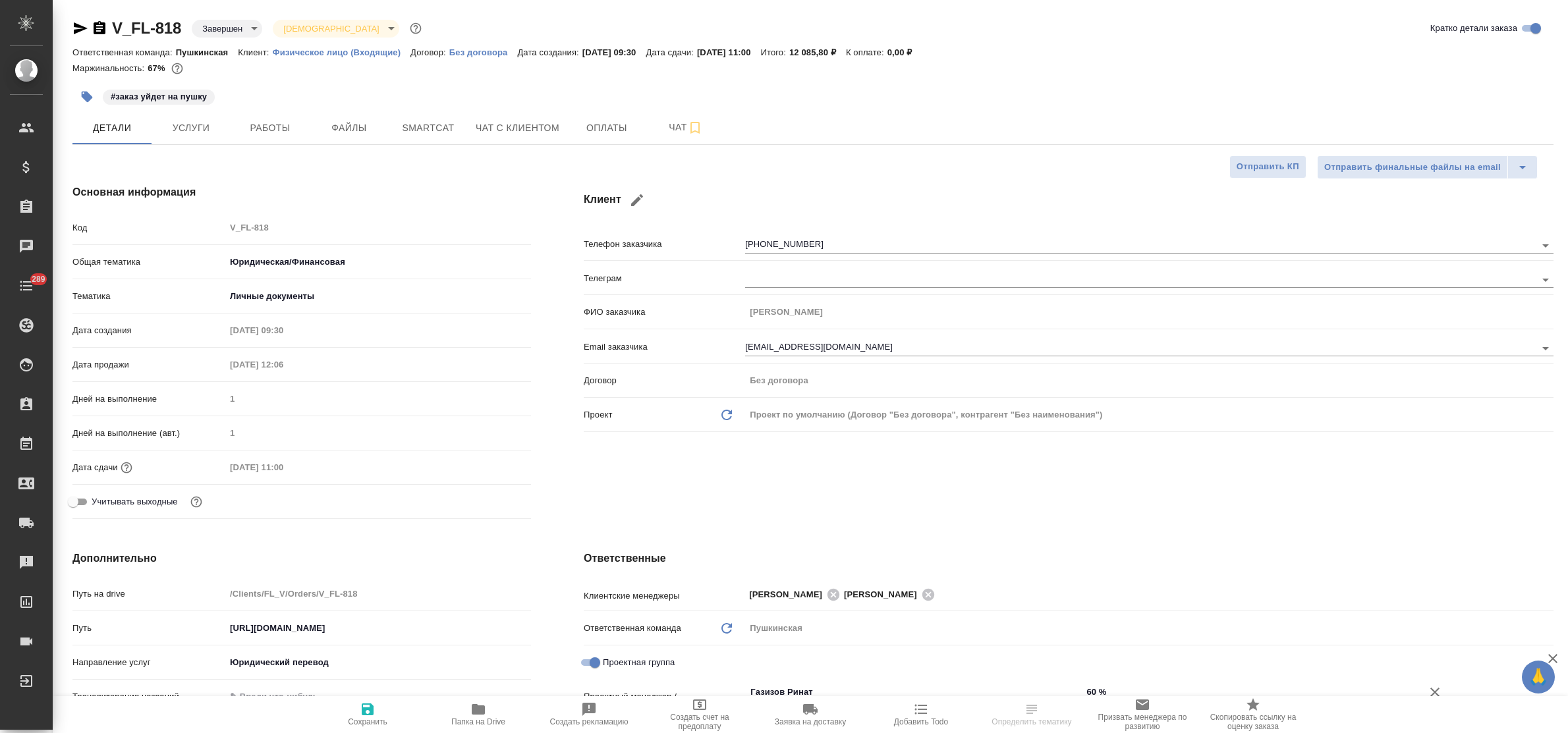
type textarea "x"
select select "RU"
type textarea "x"
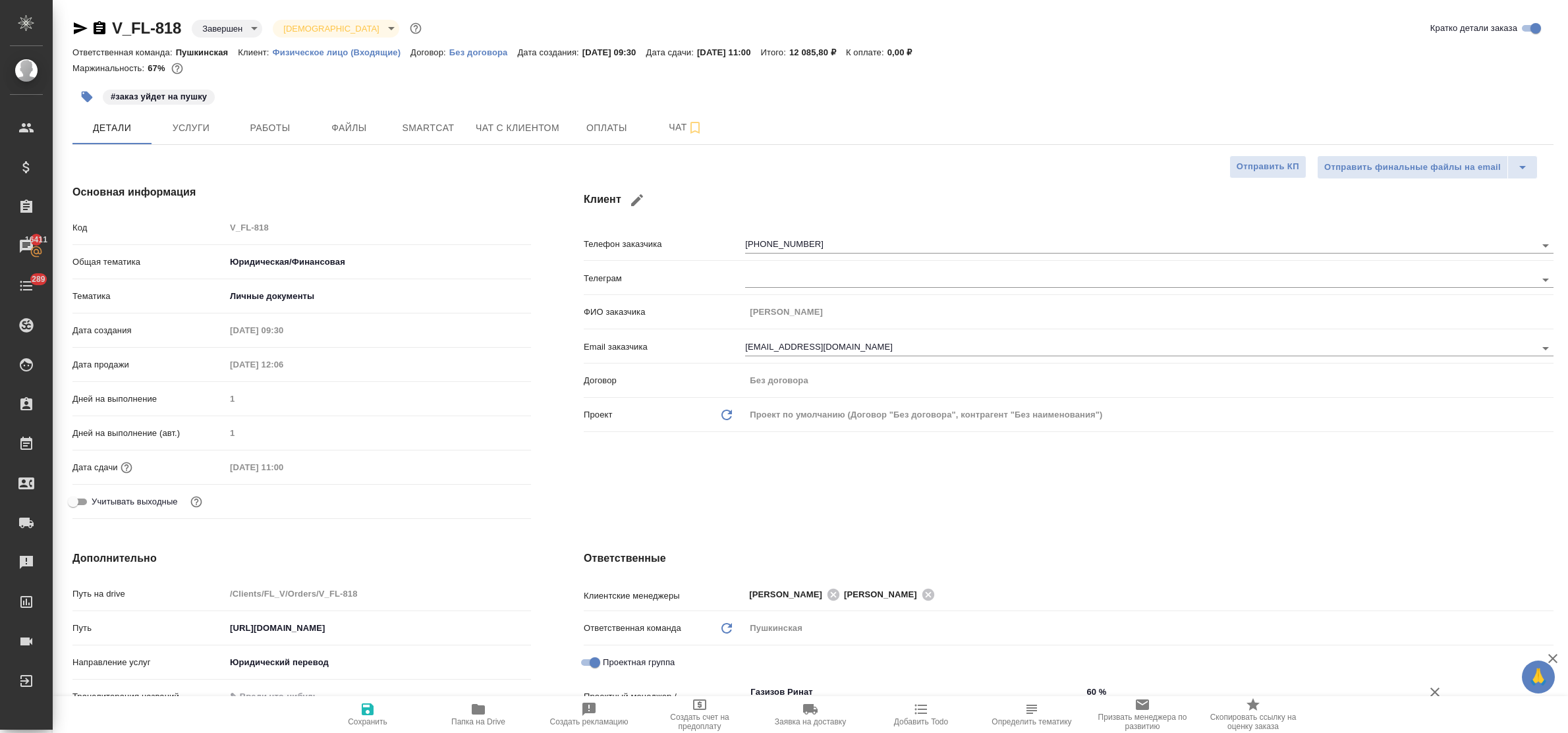
type textarea "x"
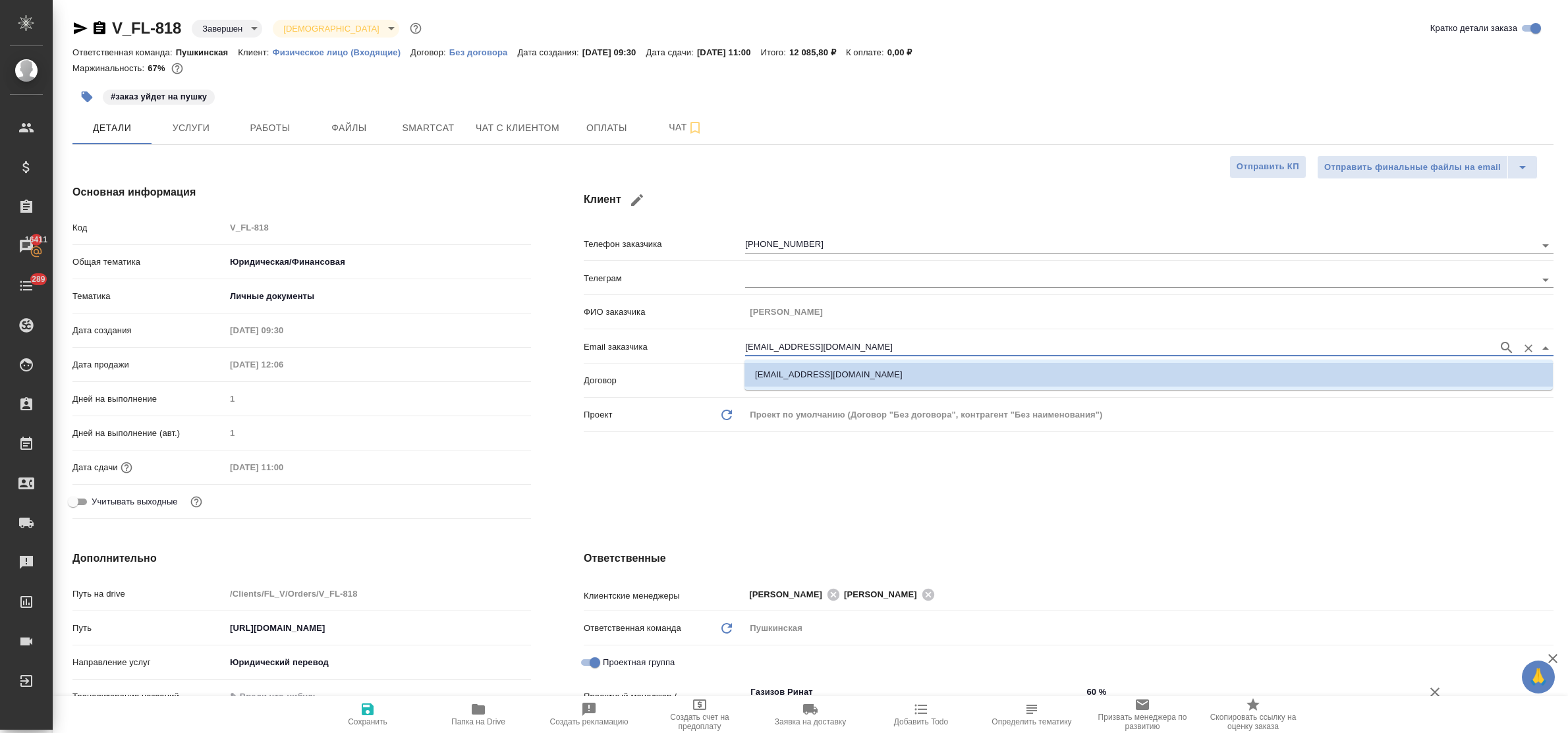
drag, startPoint x: 850, startPoint y: 345, endPoint x: 697, endPoint y: 337, distance: 153.2
click at [697, 337] on div "Email заказчика yura-antokhin@yandex.ru" at bounding box center [1068, 346] width 970 height 23
type textarea "x"
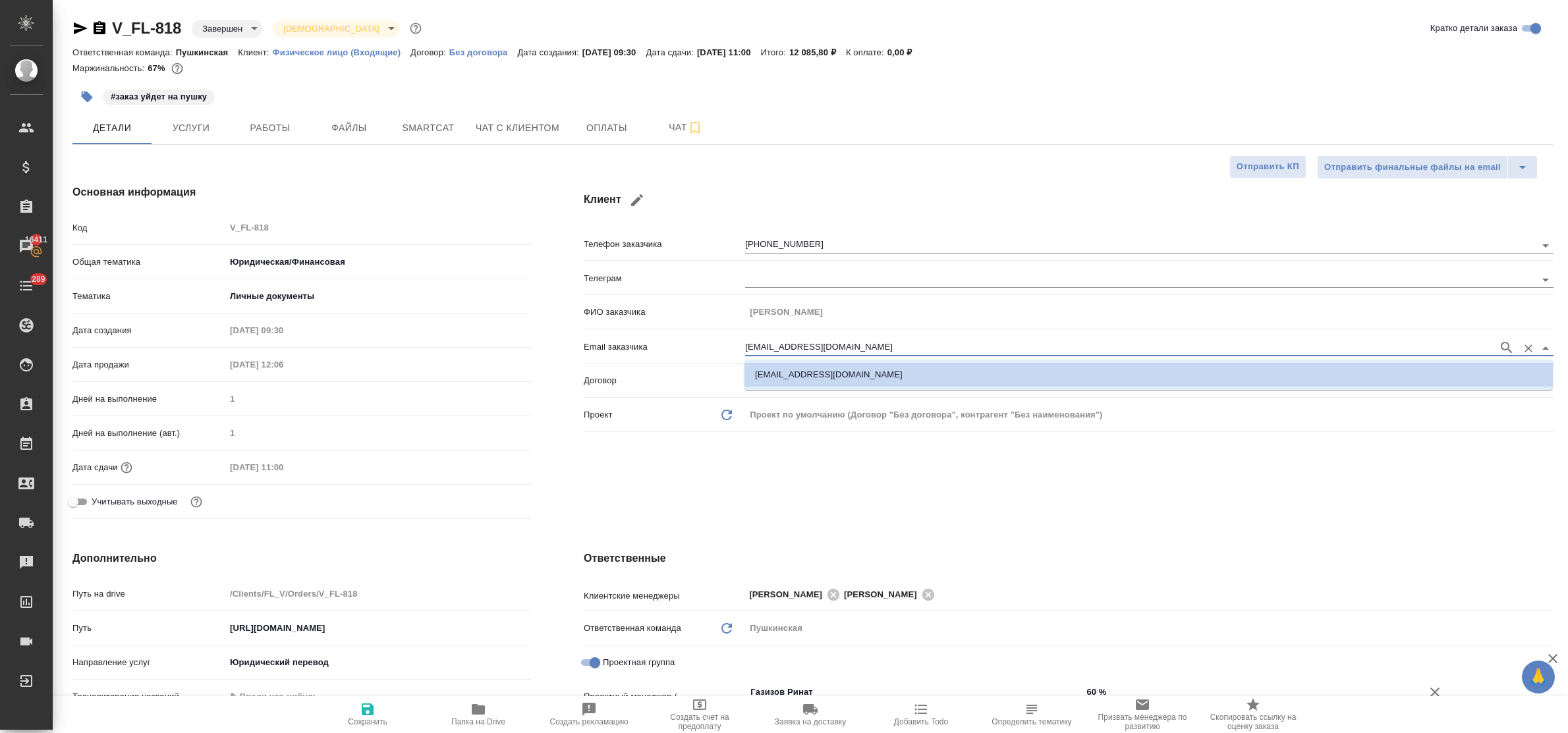
type textarea "x"
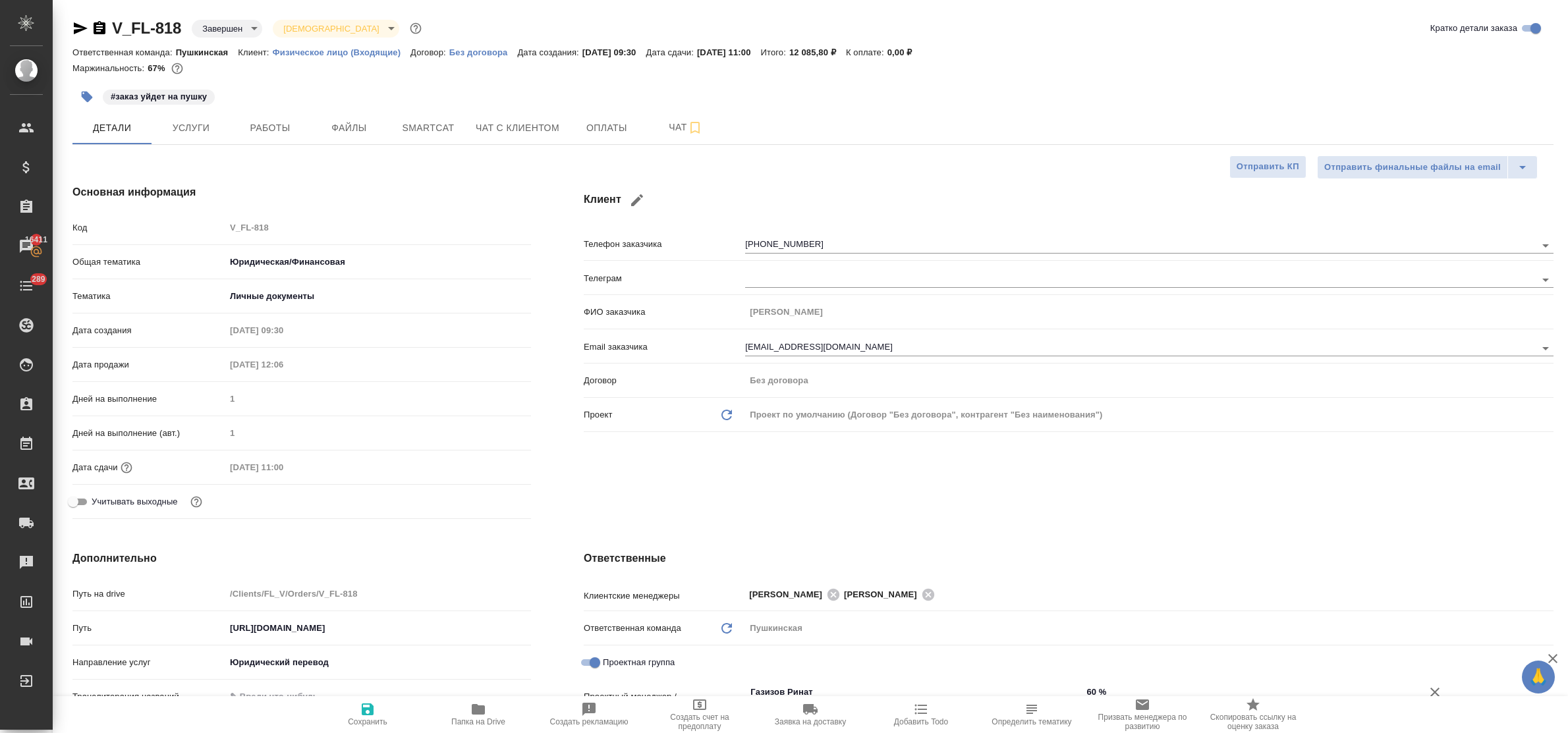
type textarea "x"
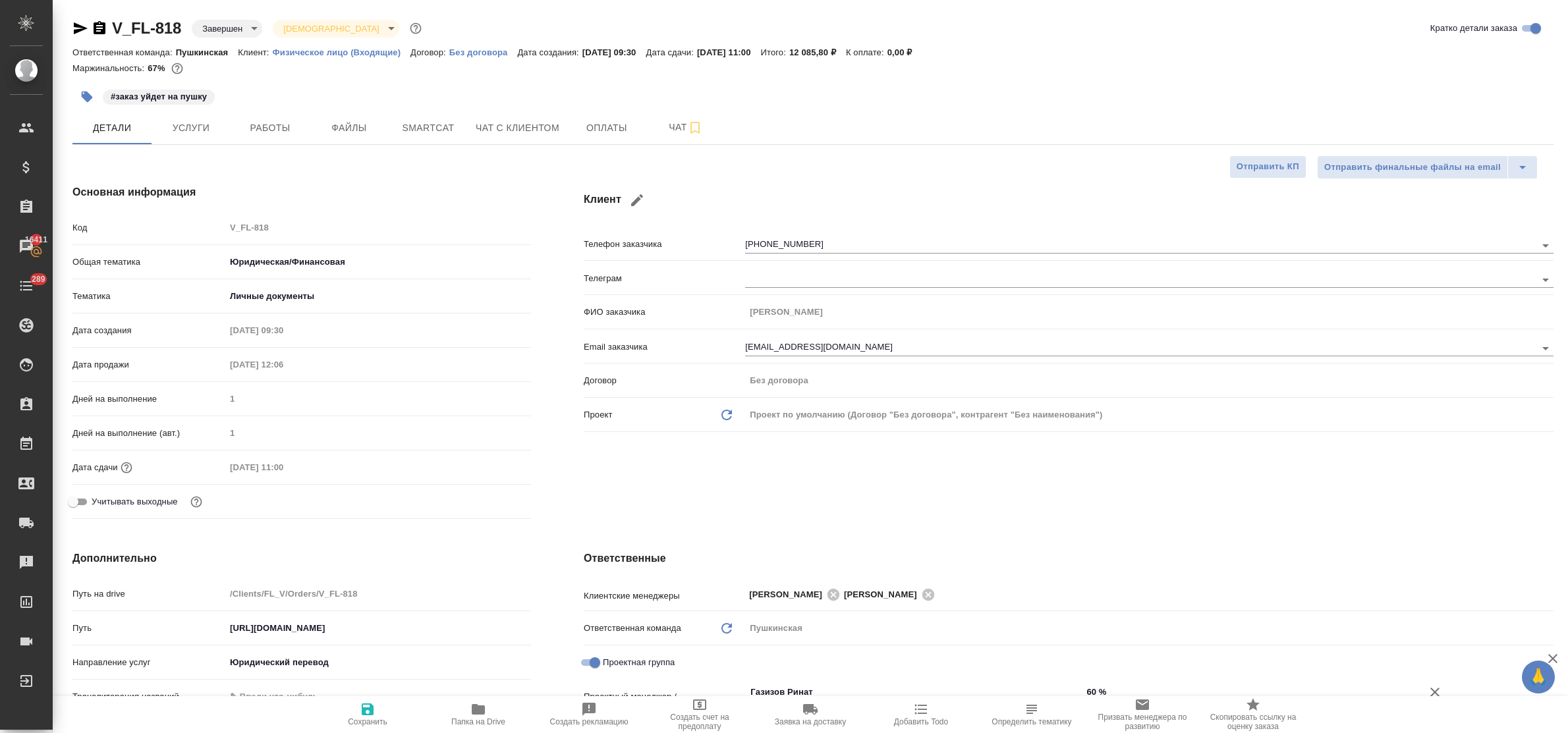
type textarea "x"
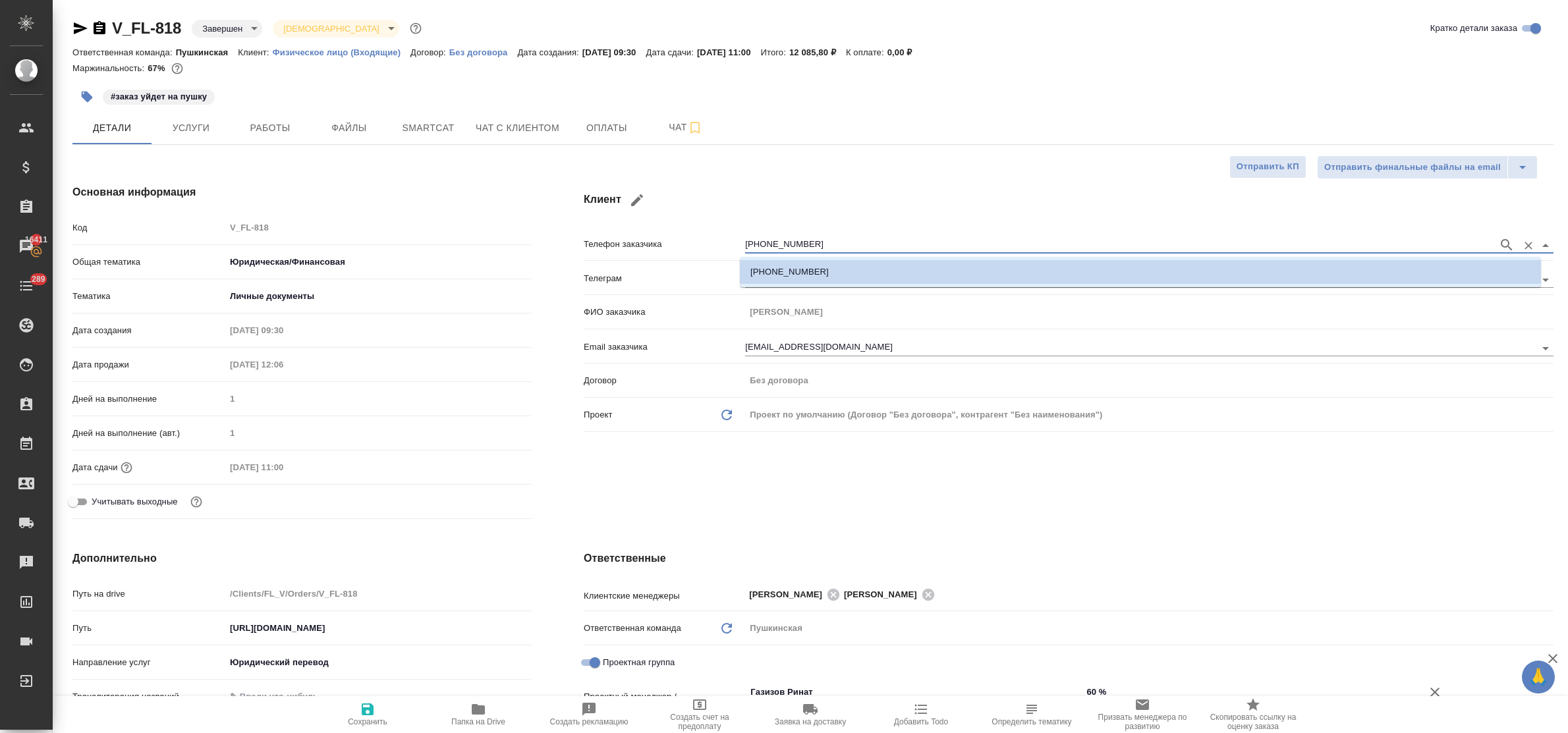
drag, startPoint x: 802, startPoint y: 244, endPoint x: 701, endPoint y: 249, distance: 101.1
click at [701, 249] on div "Телефон заказчика +79104319253" at bounding box center [1068, 243] width 970 height 23
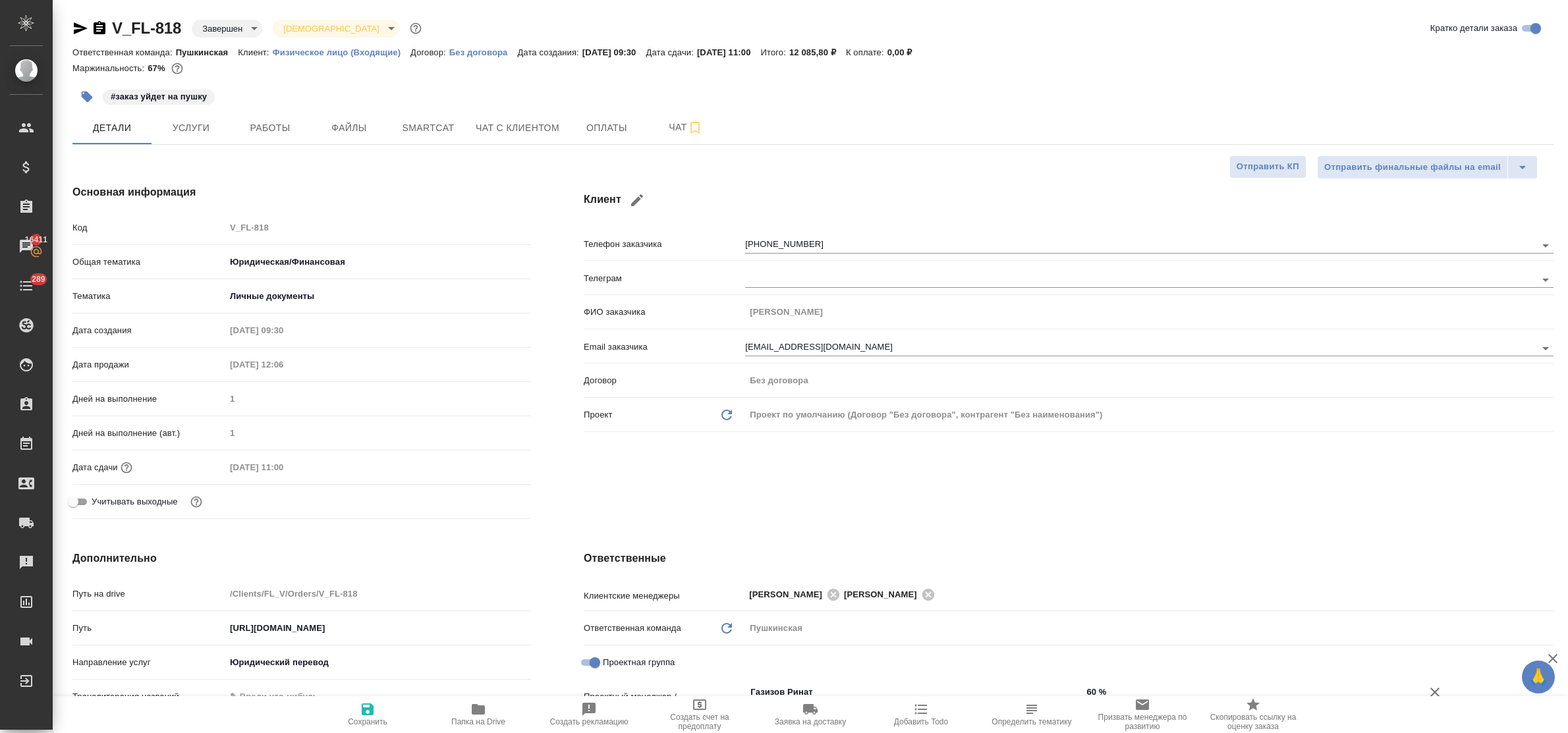
type textarea "x"
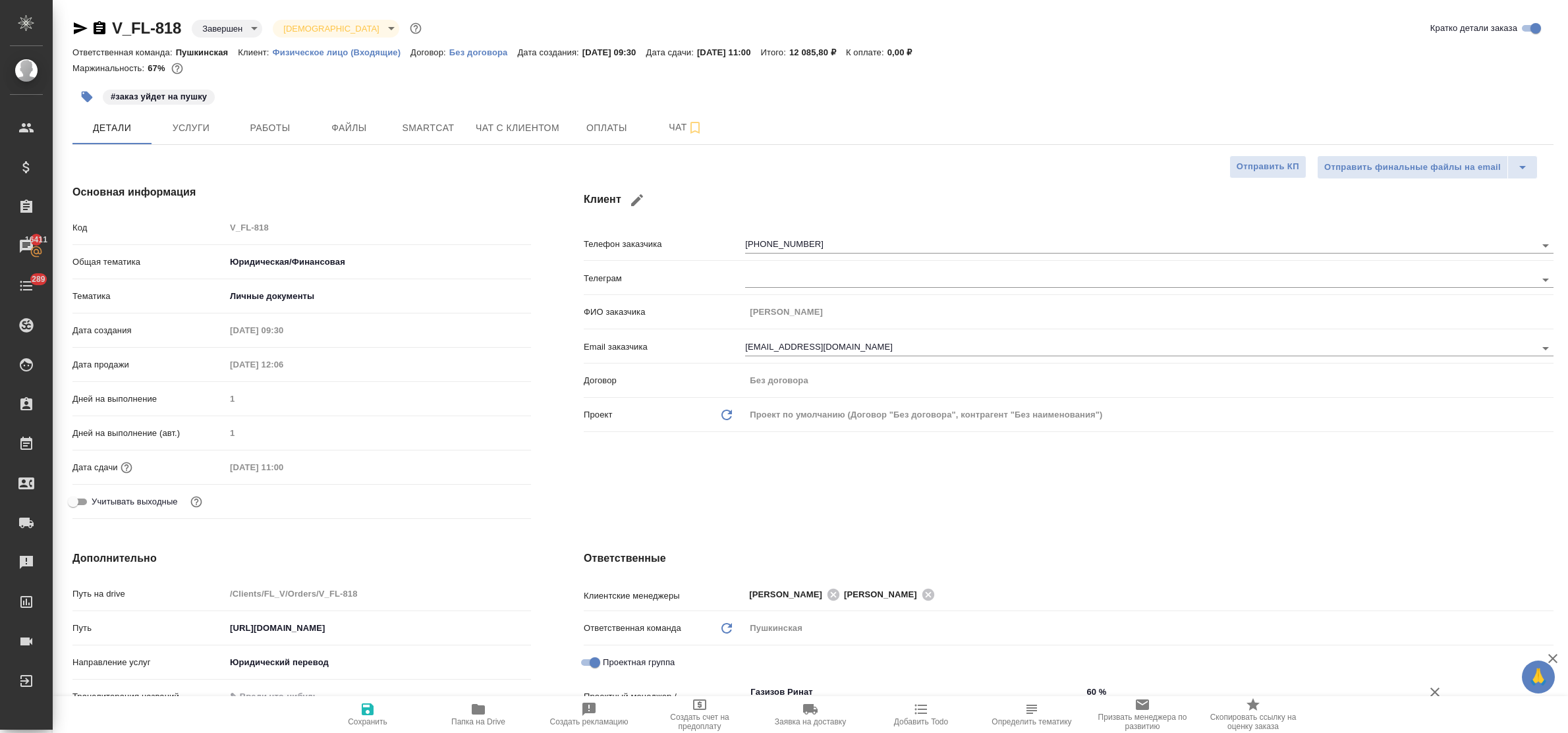
type textarea "x"
click at [749, 463] on div "Клиент Телефон заказчика +79104319253 Телеграм ФИО заказчика Юрий Email заказчи…" at bounding box center [1068, 354] width 1023 height 393
click at [537, 127] on span "Чат с клиентом" at bounding box center [517, 128] width 83 height 16
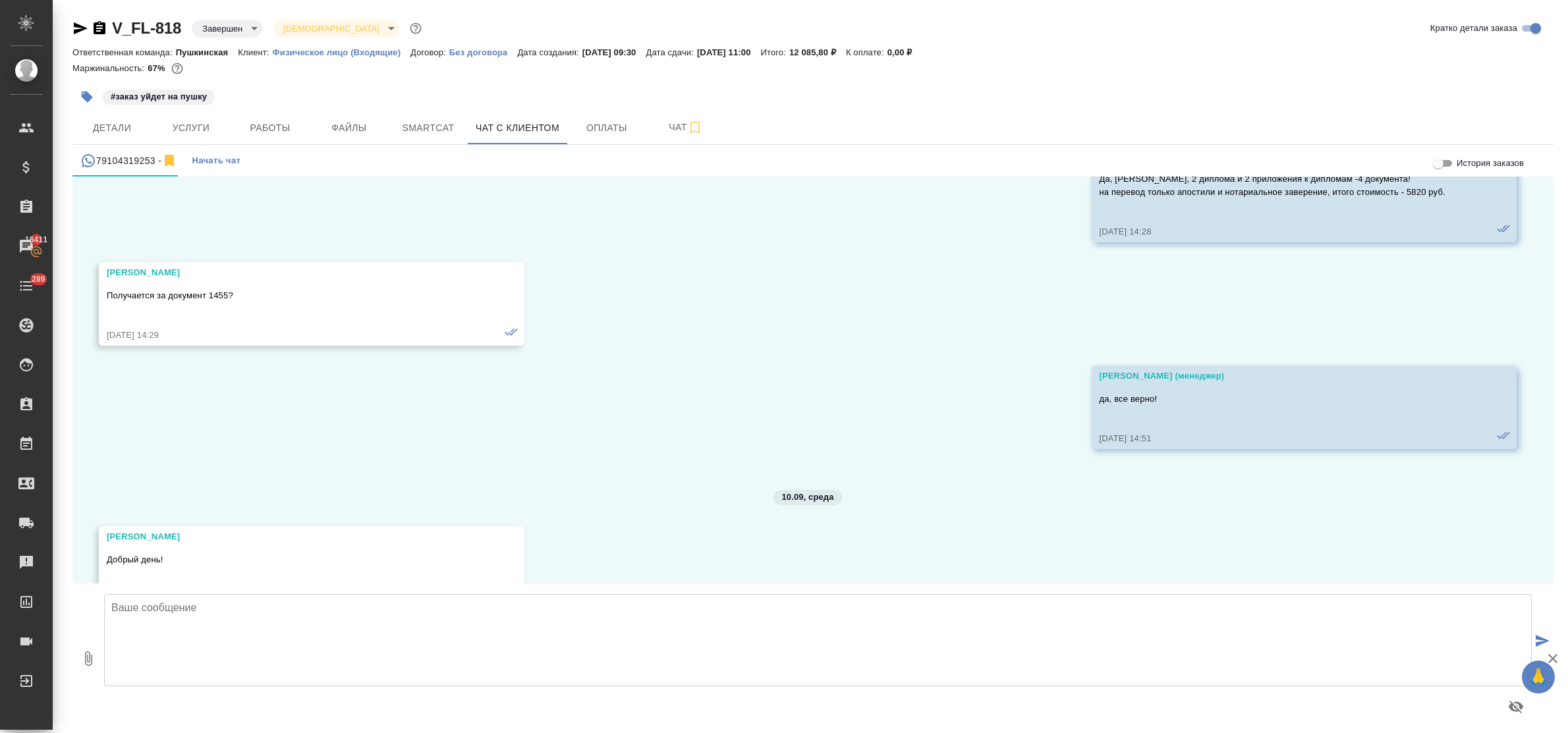
scroll to position [13475, 0]
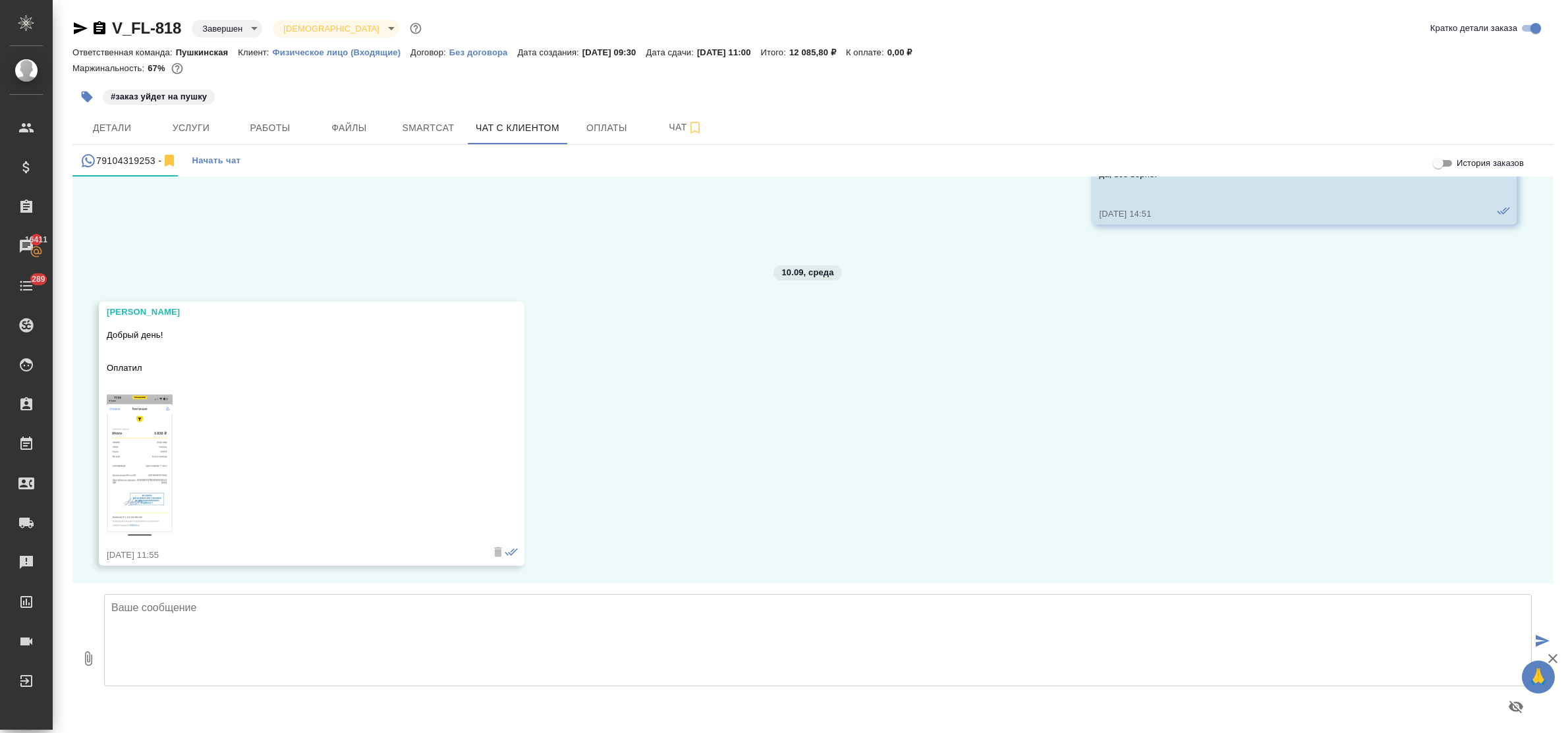
click at [272, 634] on textarea at bounding box center [818, 640] width 1427 height 93
type textarea "Юрий, добрый день! Оплата получена, заказ в работе!"
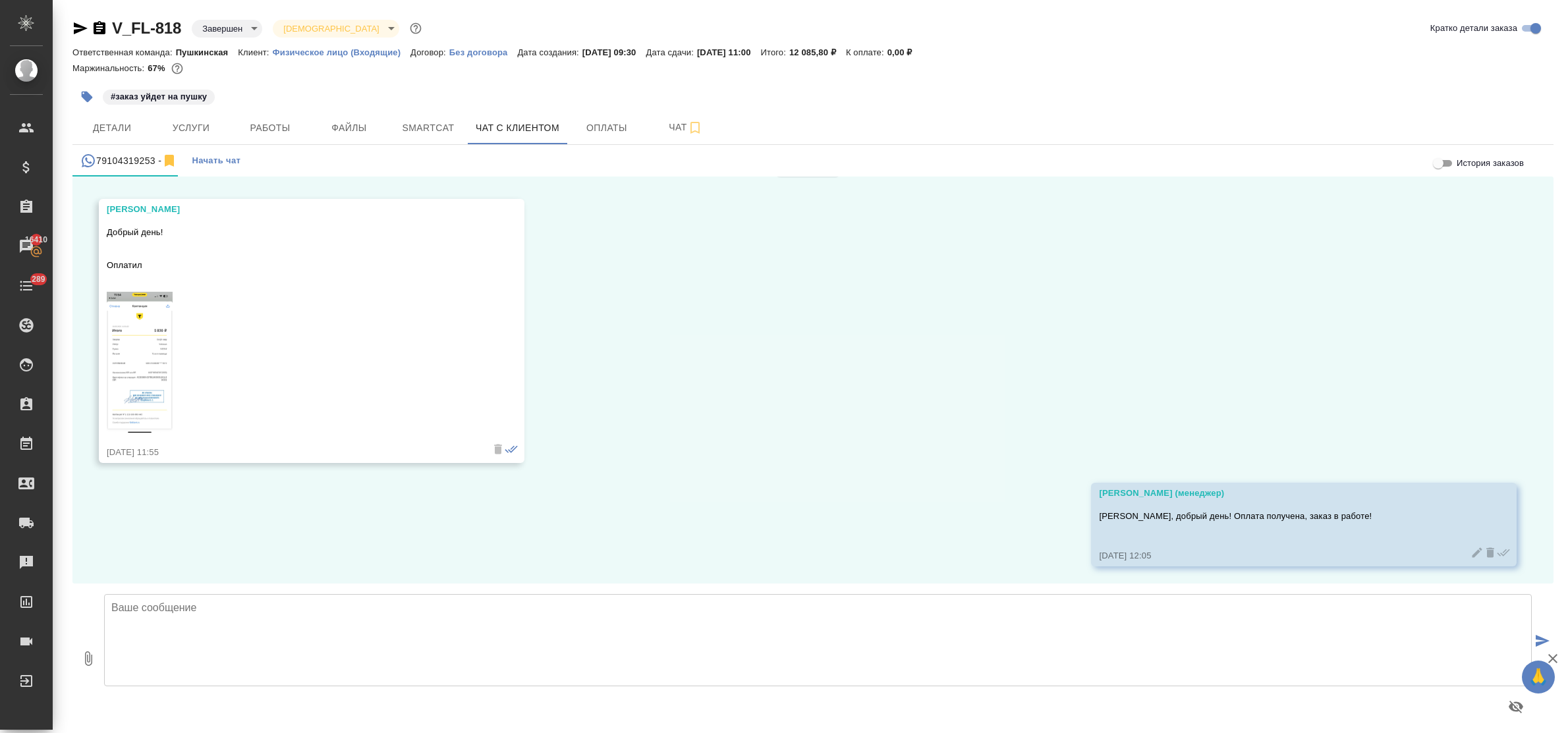
scroll to position [13579, 0]
click at [95, 129] on span "Детали" at bounding box center [113, 128] width 64 height 16
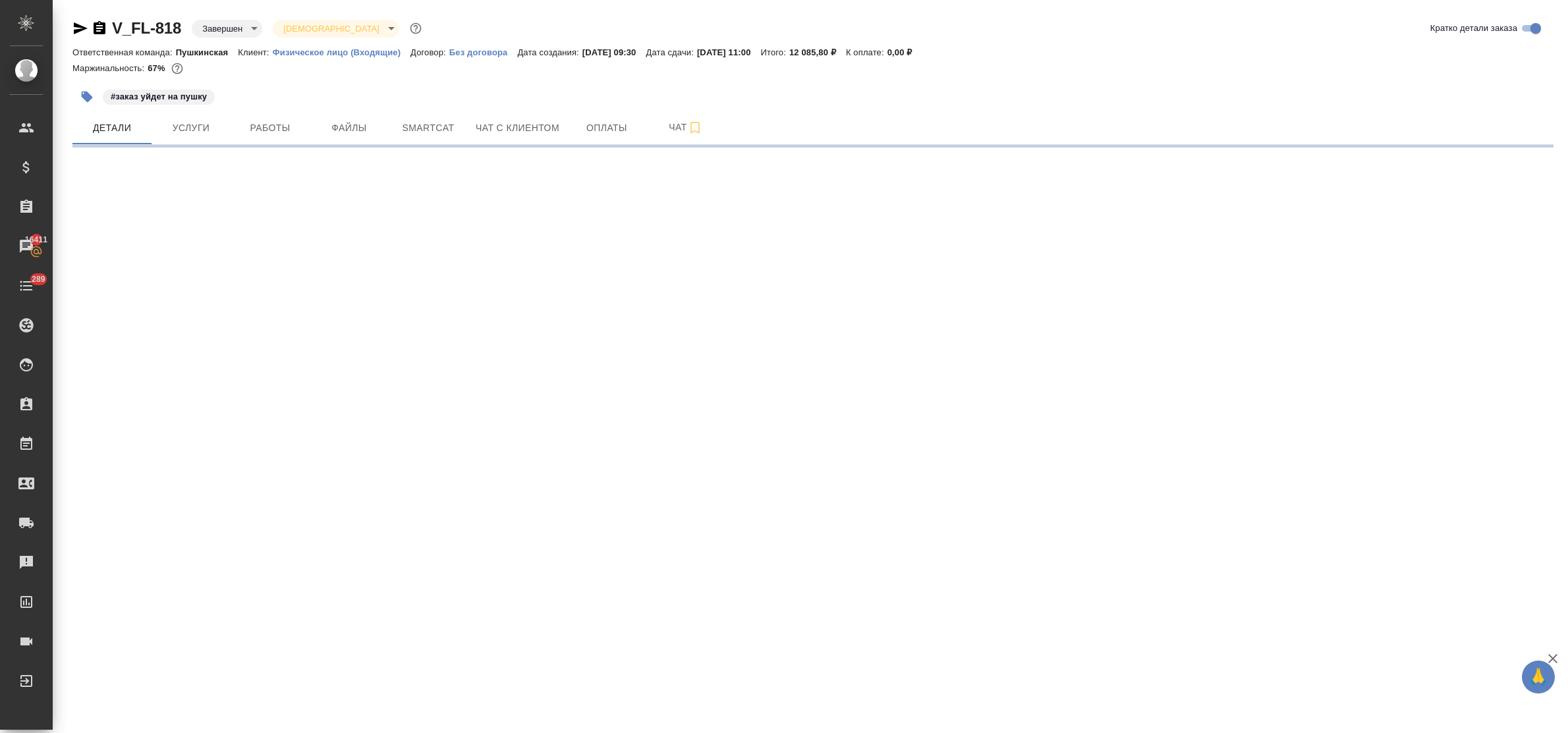
select select "RU"
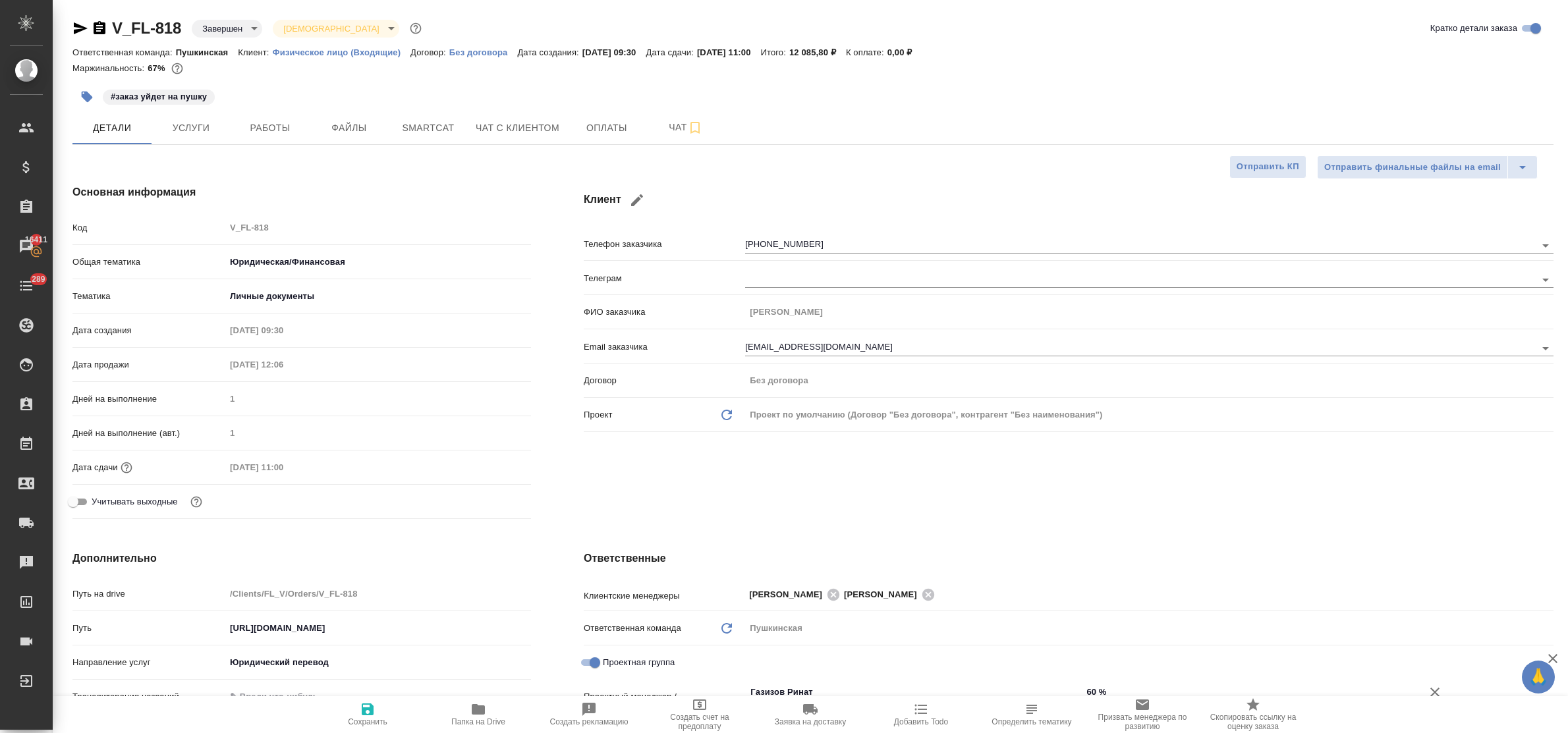
type textarea "x"
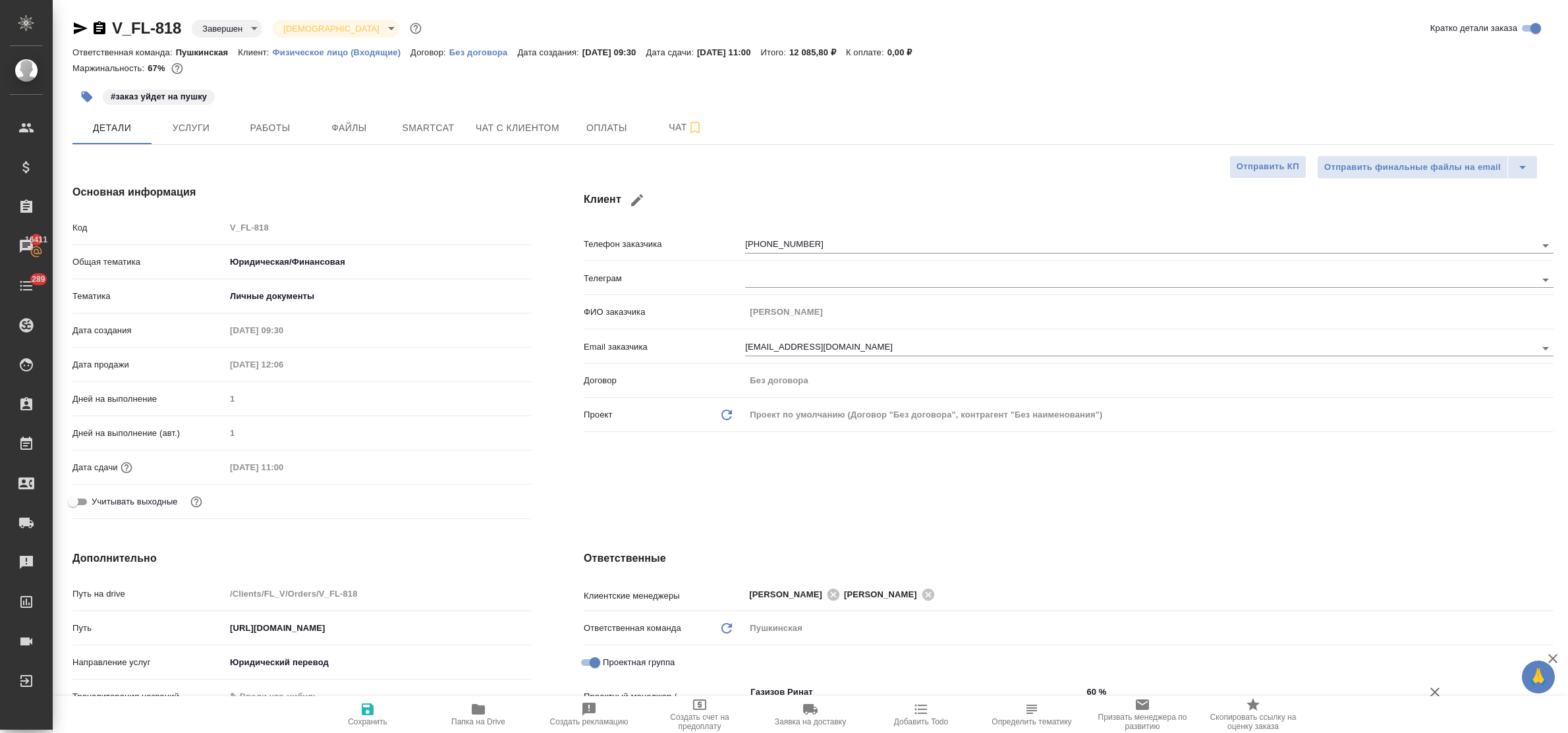
type textarea "x"
click at [263, 120] on span "Работы" at bounding box center [270, 128] width 64 height 16
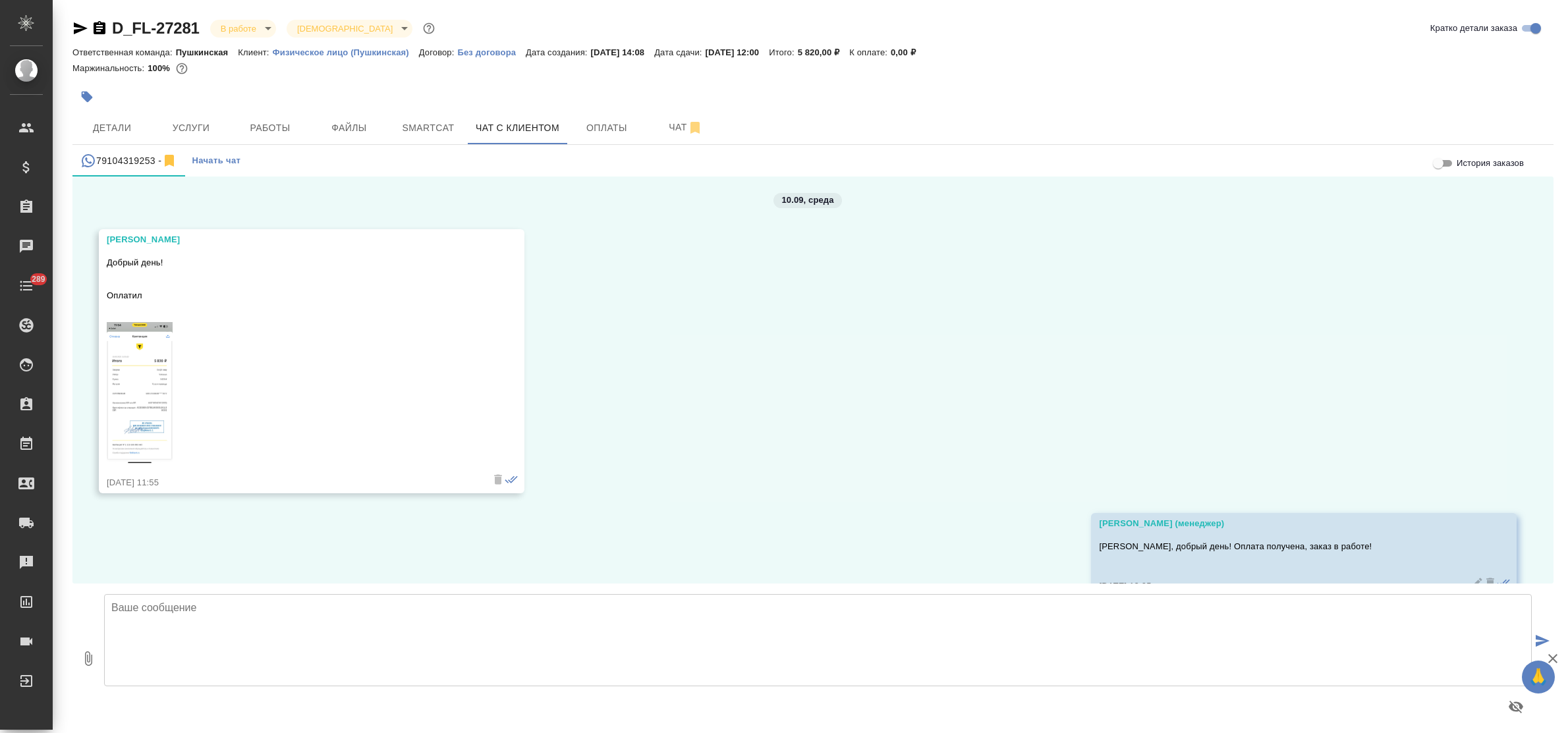
scroll to position [13682, 0]
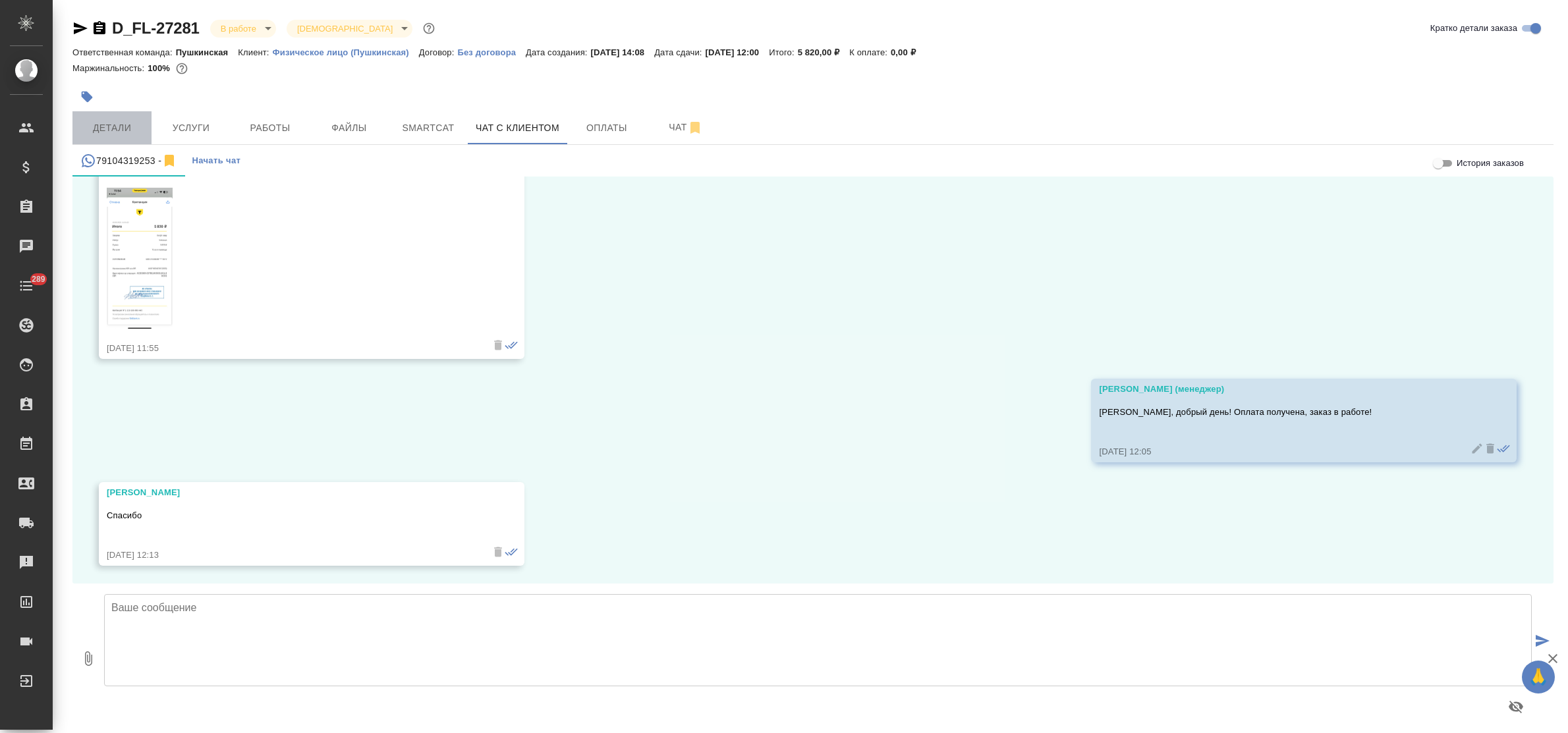
click at [115, 121] on span "Детали" at bounding box center [113, 128] width 64 height 16
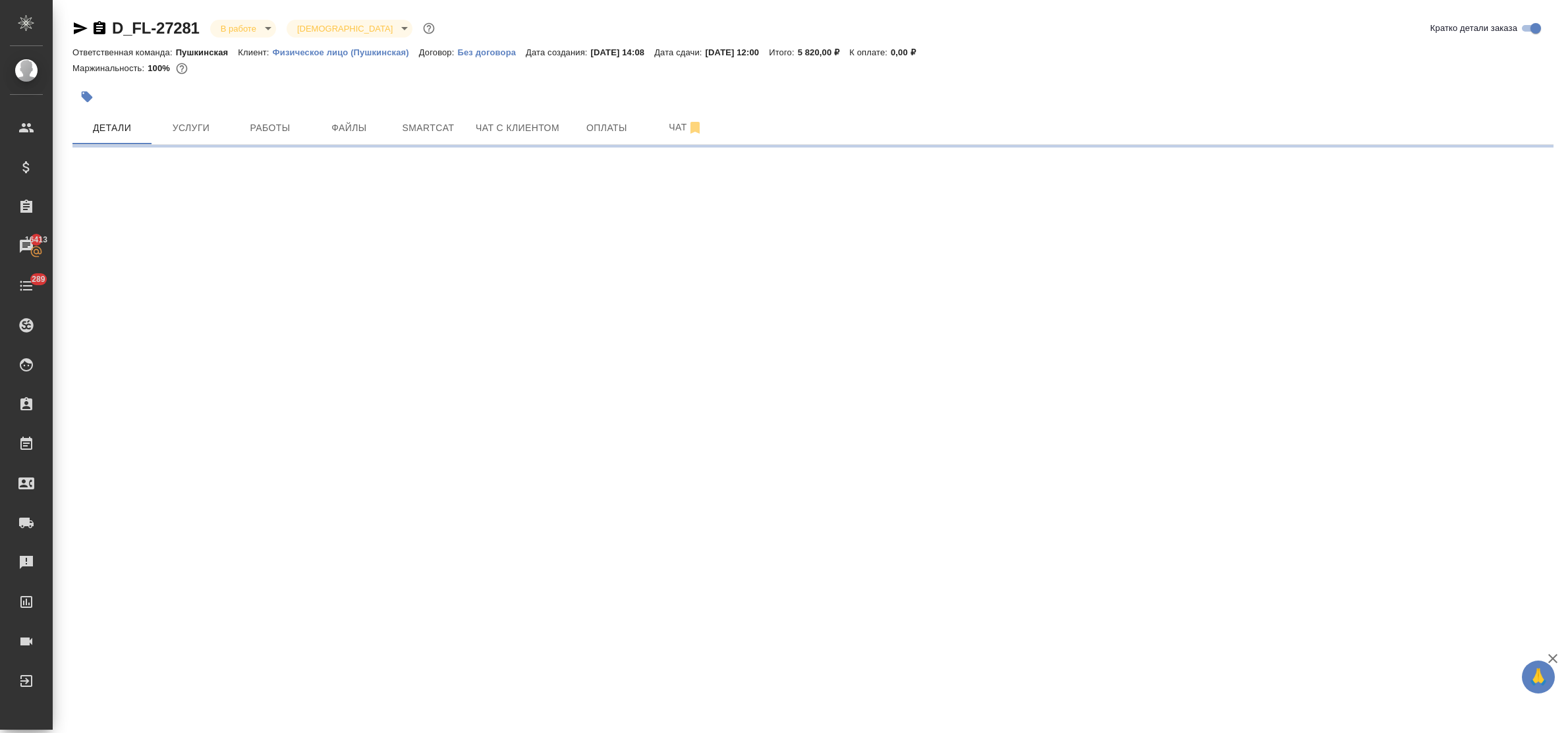
select select "RU"
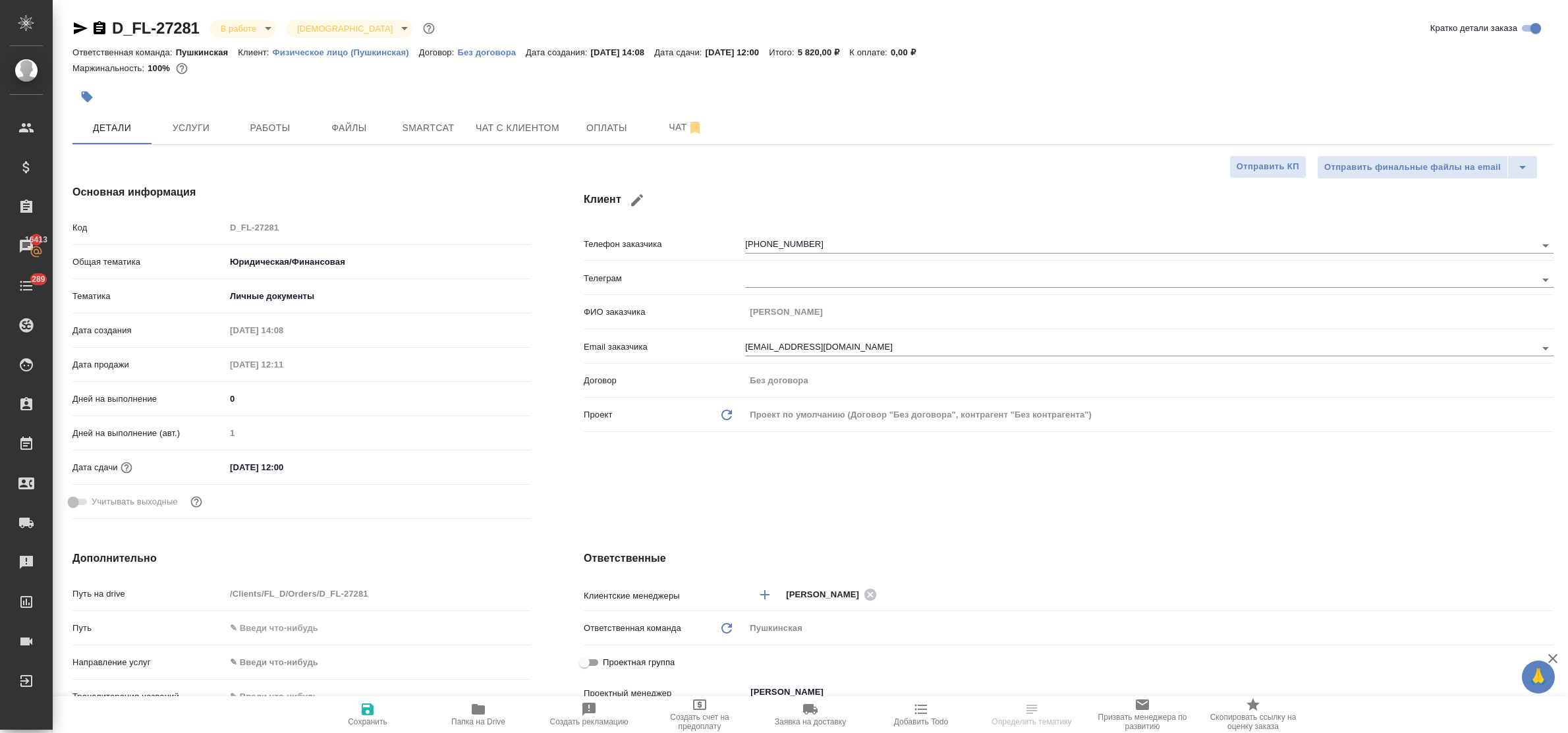
type textarea "x"
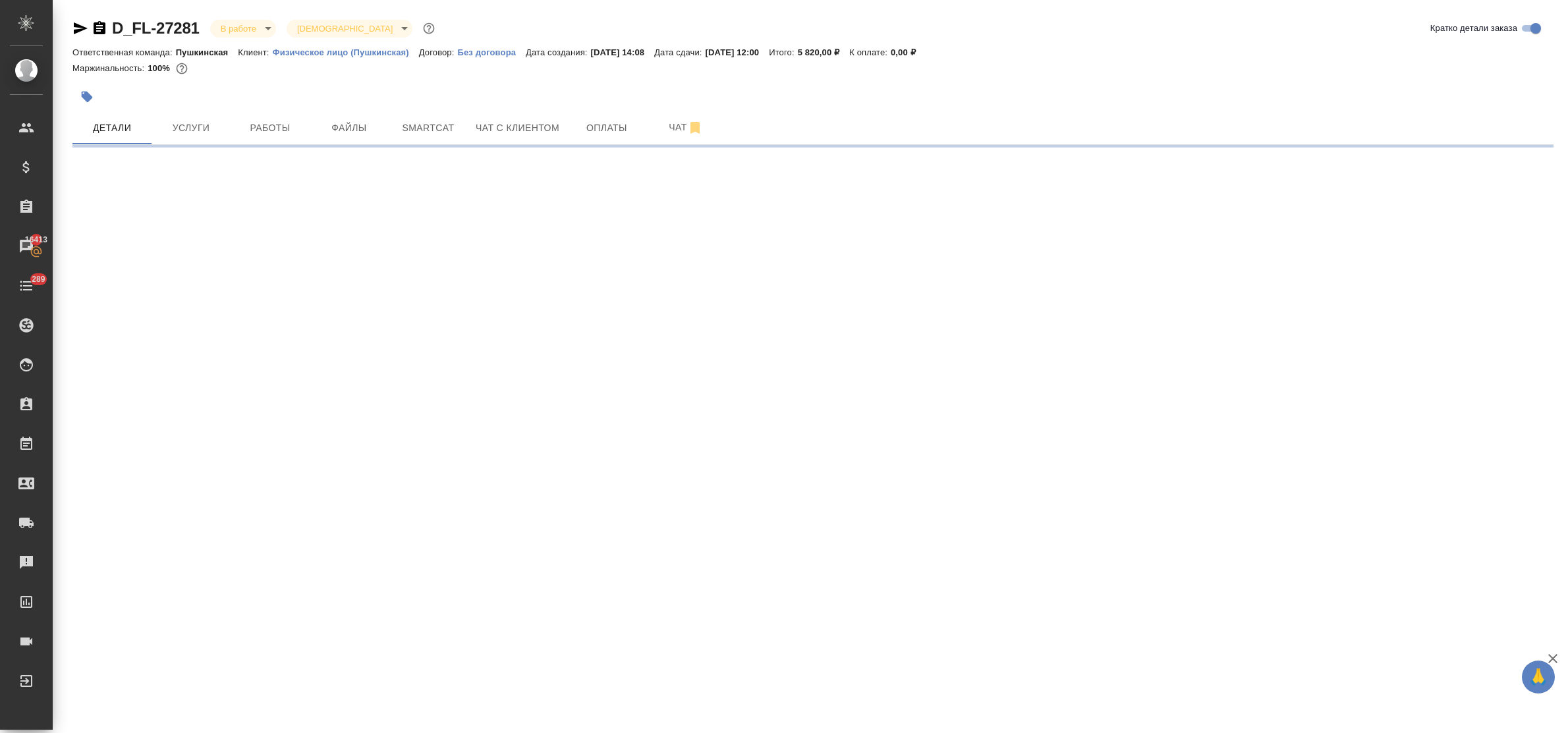
select select "RU"
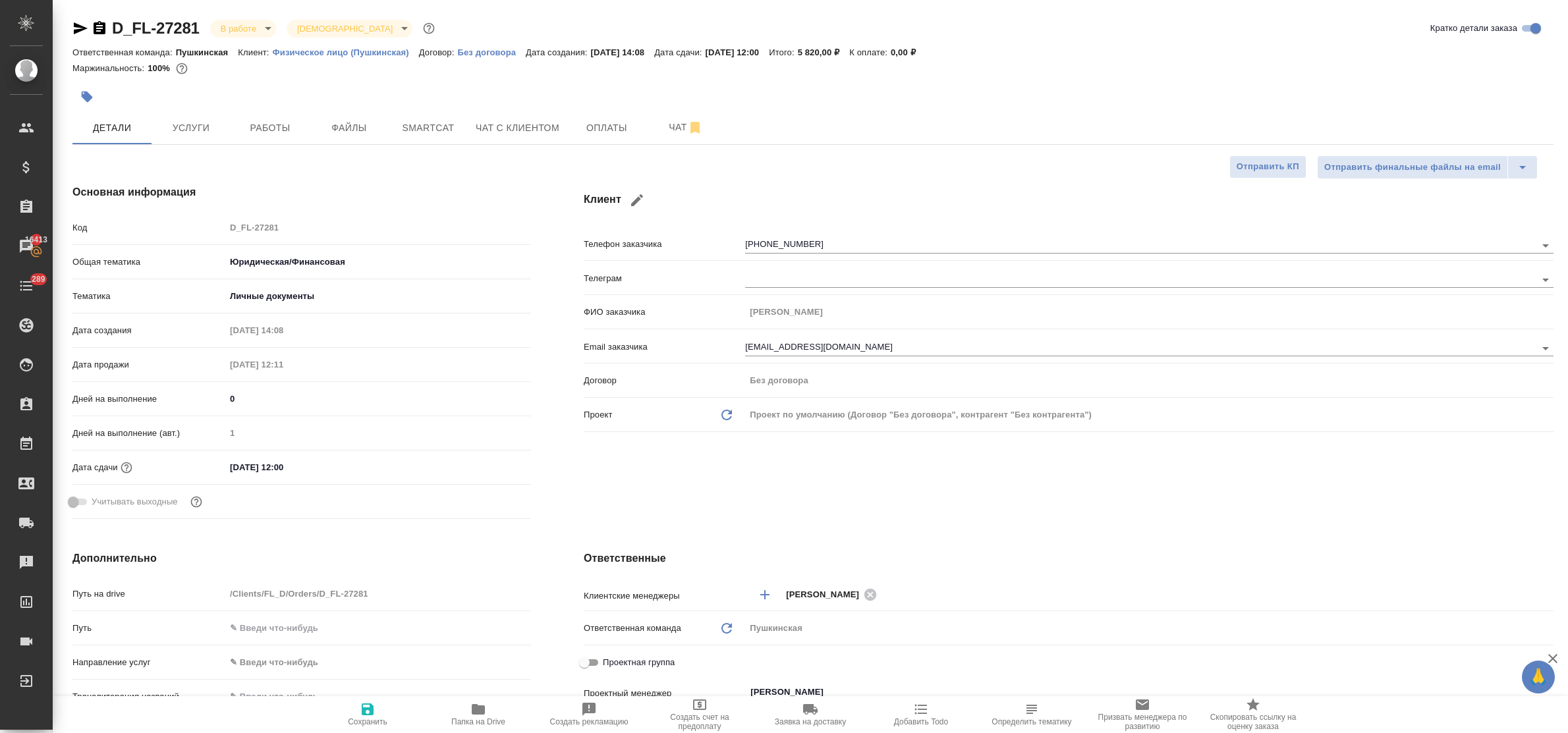
type textarea "x"
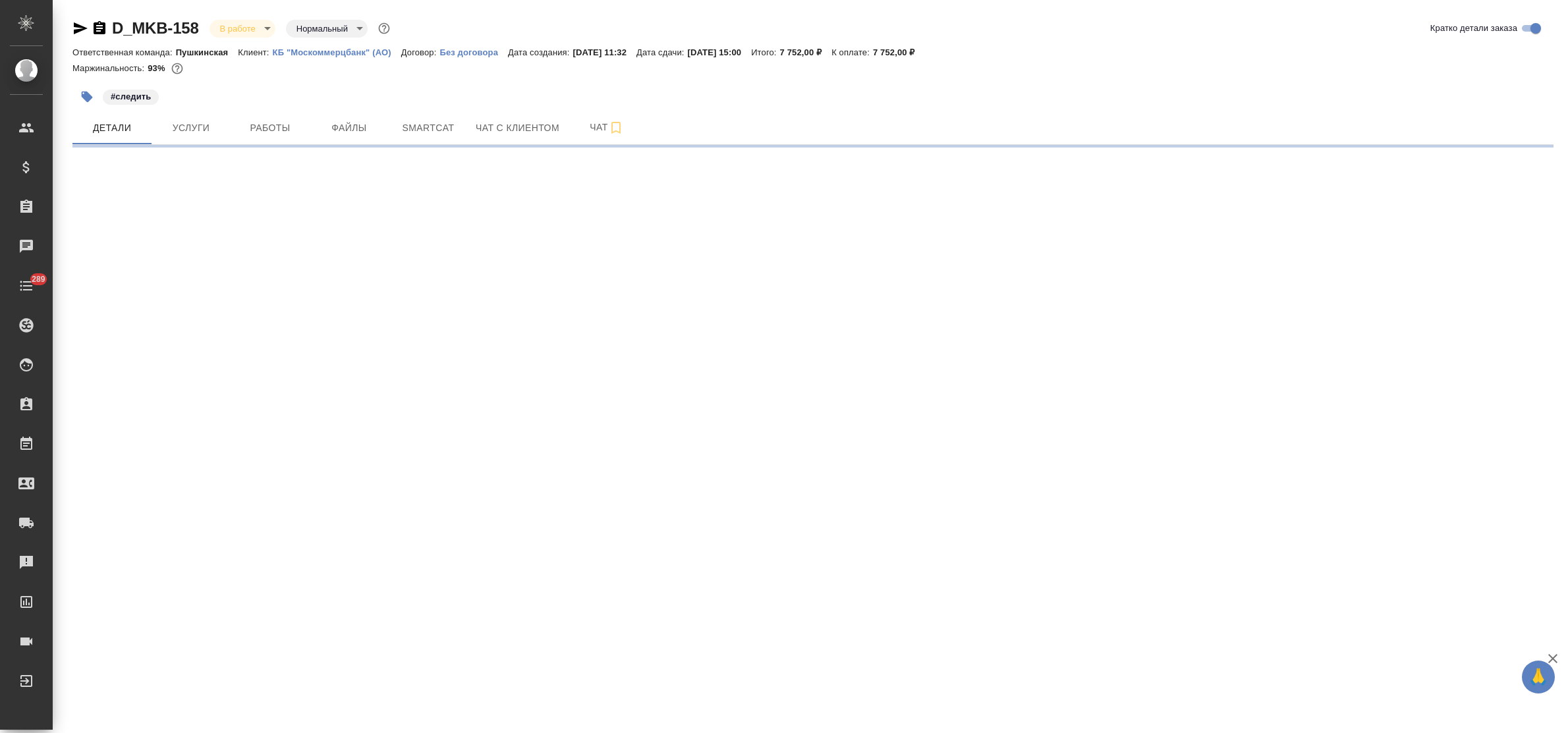
select select "RU"
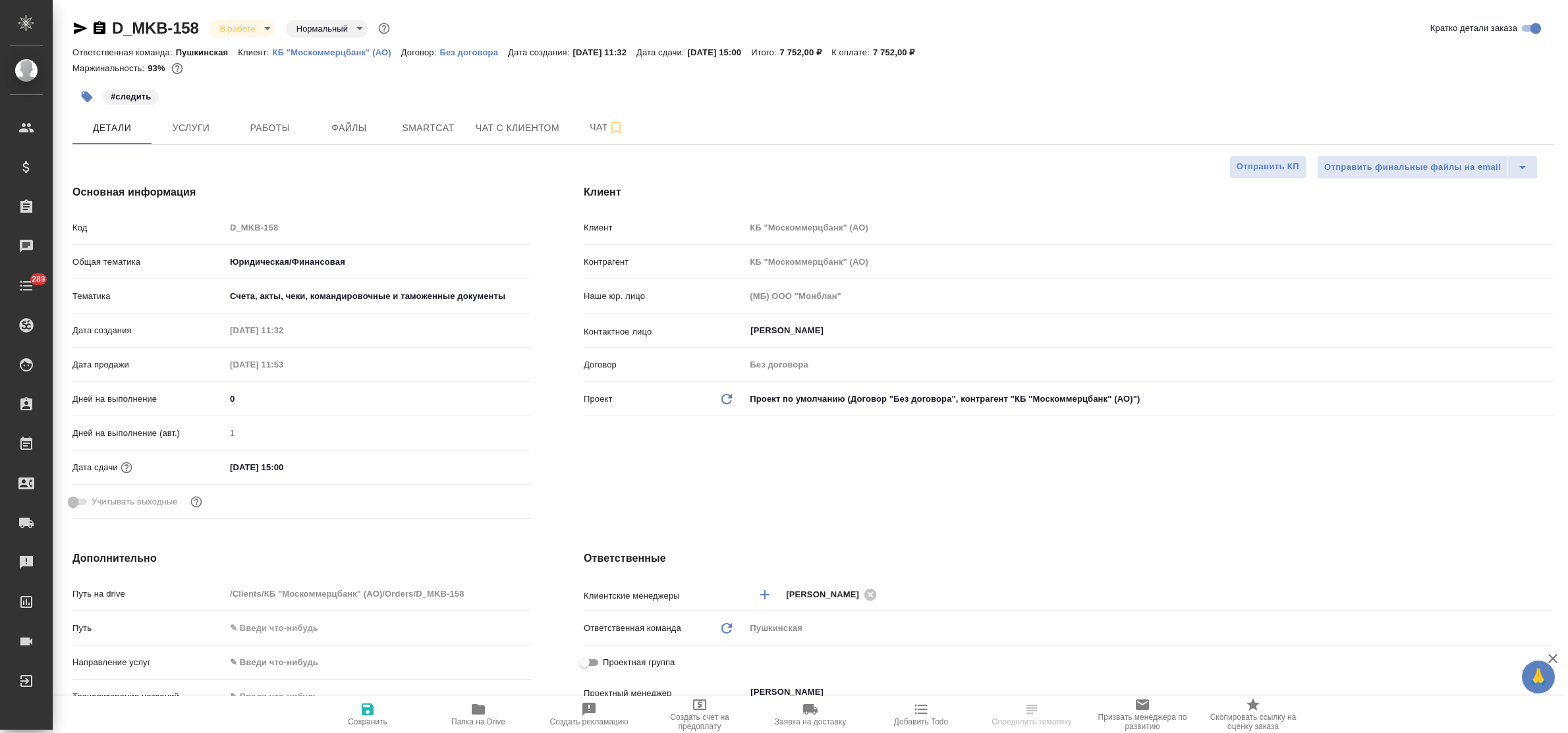
type textarea "x"
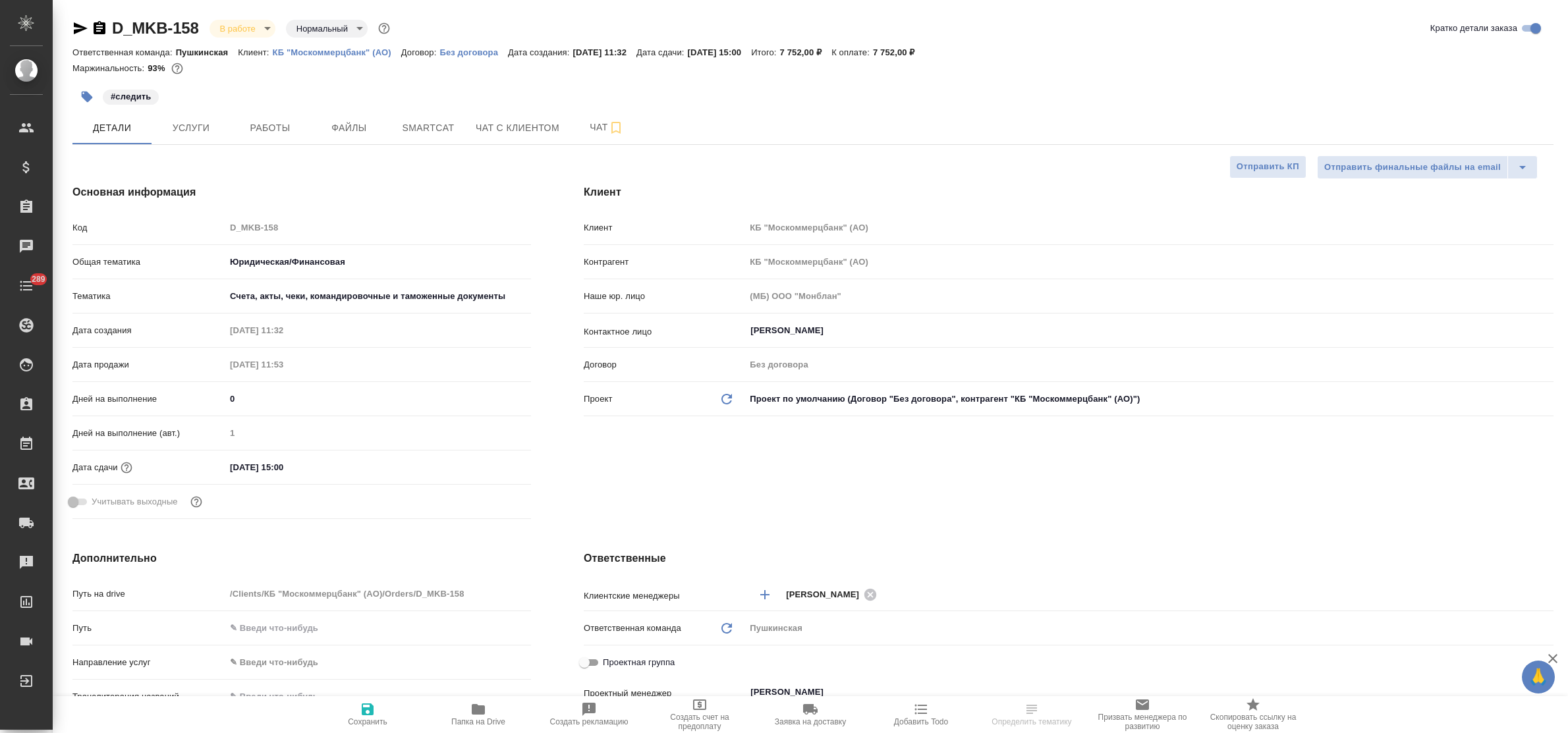
type textarea "x"
click at [270, 132] on span "Работы" at bounding box center [270, 128] width 64 height 16
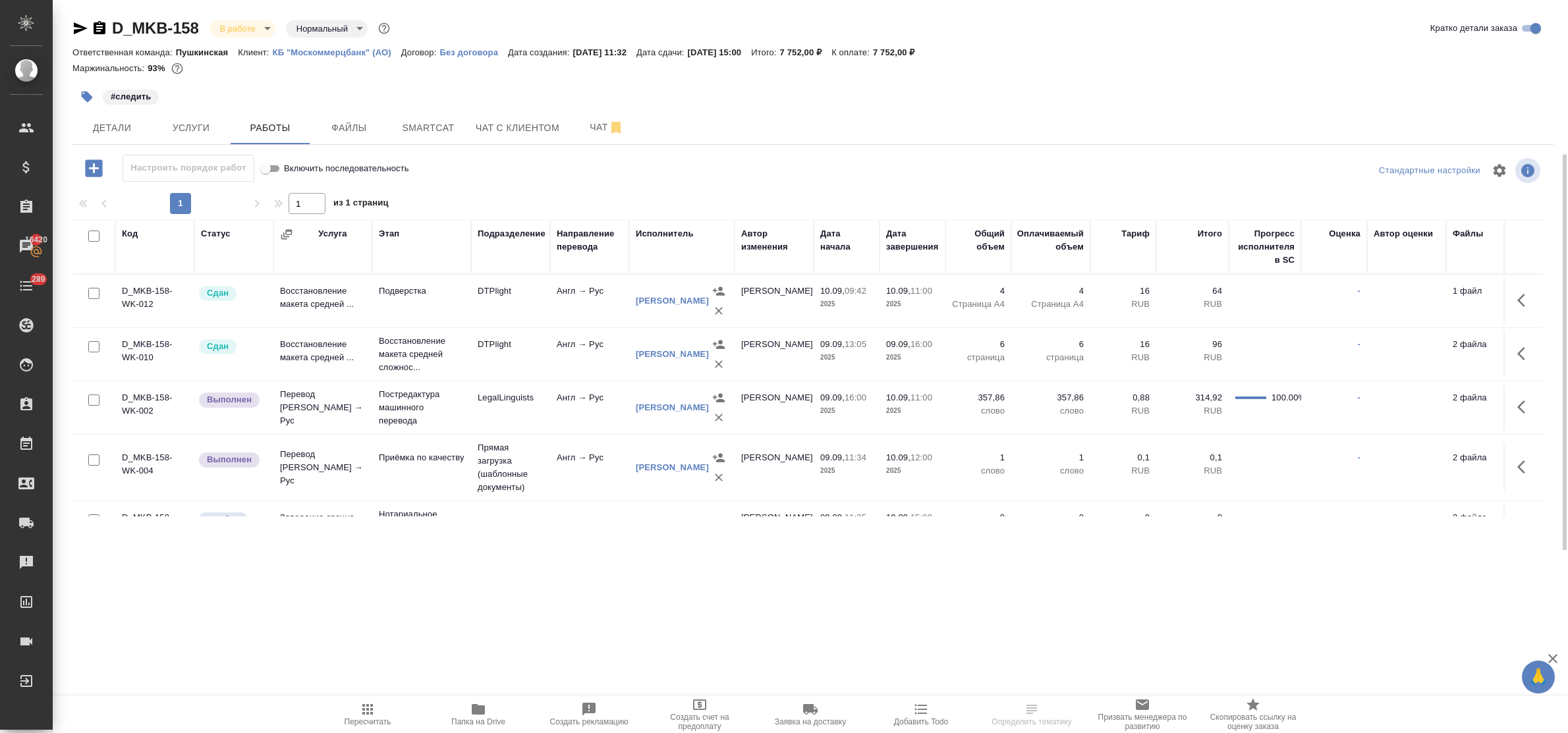
scroll to position [52, 0]
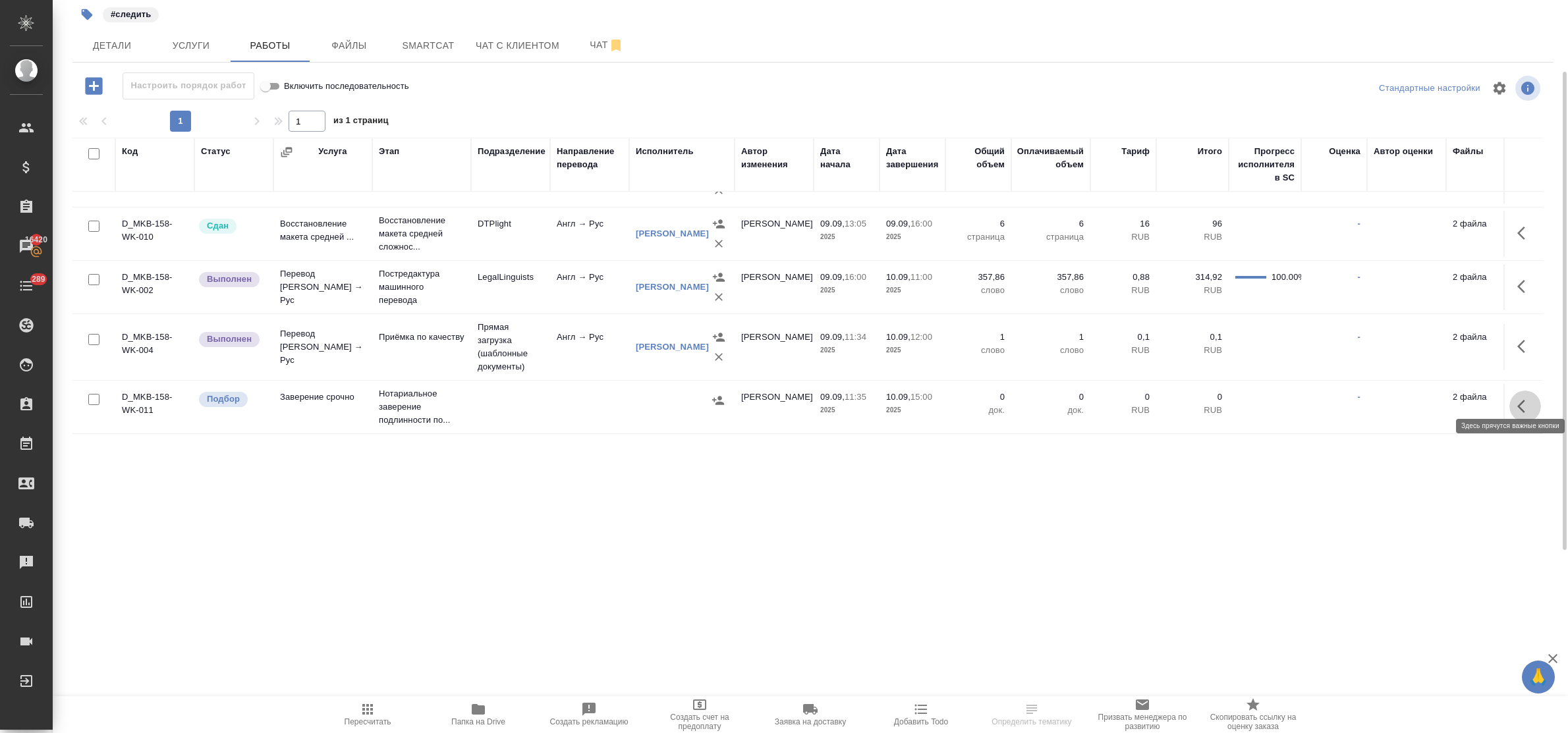
click at [1517, 398] on icon "button" at bounding box center [1524, 406] width 15 height 15
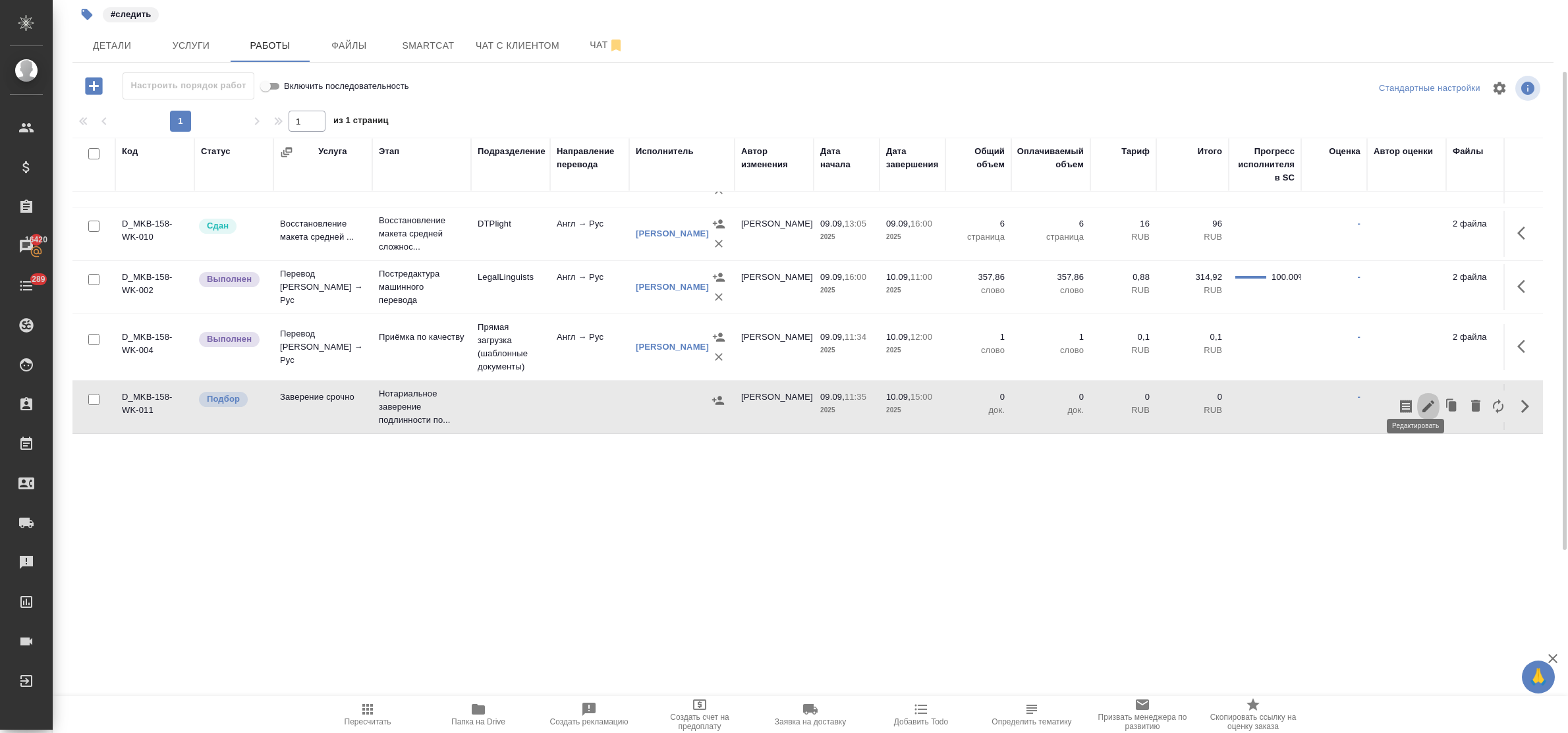
click at [1420, 398] on icon "button" at bounding box center [1427, 406] width 15 height 15
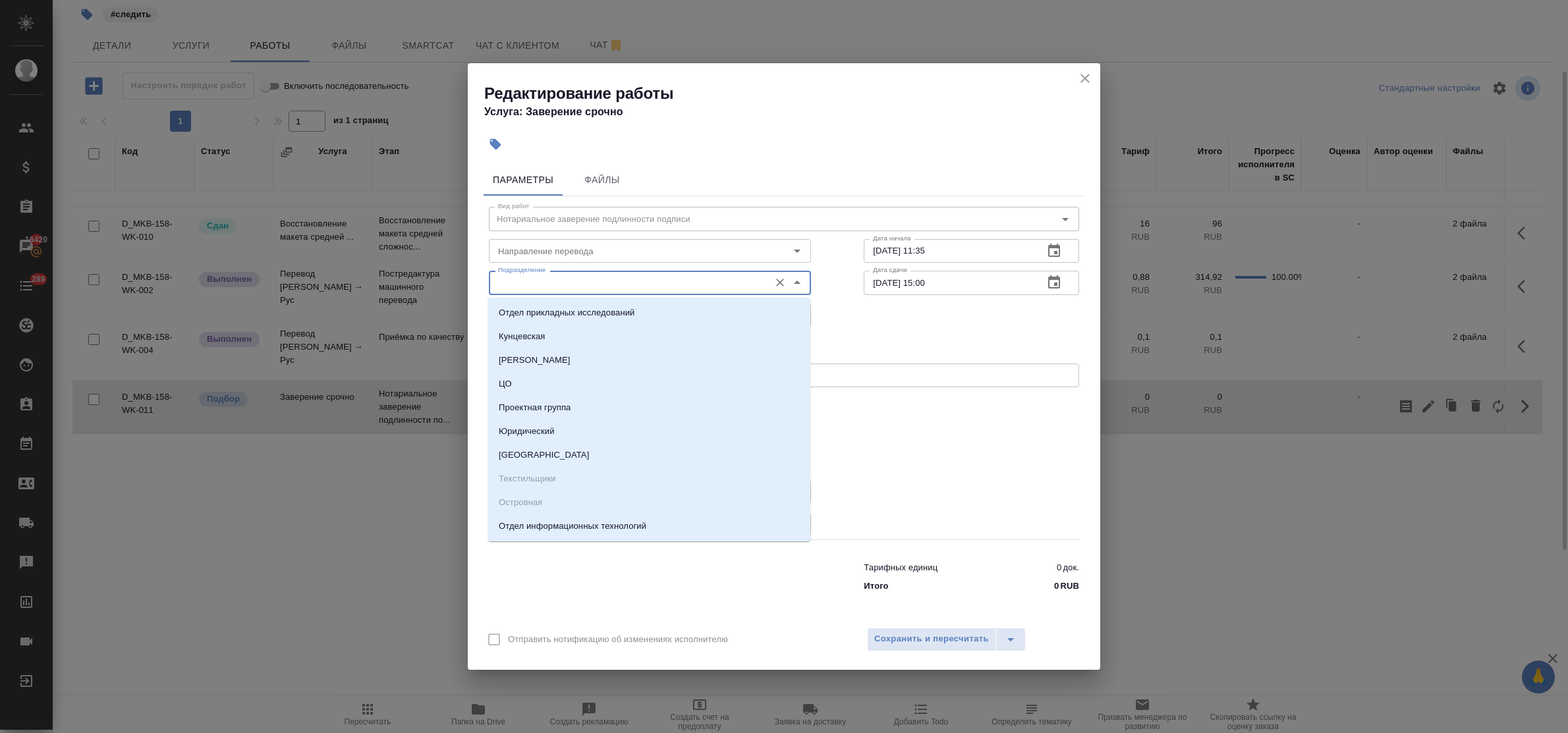
click at [539, 279] on input "Подразделение" at bounding box center [628, 282] width 270 height 15
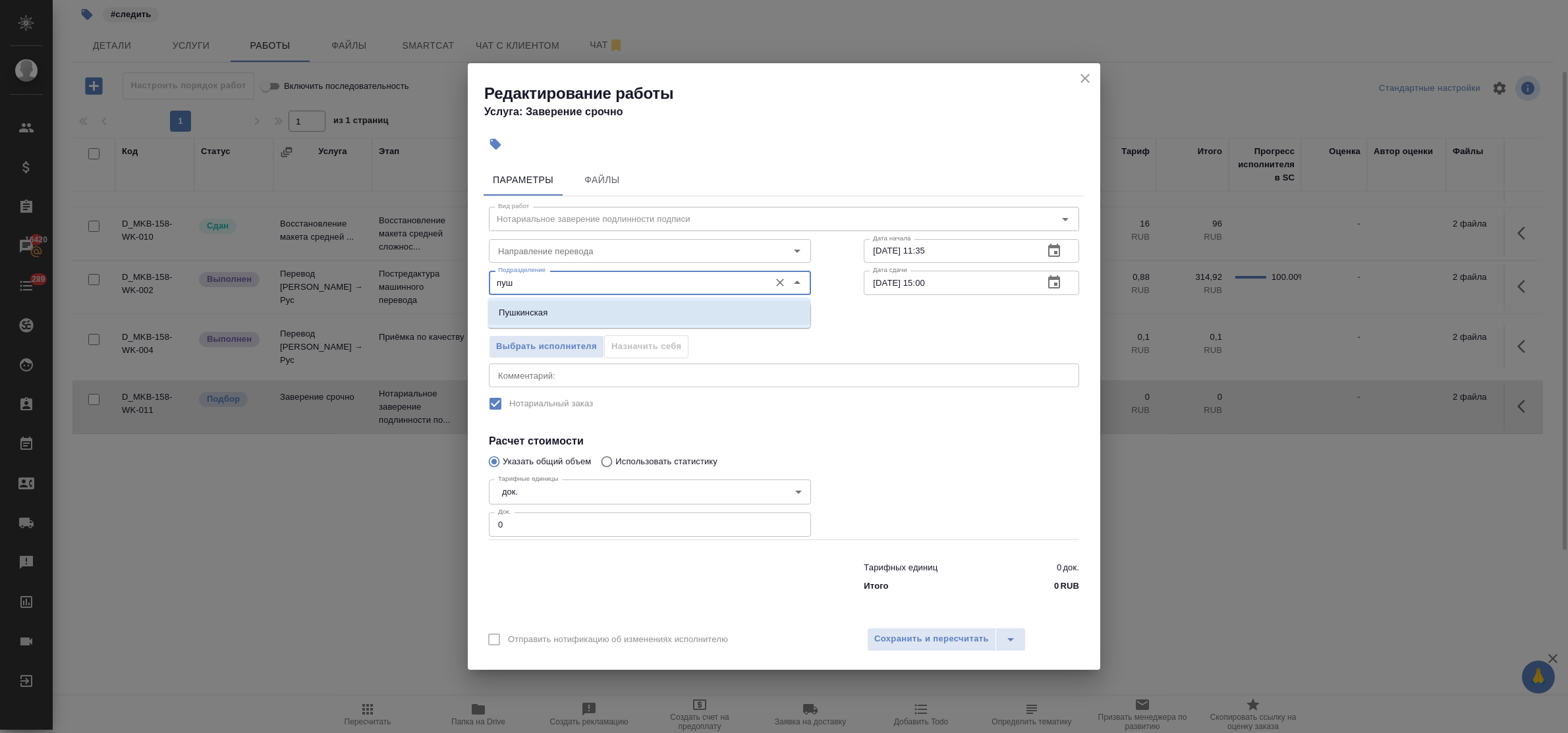
click at [545, 308] on p "Пушкинская" at bounding box center [524, 313] width 49 height 14
type input "Пушкинская"
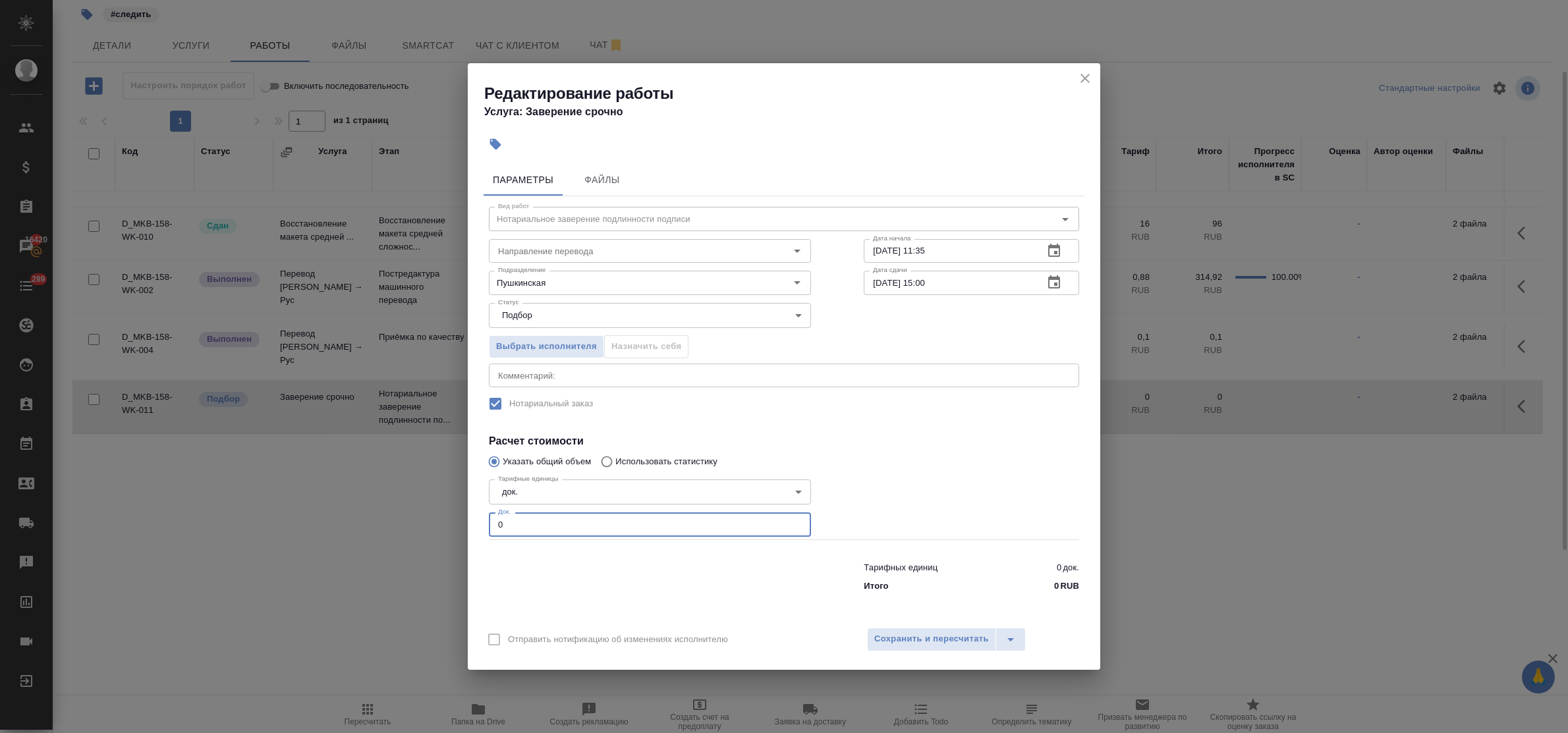
drag, startPoint x: 499, startPoint y: 521, endPoint x: 456, endPoint y: 511, distance: 44.1
click at [456, 512] on div "Редактирование работы Услуга: Заверение срочно Параметры Файлы Вид работ Нотари…" at bounding box center [784, 366] width 1568 height 733
type input "2"
click at [962, 645] on span "Сохранить и пересчитать" at bounding box center [931, 639] width 114 height 15
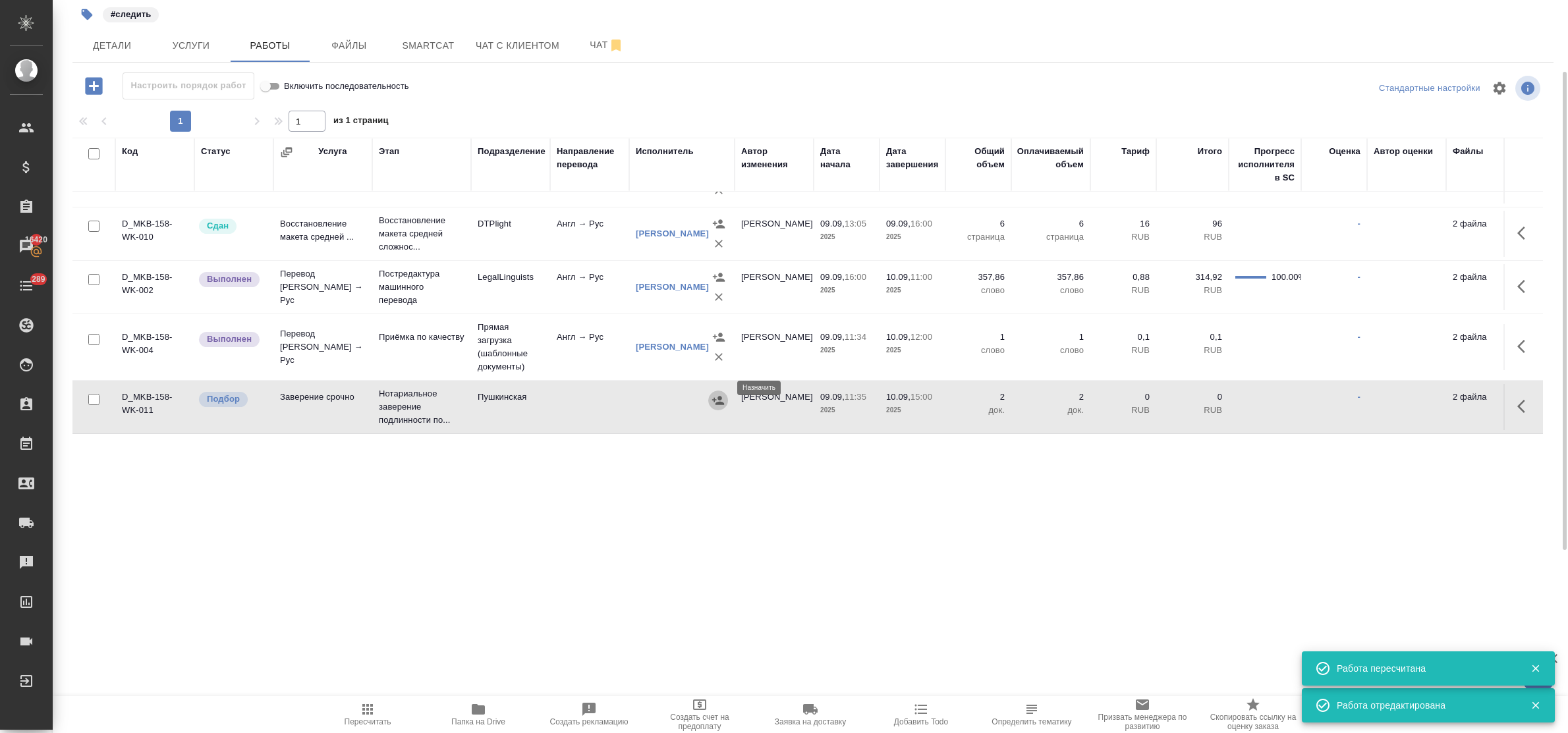
click at [723, 394] on icon "button" at bounding box center [718, 400] width 14 height 14
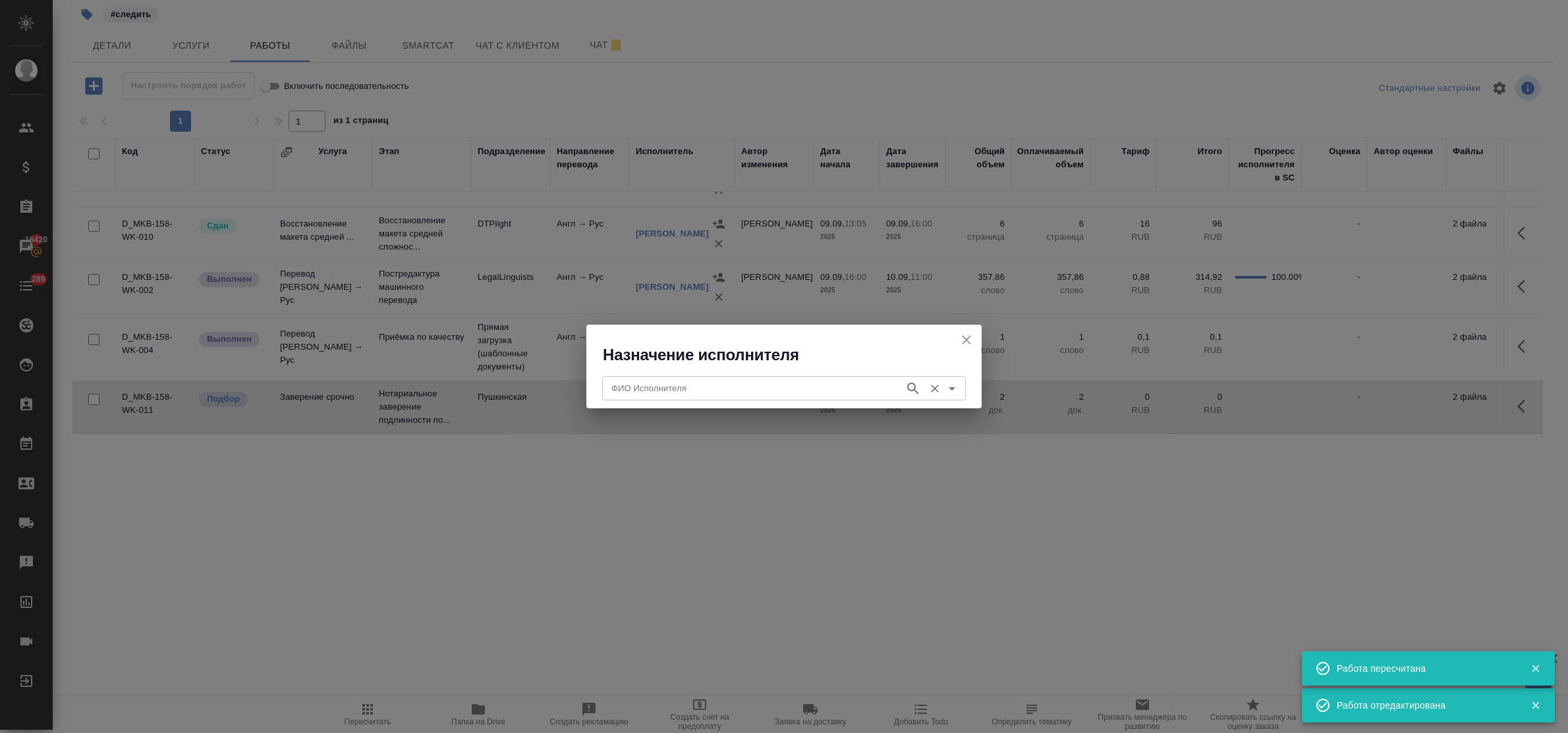
click at [720, 384] on input "ФИО Исполнителя" at bounding box center [752, 387] width 292 height 15
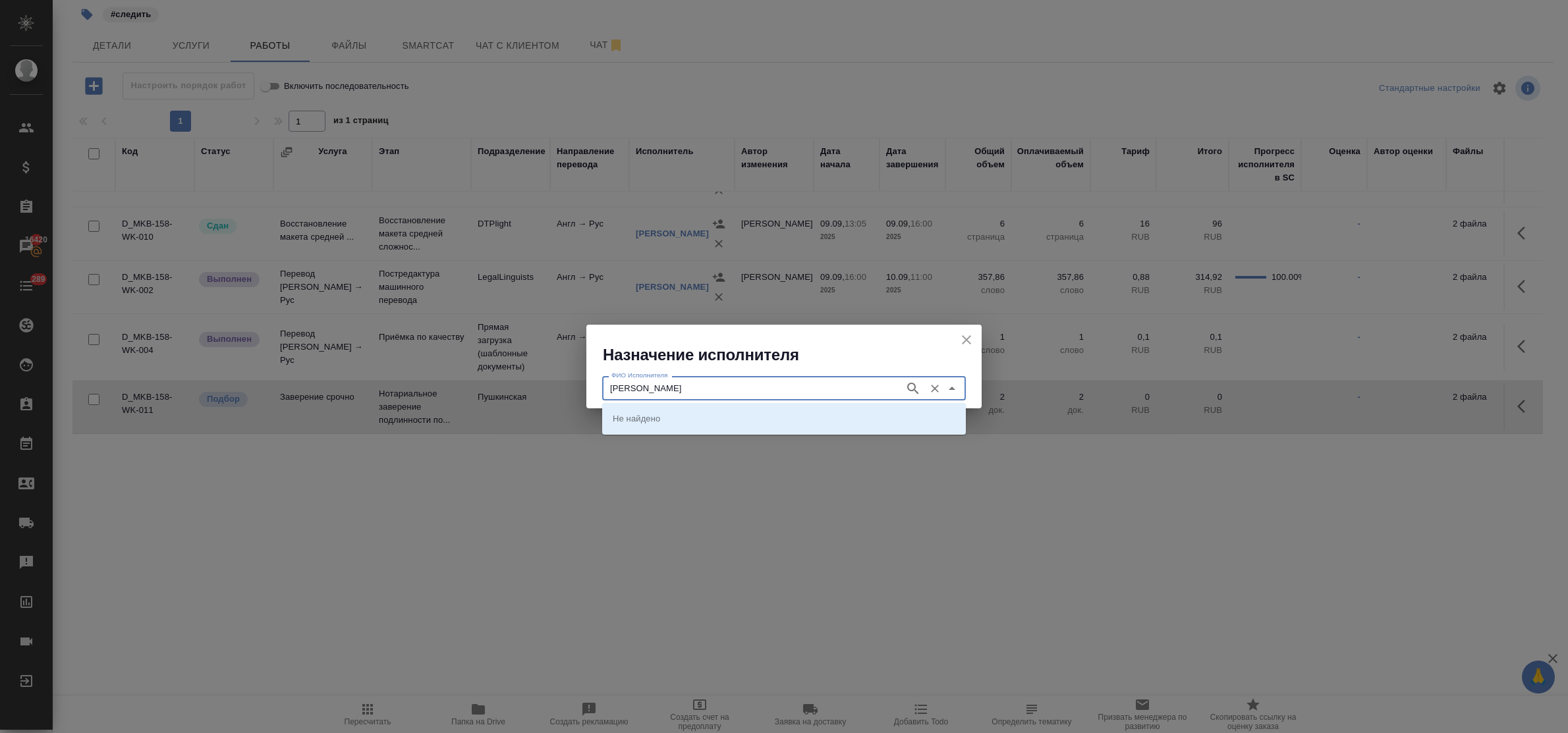
type input "федорченко"
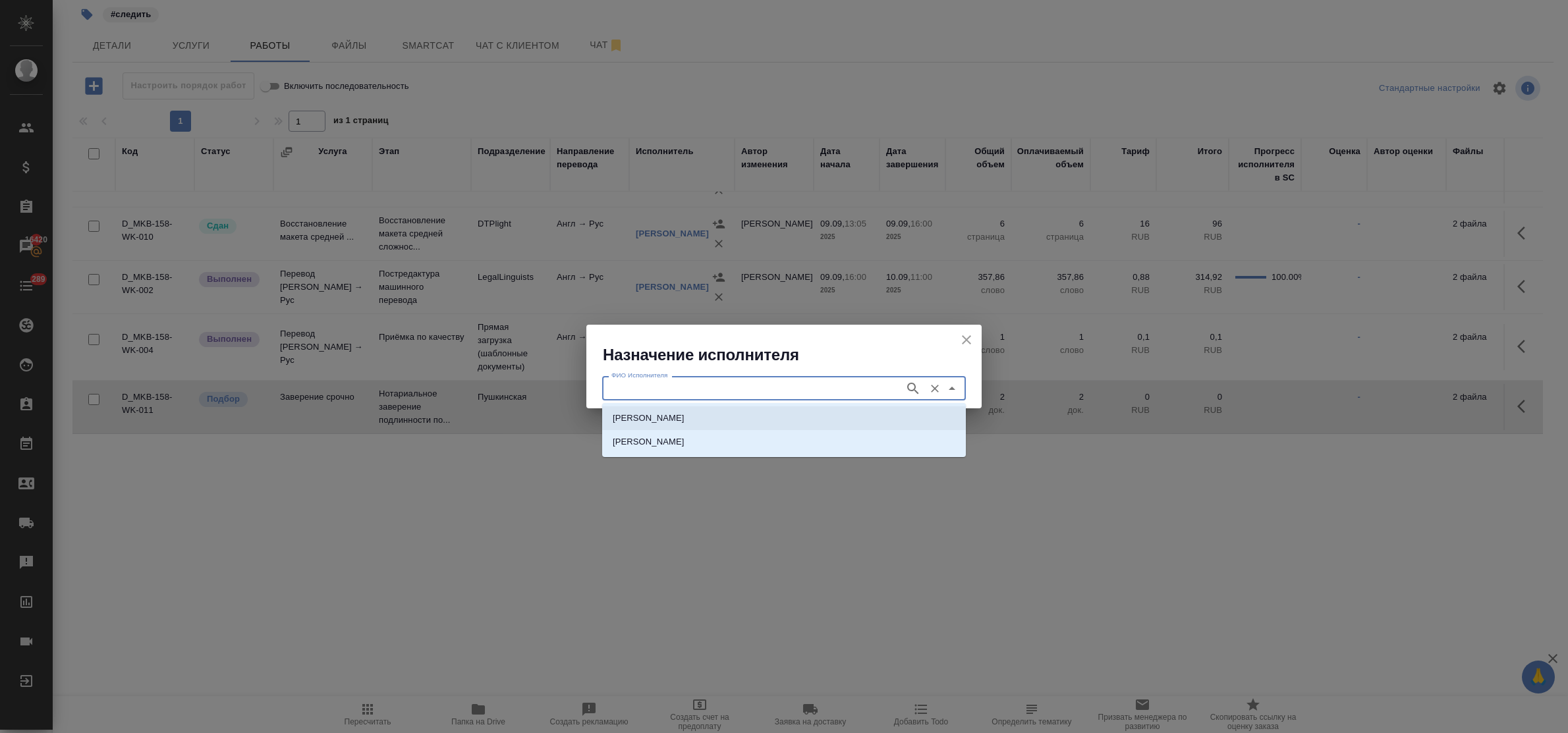
click at [684, 419] on p "НОТАРИУС Федорченко Александр Вячеславович" at bounding box center [648, 418] width 72 height 14
type input "НОТАРИУС Федорченко Александр Вячеславович"
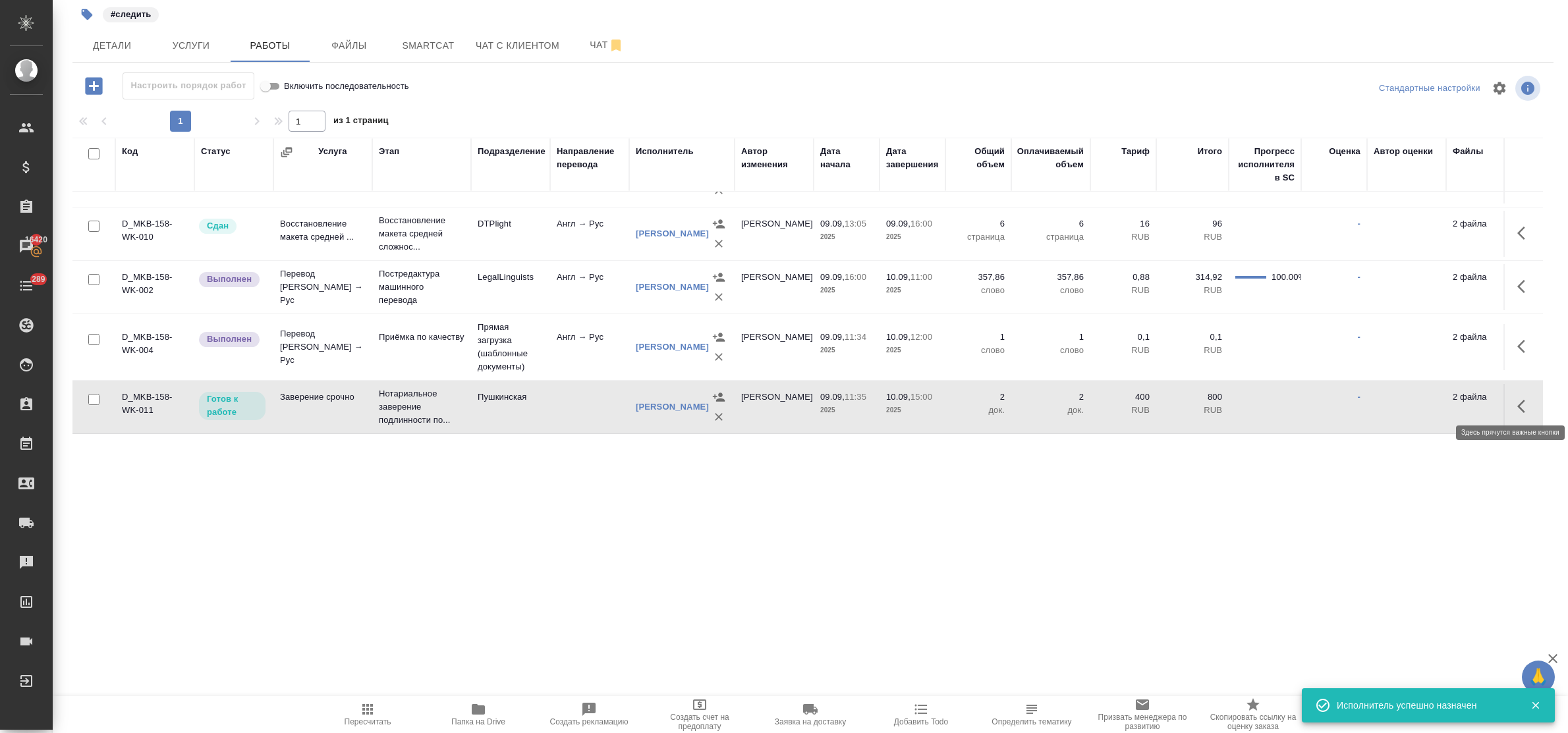
click at [1517, 400] on icon "button" at bounding box center [1521, 406] width 8 height 14
click at [1420, 398] on icon "button" at bounding box center [1427, 406] width 15 height 15
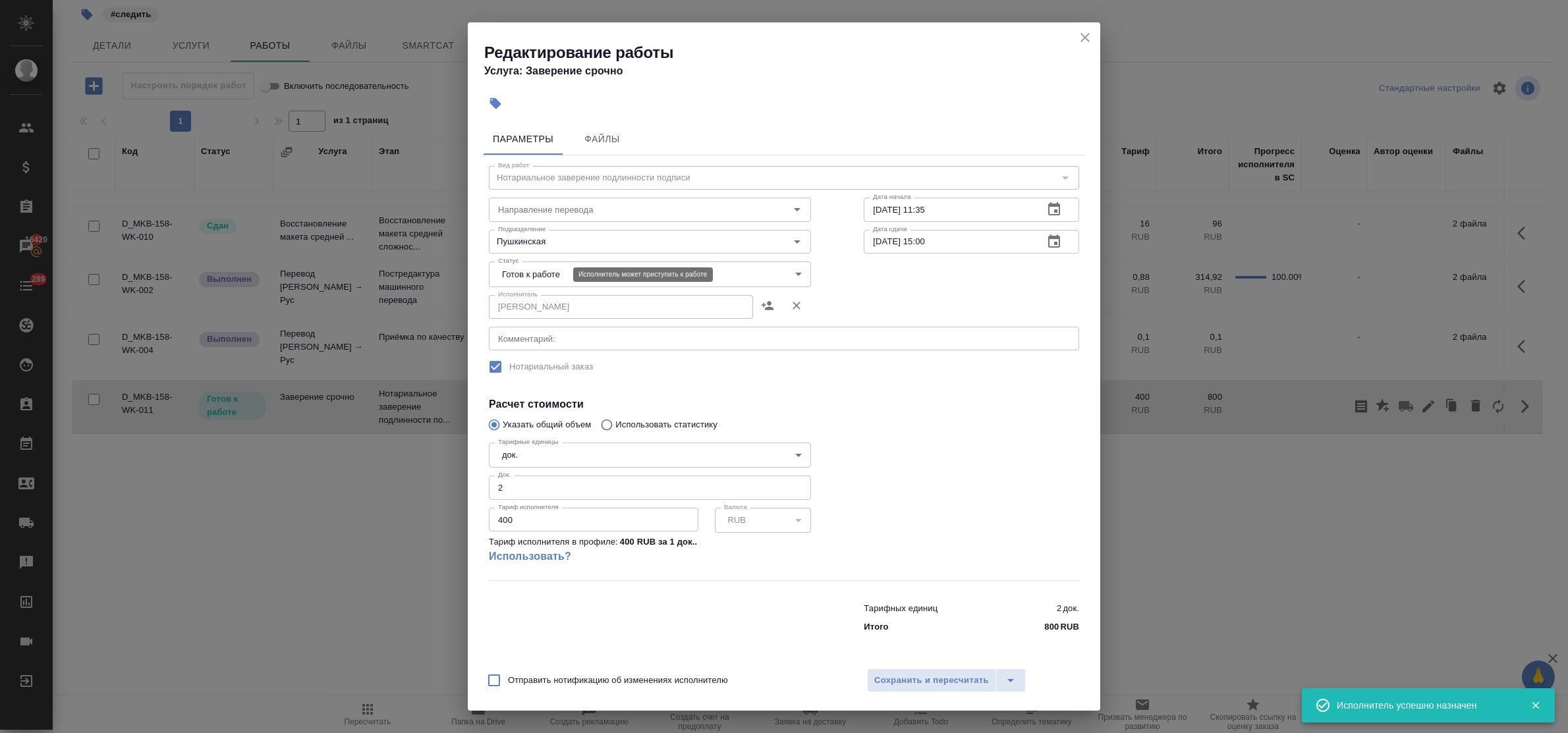
click at [539, 280] on body "🙏 .cls-1 fill:#fff; AWATERA Bulakhova Elena Клиенты Спецификации Заказы 16420 Ч…" at bounding box center [784, 366] width 1568 height 733
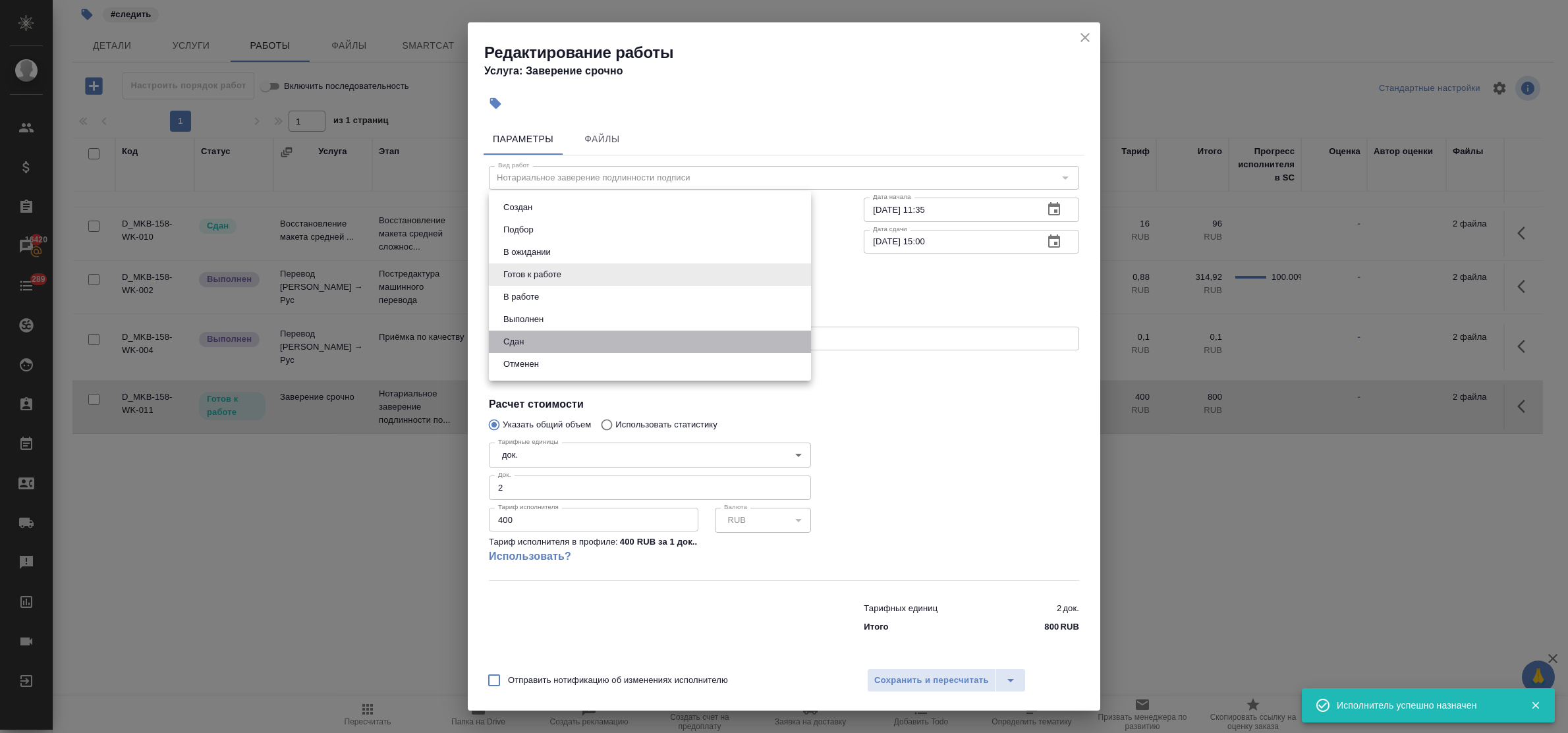
click at [537, 343] on li "Сдан" at bounding box center [650, 341] width 322 height 23
type input "closed"
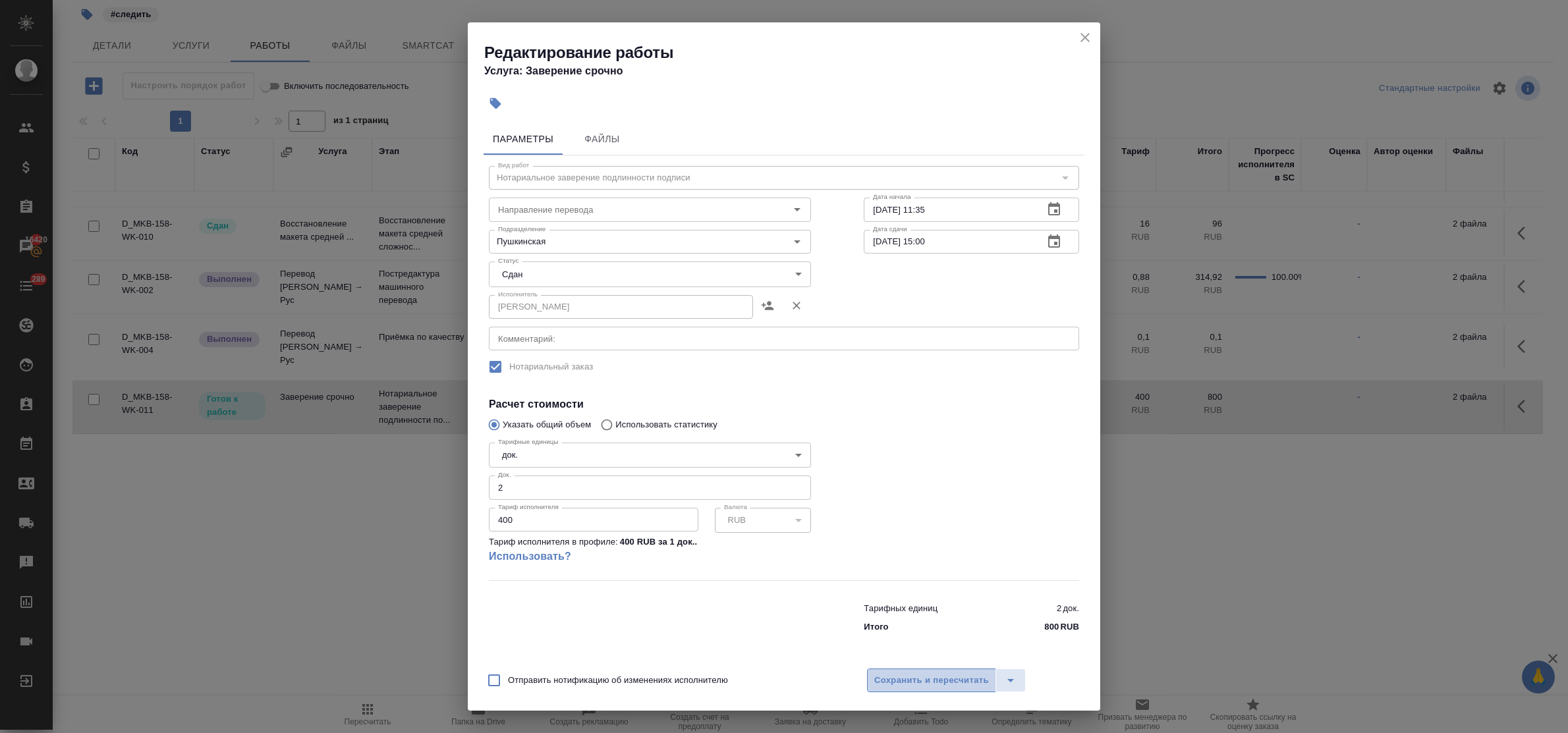
click at [906, 675] on span "Сохранить и пересчитать" at bounding box center [931, 680] width 114 height 15
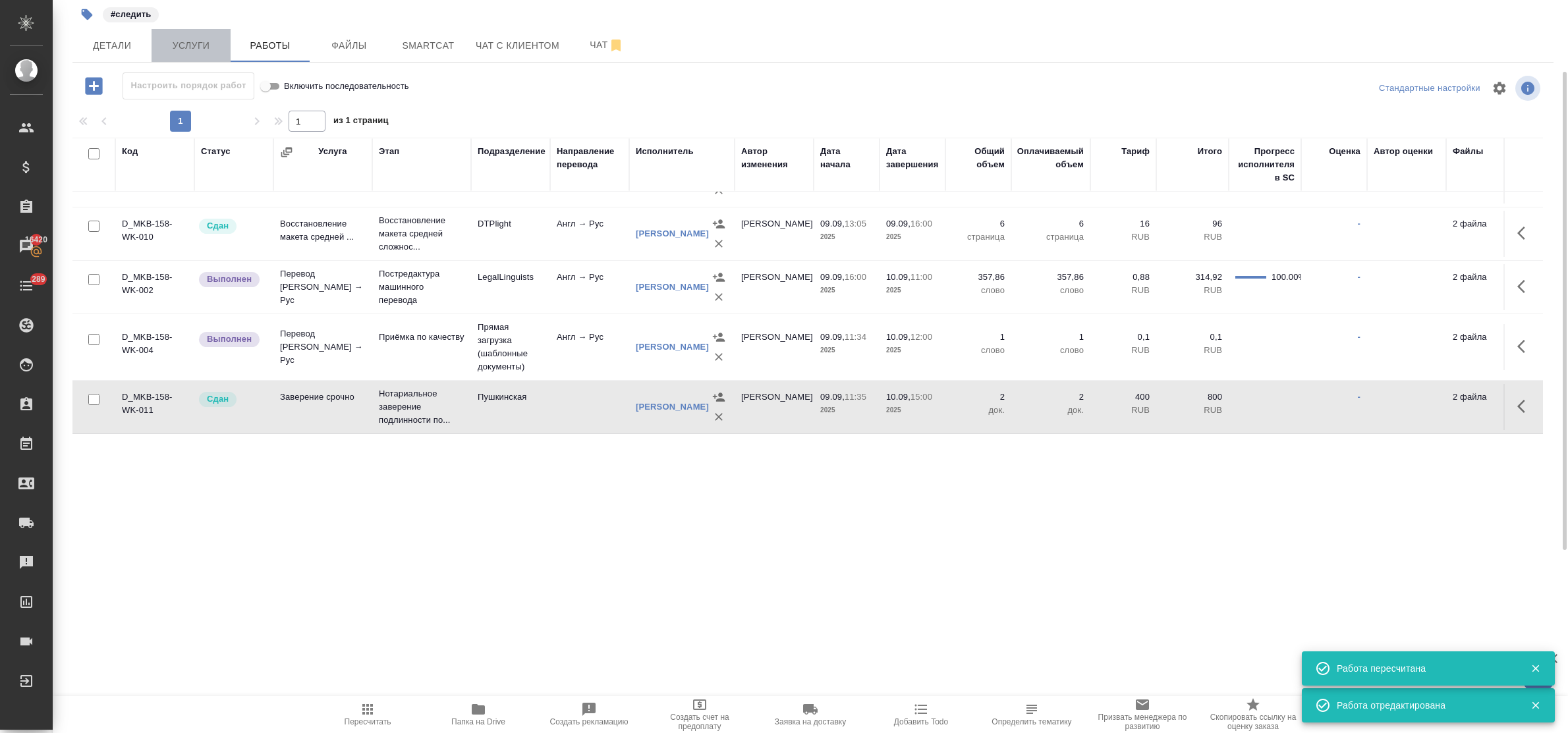
click at [175, 37] on span "Услуги" at bounding box center [191, 45] width 64 height 16
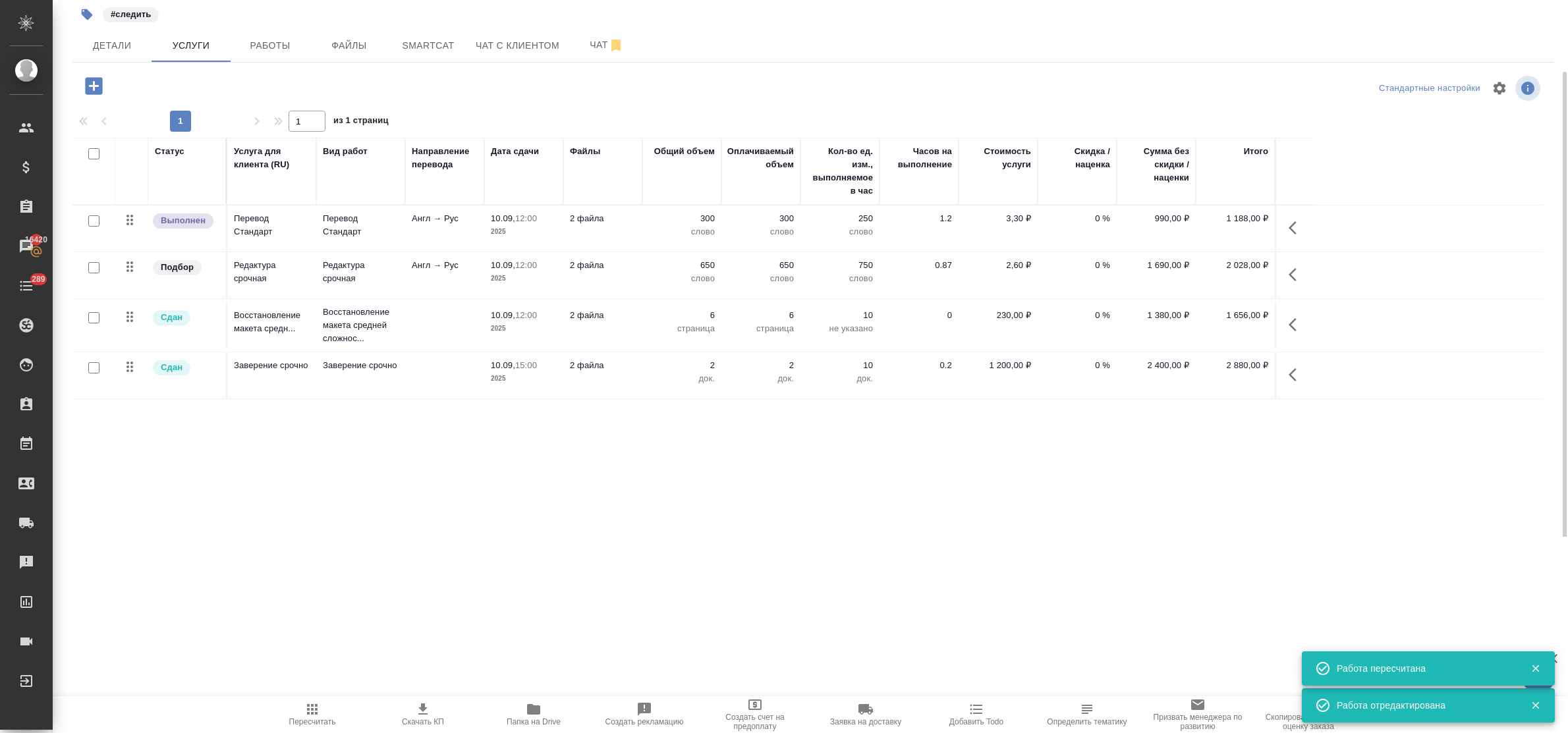
click at [426, 228] on td "Англ → Рус" at bounding box center [444, 229] width 79 height 46
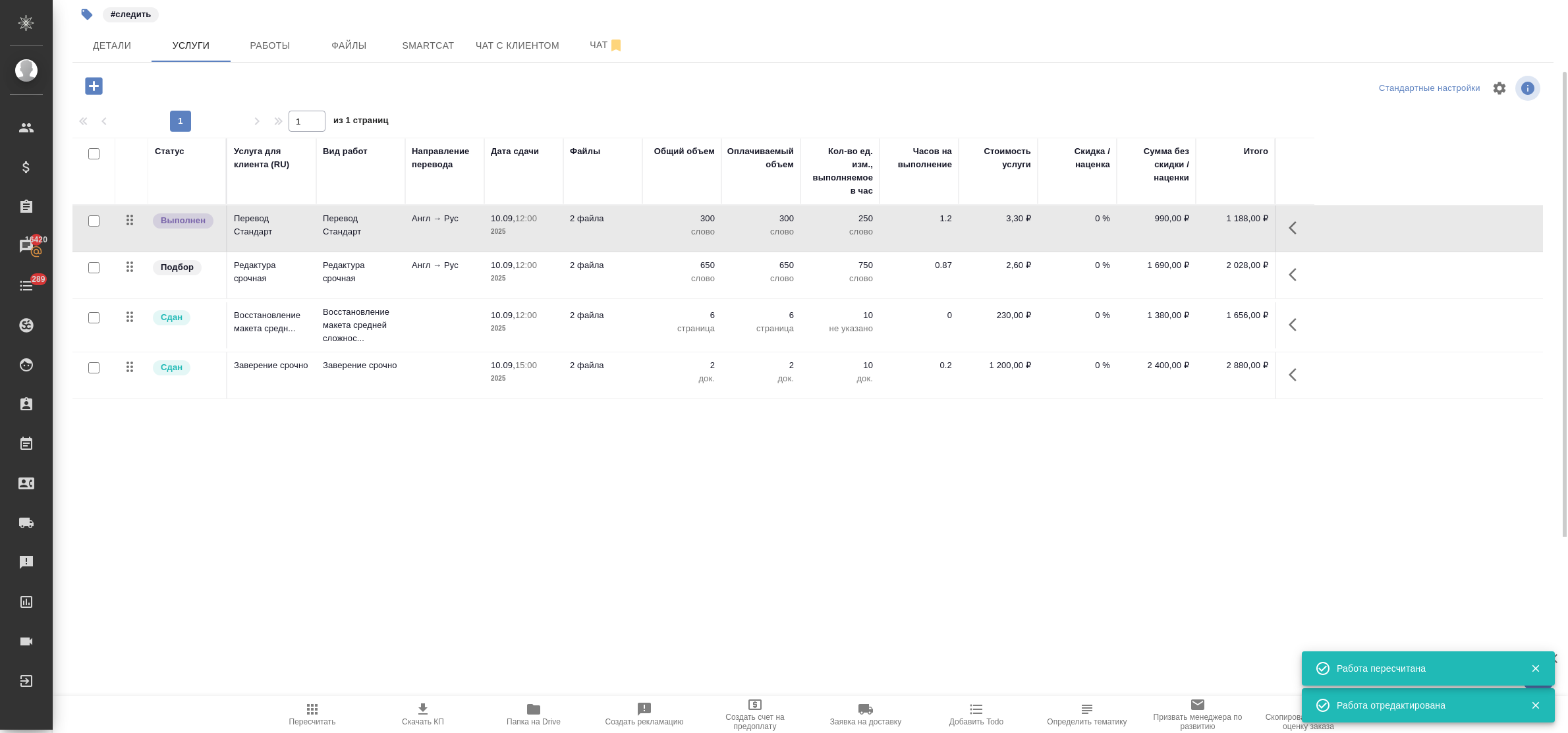
click at [426, 228] on td "Англ → Рус" at bounding box center [444, 229] width 79 height 46
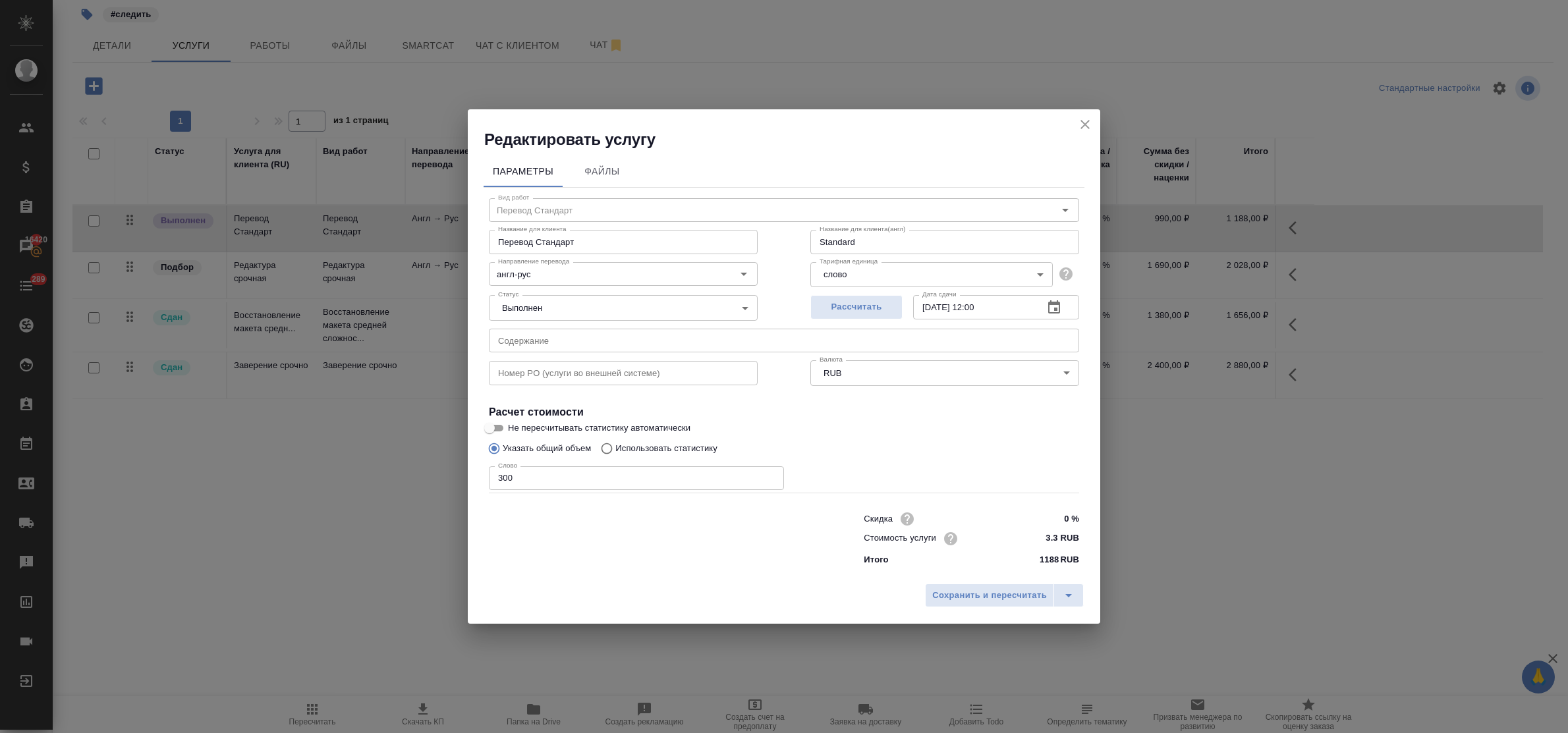
click at [590, 343] on input "text" at bounding box center [784, 340] width 590 height 24
paste input "Свифт-сообщение просьба не закрывать счет 2л."
paste input "Счет за свифт сообщения 4л."
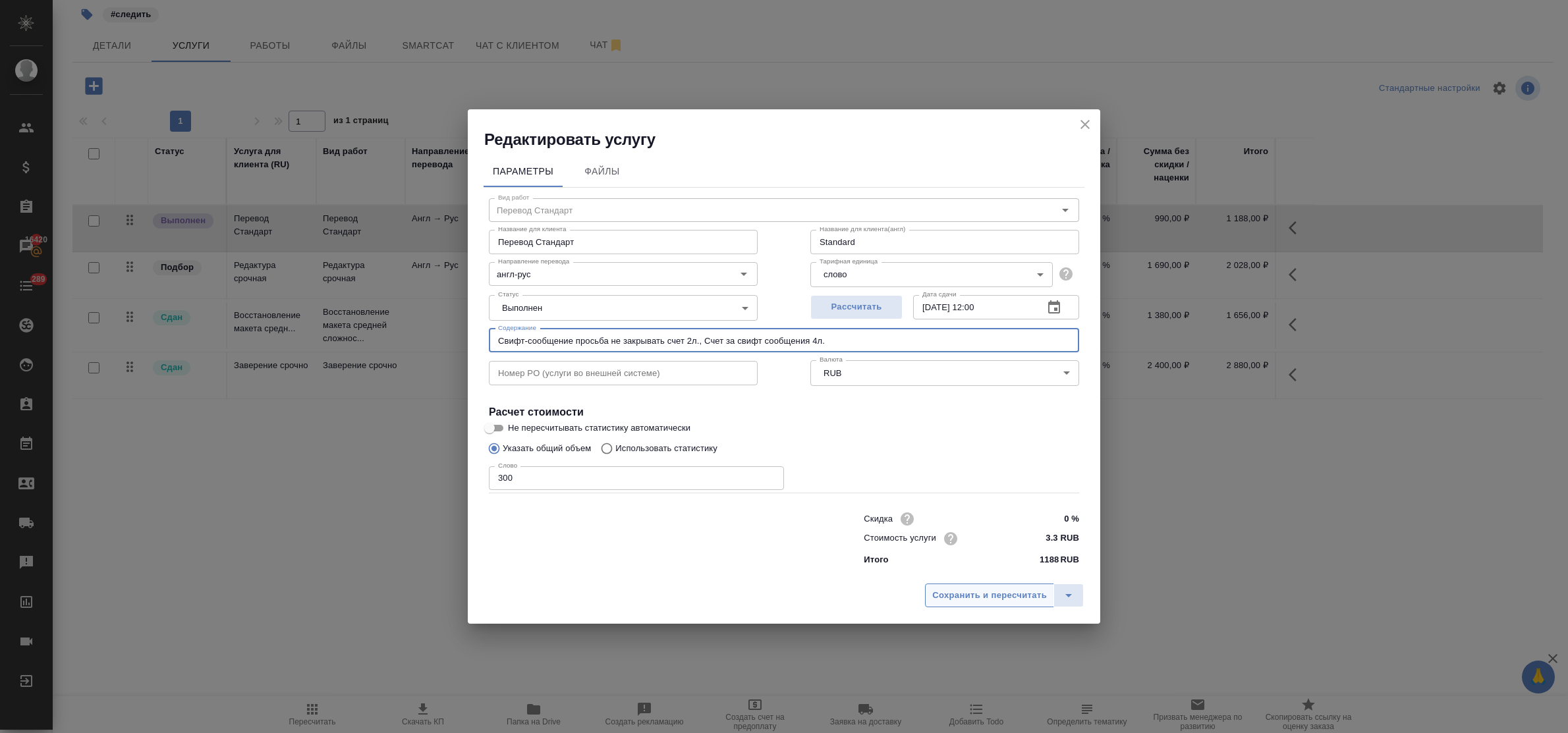
type input "Свифт-сообщение просьба не закрывать счет 2л., Счет за свифт сообщения 4л."
click at [962, 600] on span "Сохранить и пересчитать" at bounding box center [989, 595] width 114 height 15
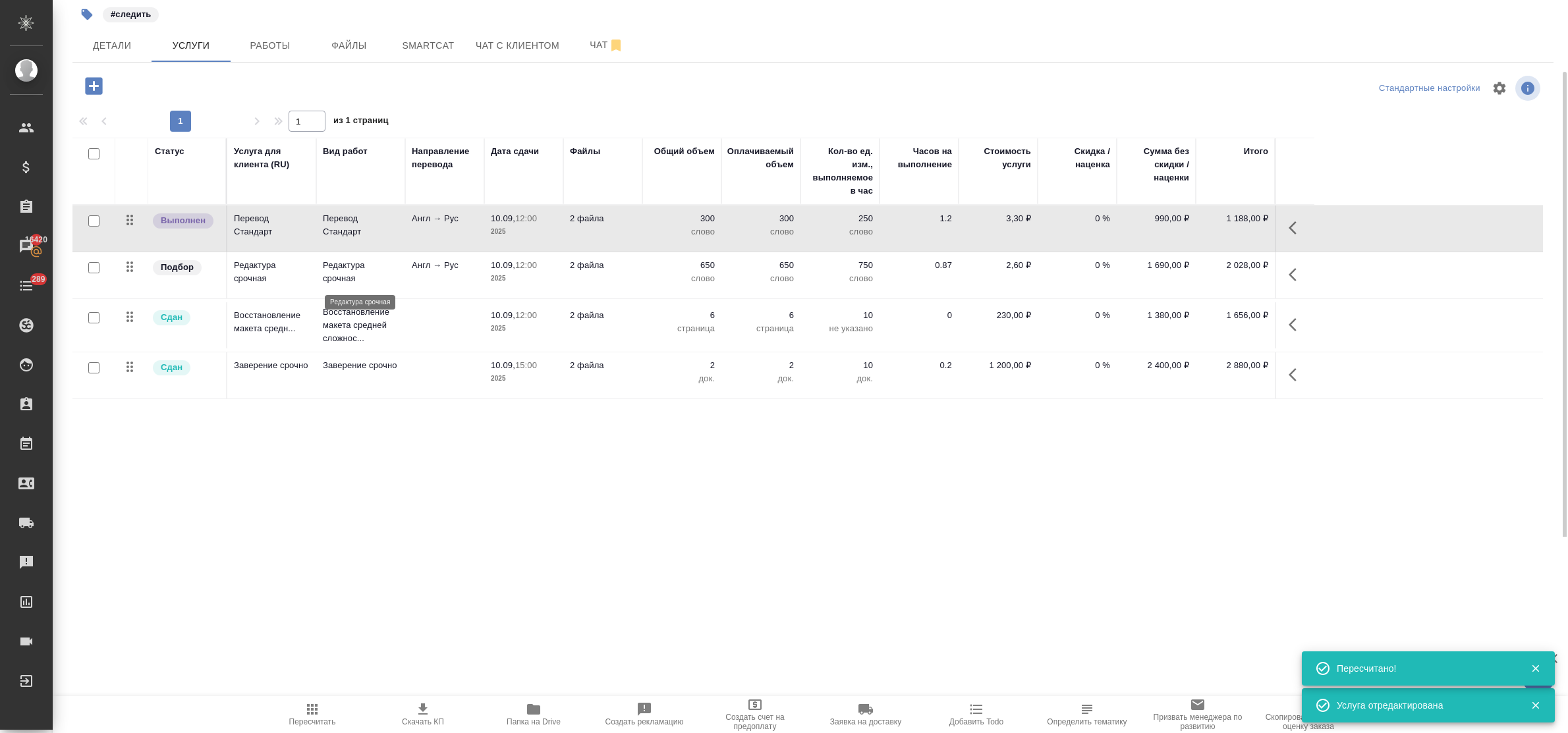
click at [338, 278] on p "Редактура срочная" at bounding box center [360, 271] width 75 height 26
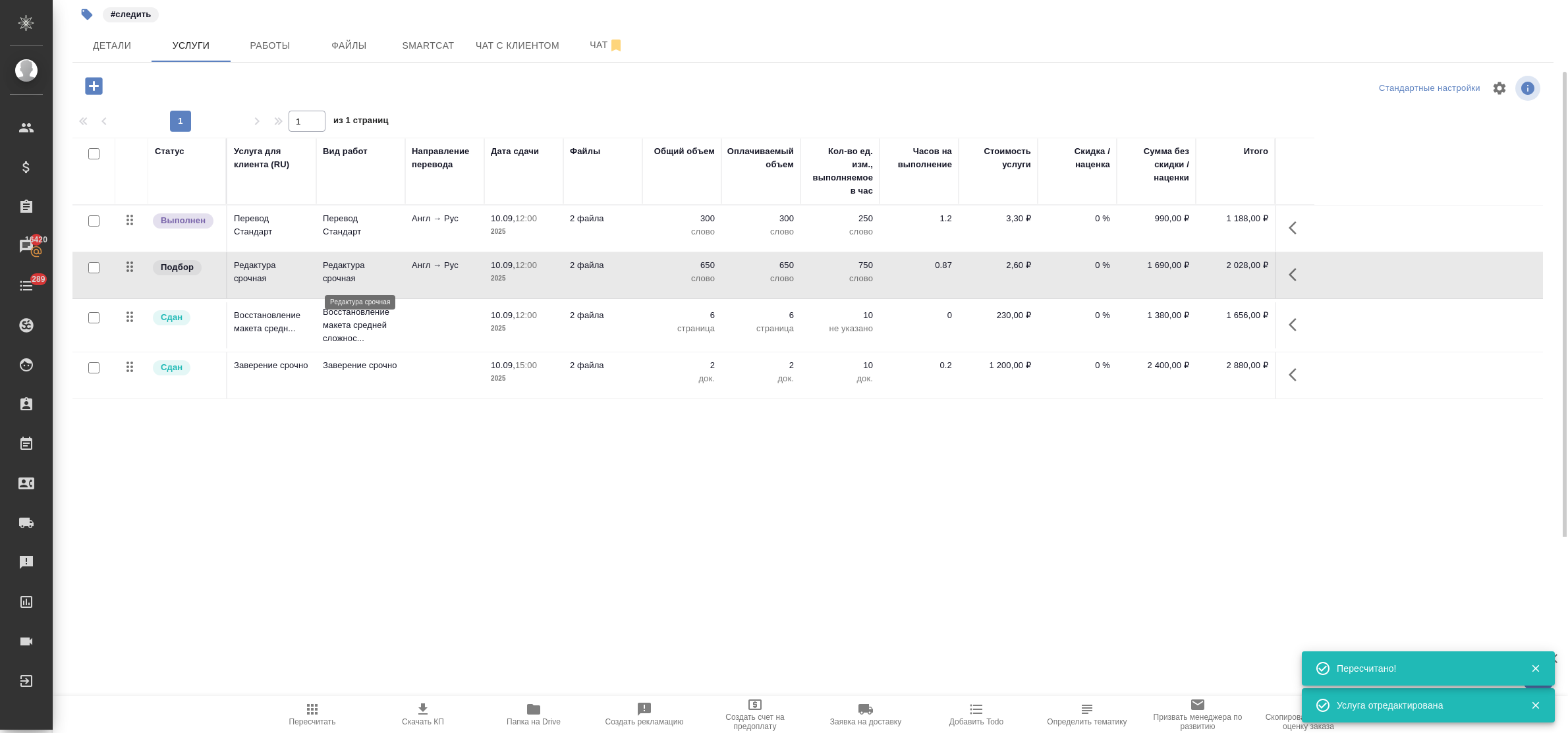
click at [338, 278] on p "Редактура срочная" at bounding box center [360, 271] width 75 height 26
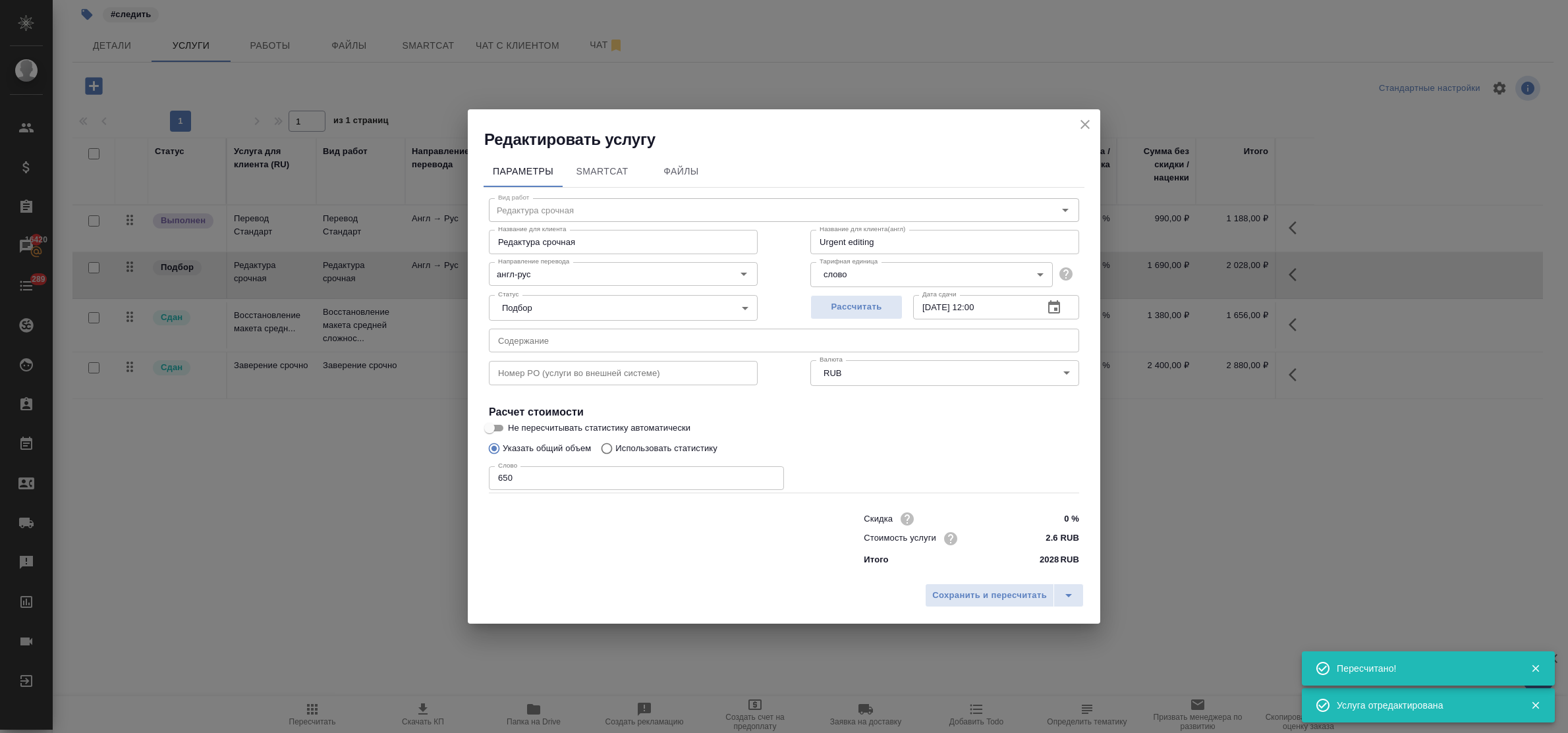
click at [552, 344] on input "text" at bounding box center [784, 340] width 590 height 24
paste input "Свифт-сообщение просьба не закрывать счет 2л., Счет за свифт сообщения 4л."
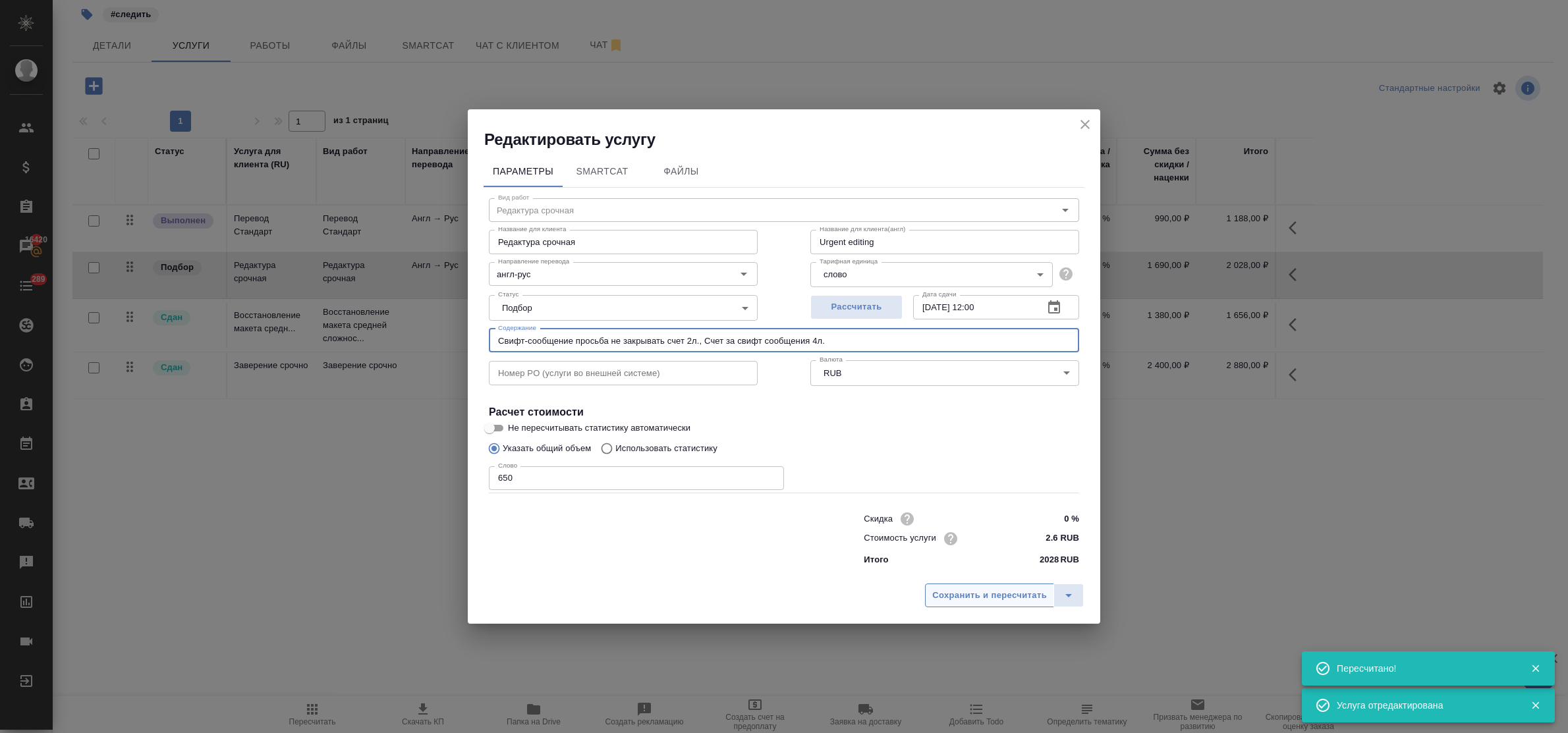
type input "Свифт-сообщение просьба не закрывать счет 2л., Счет за свифт сообщения 4л."
click at [970, 590] on span "Сохранить и пересчитать" at bounding box center [989, 595] width 114 height 15
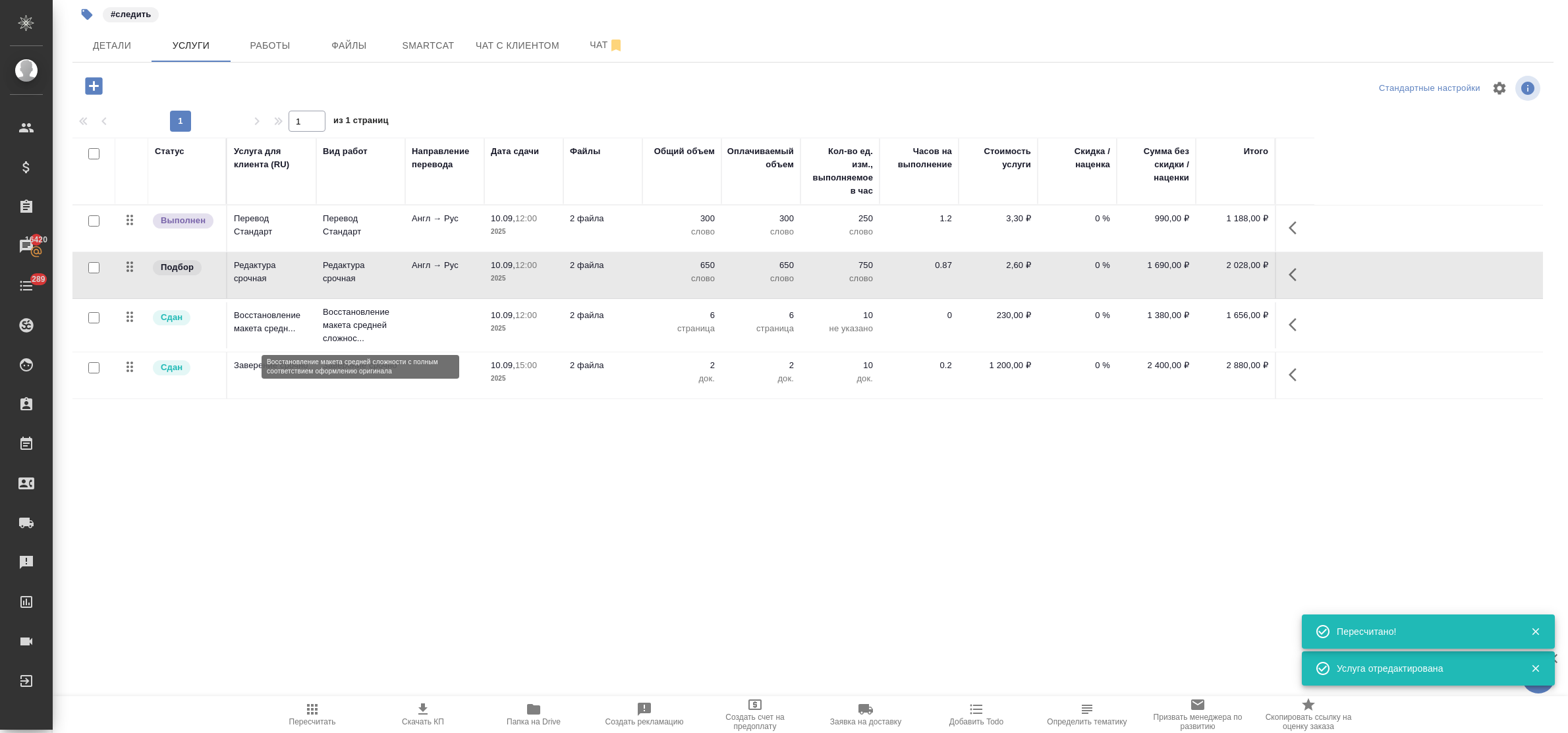
click at [339, 323] on p "Восстановление макета средней сложнос..." at bounding box center [360, 326] width 75 height 40
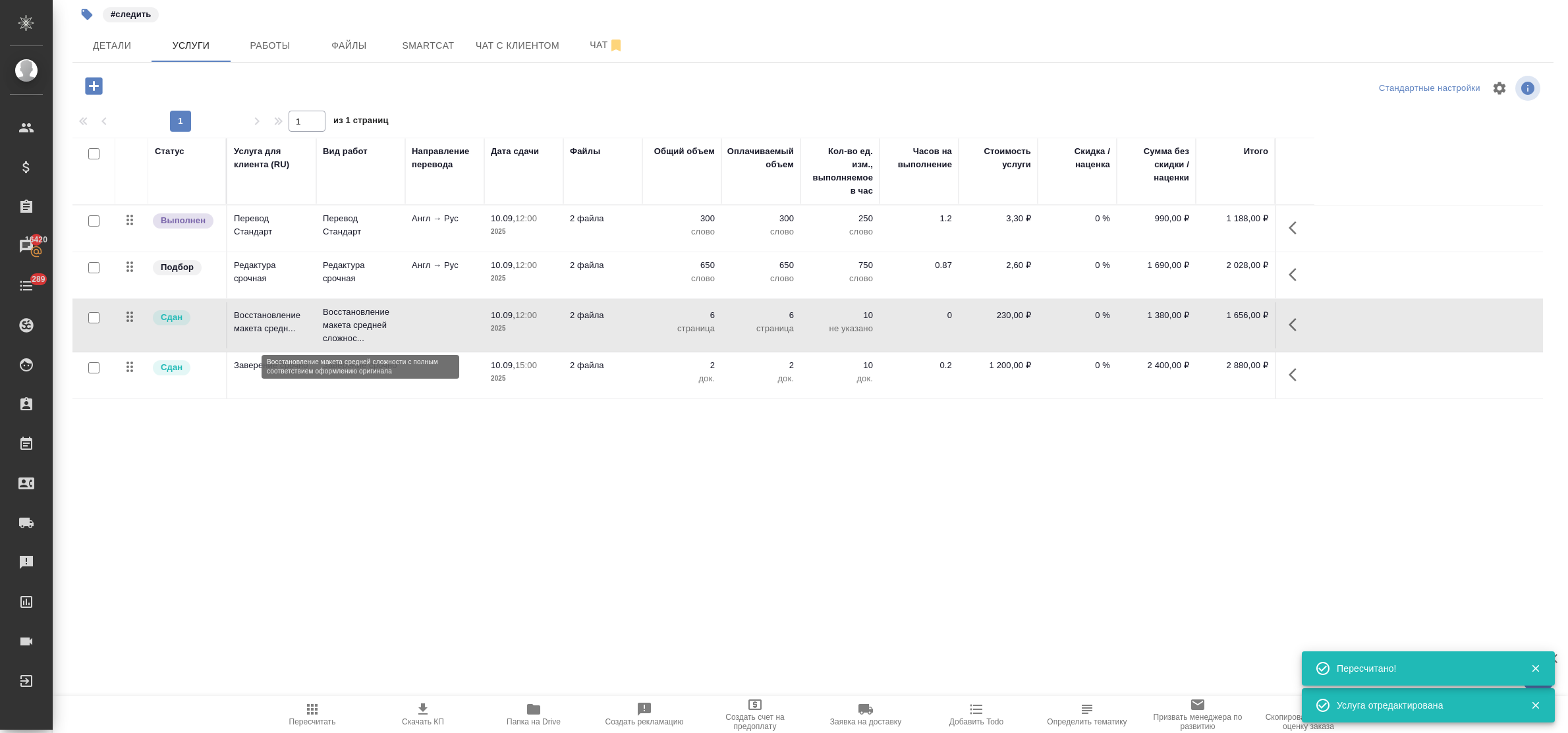
click at [339, 323] on p "Восстановление макета средней сложнос..." at bounding box center [360, 326] width 75 height 40
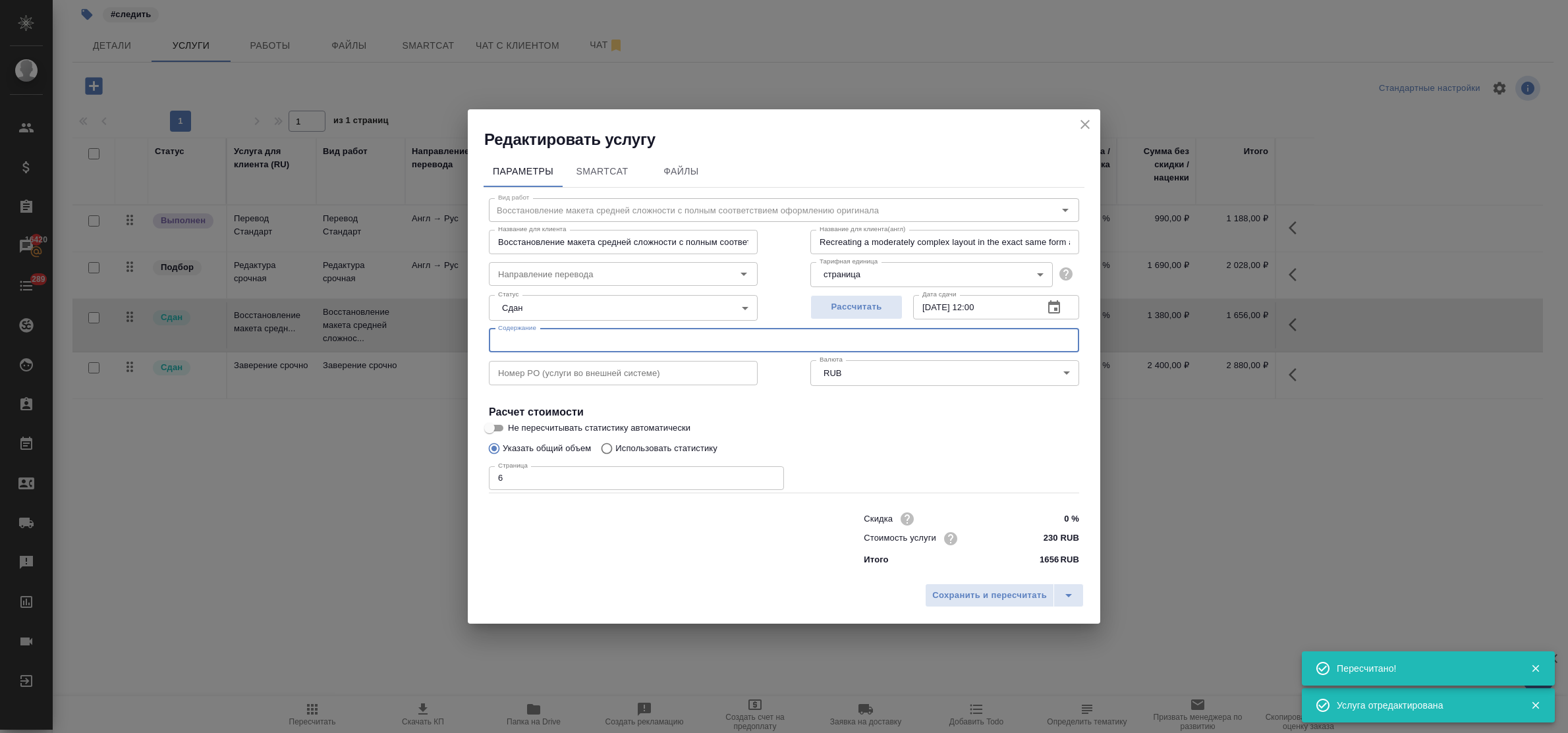
click at [527, 334] on input "text" at bounding box center [784, 340] width 590 height 24
paste input "Свифт-сообщение просьба не закрывать счет 2л., Счет за свифт сообщения 4л."
type input "Свифт-сообщение просьба не закрывать счет 2л., Счет за свифт сообщения 4л."
click at [974, 601] on span "Сохранить и пересчитать" at bounding box center [989, 595] width 114 height 15
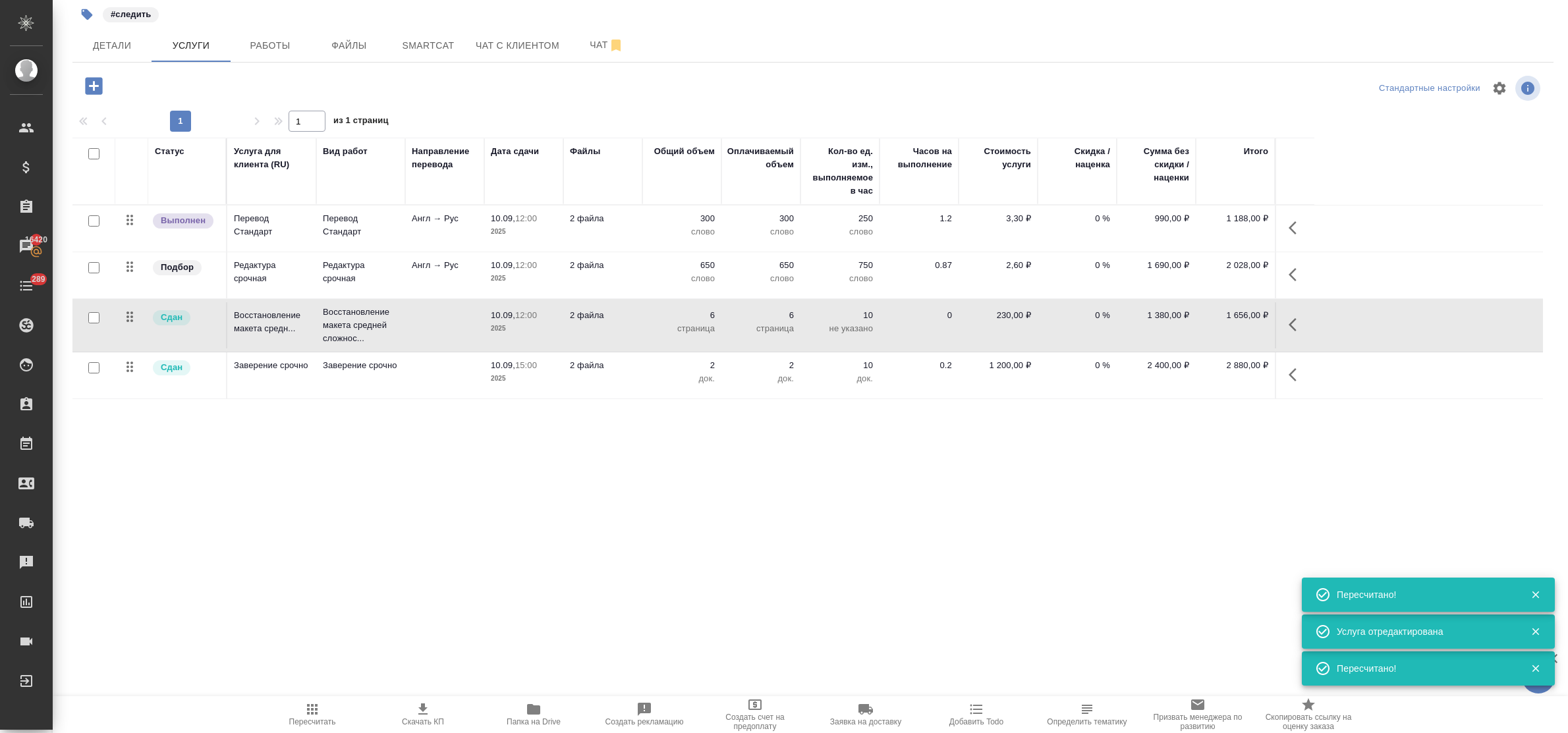
click at [353, 366] on p "Заверение срочно" at bounding box center [360, 366] width 75 height 14
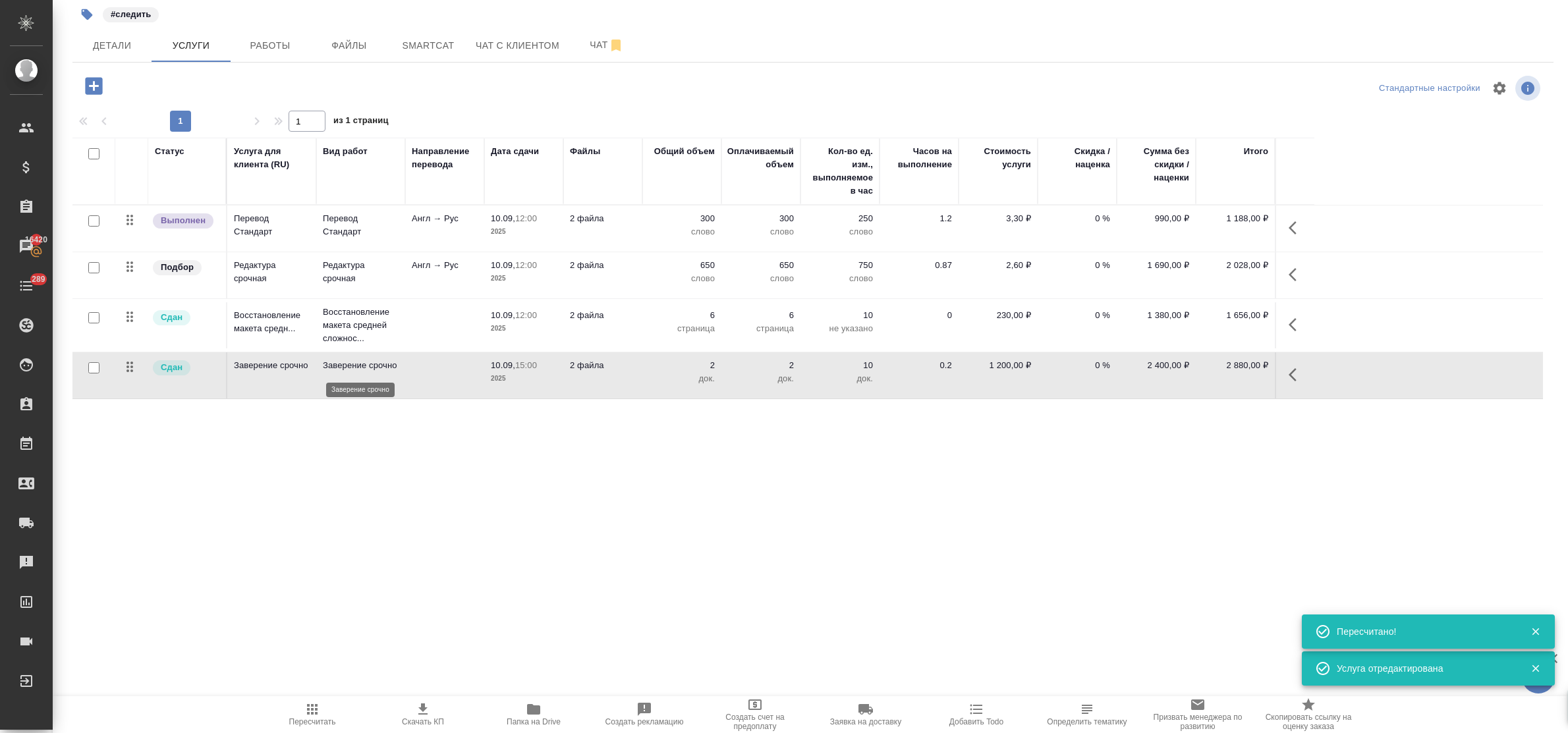
click at [353, 366] on p "Заверение срочно" at bounding box center [360, 366] width 75 height 14
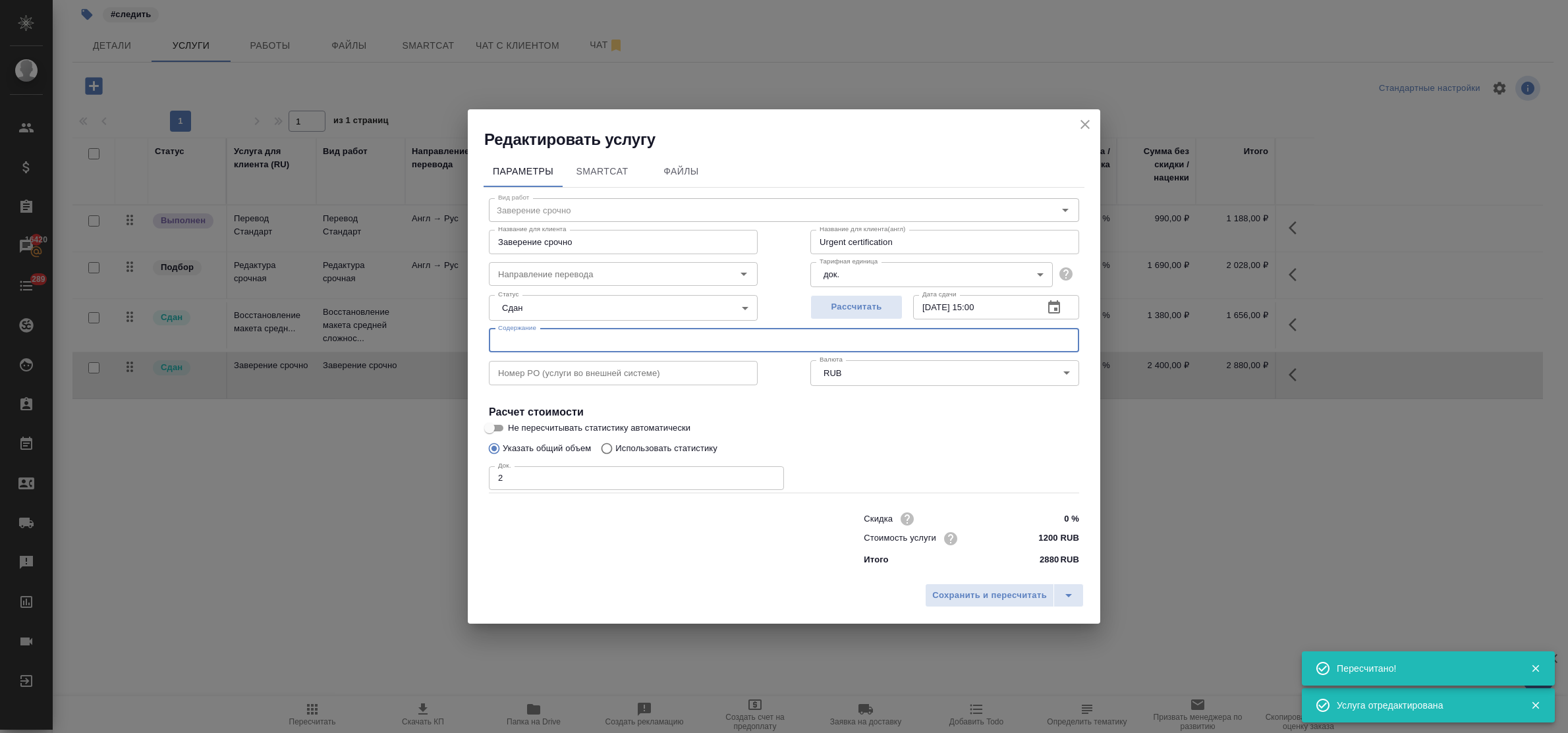
click at [527, 337] on input "text" at bounding box center [784, 340] width 590 height 24
paste input "Свифт-сообщение просьба не закрывать счет 2л., Счет за свифт сообщения 4л."
type input "Свифт-сообщение просьба не закрывать счет 2л., Счет за свифт сообщения 4л."
click at [968, 593] on span "Сохранить и пересчитать" at bounding box center [989, 595] width 114 height 15
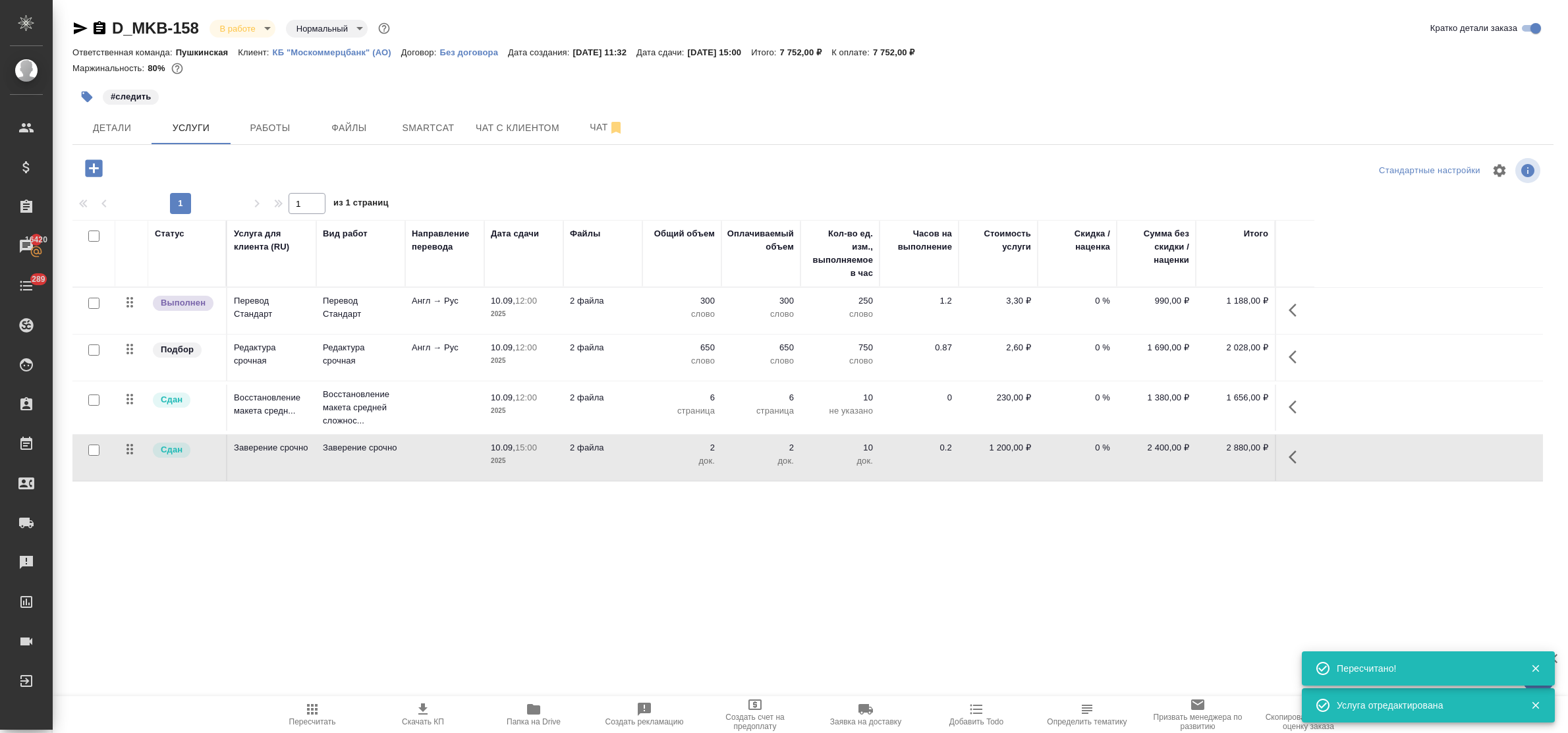
click at [259, 30] on body "🙏 .cls-1 fill:#fff; AWATERA Bulakhova Elena Клиенты Спецификации Заказы 16420 Ч…" at bounding box center [784, 366] width 1568 height 733
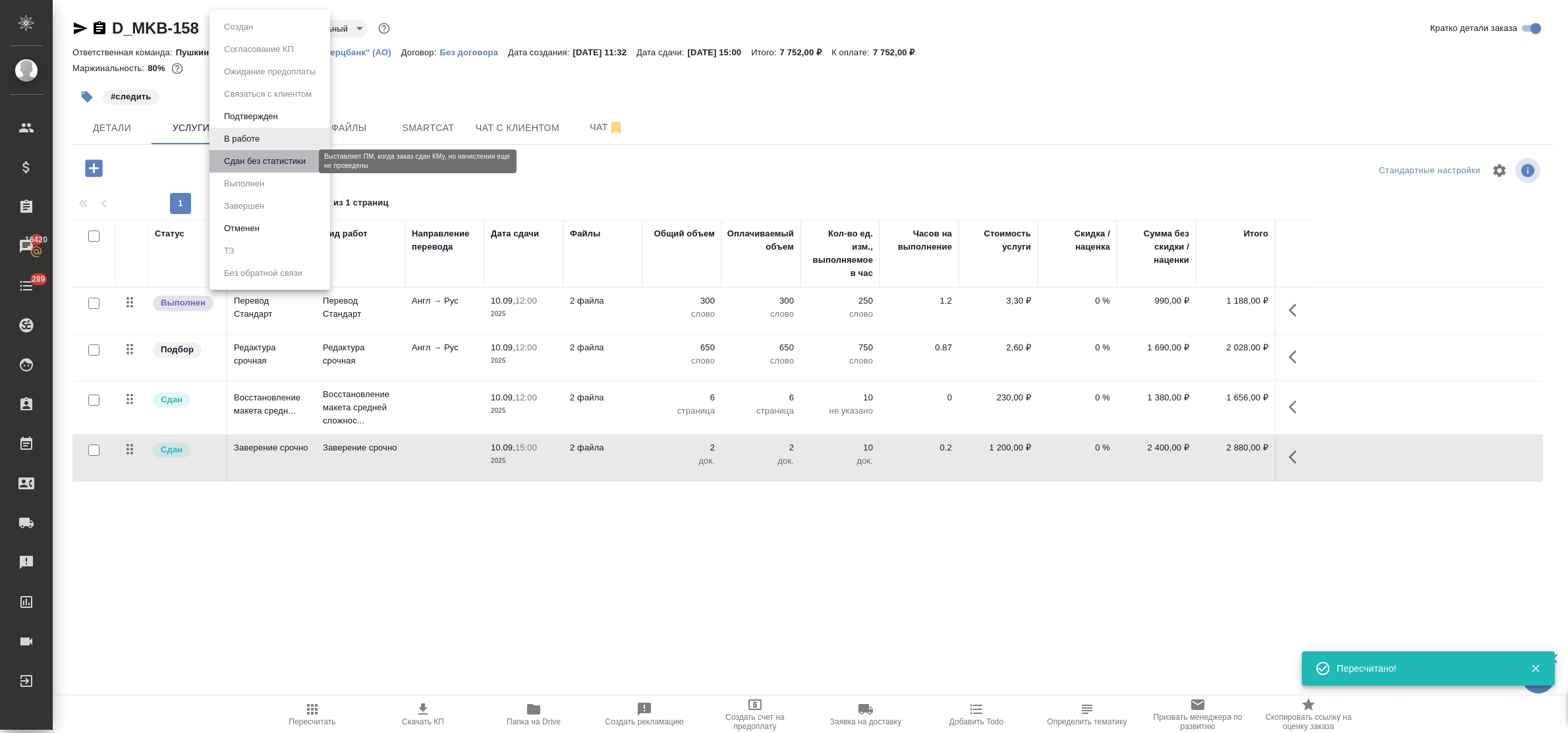
click at [249, 159] on button "Сдан без статистики" at bounding box center [264, 161] width 90 height 15
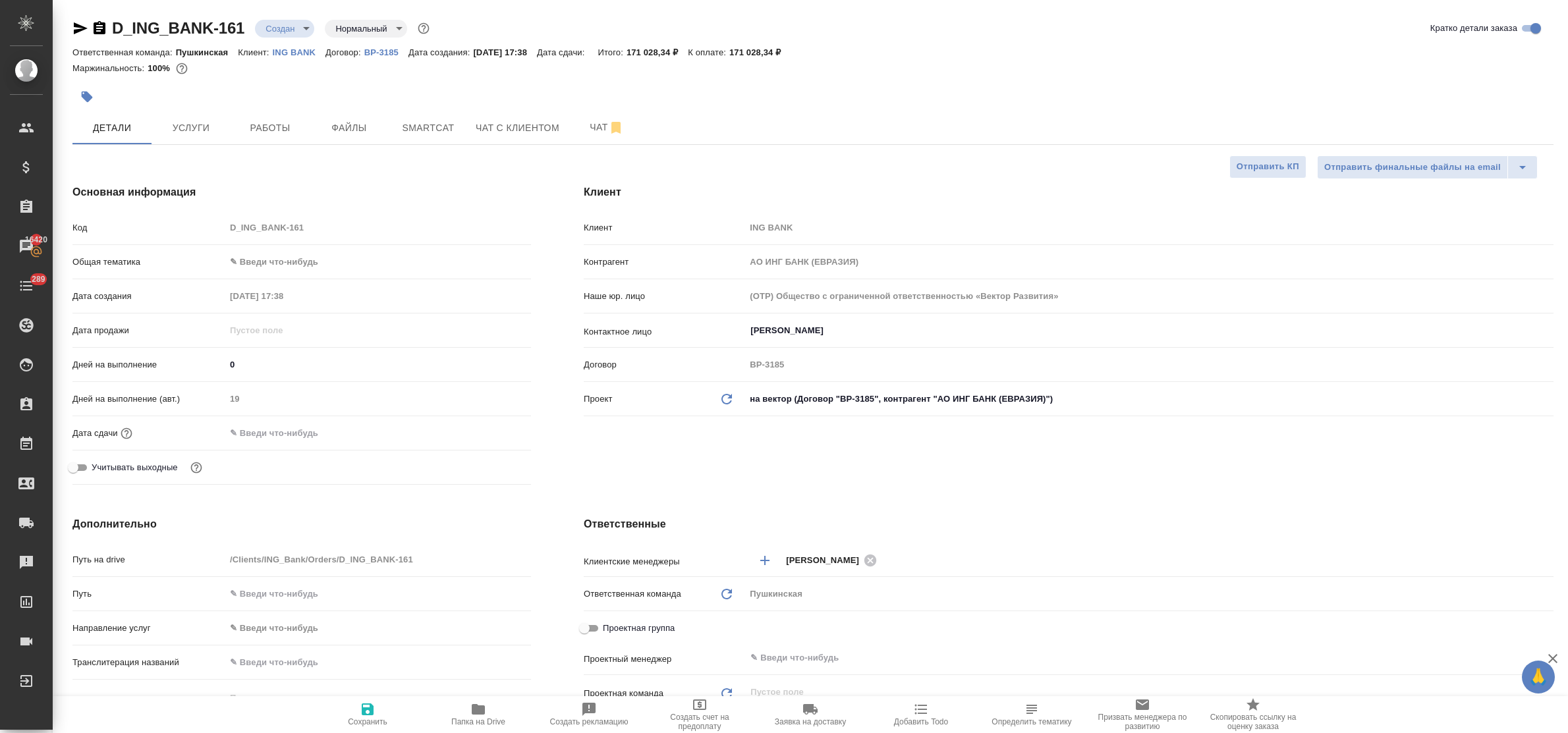
select select "RU"
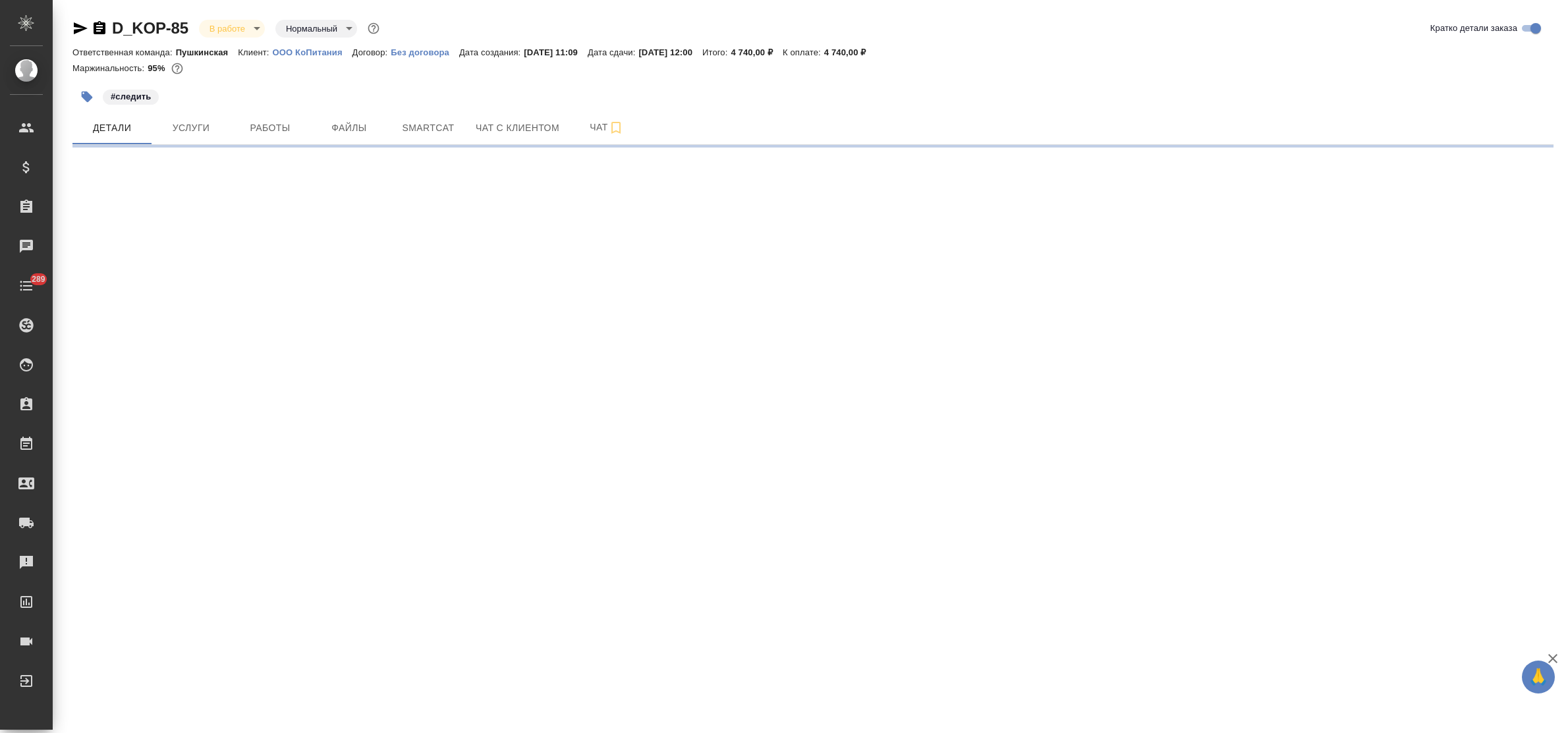
select select "RU"
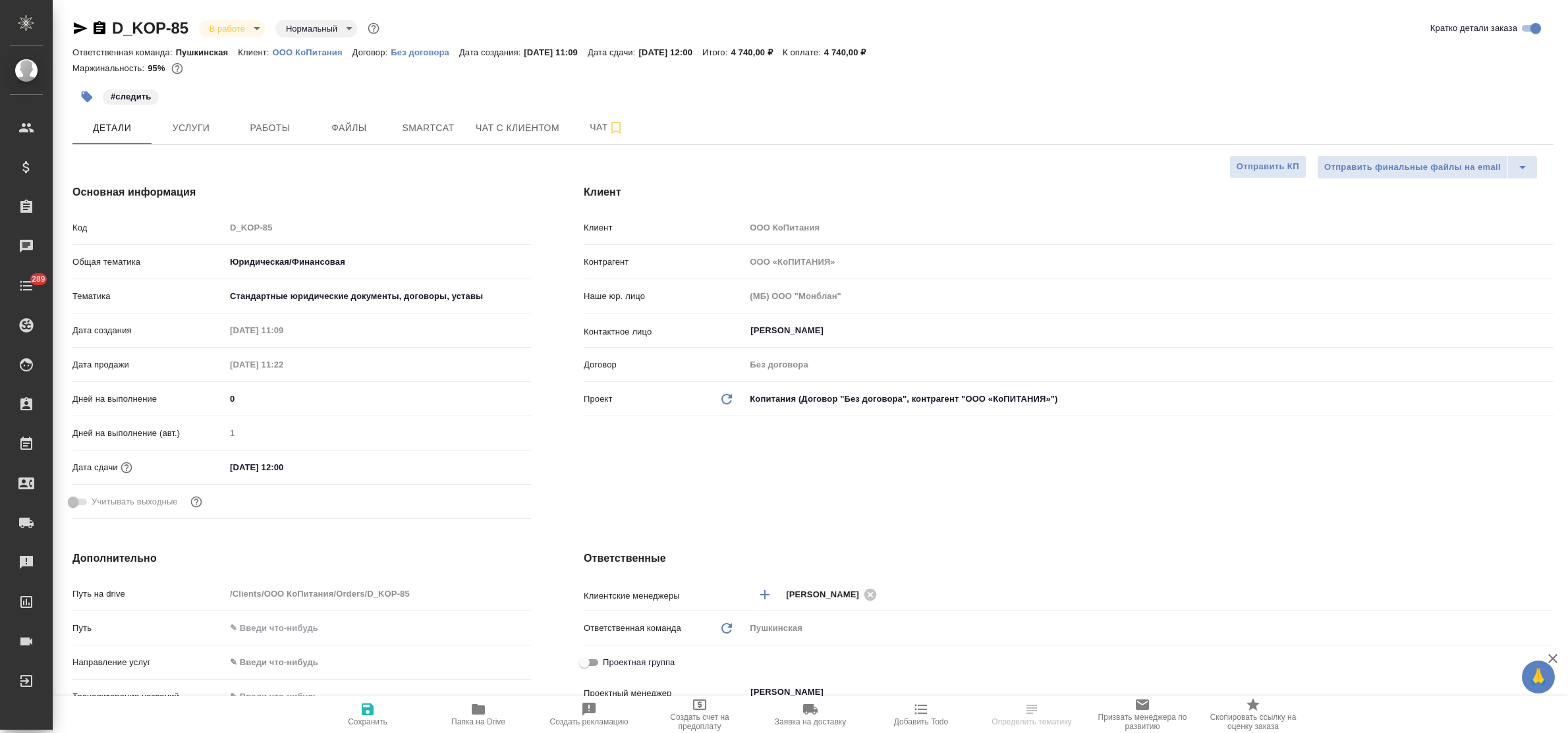
type textarea "x"
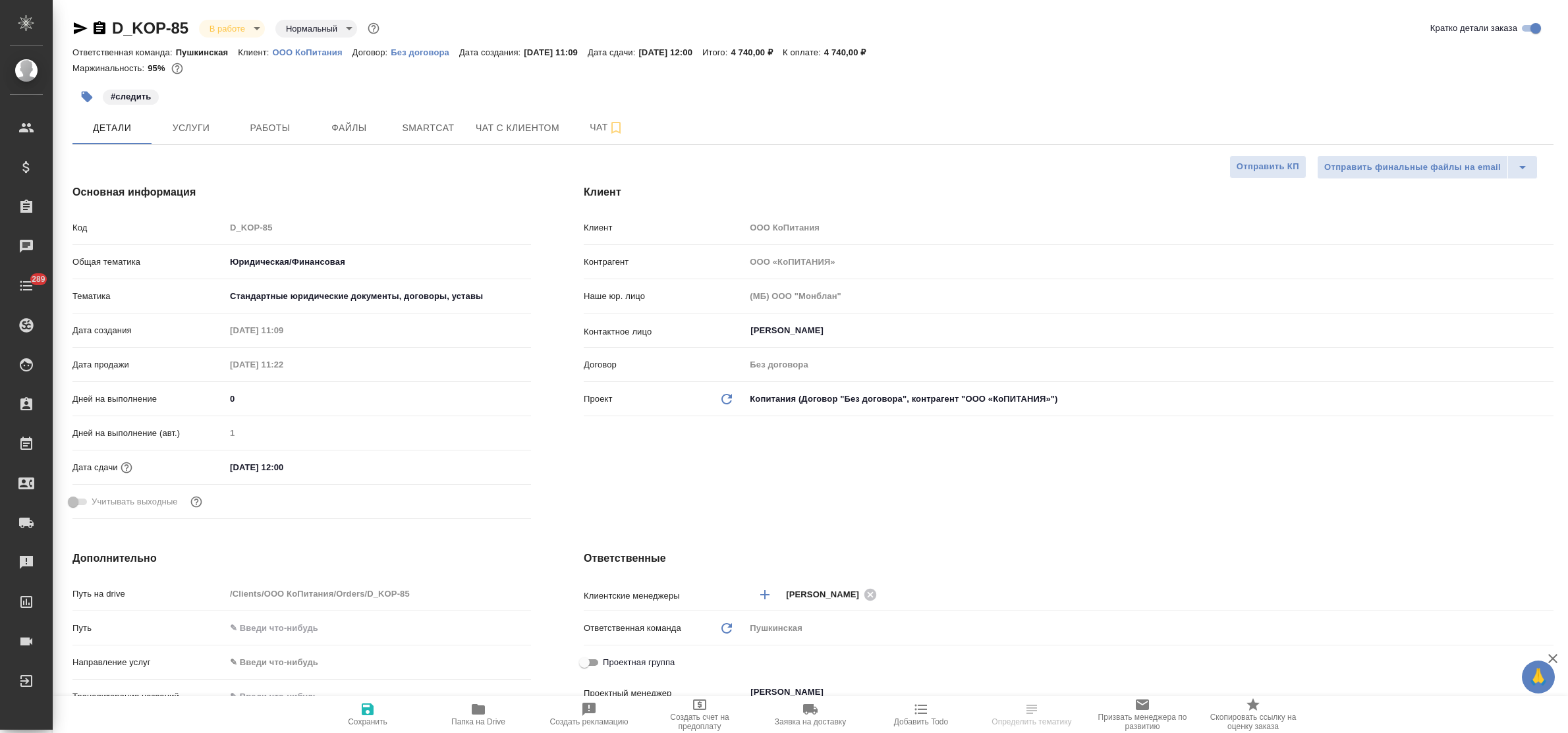
type textarea "x"
click at [191, 127] on span "Услуги" at bounding box center [191, 128] width 64 height 16
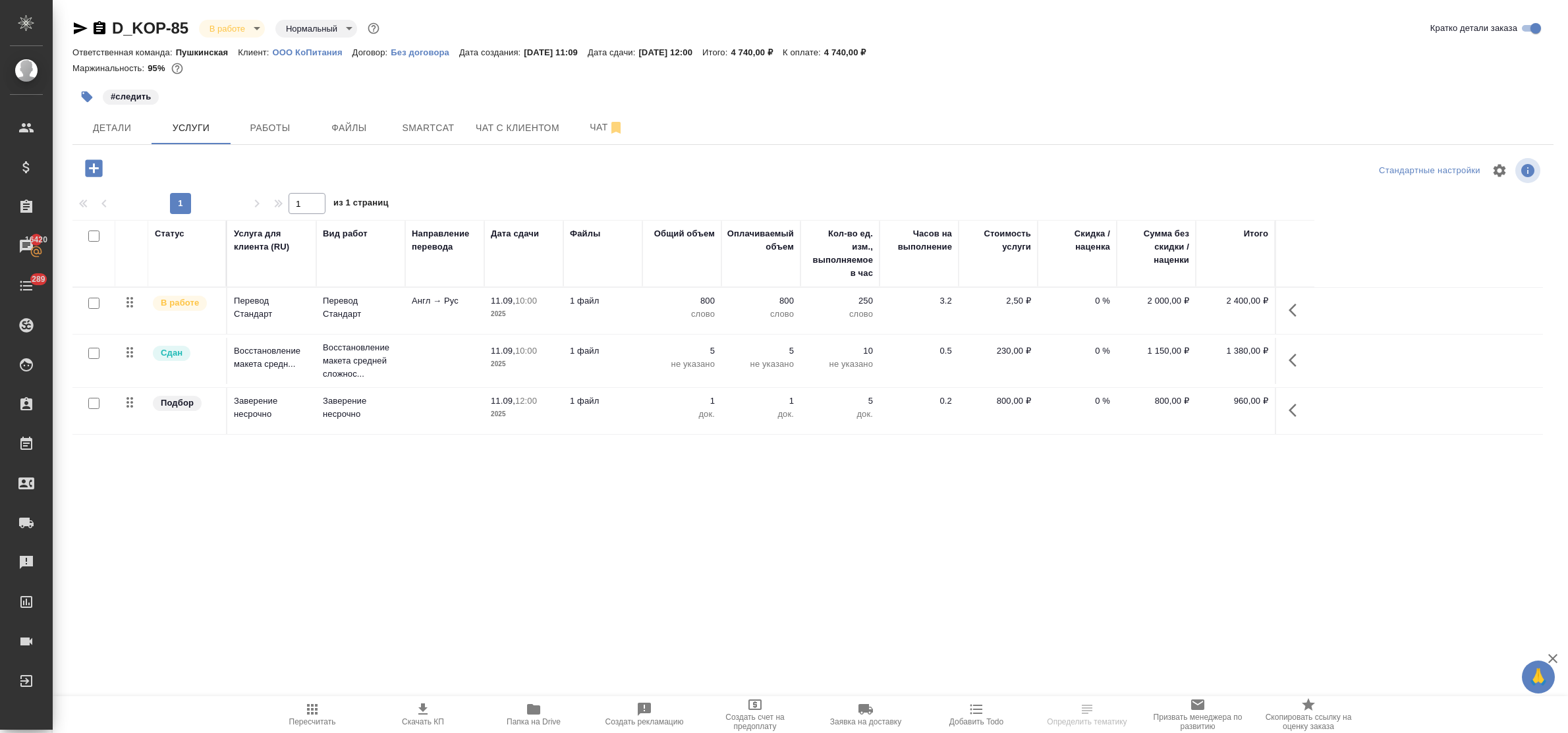
click at [338, 304] on p "Перевод Стандарт" at bounding box center [360, 308] width 75 height 26
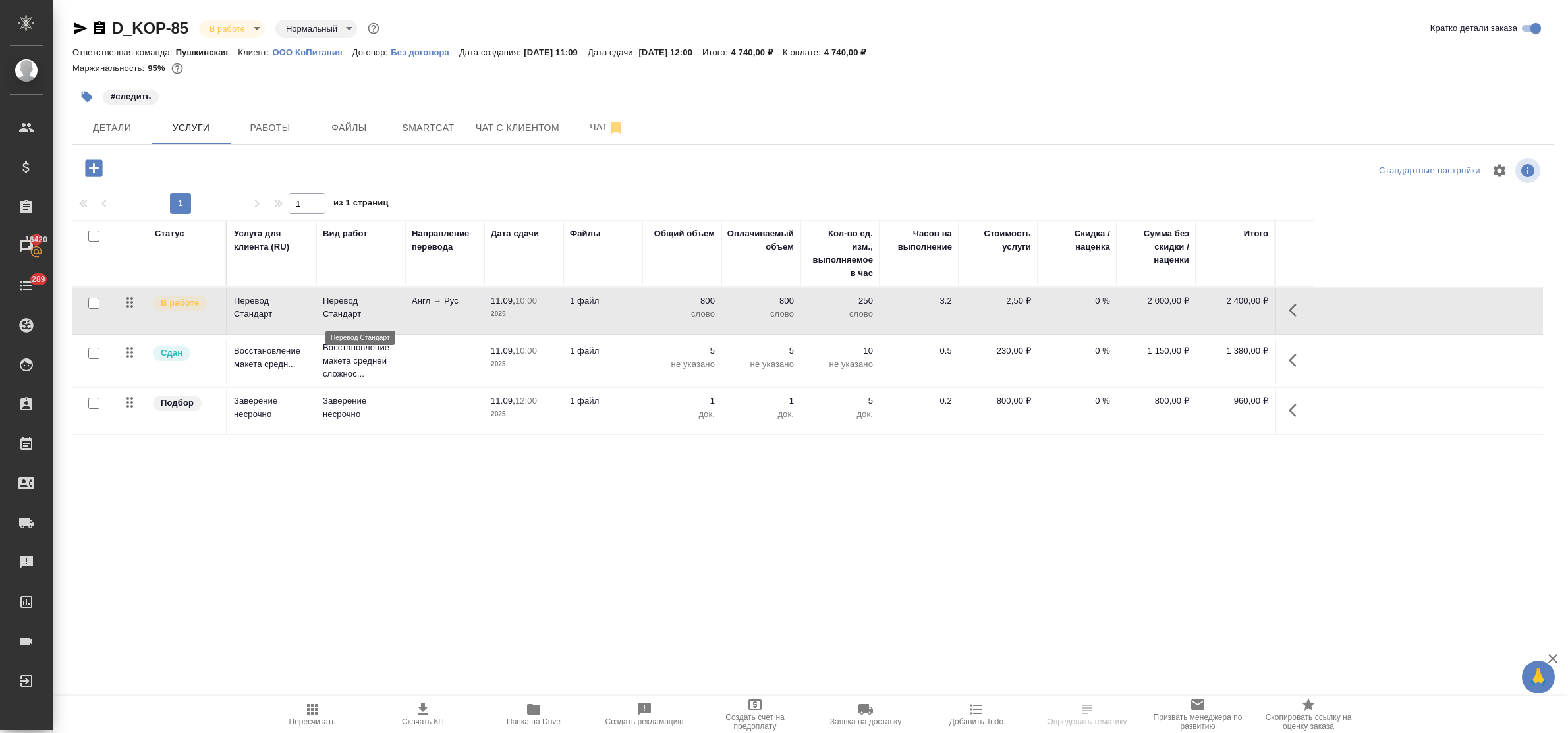
click at [338, 304] on p "Перевод Стандарт" at bounding box center [360, 308] width 75 height 26
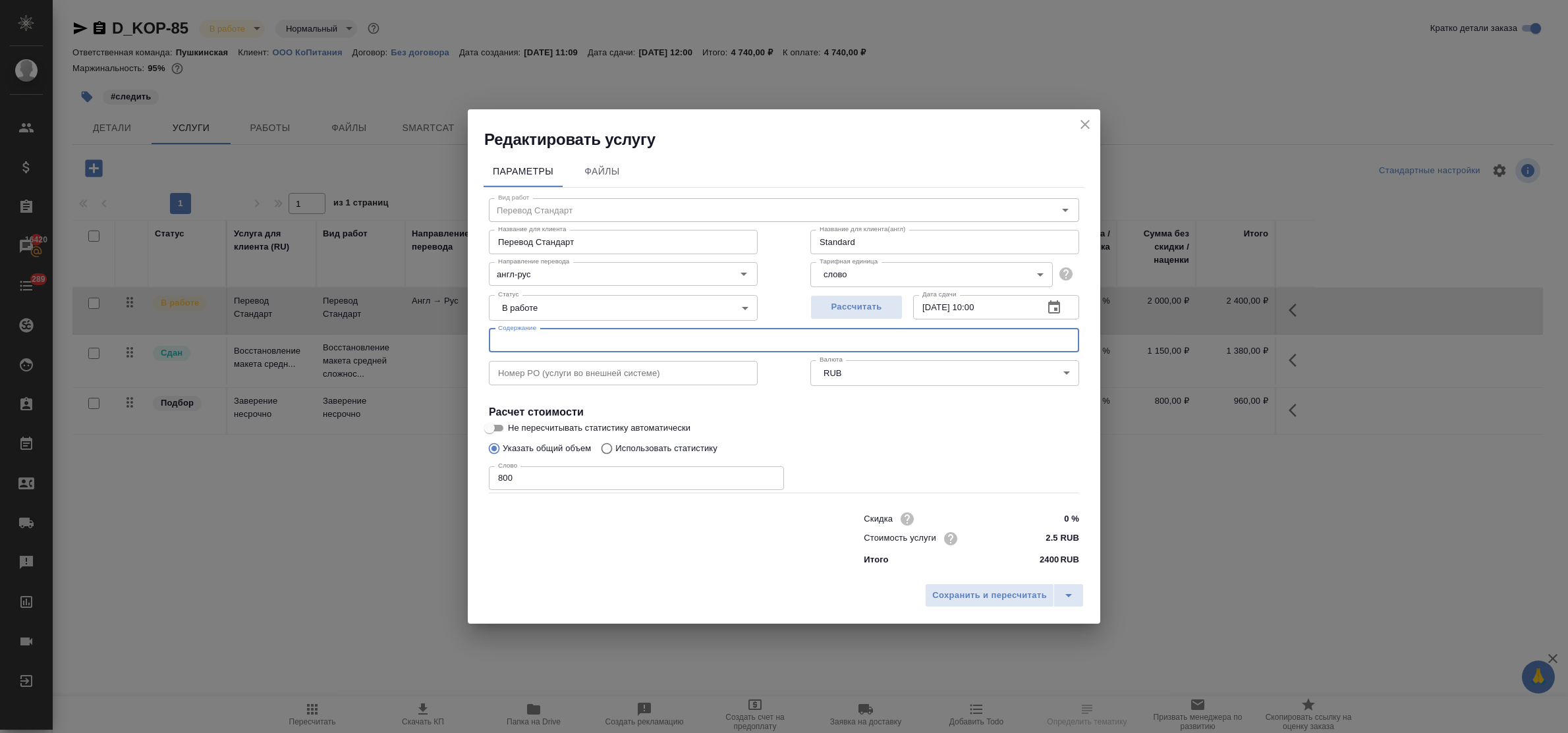
click at [524, 343] on input "text" at bounding box center [784, 340] width 590 height 24
paste input "07.25-08.25"
type input "07.25-08.25"
click at [957, 591] on span "Сохранить и пересчитать" at bounding box center [989, 595] width 114 height 15
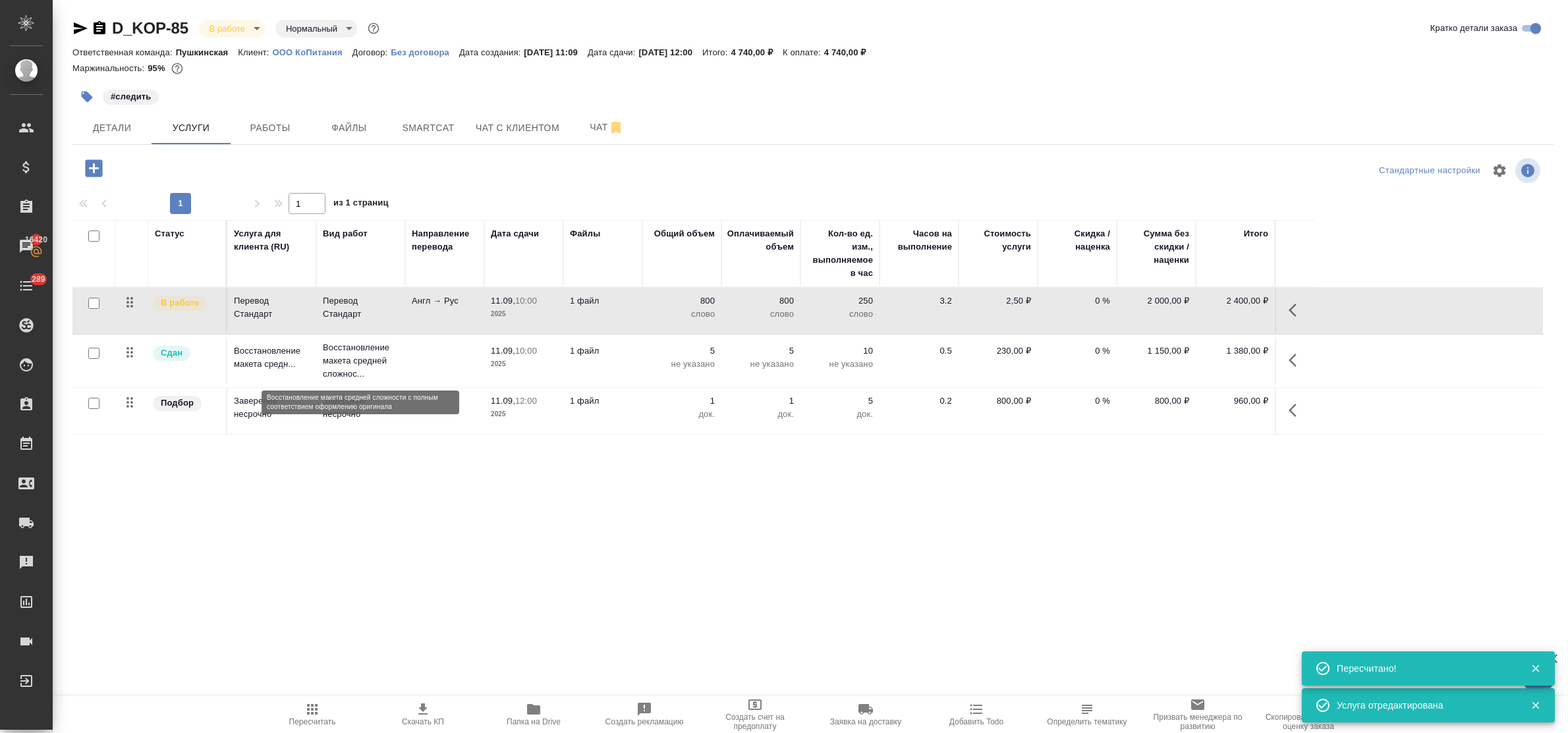
click at [338, 355] on p "Восстановление макета средней сложнос..." at bounding box center [360, 361] width 75 height 40
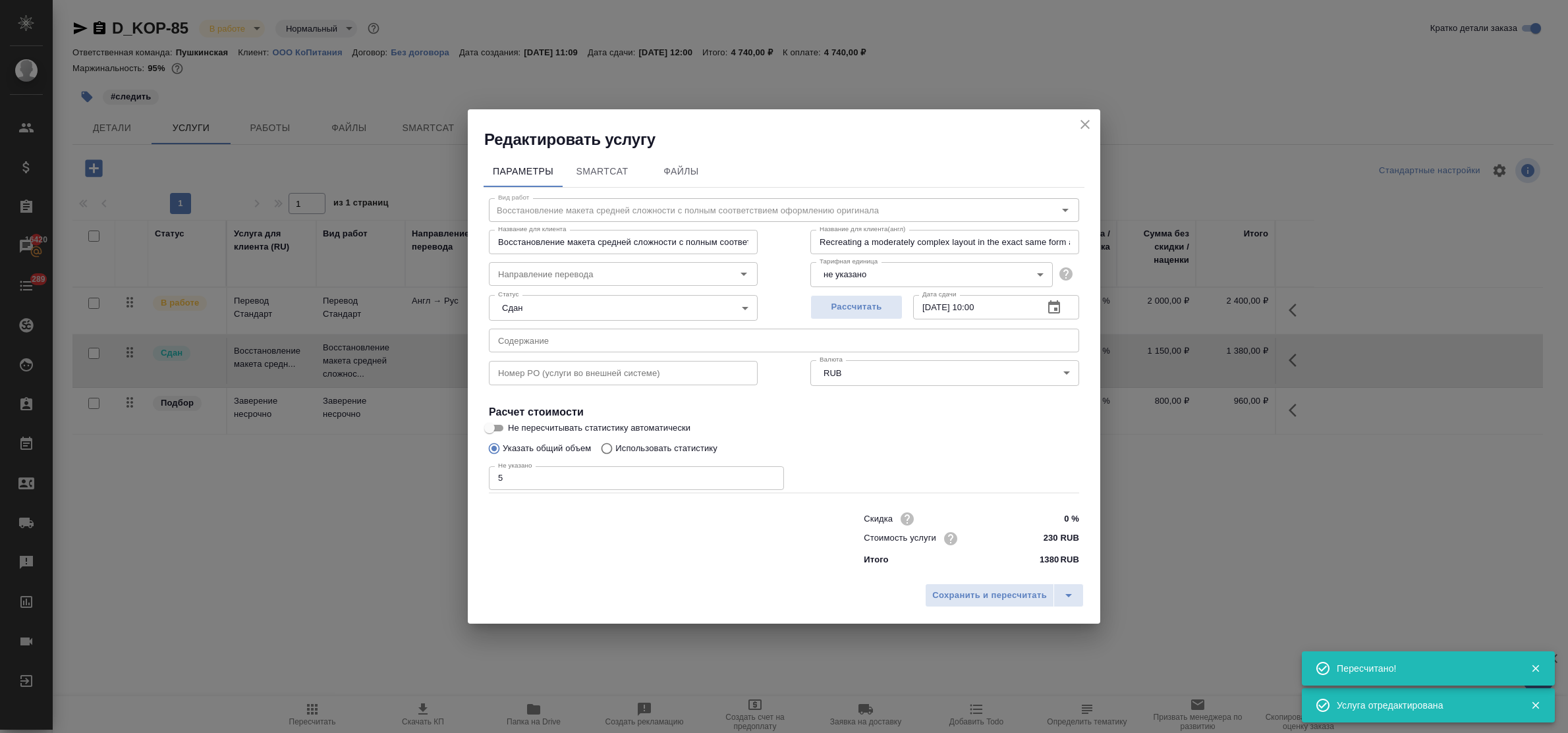
click at [544, 343] on input "text" at bounding box center [784, 340] width 590 height 24
paste input "07.25-08.25"
type input "07.25-08.25"
click at [951, 593] on span "Сохранить и пересчитать" at bounding box center [989, 595] width 114 height 15
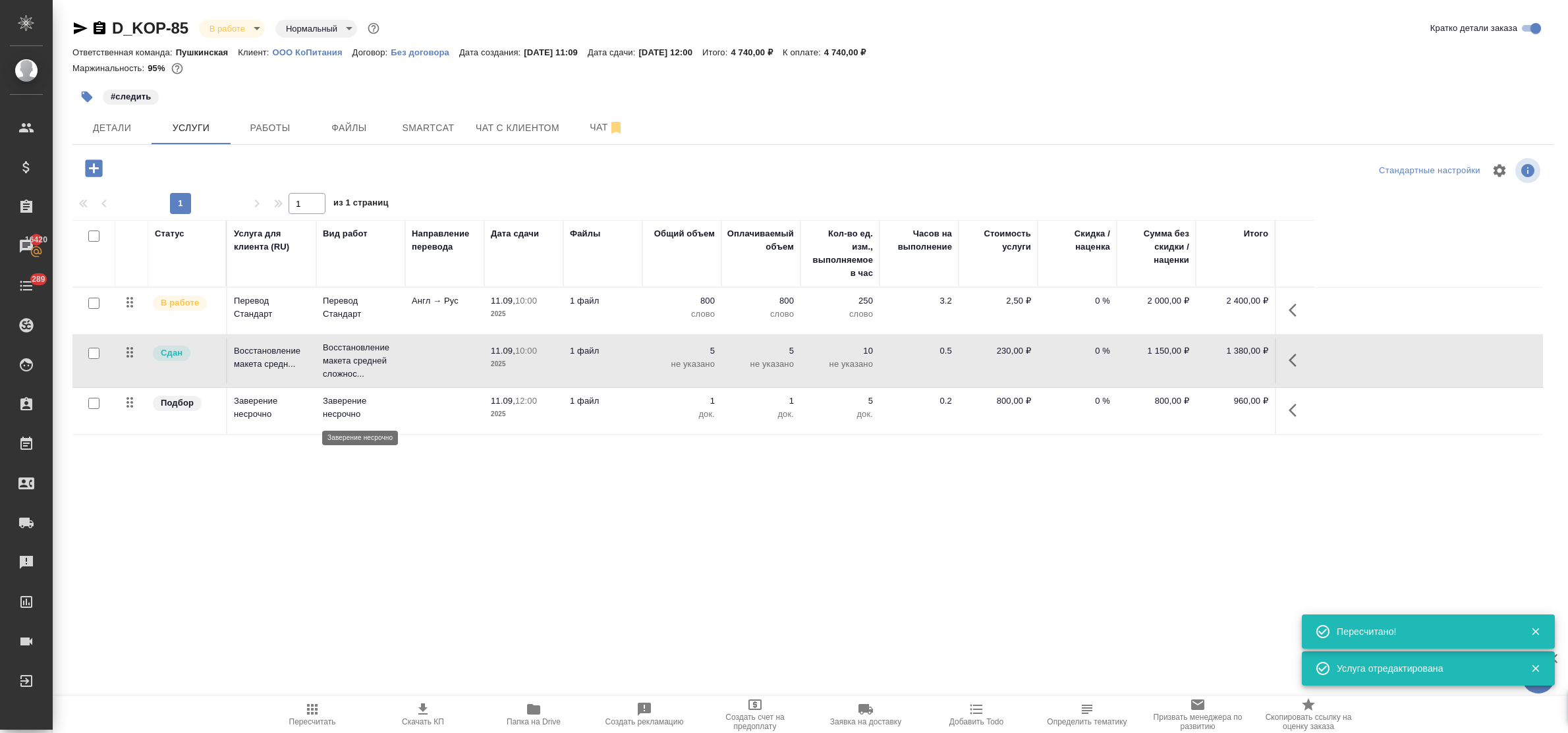
click at [338, 412] on p "Заверение несрочно" at bounding box center [360, 407] width 75 height 26
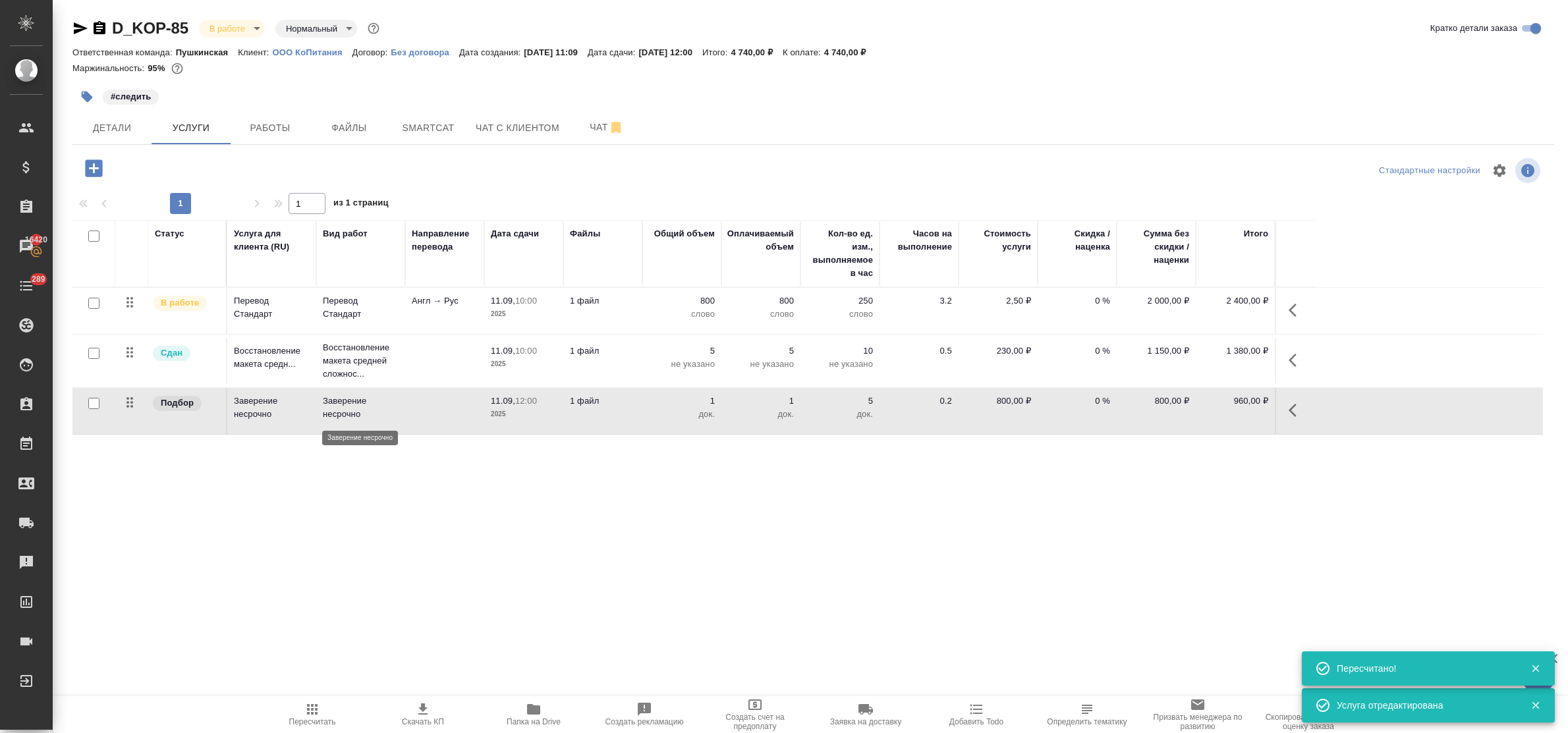
click at [338, 412] on p "Заверение несрочно" at bounding box center [360, 407] width 75 height 26
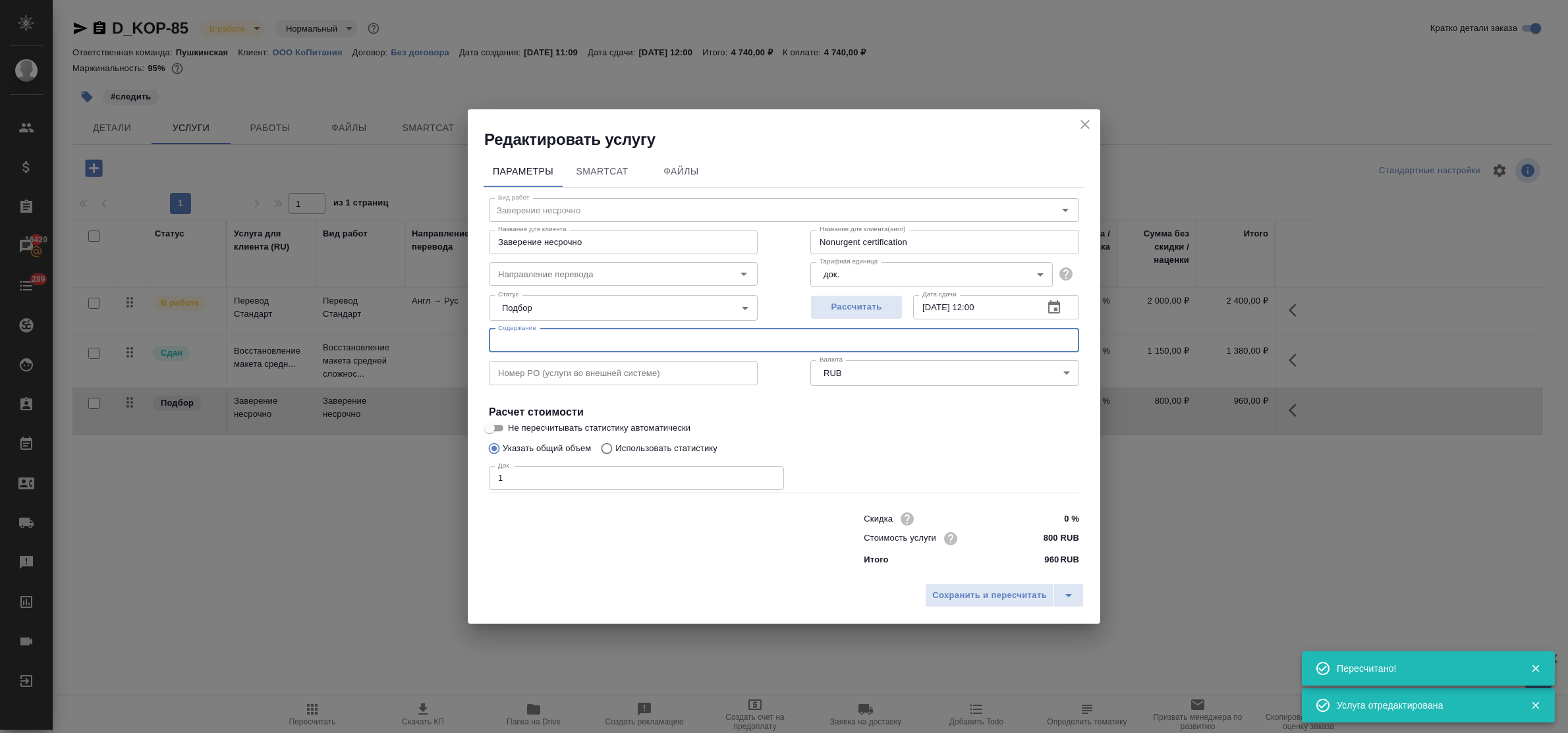
click at [514, 336] on input "text" at bounding box center [784, 340] width 590 height 24
paste input "07.25-08.25"
type input "07.25-08.25"
click at [1001, 588] on span "Сохранить и пересчитать" at bounding box center [989, 595] width 114 height 15
